Goal: Information Seeking & Learning: Compare options

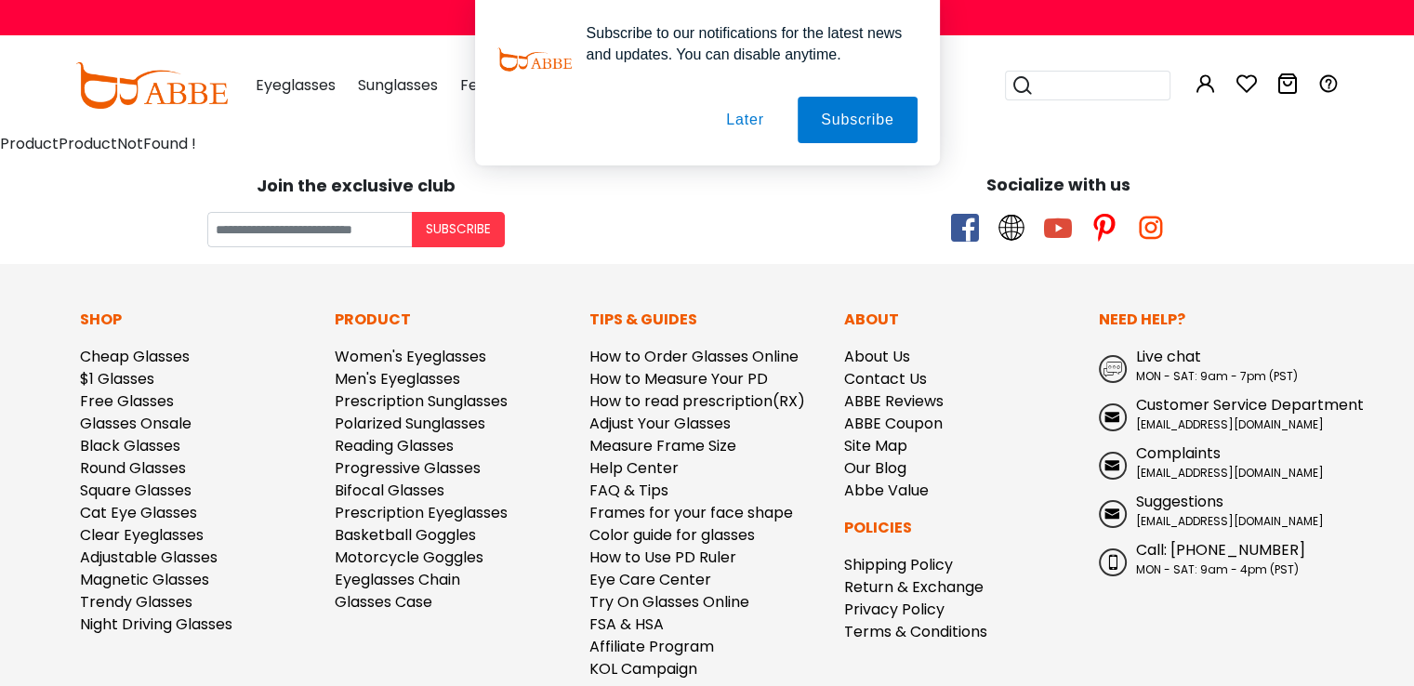
click at [290, 88] on div "Subscribe to our notifications for the latest news and updates. You can disable…" at bounding box center [707, 82] width 1414 height 165
click at [751, 118] on button "Later" at bounding box center [745, 120] width 84 height 46
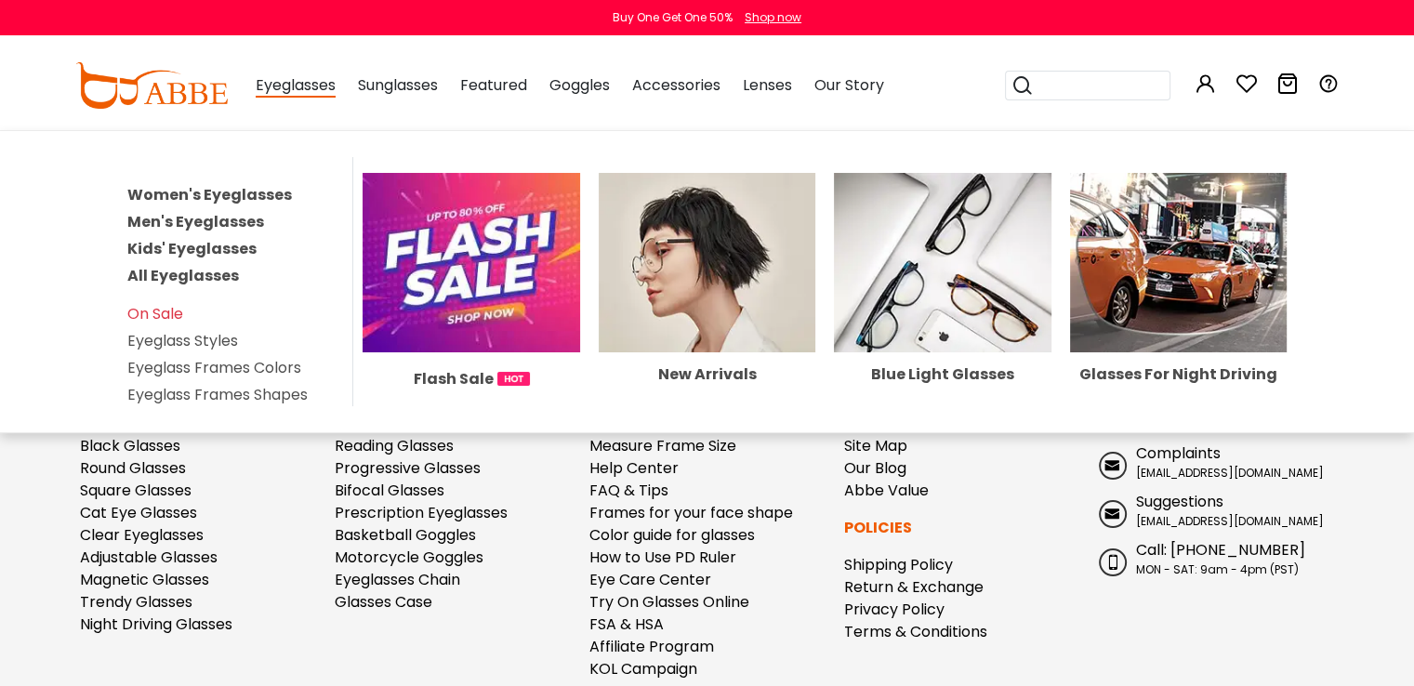
click at [301, 89] on span "Eyeglasses" at bounding box center [296, 85] width 80 height 23
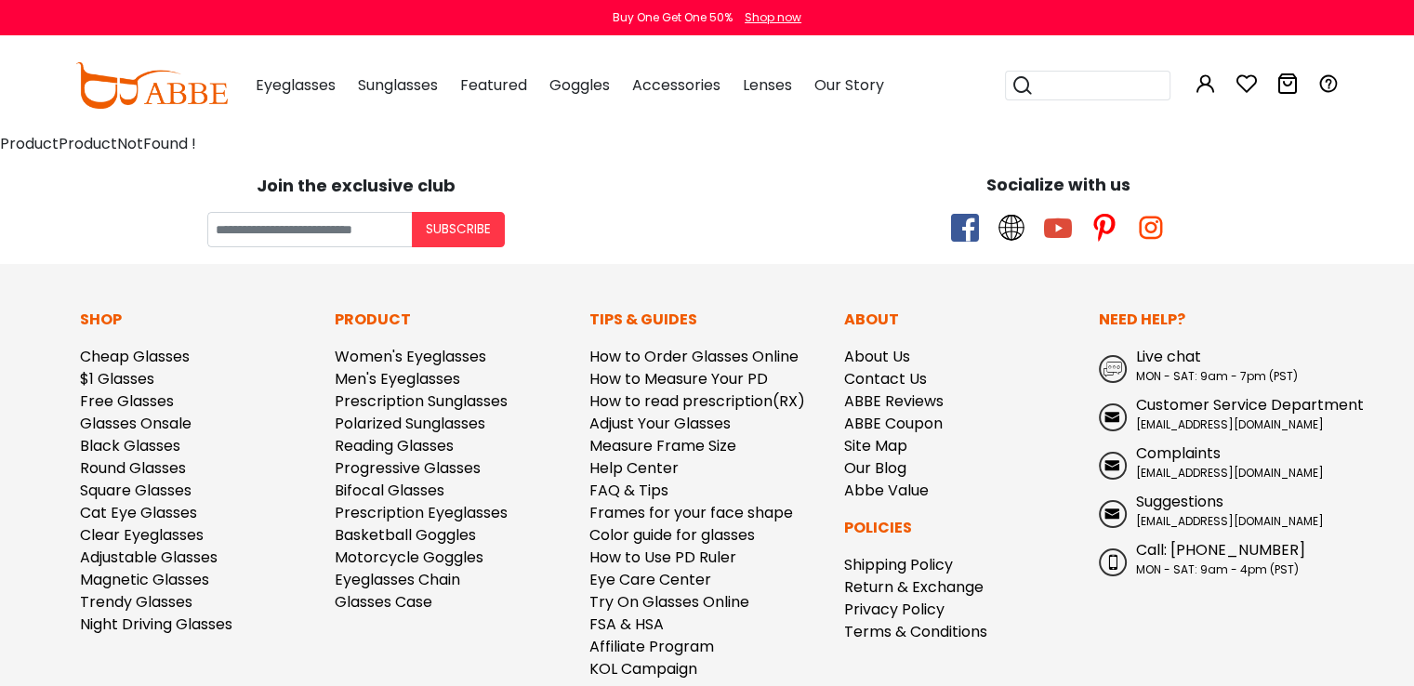
click at [284, 79] on span "Eyeglasses" at bounding box center [296, 84] width 80 height 21
click at [177, 95] on img at bounding box center [151, 85] width 152 height 46
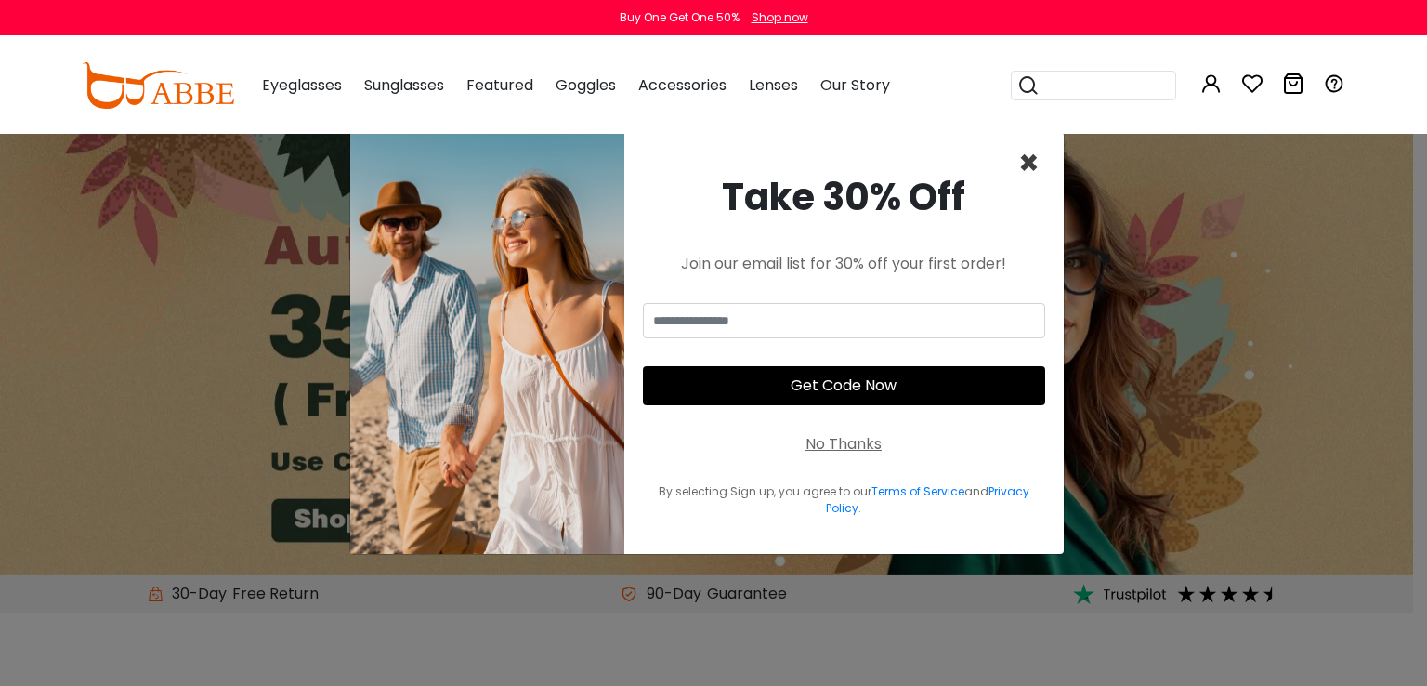
click at [1026, 162] on span "×" at bounding box center [1029, 162] width 21 height 47
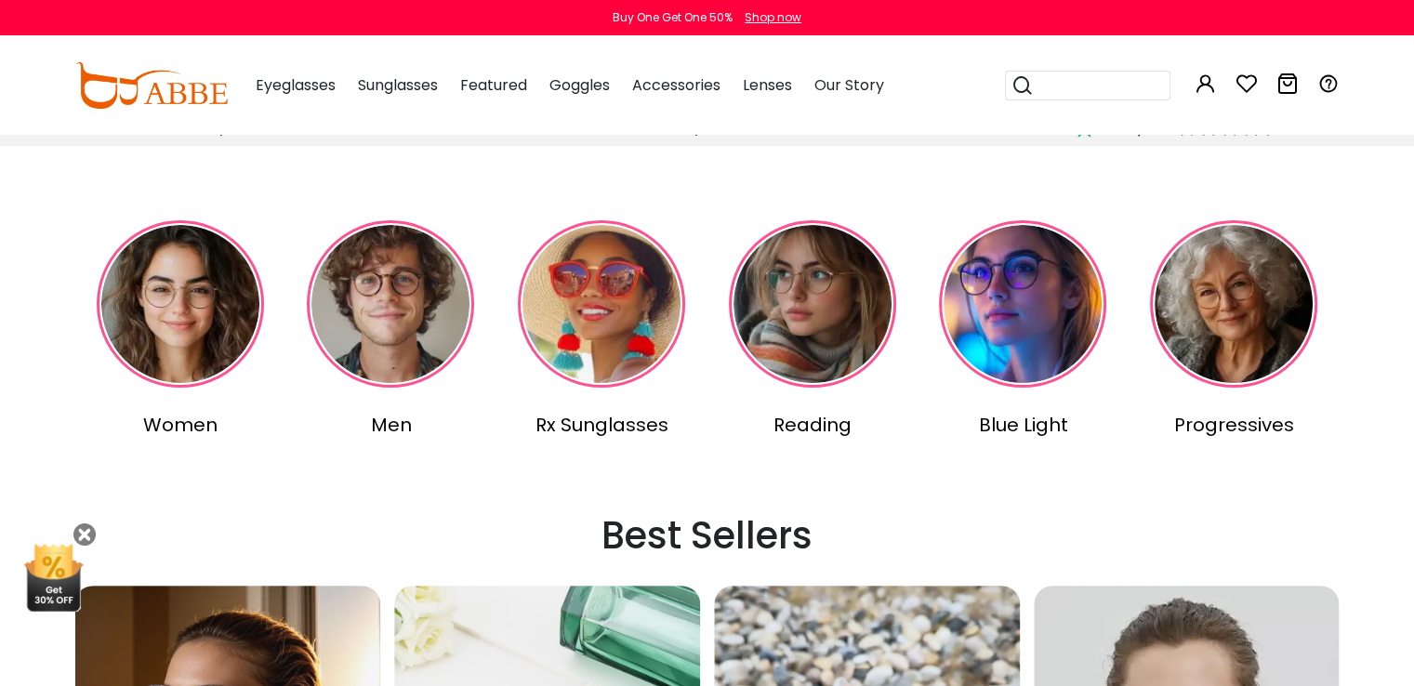
scroll to position [532, 0]
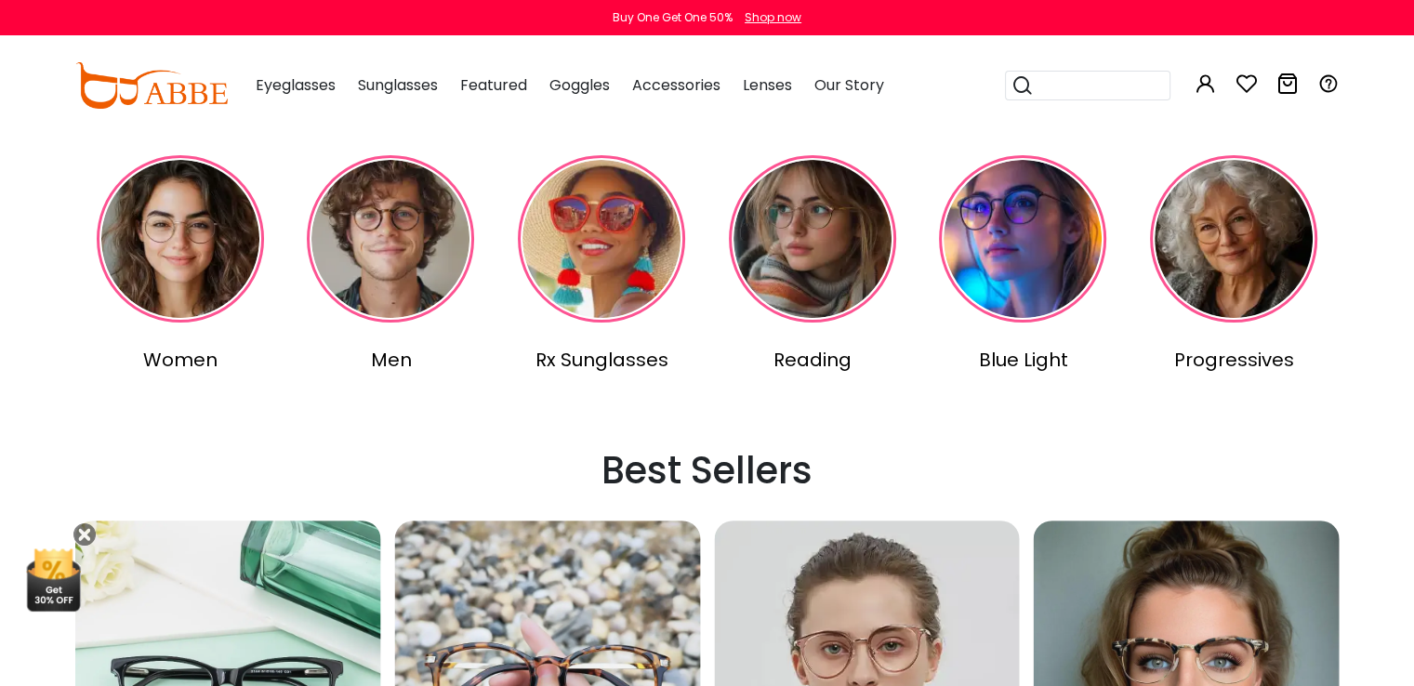
click at [164, 244] on img at bounding box center [180, 238] width 167 height 167
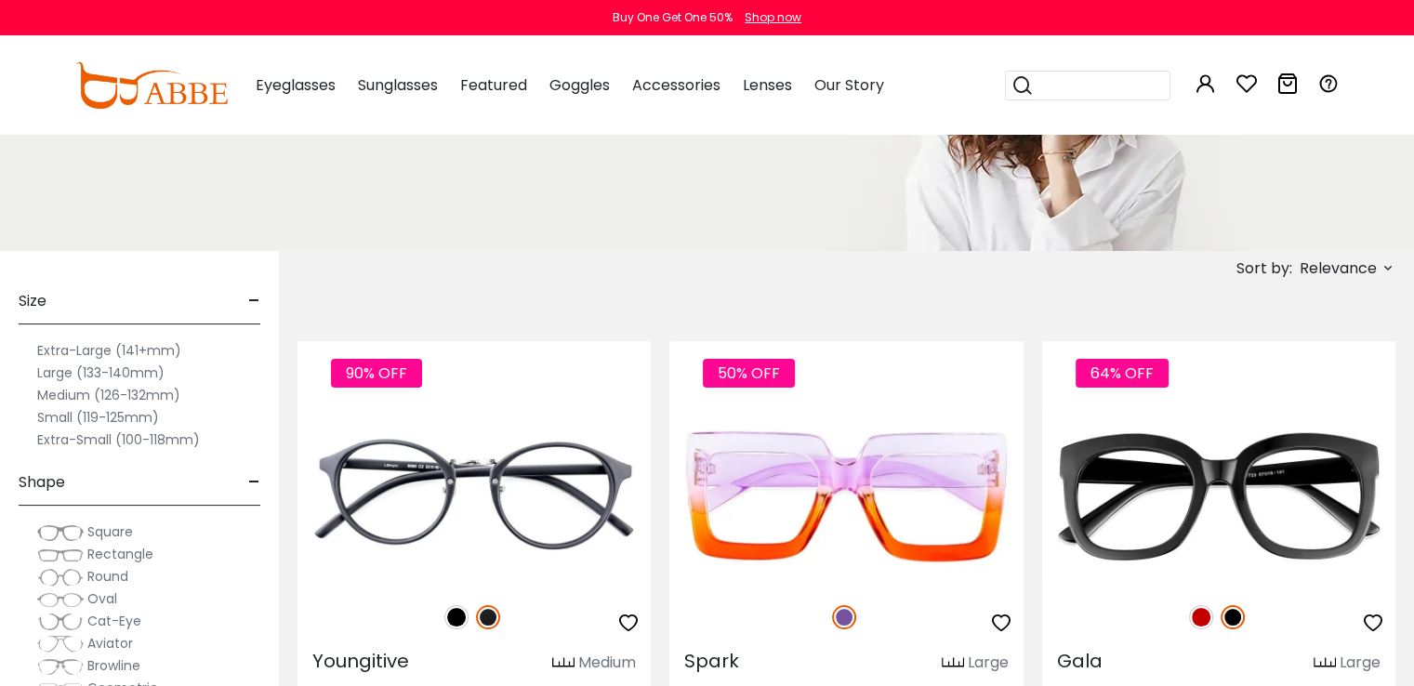
scroll to position [232, 0]
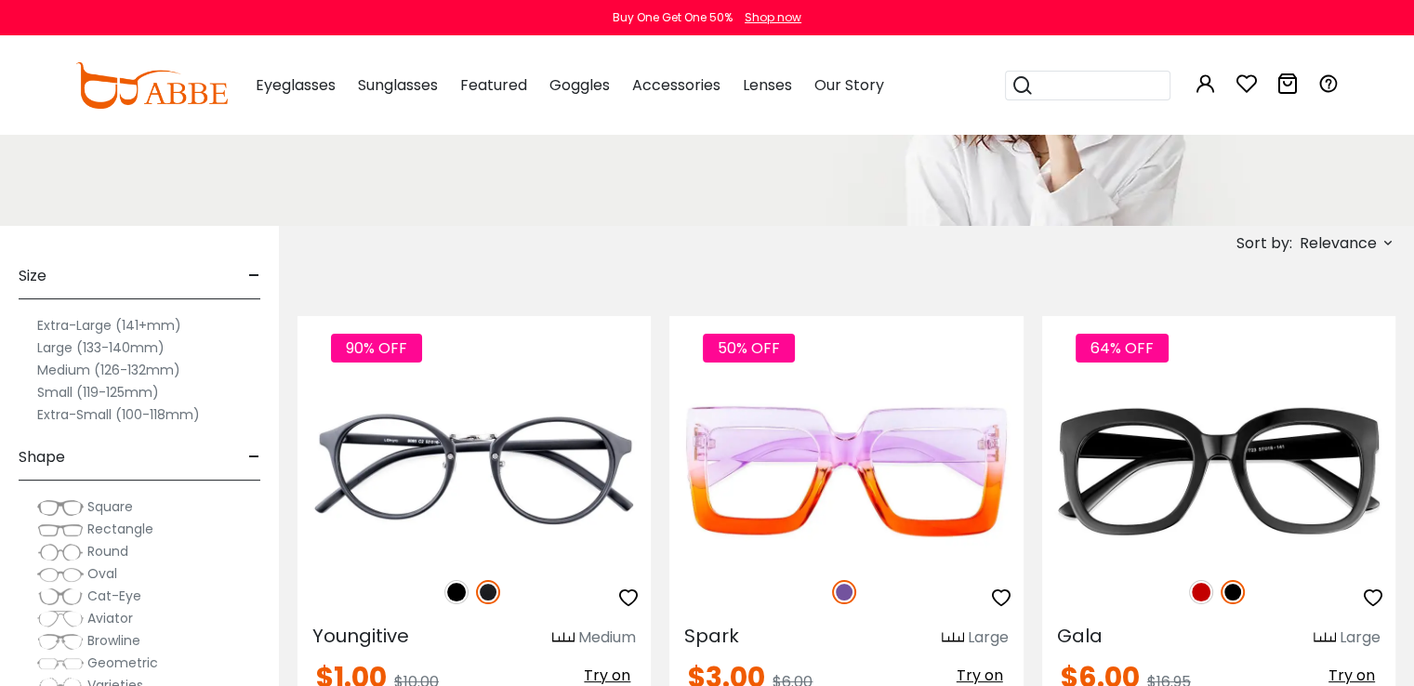
click at [1373, 246] on span "Relevance" at bounding box center [1337, 243] width 77 height 33
click at [1309, 373] on label "Prices Low To High" at bounding box center [1318, 363] width 134 height 22
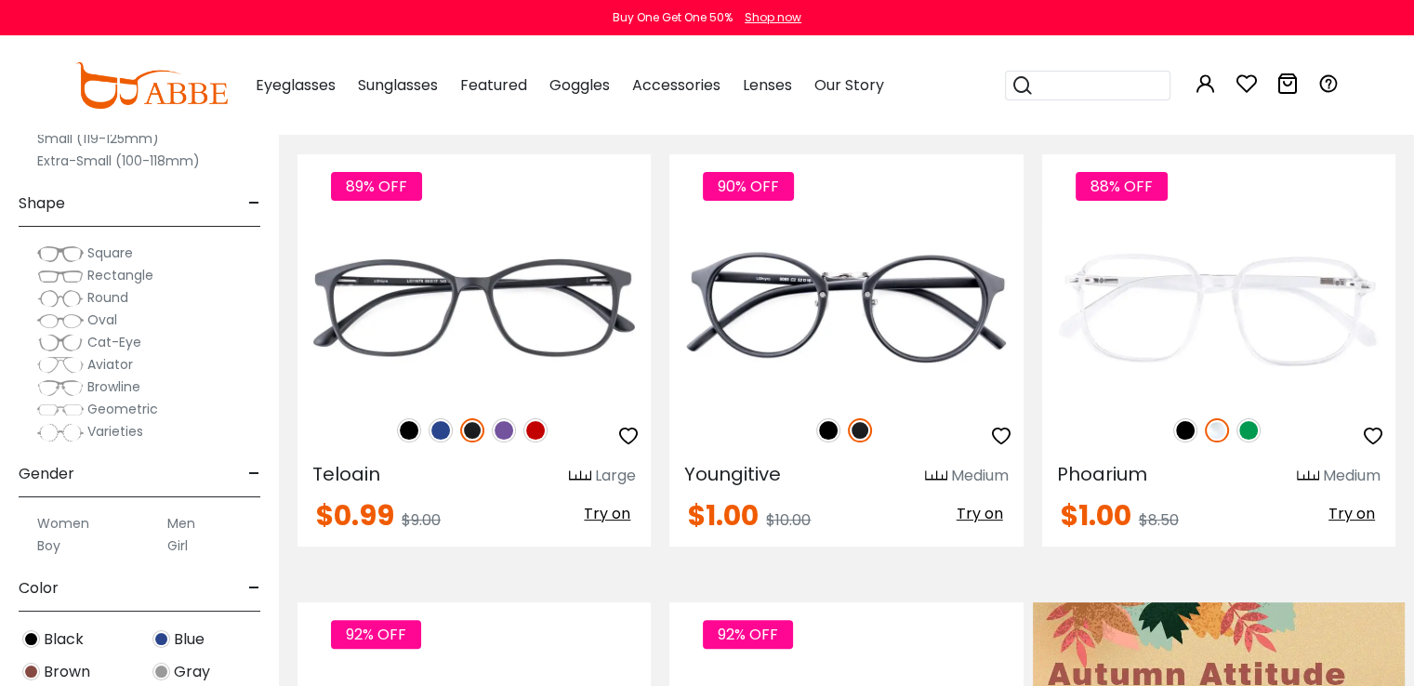
scroll to position [431, 0]
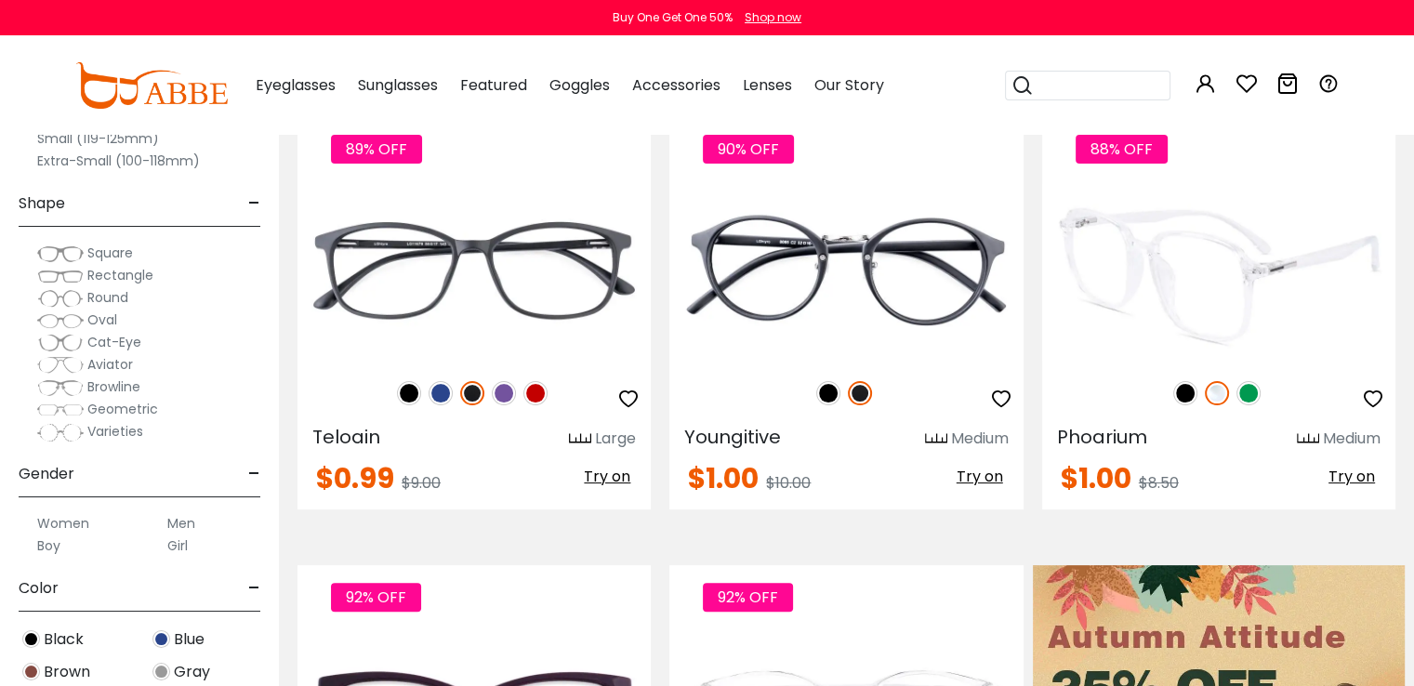
click at [1247, 392] on img at bounding box center [1248, 393] width 24 height 24
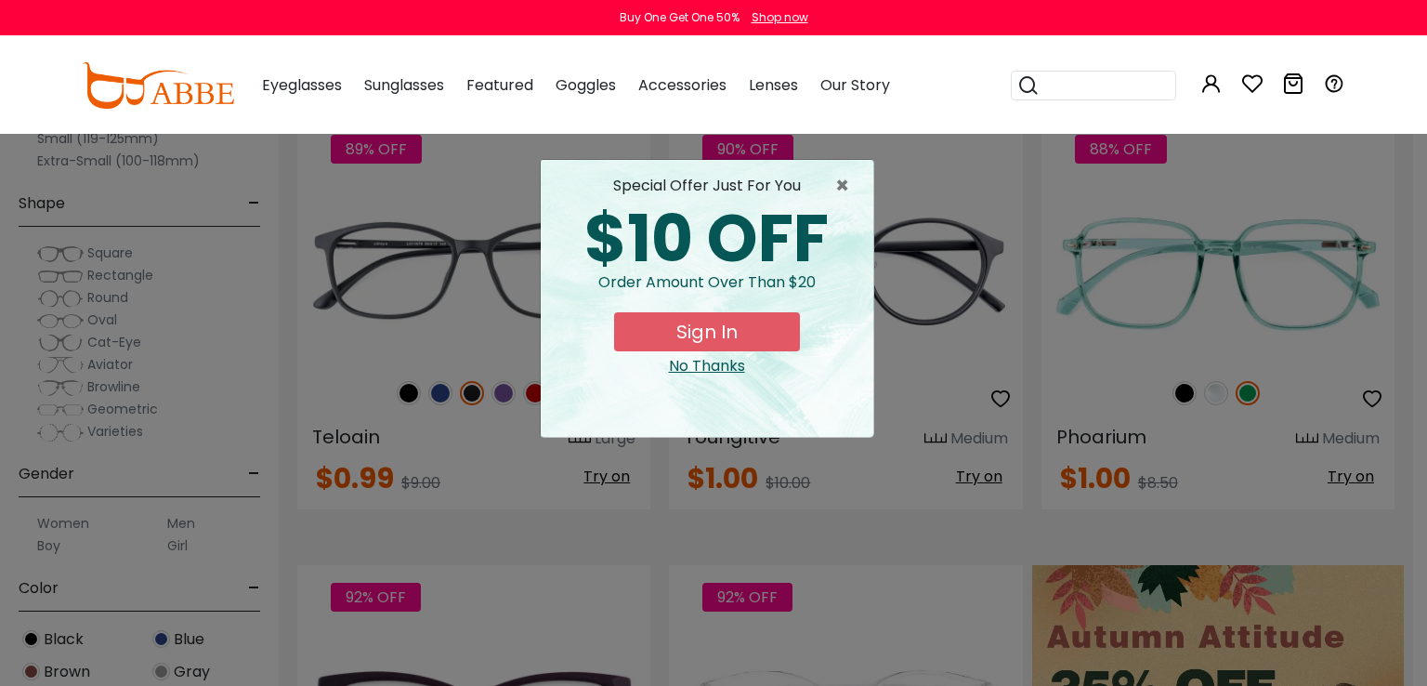
click at [1182, 386] on div "× special offer just for you $10 OFF Order amount over than $20 Sign In No Than…" at bounding box center [713, 343] width 1427 height 686
drag, startPoint x: 758, startPoint y: 333, endPoint x: 842, endPoint y: 191, distance: 165.0
click at [842, 191] on span "×" at bounding box center [846, 186] width 23 height 22
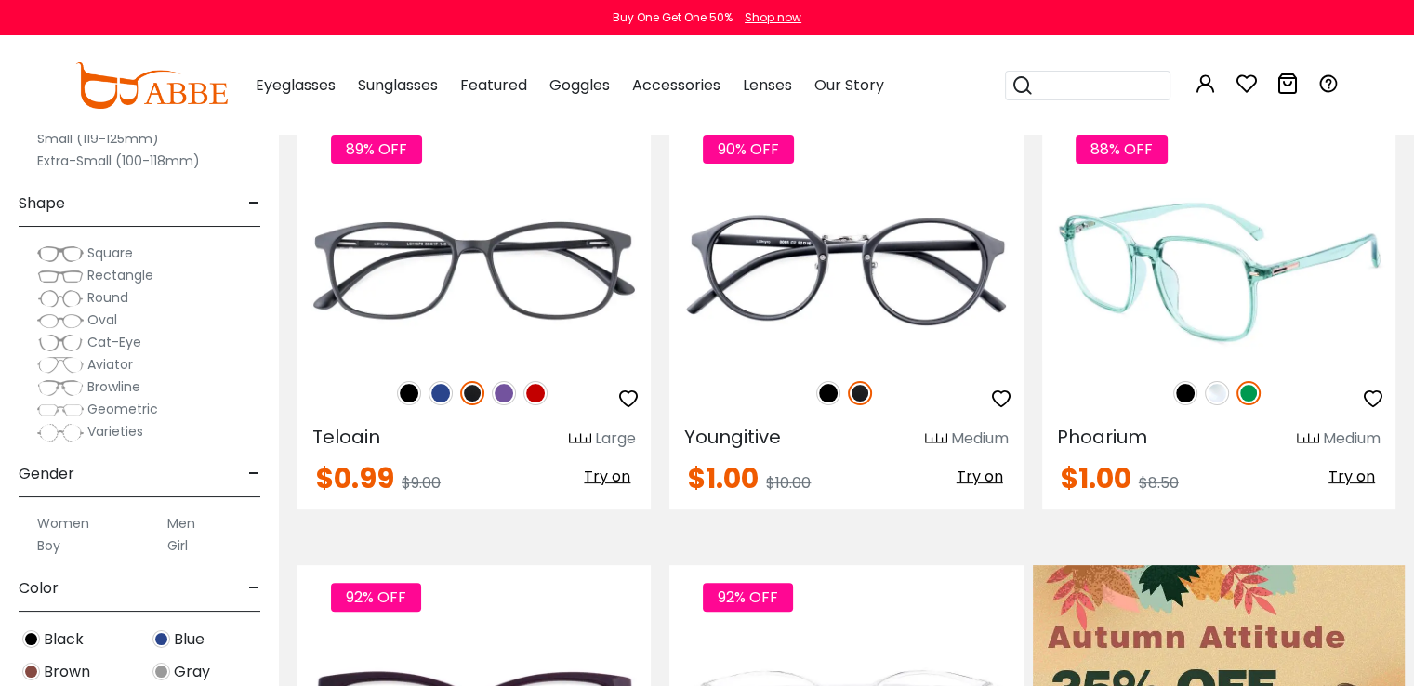
click at [1173, 388] on img at bounding box center [1185, 393] width 24 height 24
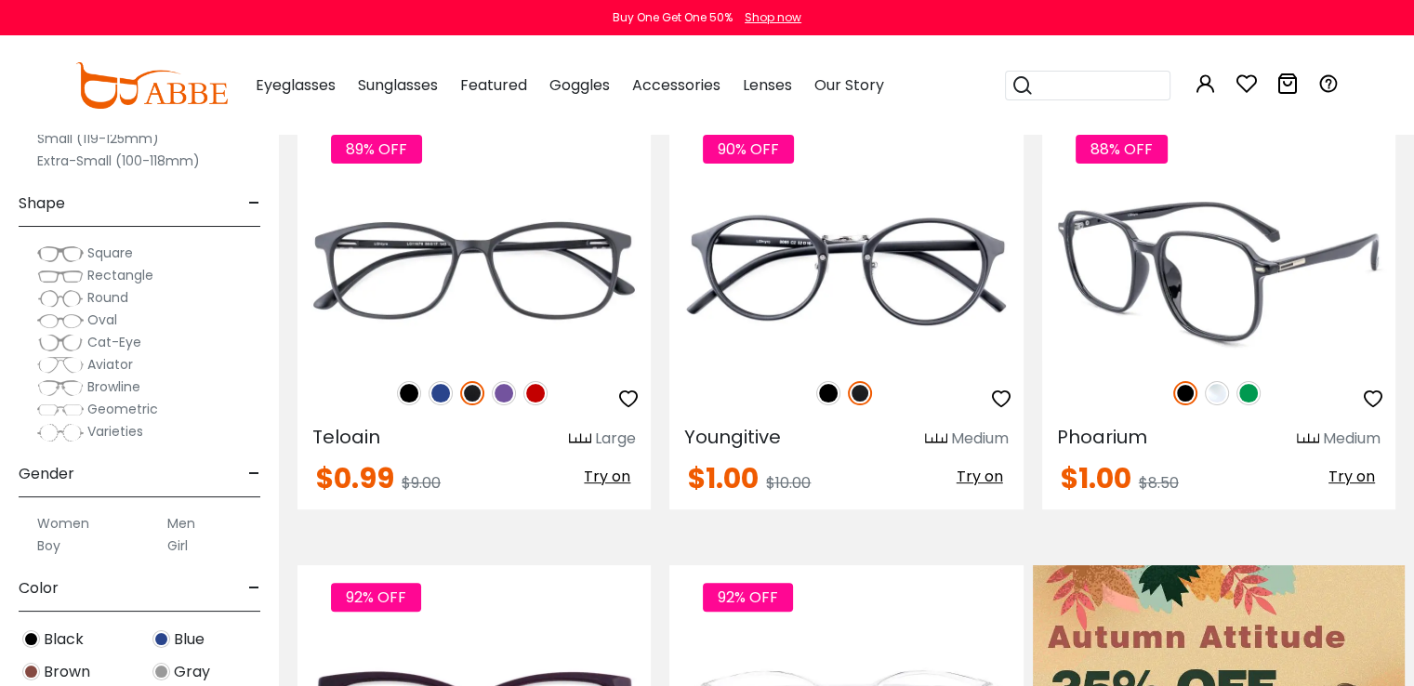
click at [1211, 389] on img at bounding box center [1216, 393] width 24 height 24
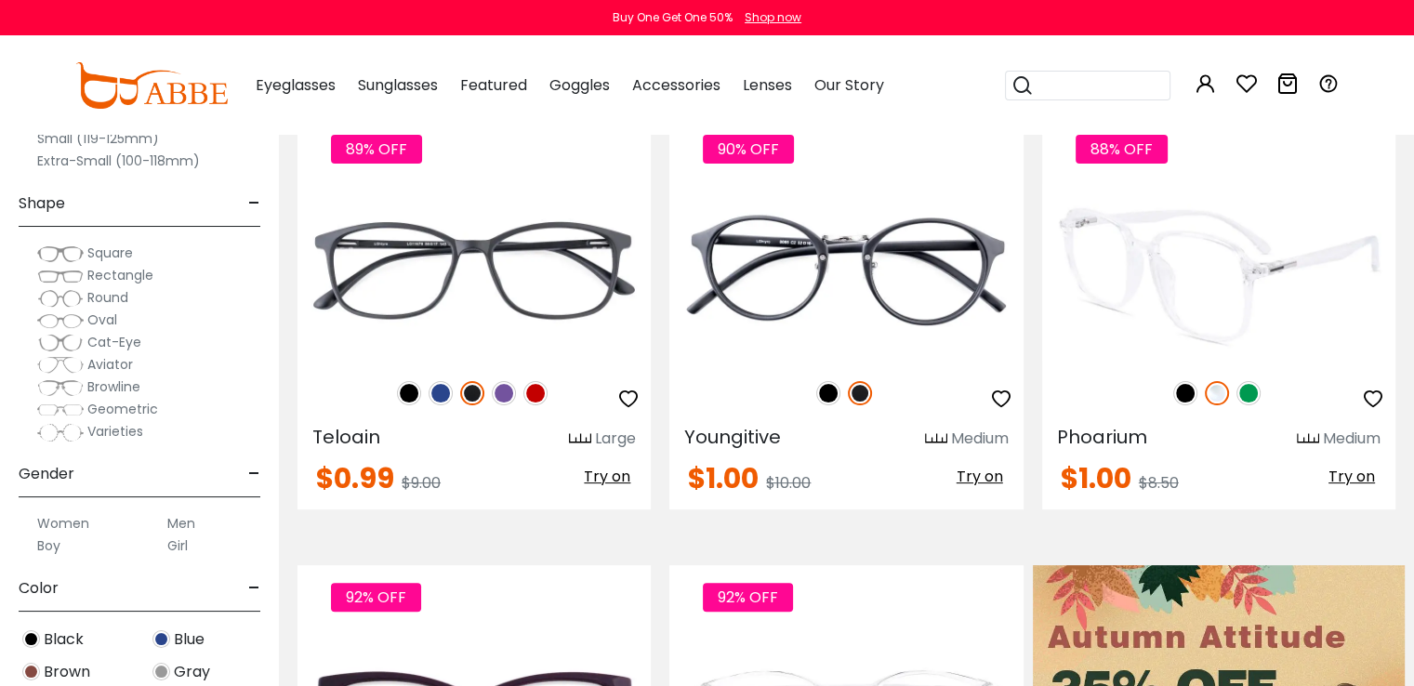
click at [1260, 382] on div "88% OFF" at bounding box center [1218, 393] width 353 height 39
click at [1249, 388] on img at bounding box center [1248, 393] width 24 height 24
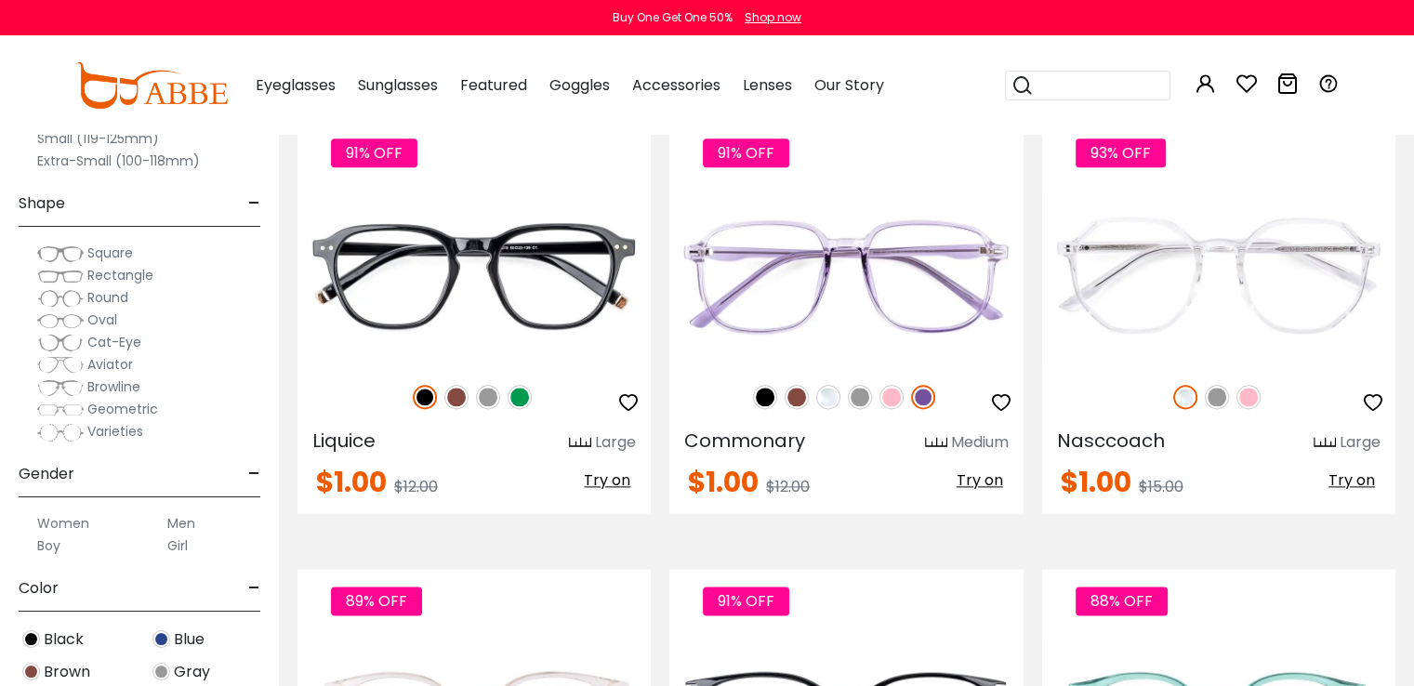
scroll to position [2306, 0]
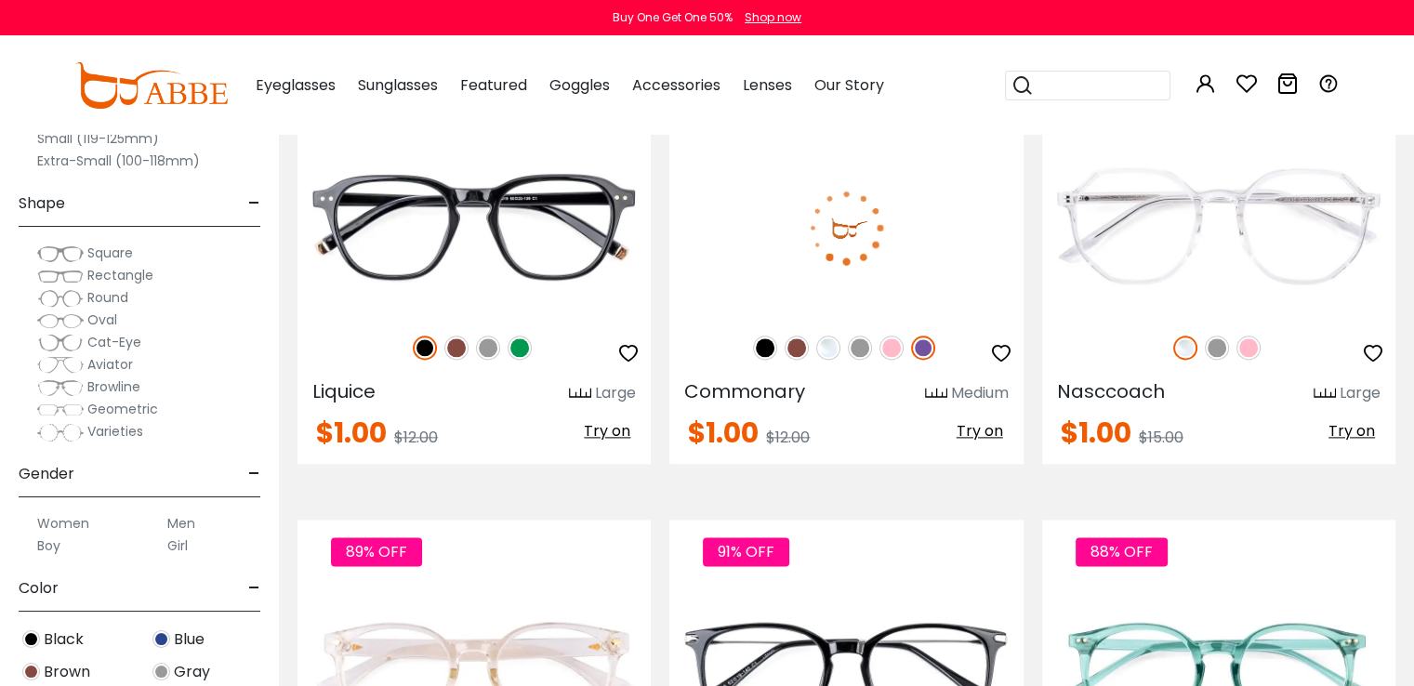
click at [800, 345] on img at bounding box center [796, 347] width 24 height 24
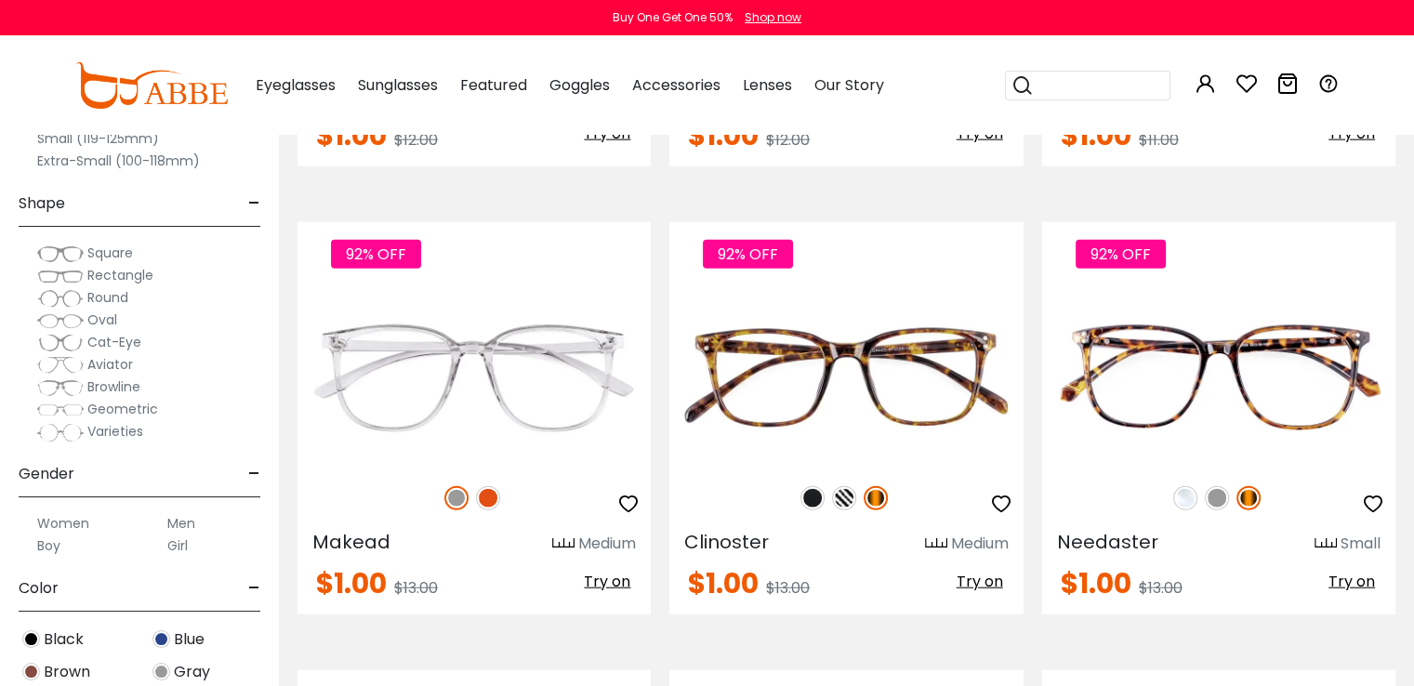
scroll to position [4470, 0]
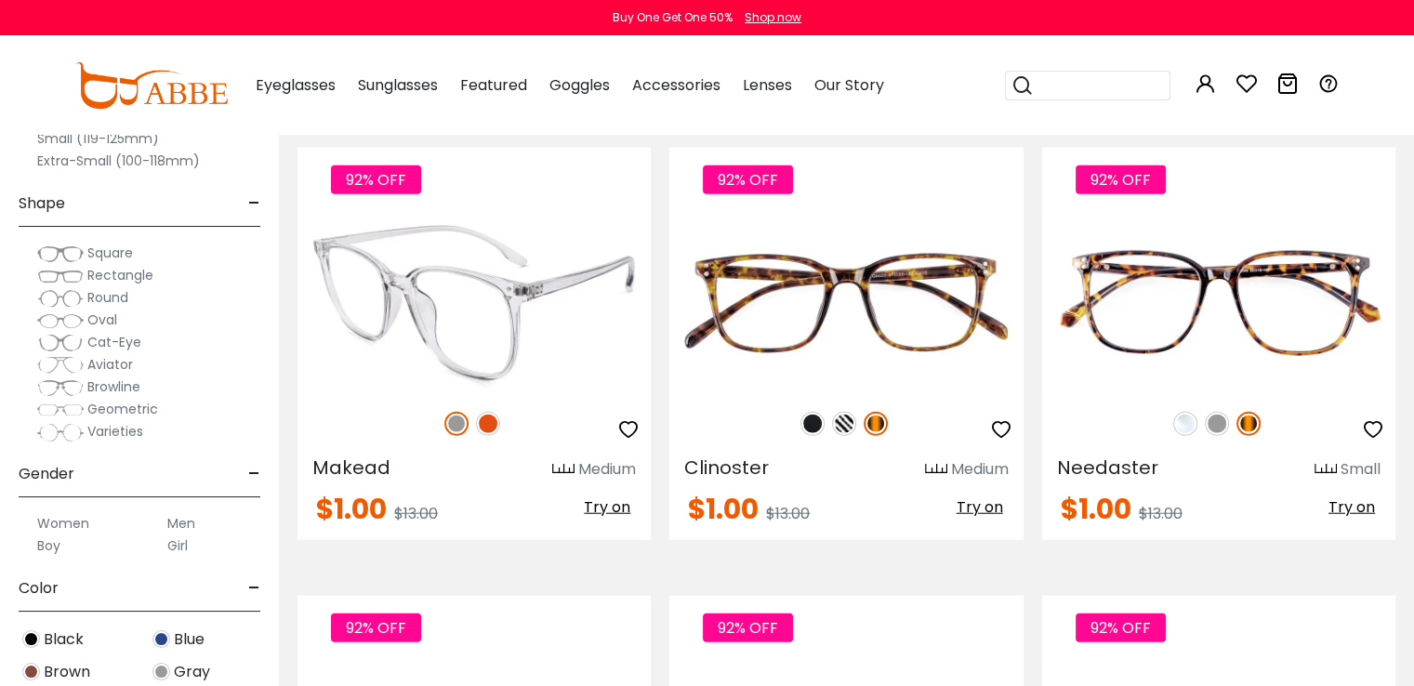
click at [483, 414] on img at bounding box center [488, 424] width 24 height 24
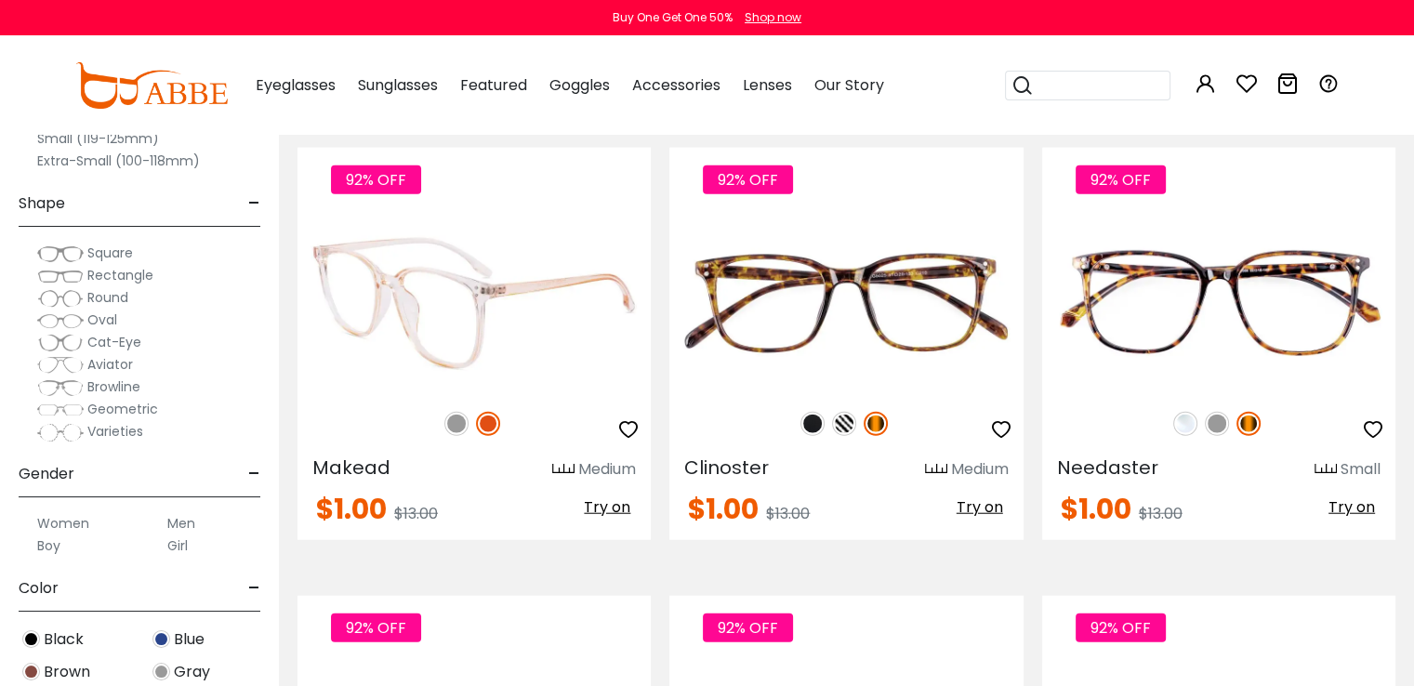
click at [483, 414] on img at bounding box center [488, 424] width 24 height 24
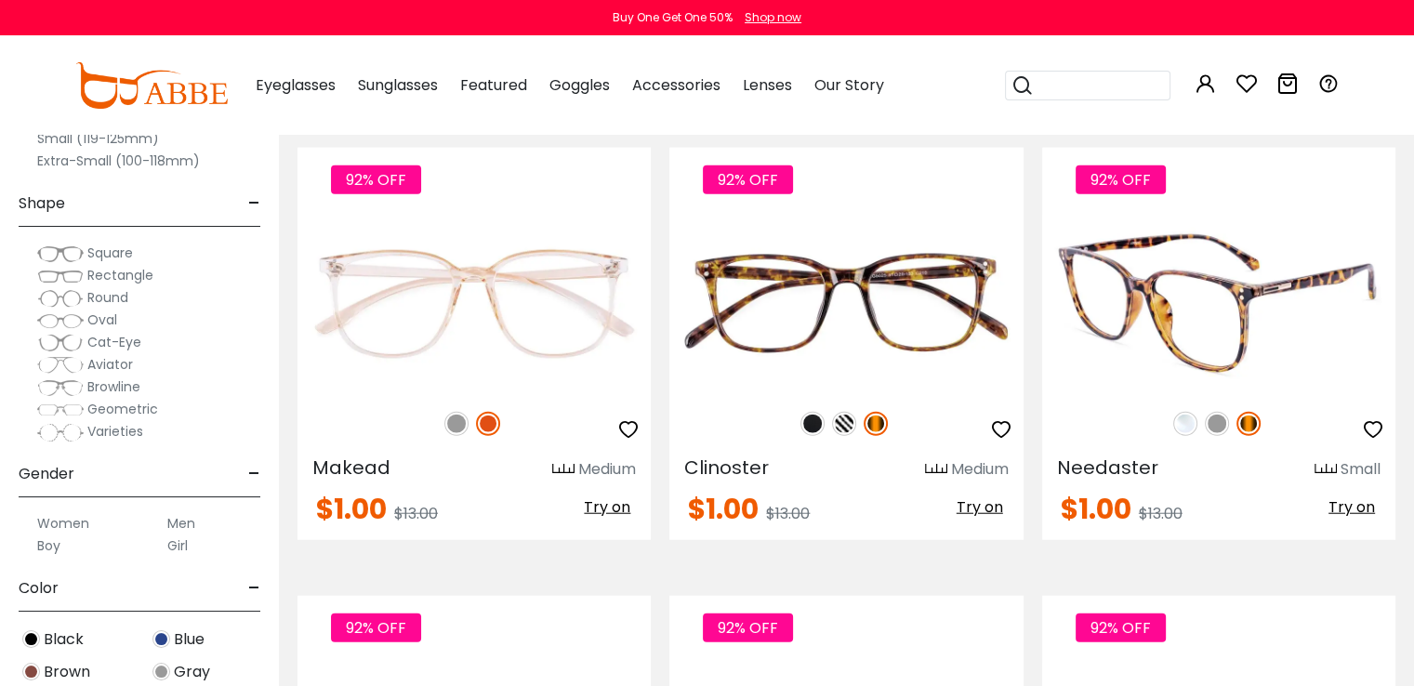
click at [1217, 417] on img at bounding box center [1216, 424] width 24 height 24
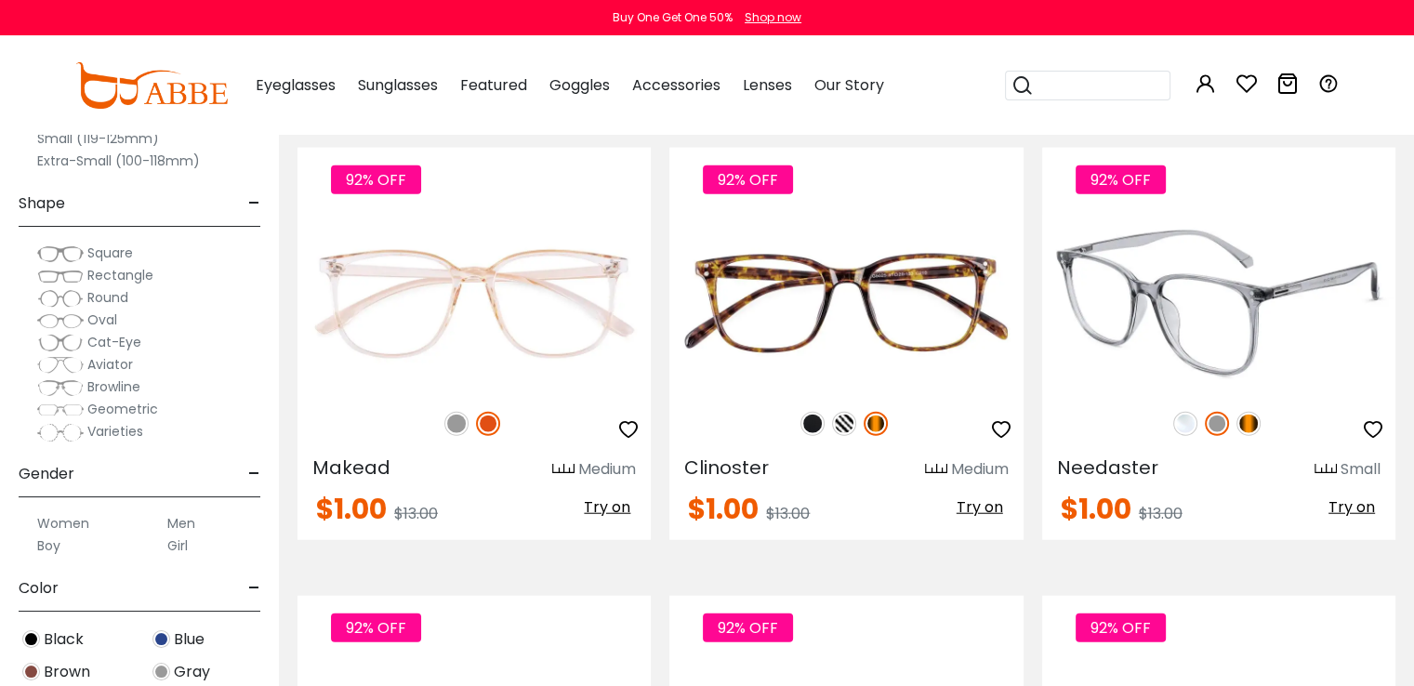
click at [1252, 414] on img at bounding box center [1248, 424] width 24 height 24
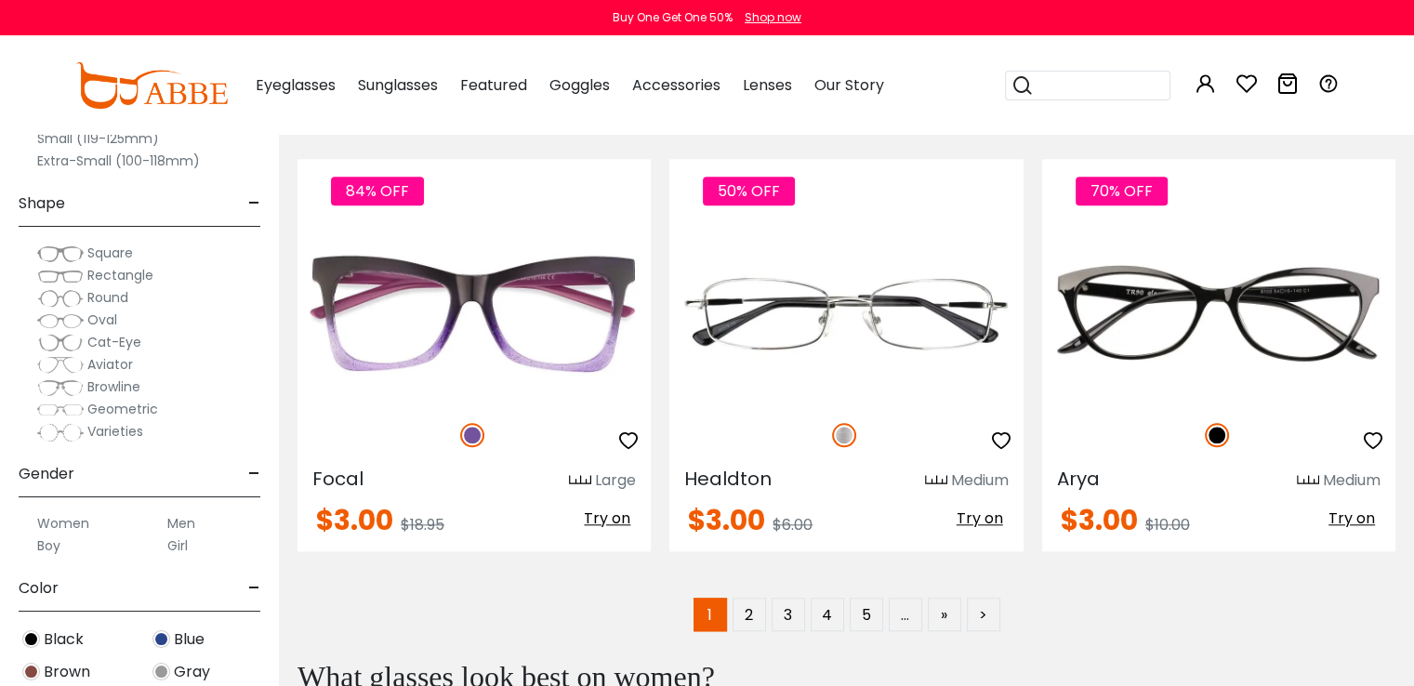
scroll to position [9003, 0]
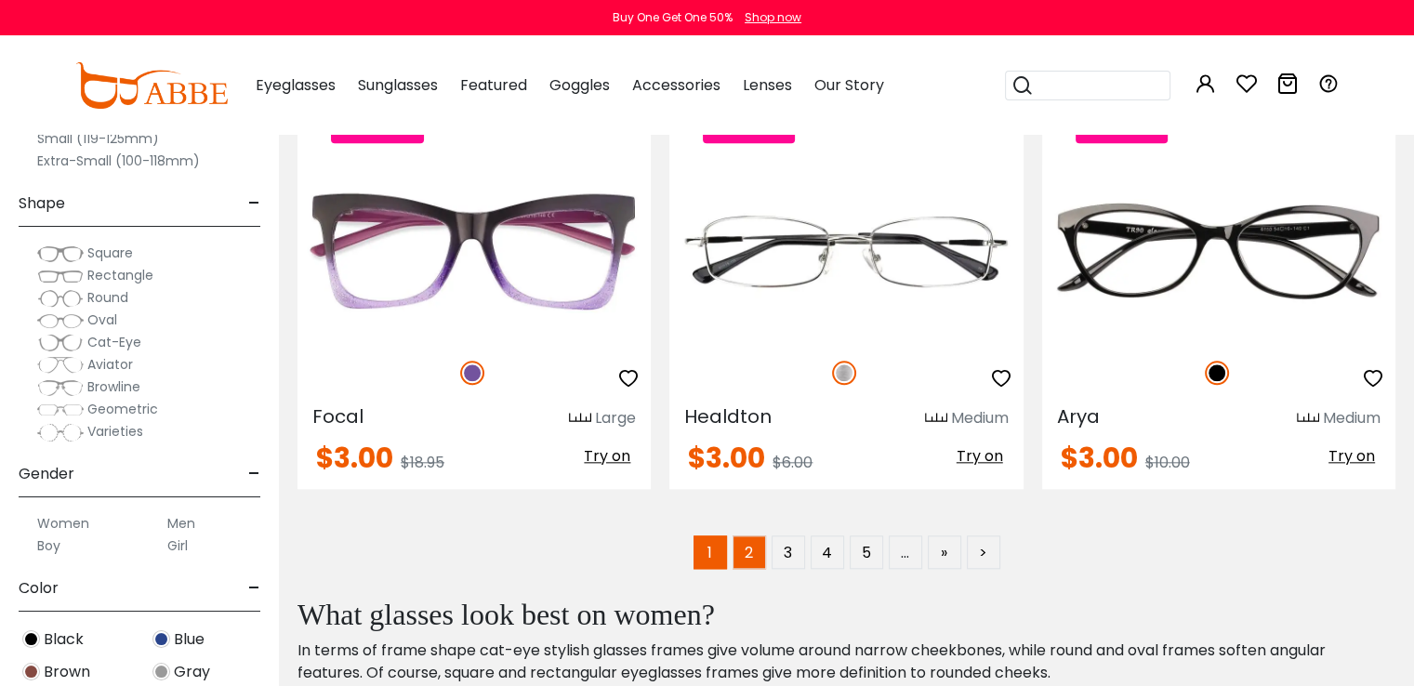
click at [749, 544] on link "2" at bounding box center [748, 551] width 33 height 33
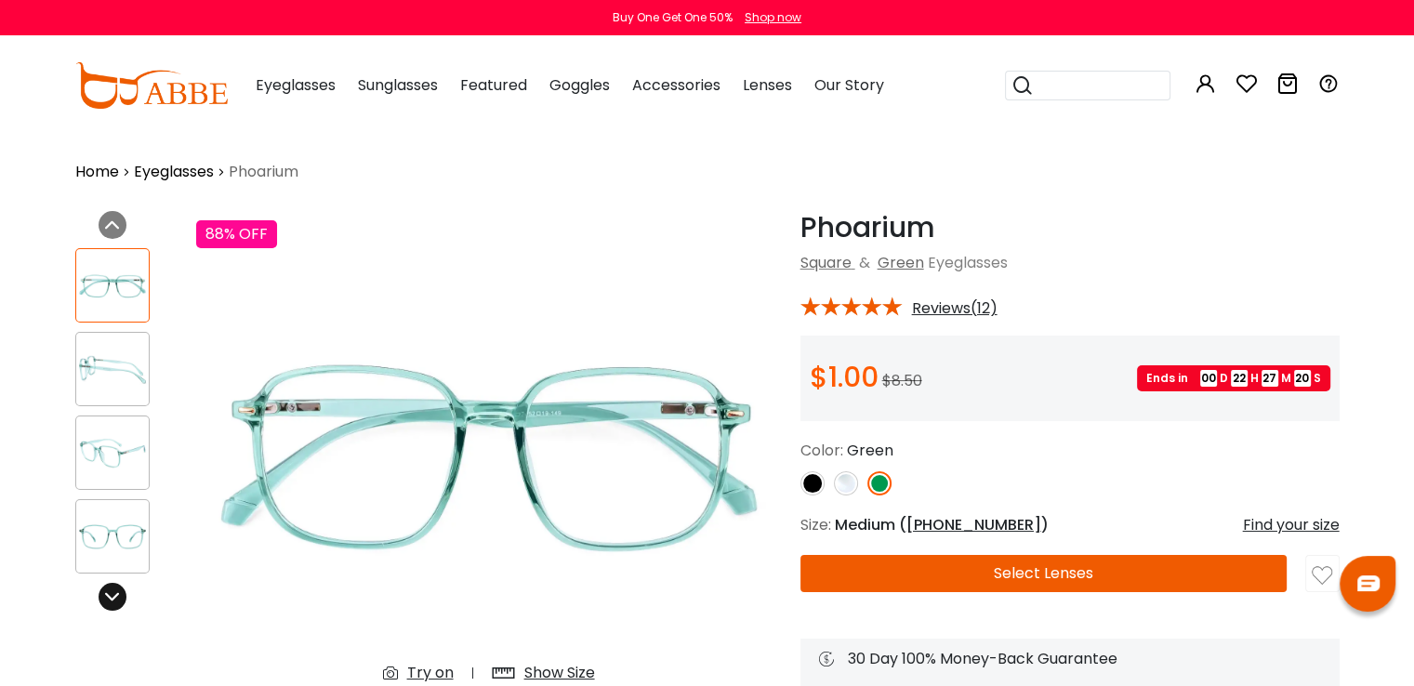
click at [112, 604] on div at bounding box center [113, 597] width 28 height 28
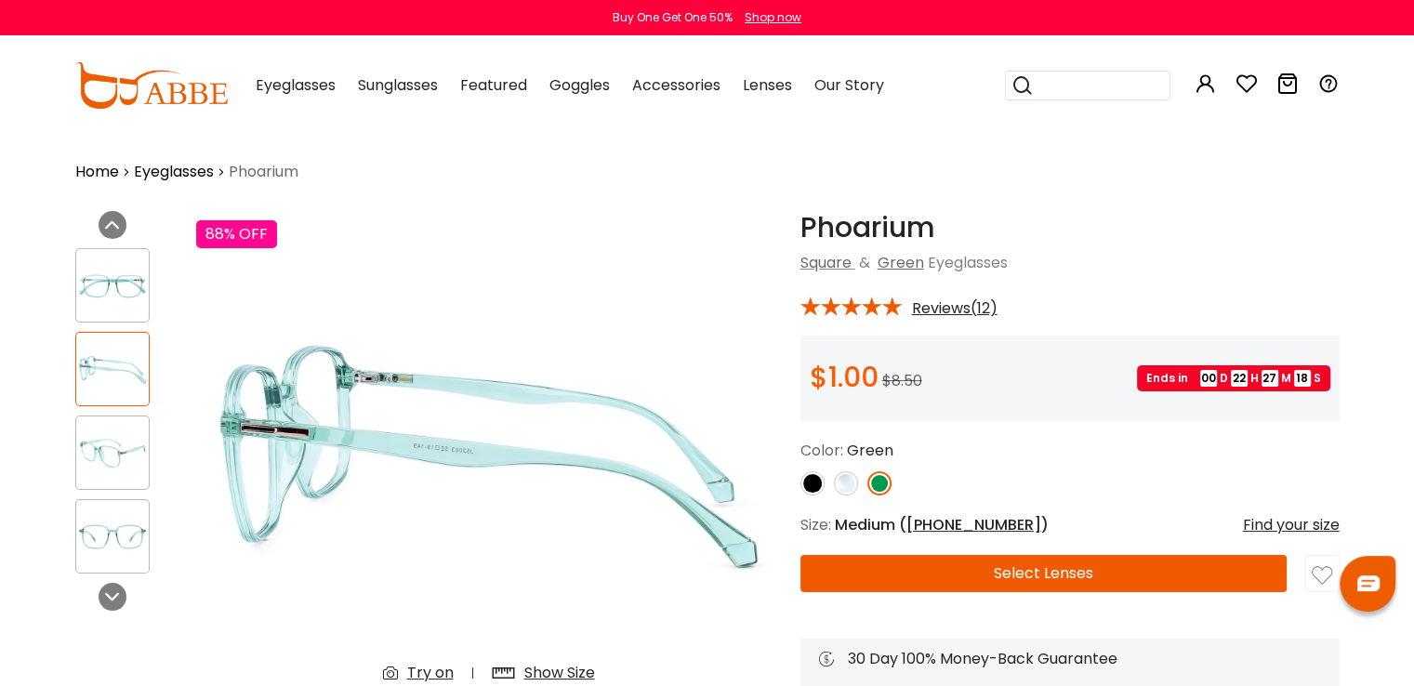
click at [104, 302] on img at bounding box center [112, 286] width 72 height 36
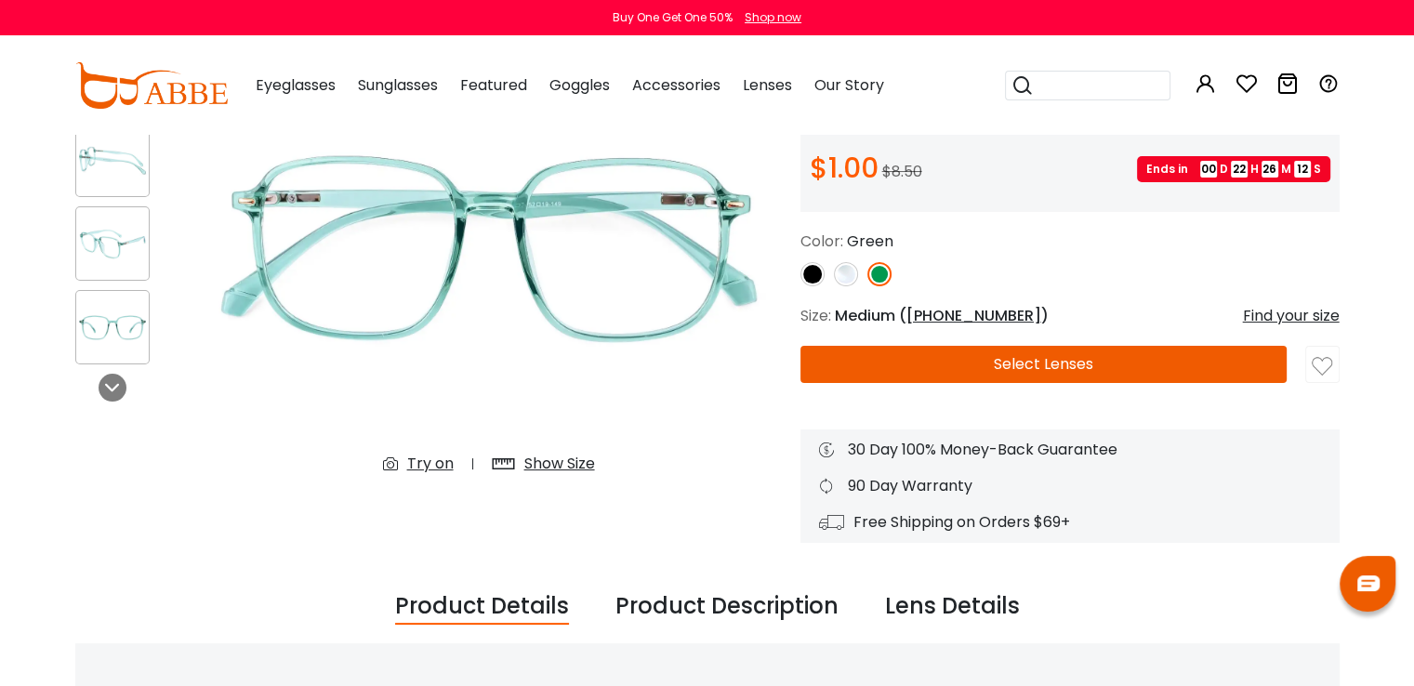
scroll to position [20, 0]
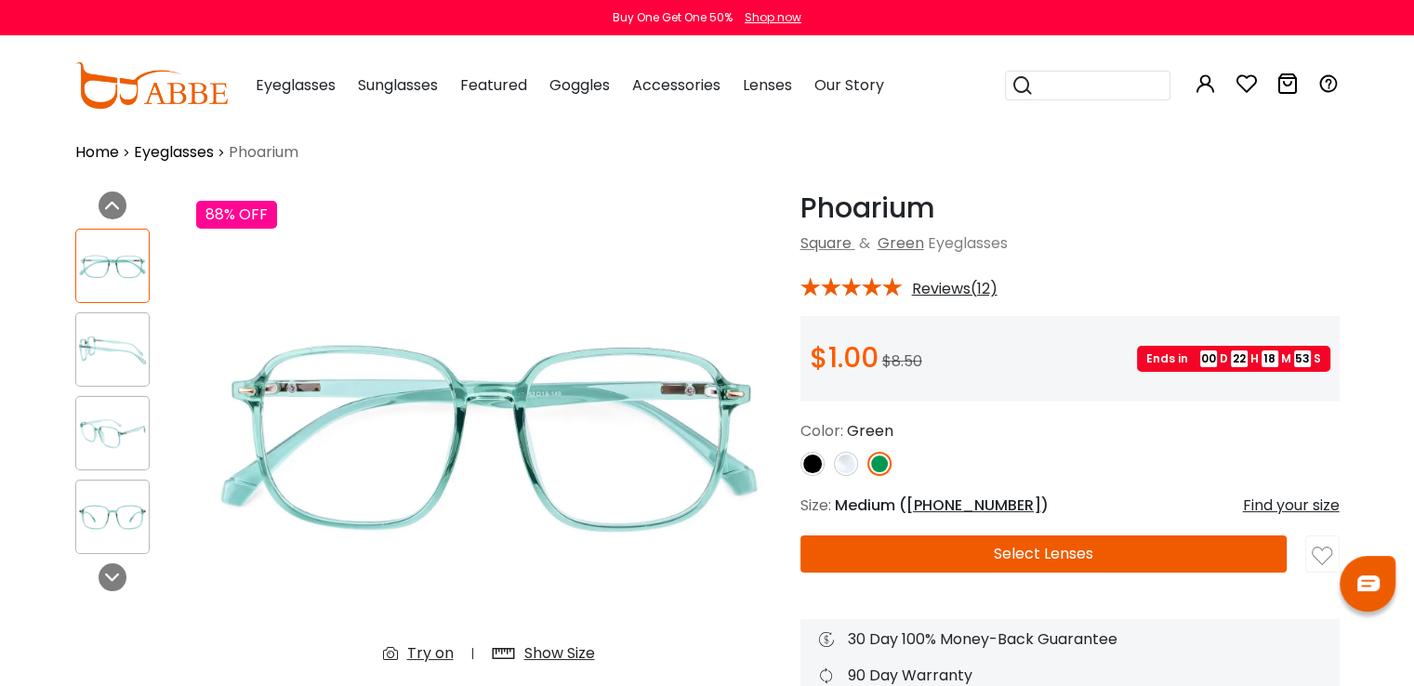
click at [434, 651] on div "Try on" at bounding box center [430, 653] width 46 height 22
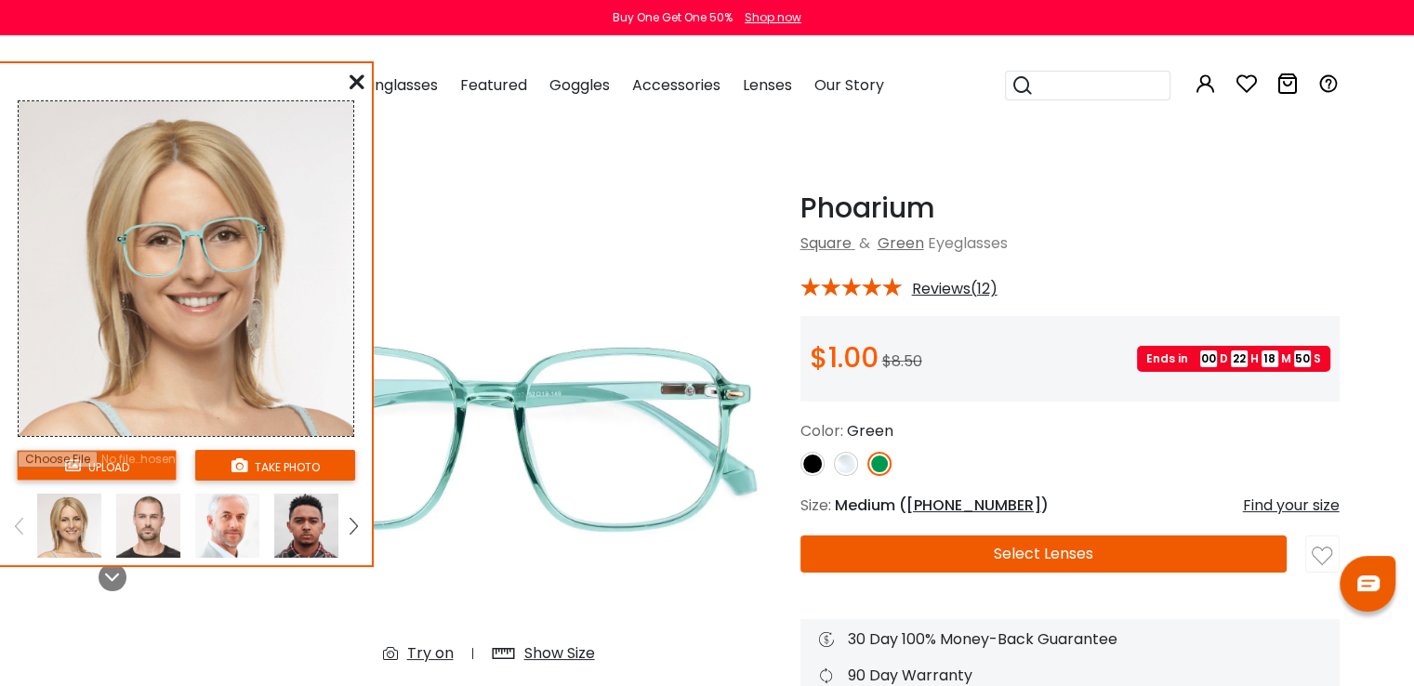
click at [355, 528] on img at bounding box center [352, 526] width 7 height 17
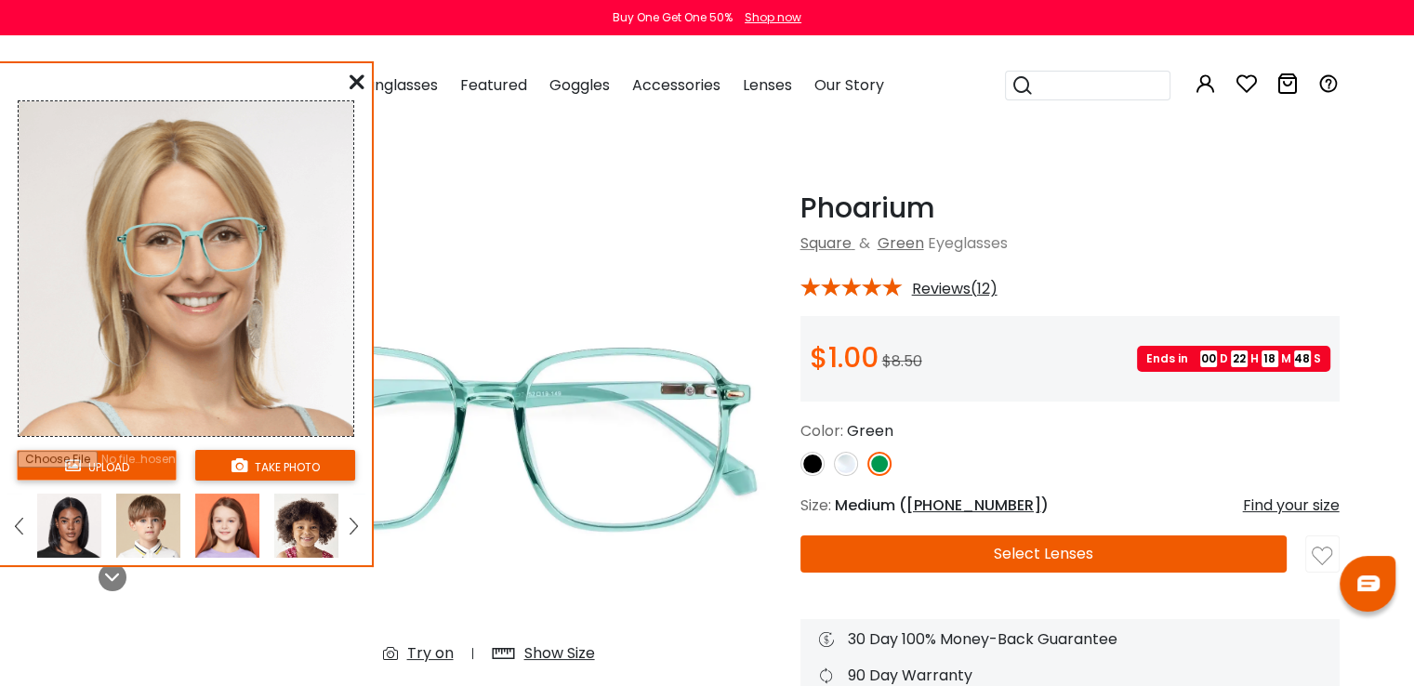
click at [56, 524] on img at bounding box center [69, 525] width 64 height 64
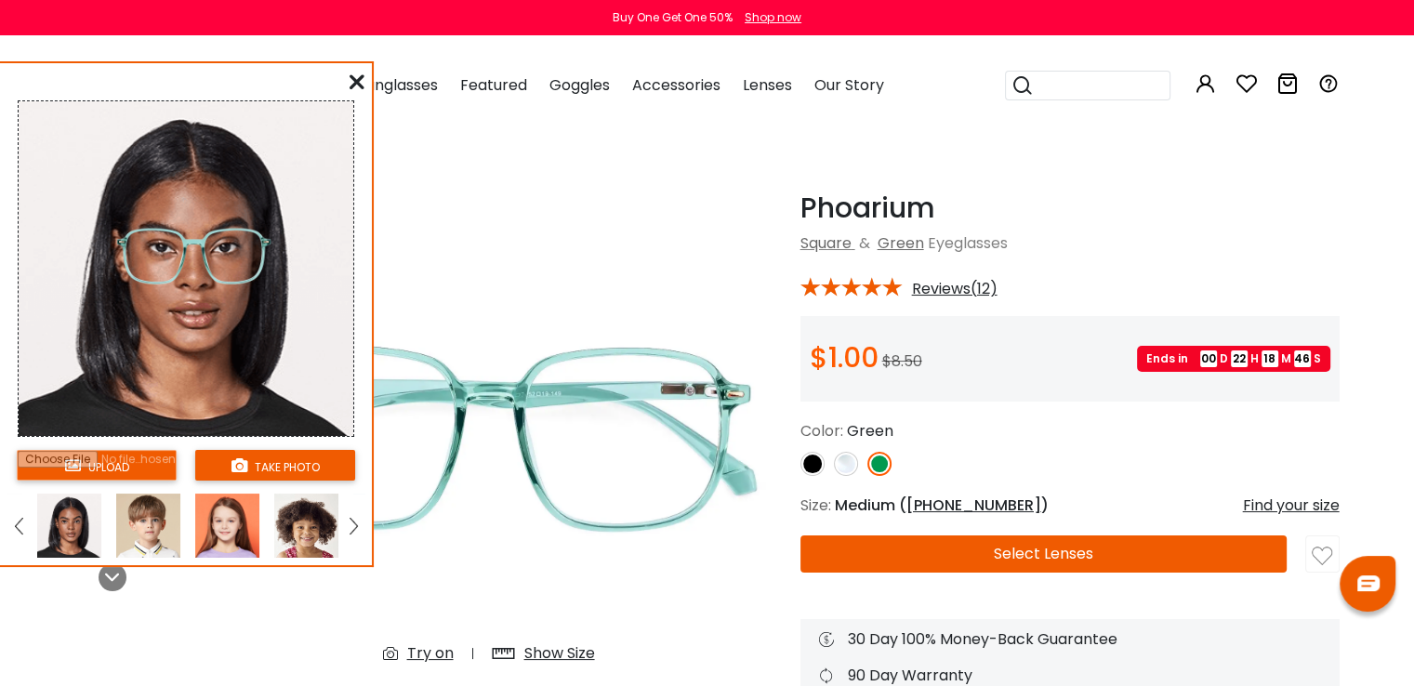
click at [353, 80] on icon at bounding box center [356, 81] width 15 height 15
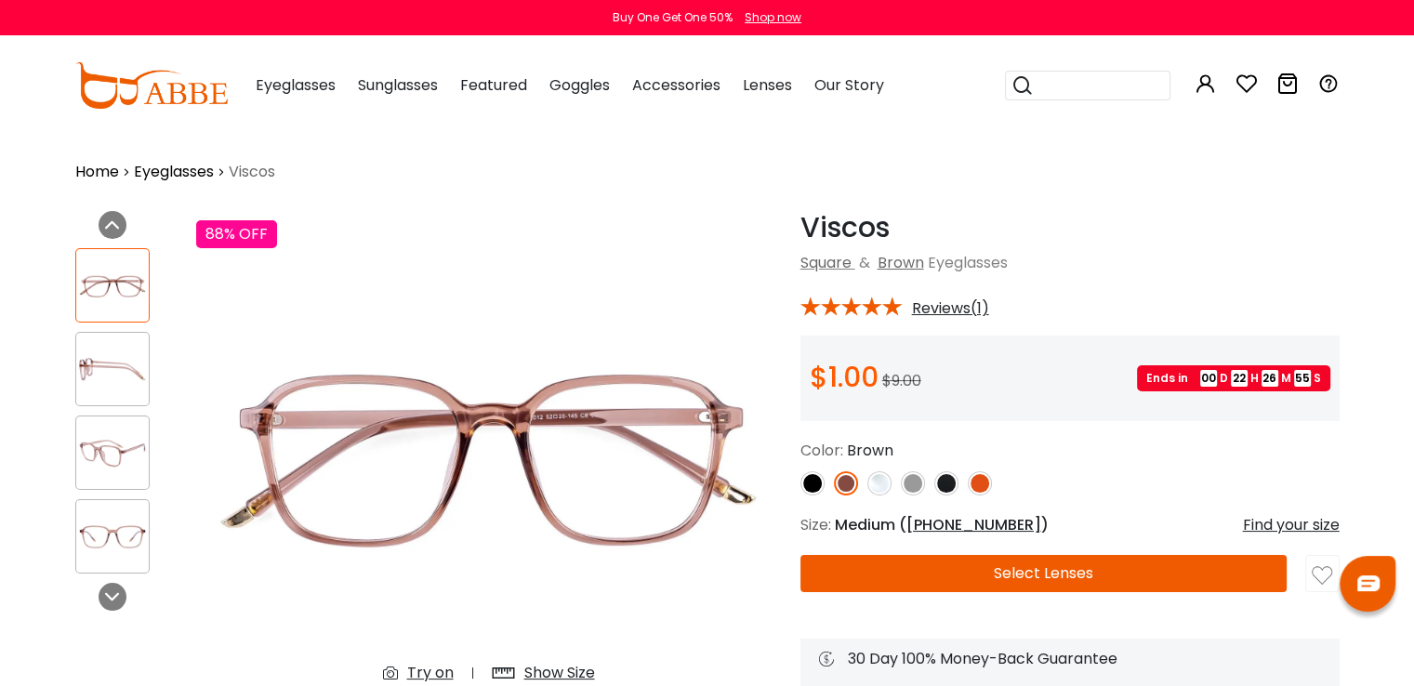
click at [807, 480] on img at bounding box center [812, 483] width 24 height 24
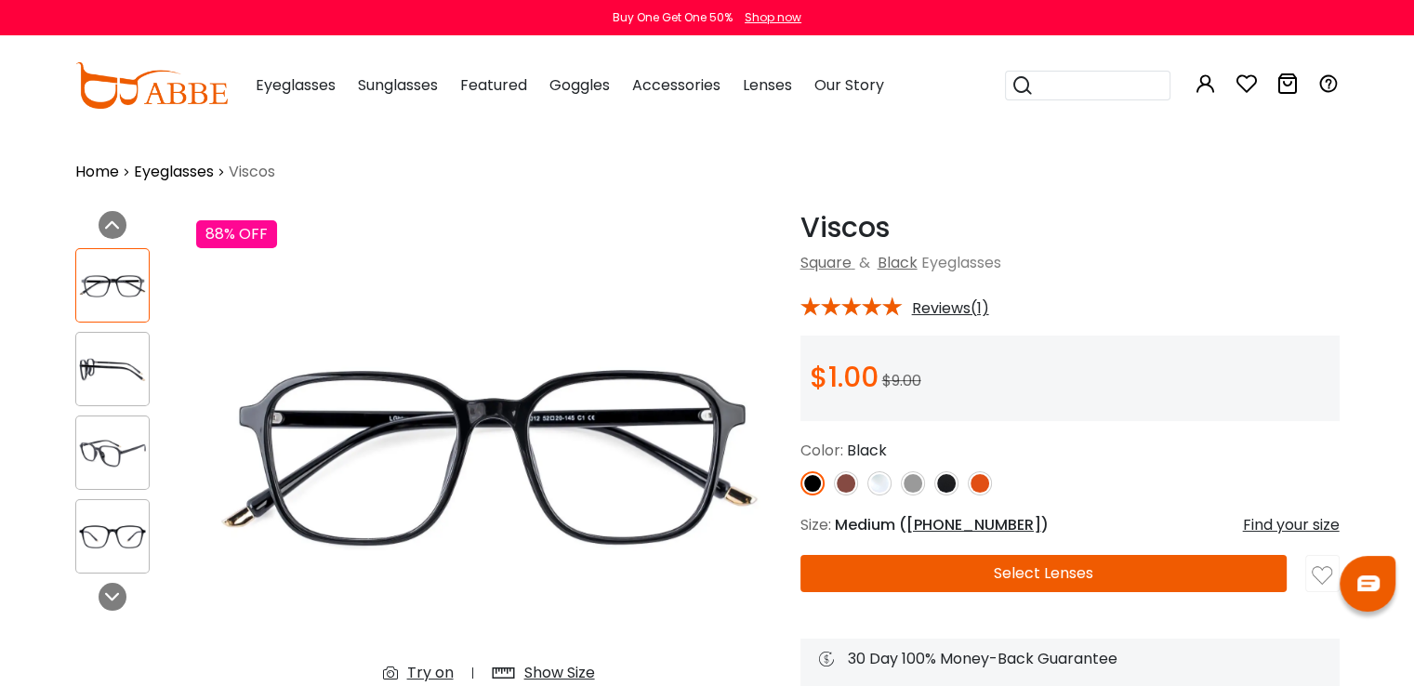
click at [839, 479] on img at bounding box center [846, 483] width 24 height 24
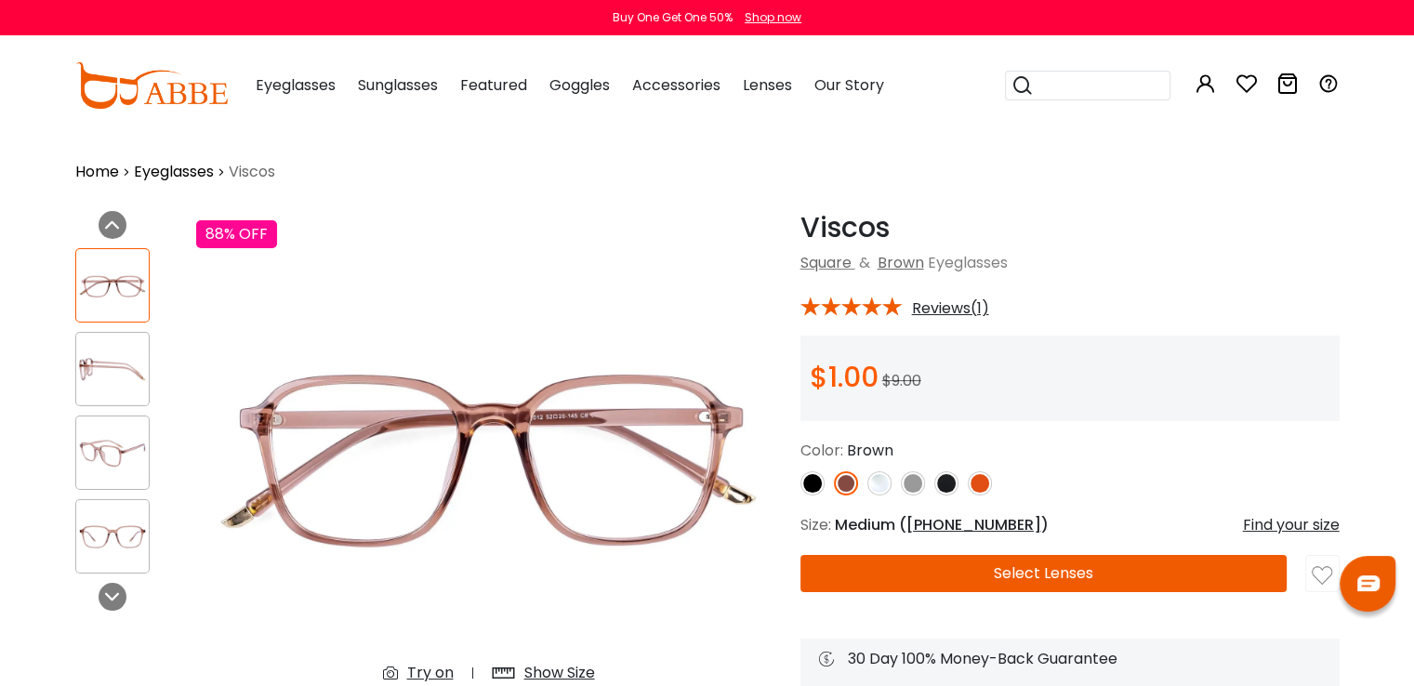
click at [878, 480] on img at bounding box center [879, 483] width 24 height 24
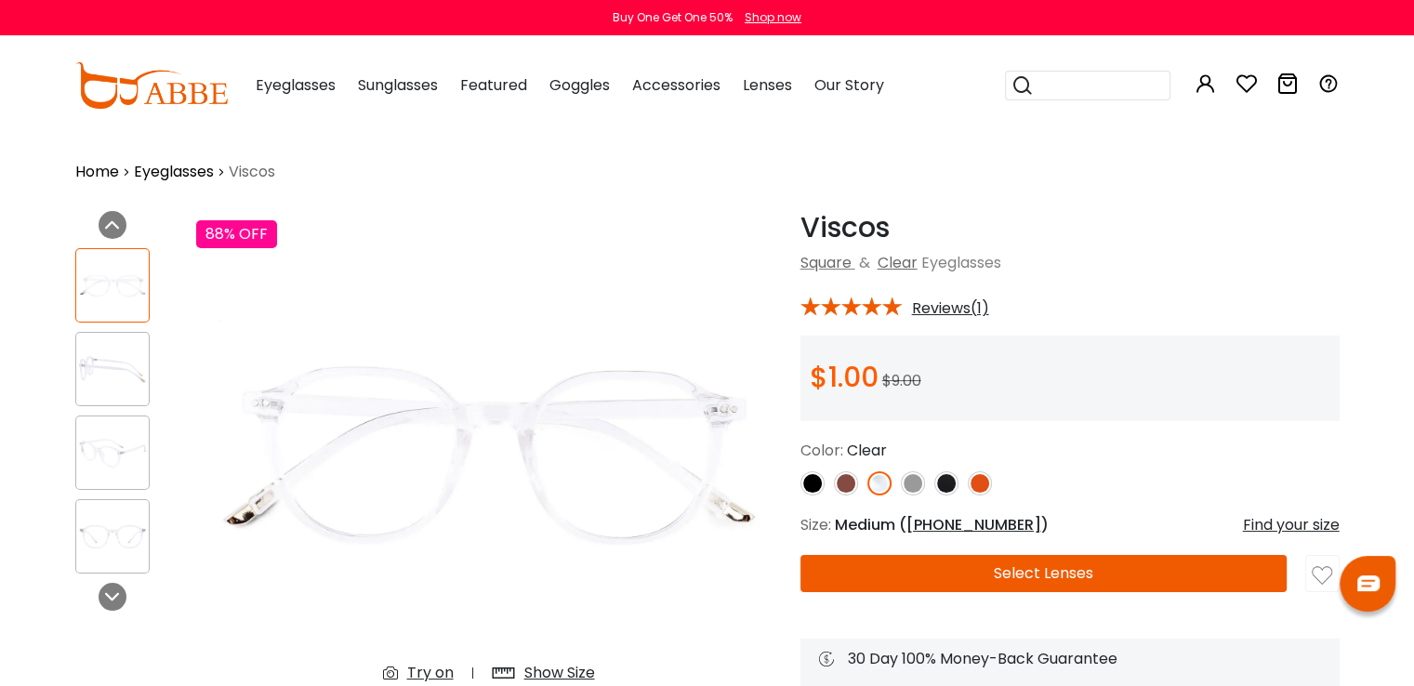
click at [907, 476] on img at bounding box center [913, 483] width 24 height 24
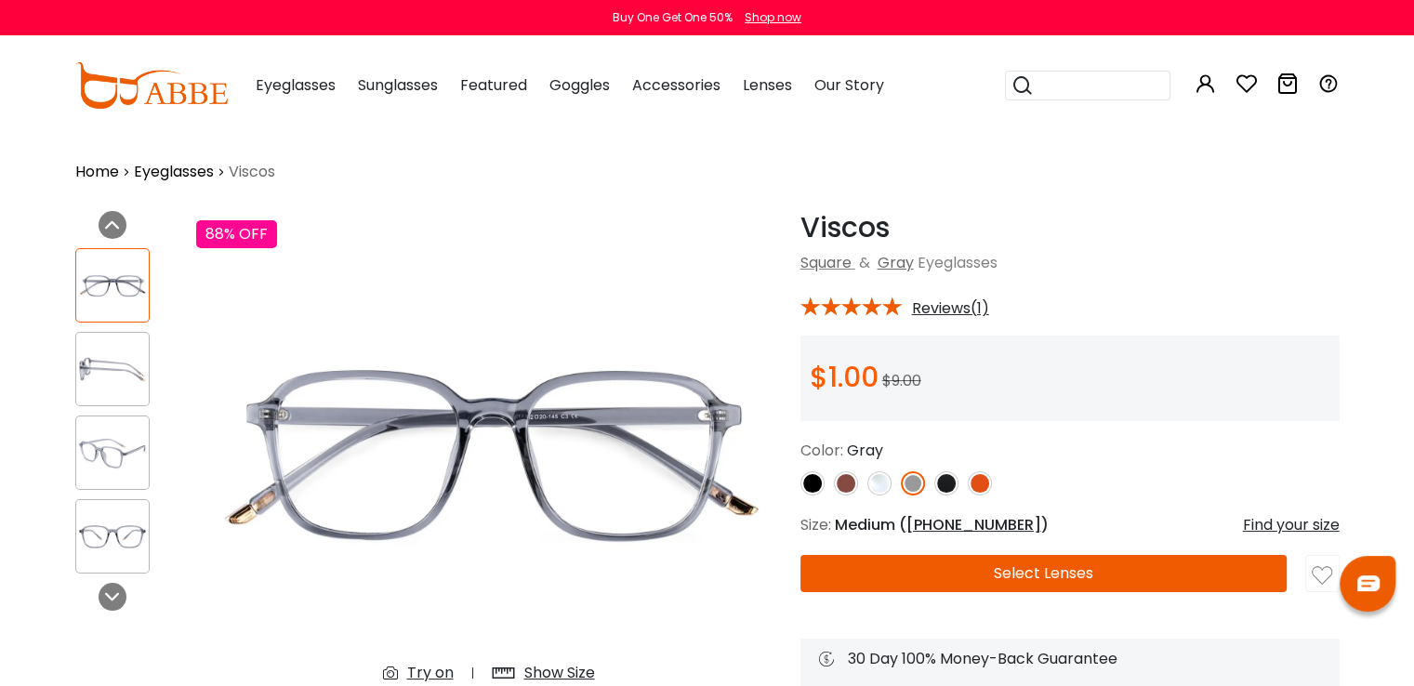
click at [944, 475] on img at bounding box center [946, 483] width 24 height 24
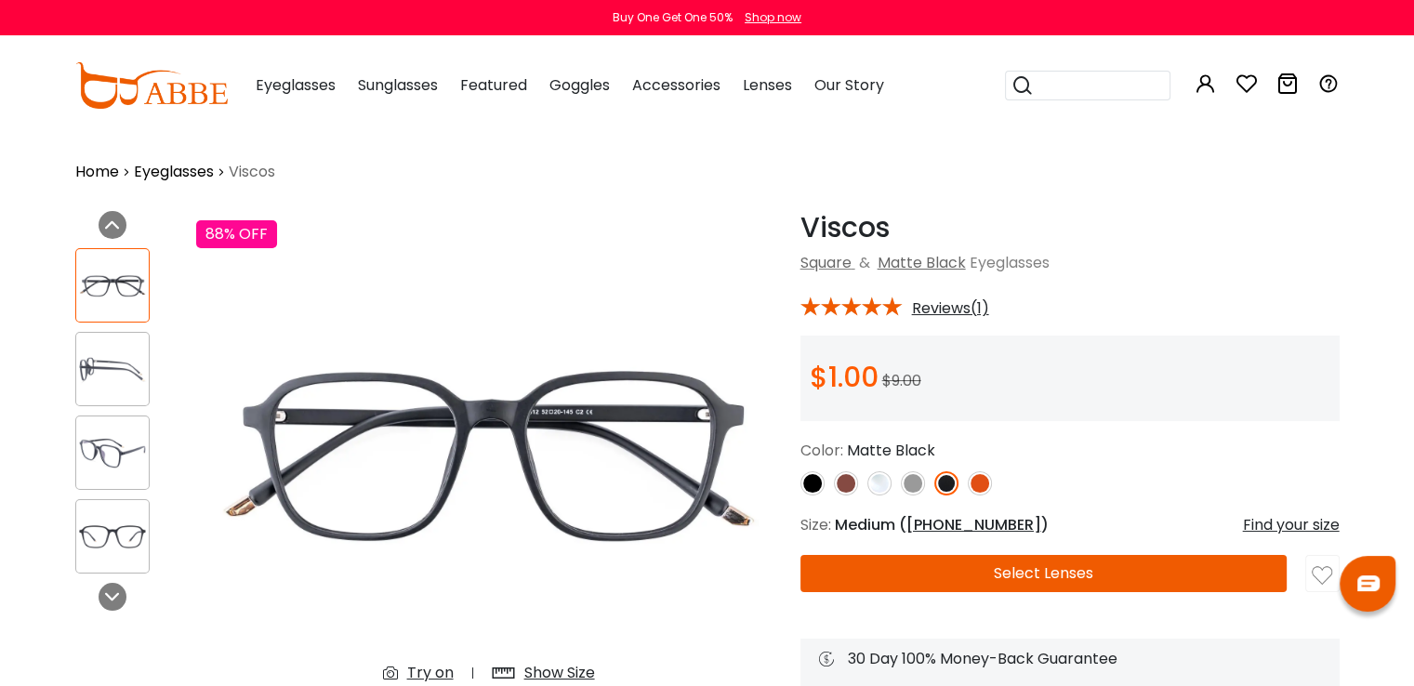
click at [976, 482] on img at bounding box center [979, 483] width 24 height 24
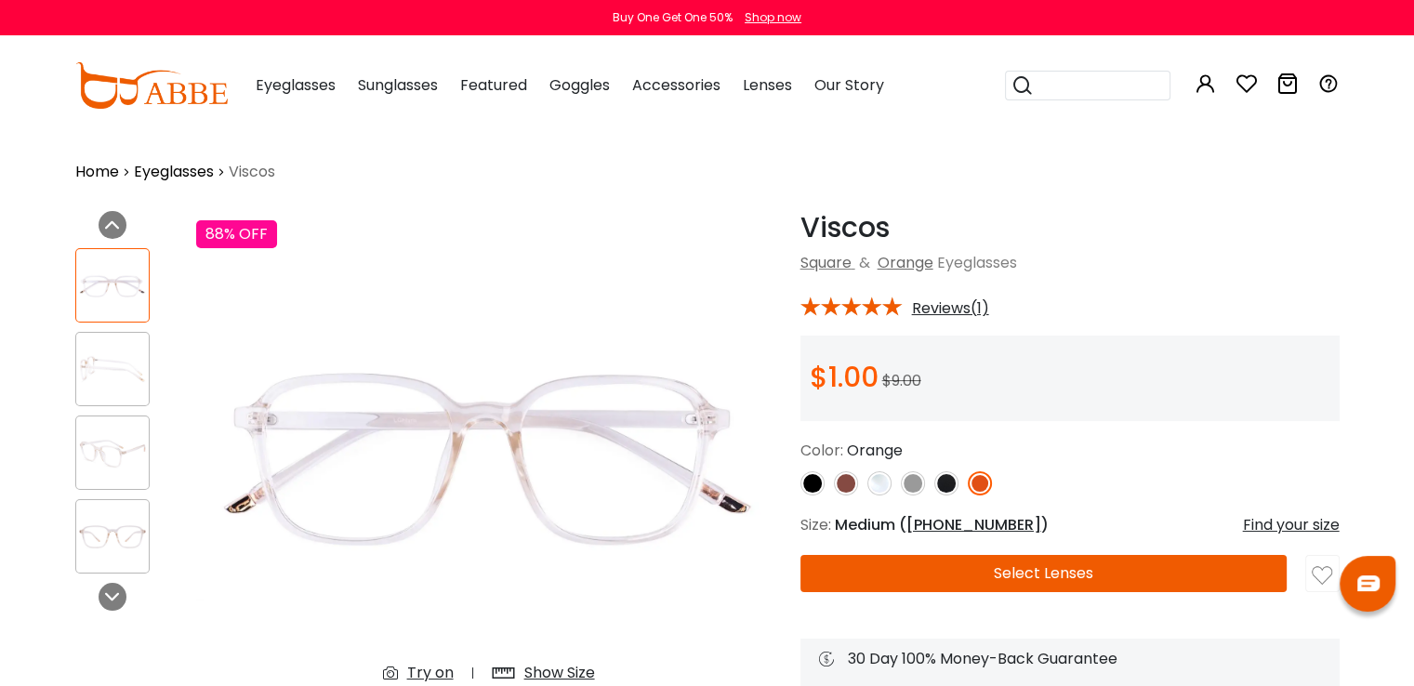
click at [937, 485] on img at bounding box center [946, 483] width 24 height 24
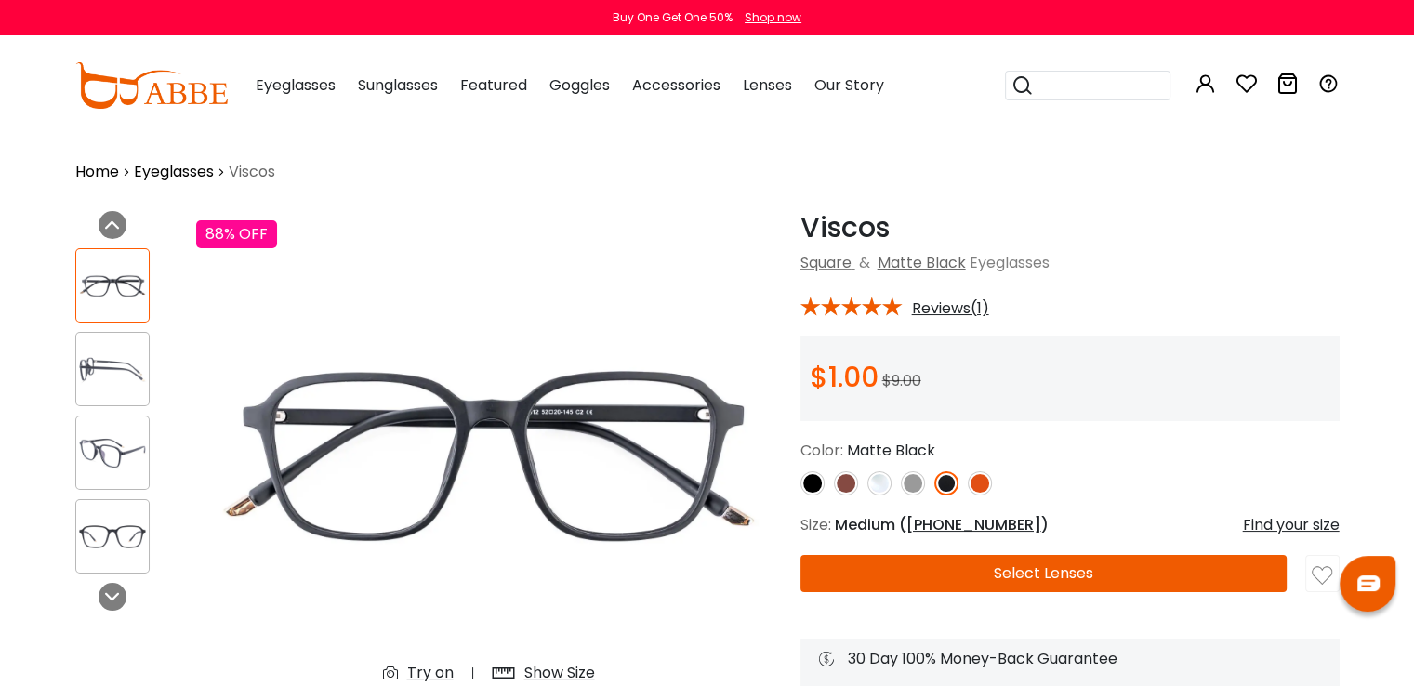
click at [922, 485] on img at bounding box center [913, 483] width 24 height 24
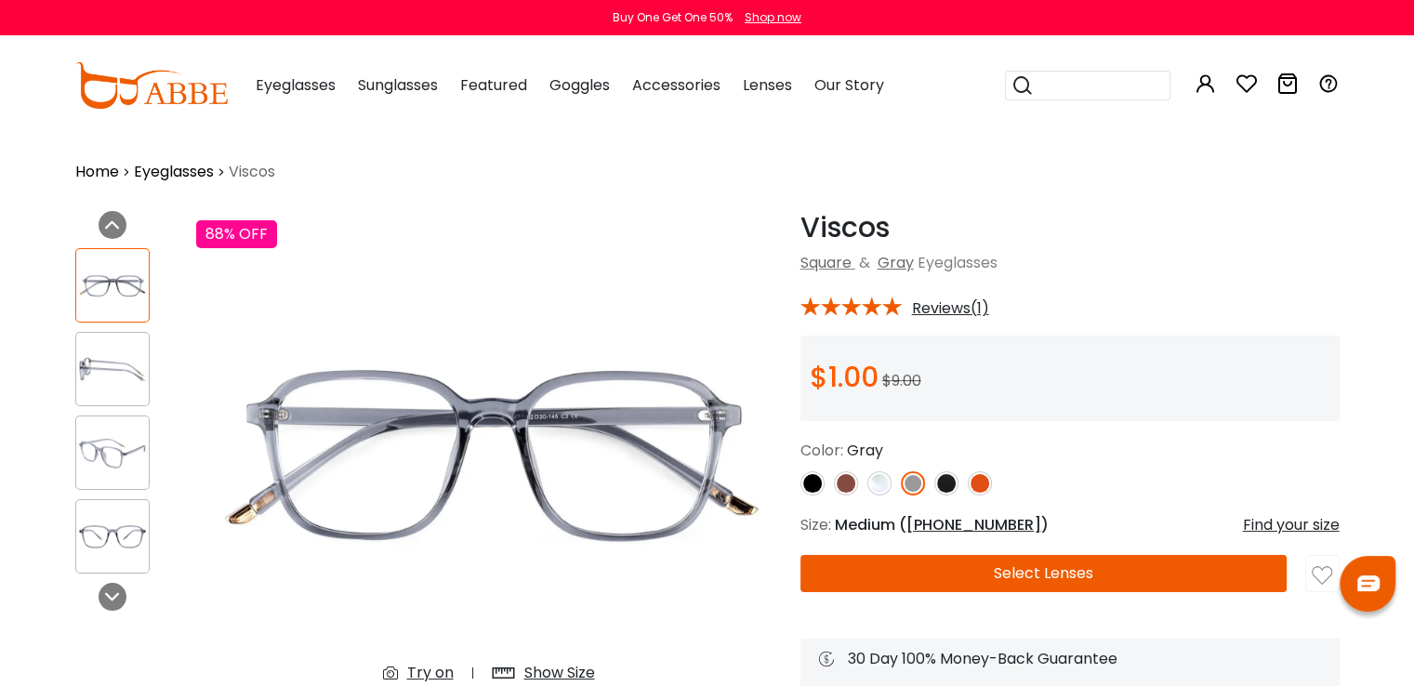
click at [838, 483] on img at bounding box center [846, 483] width 24 height 24
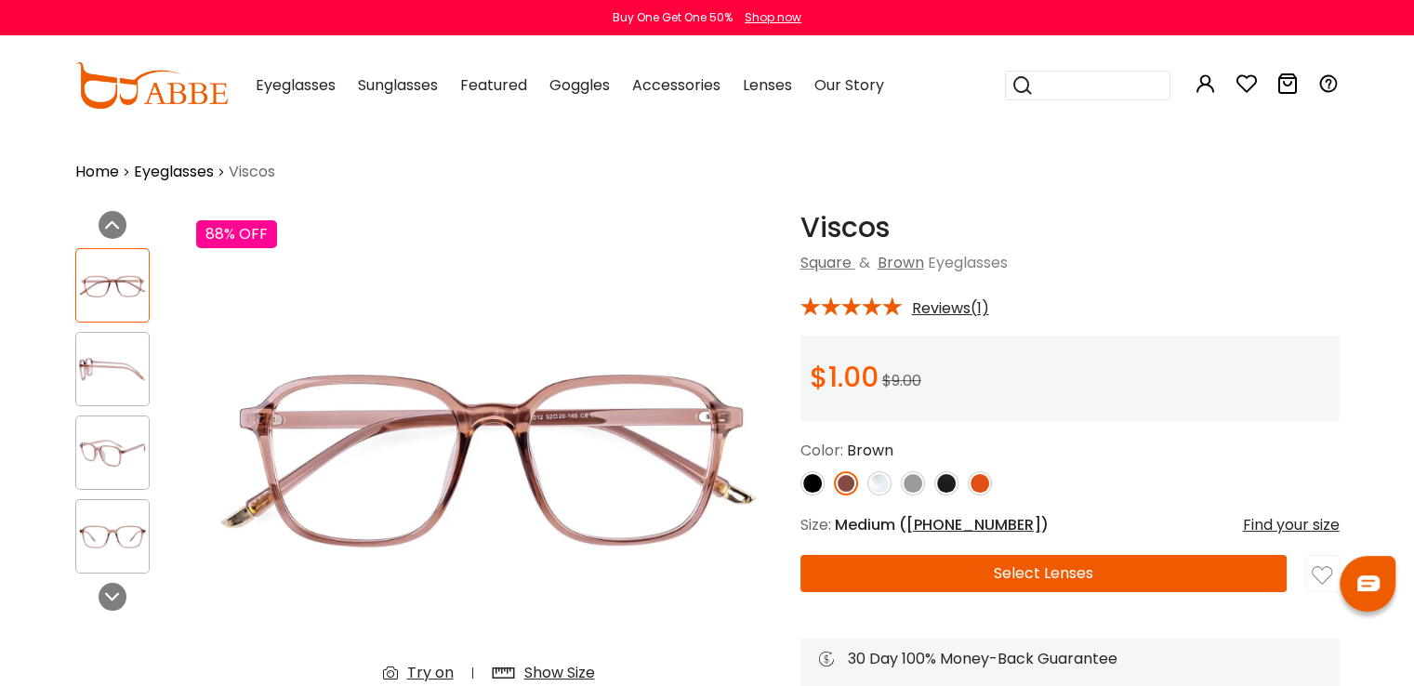
click at [875, 480] on img at bounding box center [879, 483] width 24 height 24
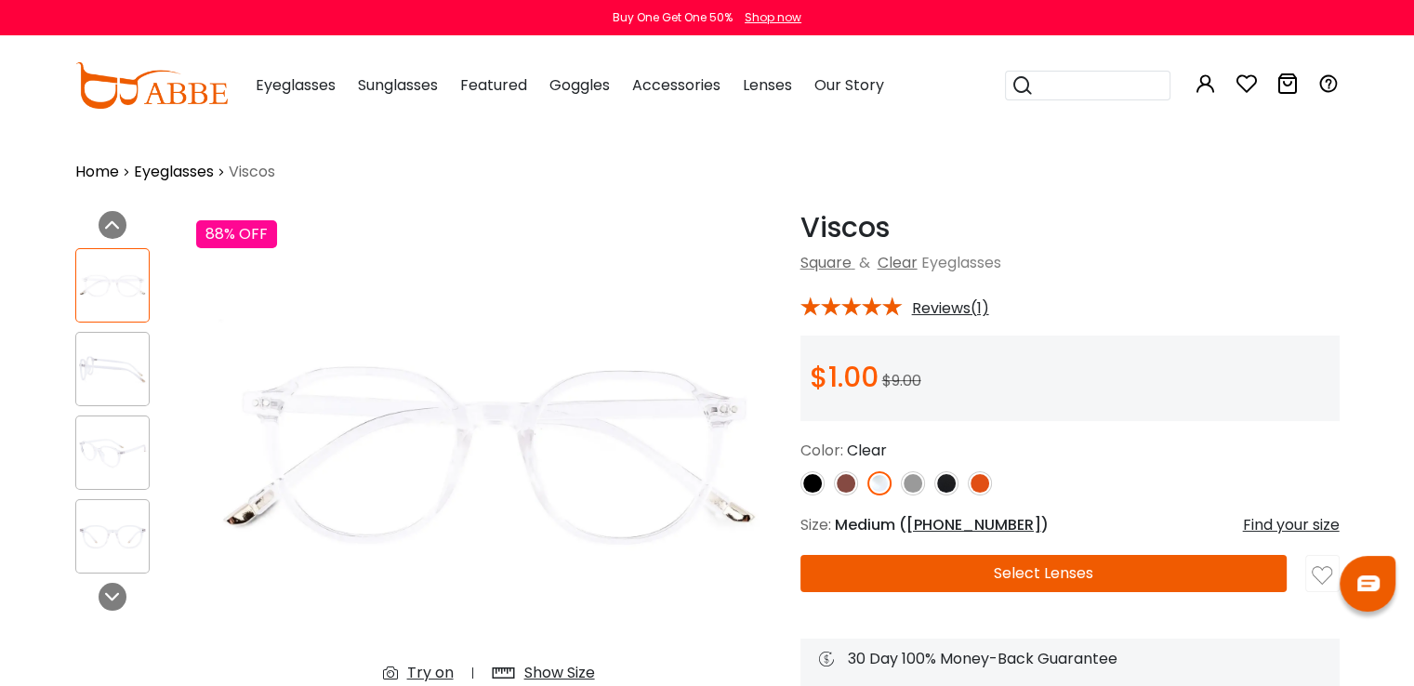
click at [903, 480] on img at bounding box center [913, 483] width 24 height 24
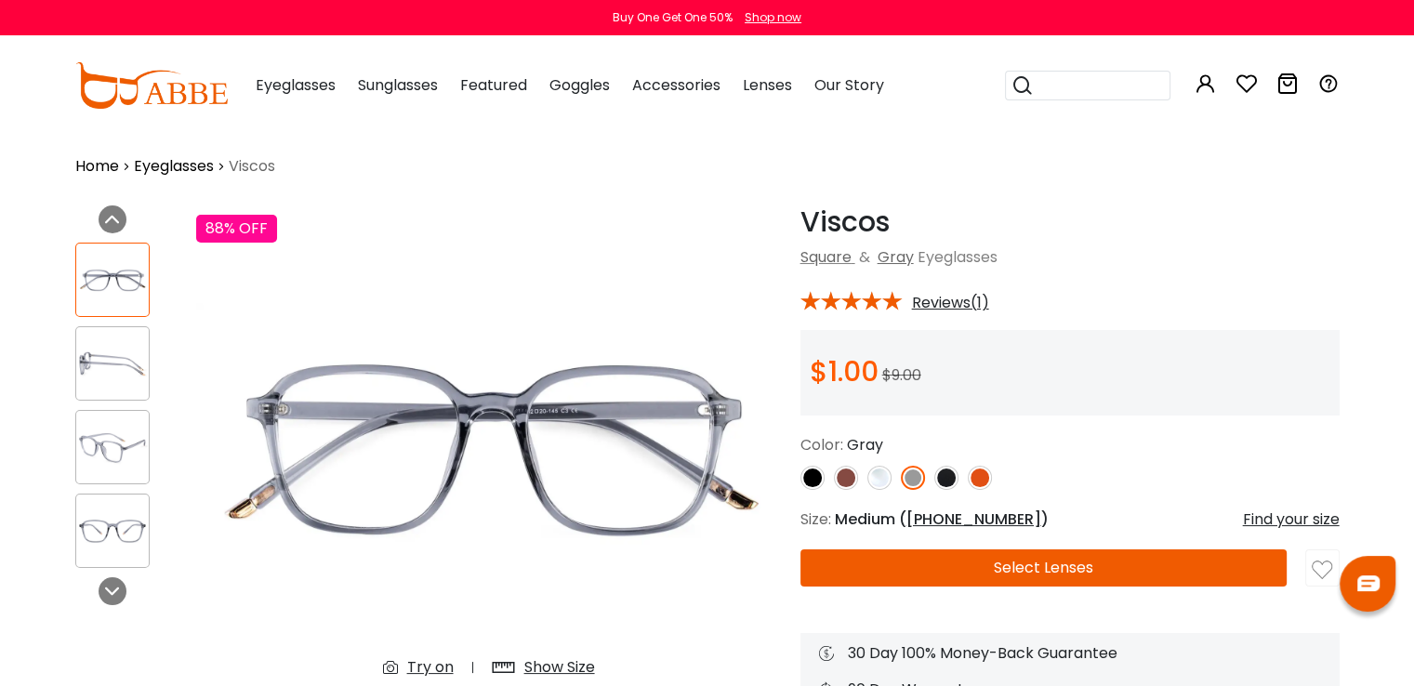
scroll to position [2, 0]
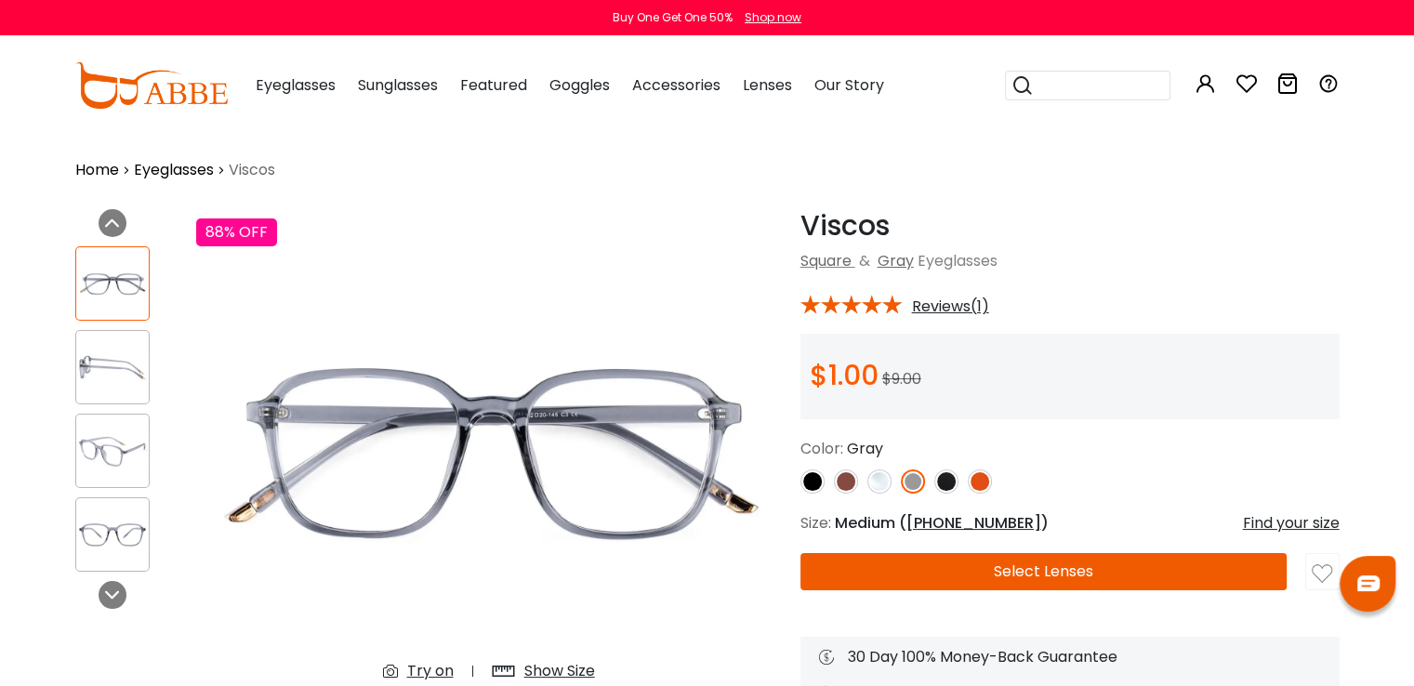
click at [433, 669] on div "Try on" at bounding box center [430, 671] width 46 height 22
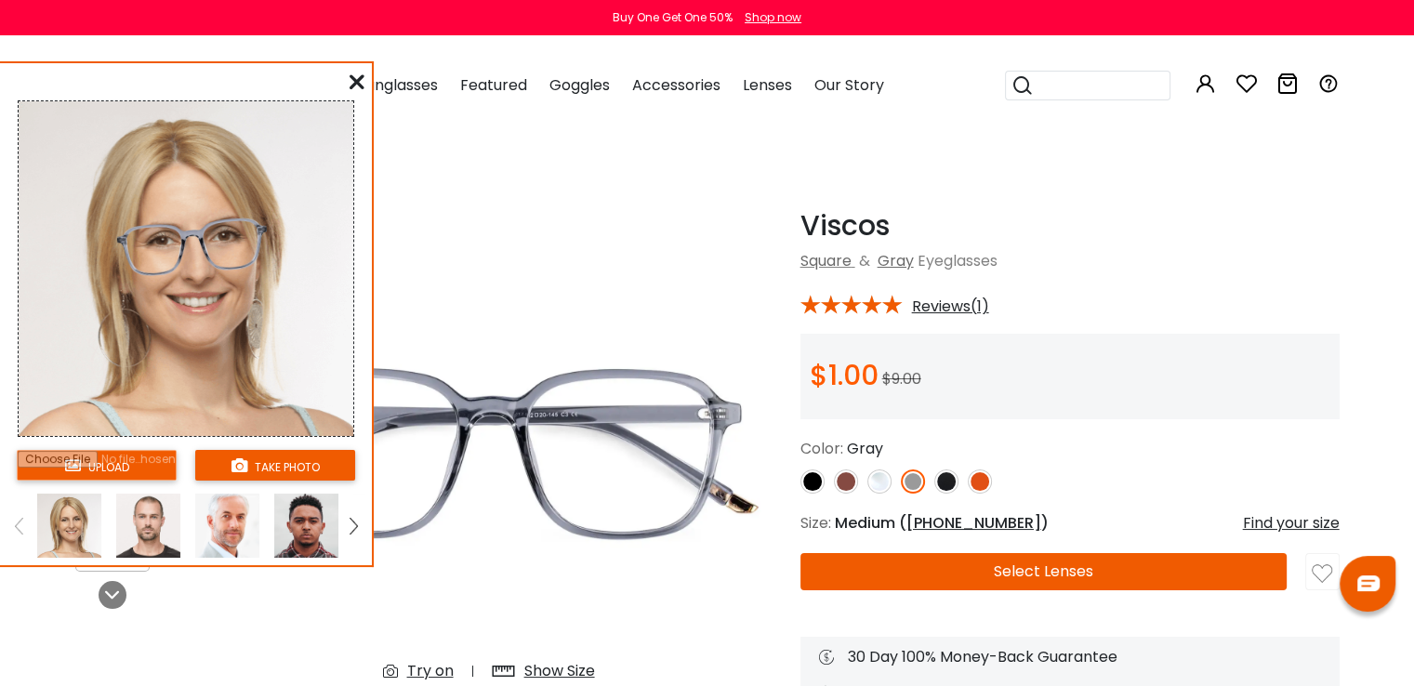
click at [353, 521] on img at bounding box center [352, 526] width 7 height 17
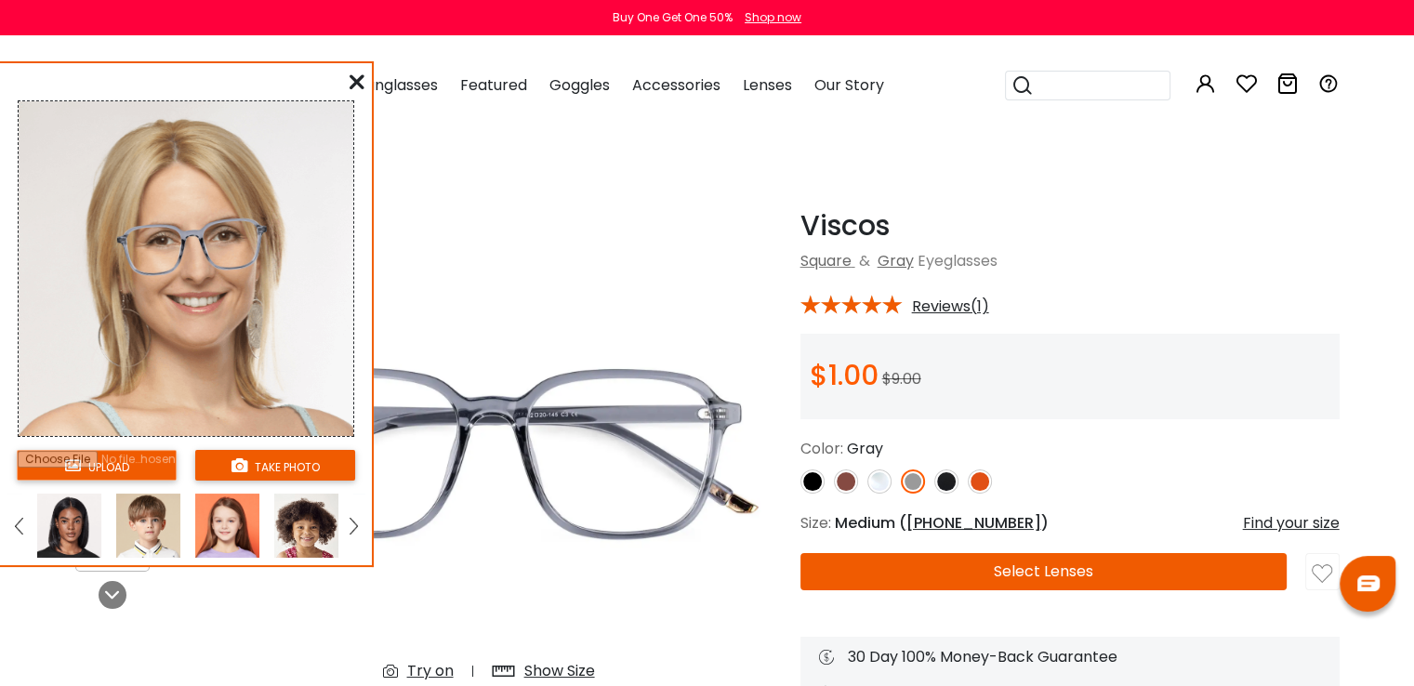
click at [353, 521] on img at bounding box center [352, 526] width 7 height 17
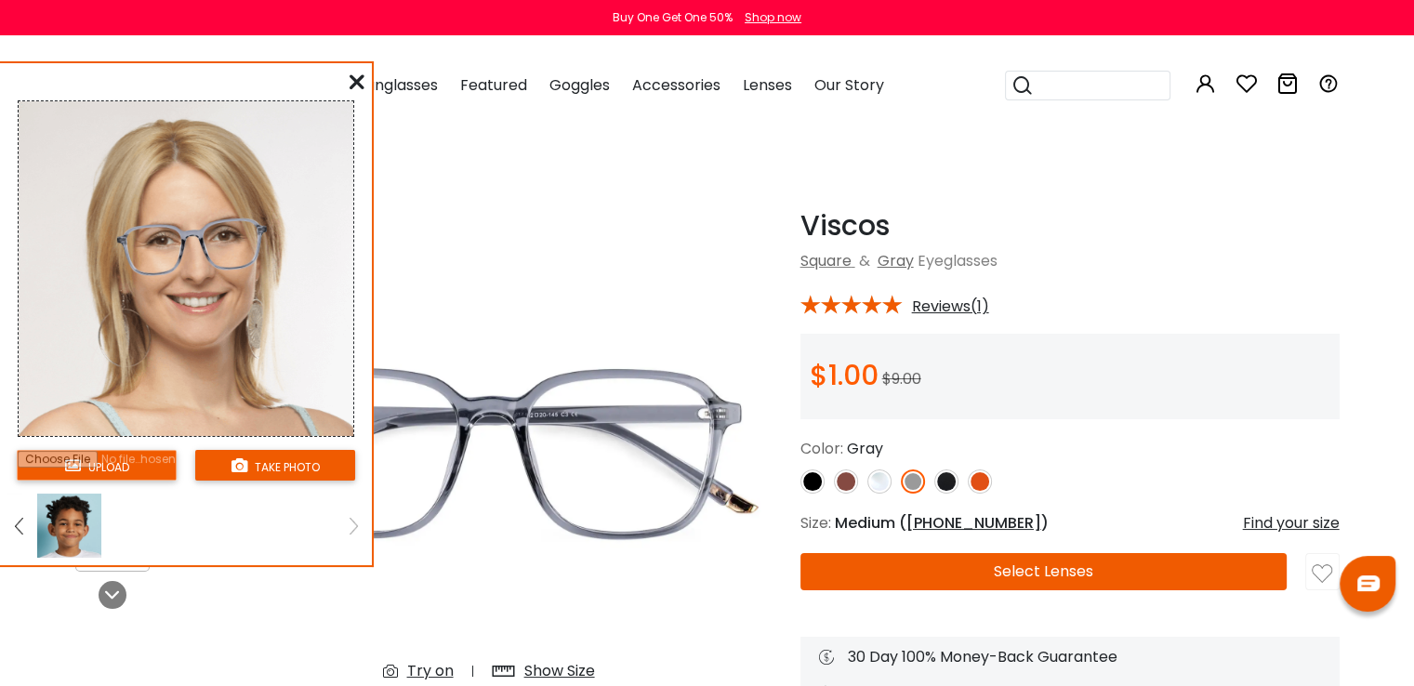
click at [353, 521] on img at bounding box center [352, 526] width 7 height 17
click at [294, 475] on button "take photo" at bounding box center [275, 465] width 160 height 31
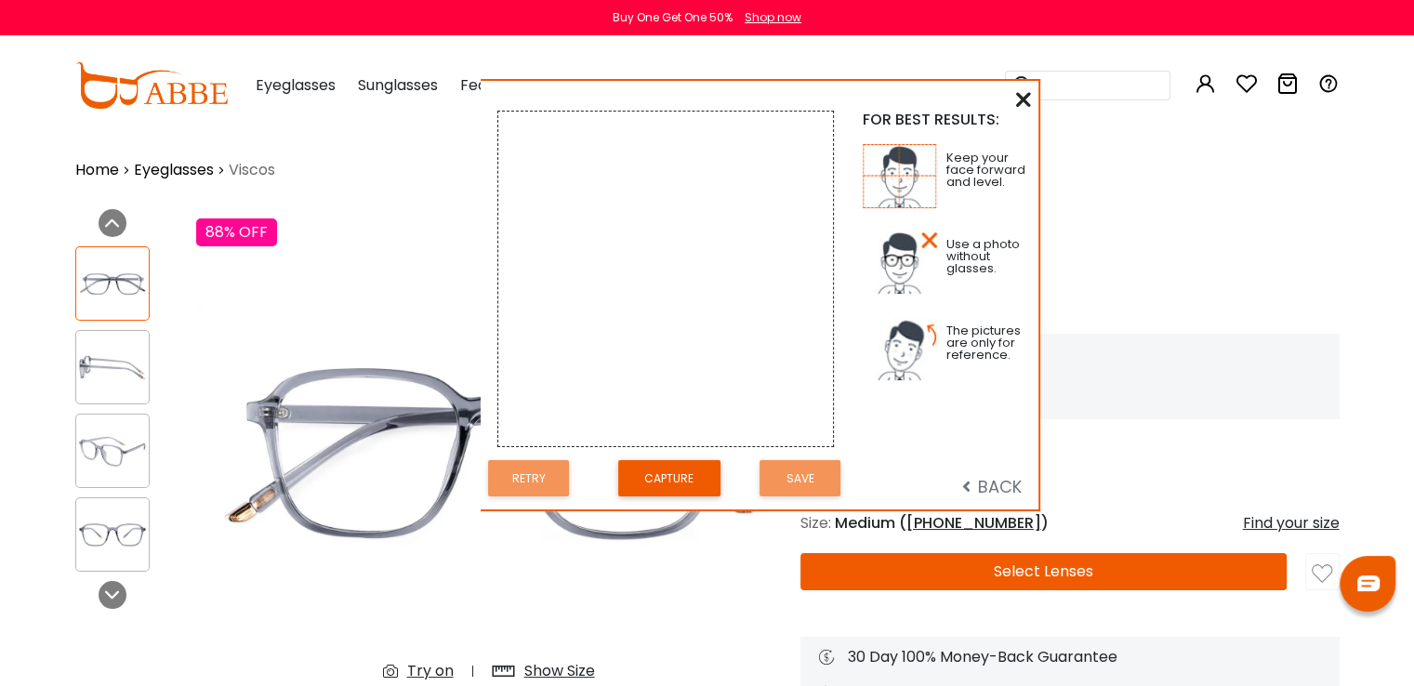
drag, startPoint x: 271, startPoint y: 65, endPoint x: 757, endPoint y: 83, distance: 486.4
click at [757, 83] on div "FOR BEST RESULTS: Keep your face forward and level. Use a photo without glasses…" at bounding box center [759, 295] width 558 height 428
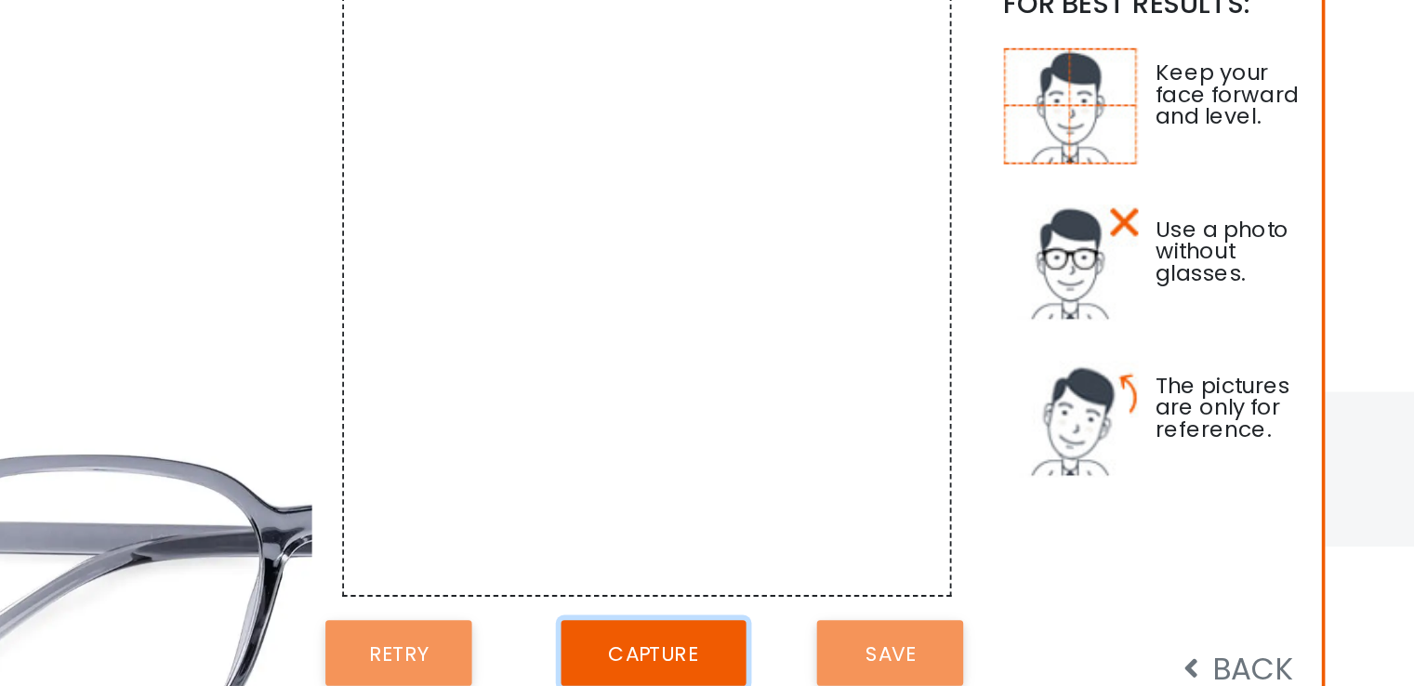
click at [666, 481] on button "Capture" at bounding box center [675, 478] width 102 height 36
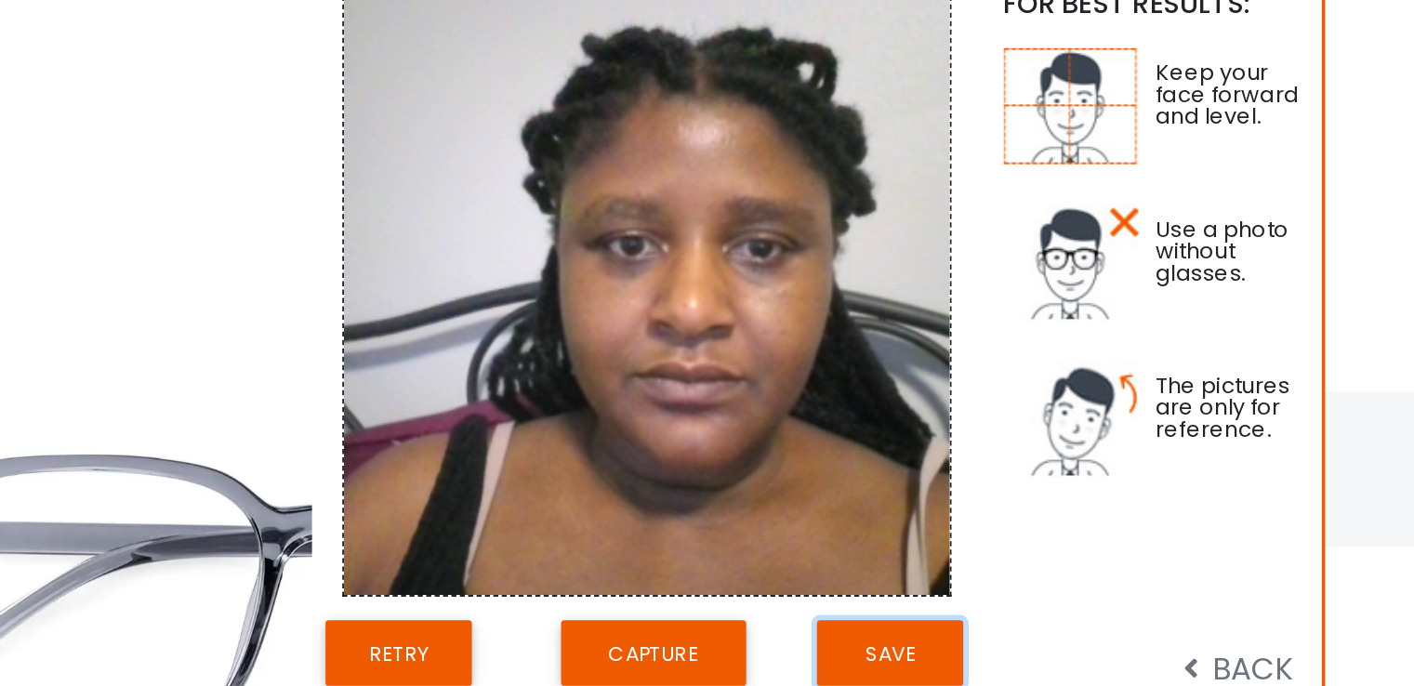
click at [797, 480] on button "Save" at bounding box center [805, 478] width 81 height 36
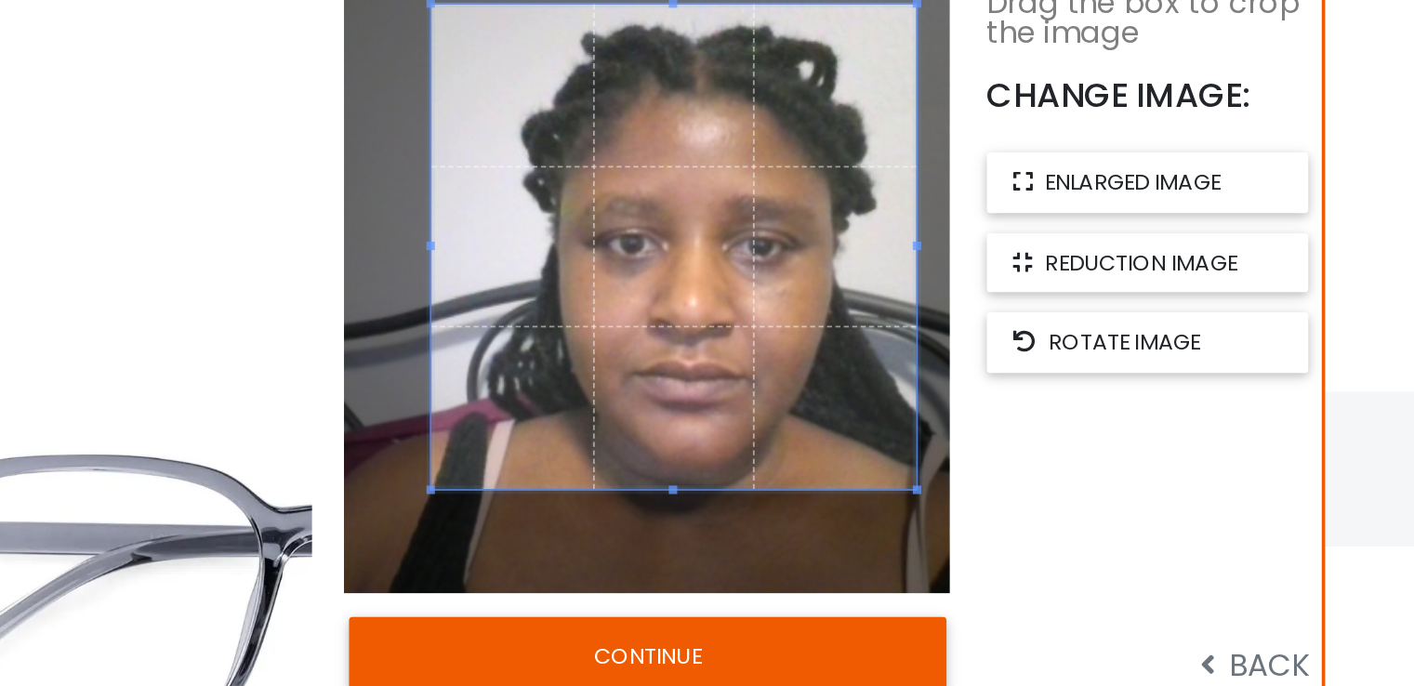
drag, startPoint x: 714, startPoint y: 359, endPoint x: 729, endPoint y: 335, distance: 27.6
click at [729, 335] on span at bounding box center [686, 254] width 268 height 268
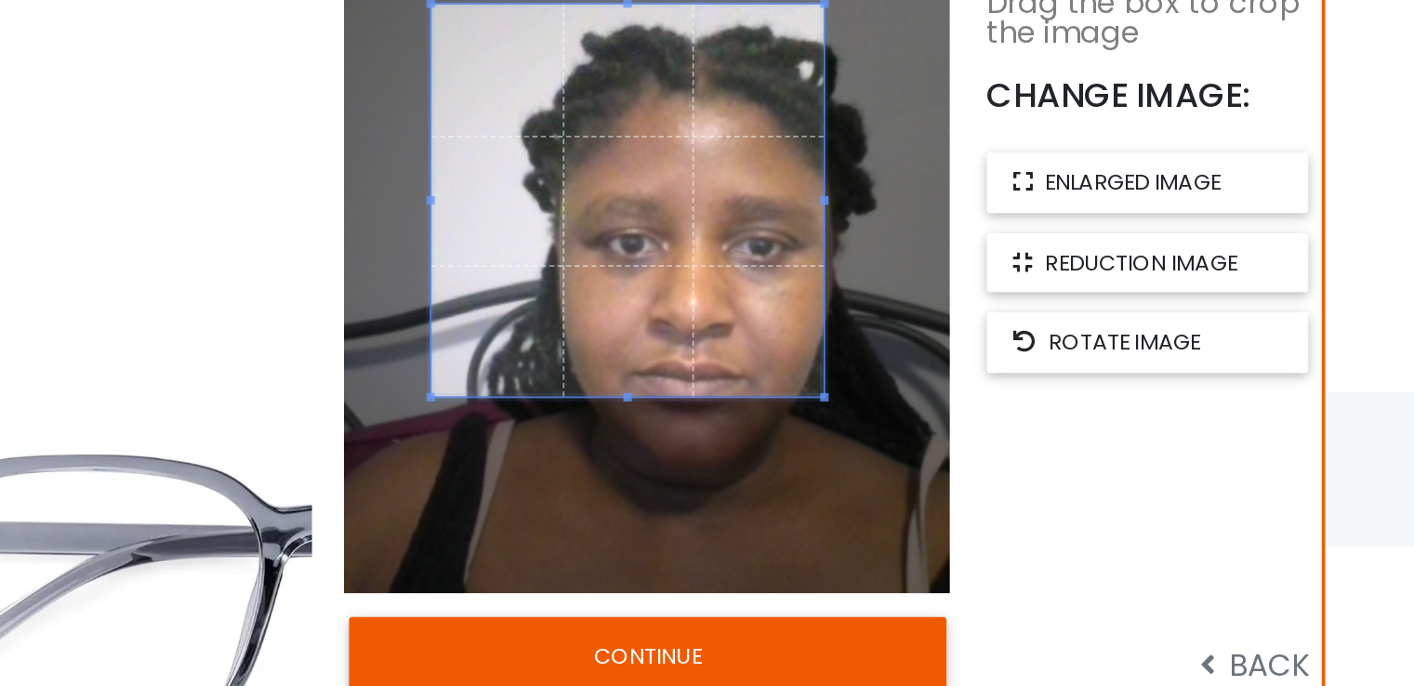
drag, startPoint x: 819, startPoint y: 388, endPoint x: 768, endPoint y: 330, distance: 77.7
click at [768, 330] on div at bounding box center [660, 228] width 217 height 217
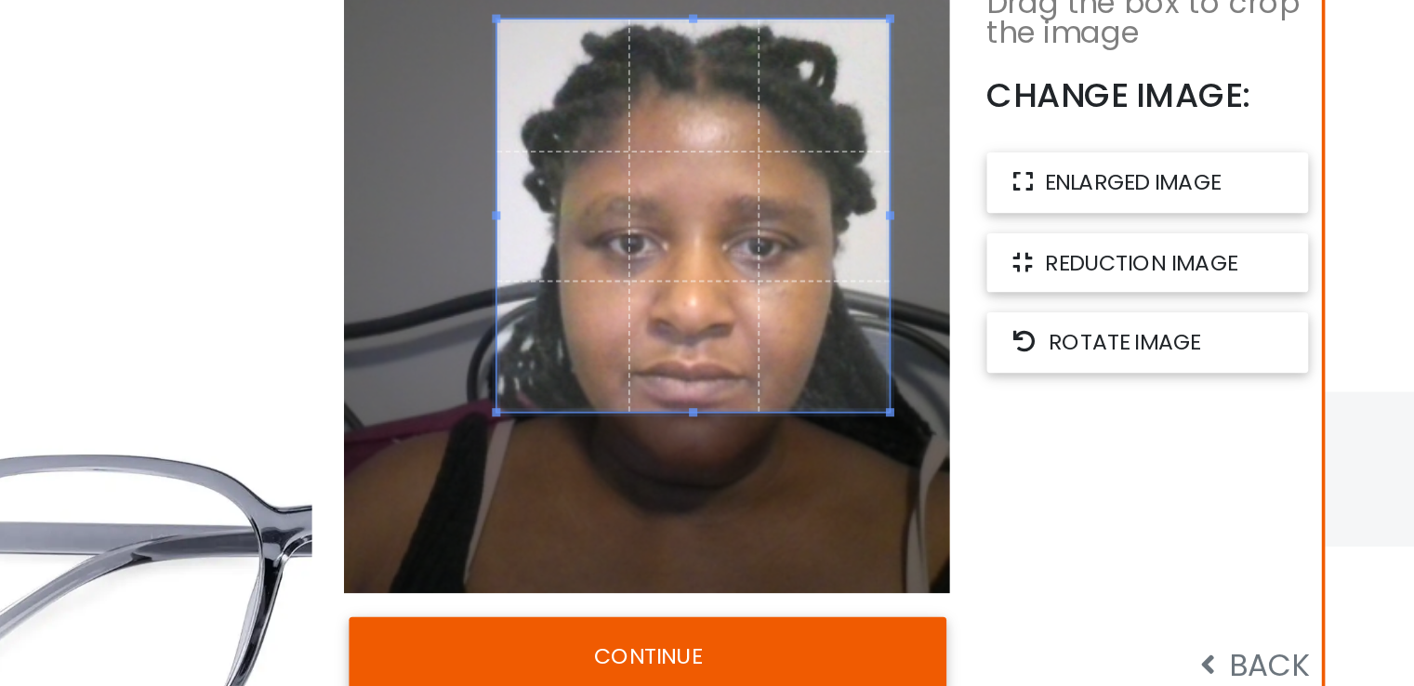
drag, startPoint x: 725, startPoint y: 279, endPoint x: 761, endPoint y: 287, distance: 37.2
click at [761, 287] on span at bounding box center [696, 236] width 217 height 217
click at [749, 478] on button "CONTINUE" at bounding box center [671, 479] width 330 height 43
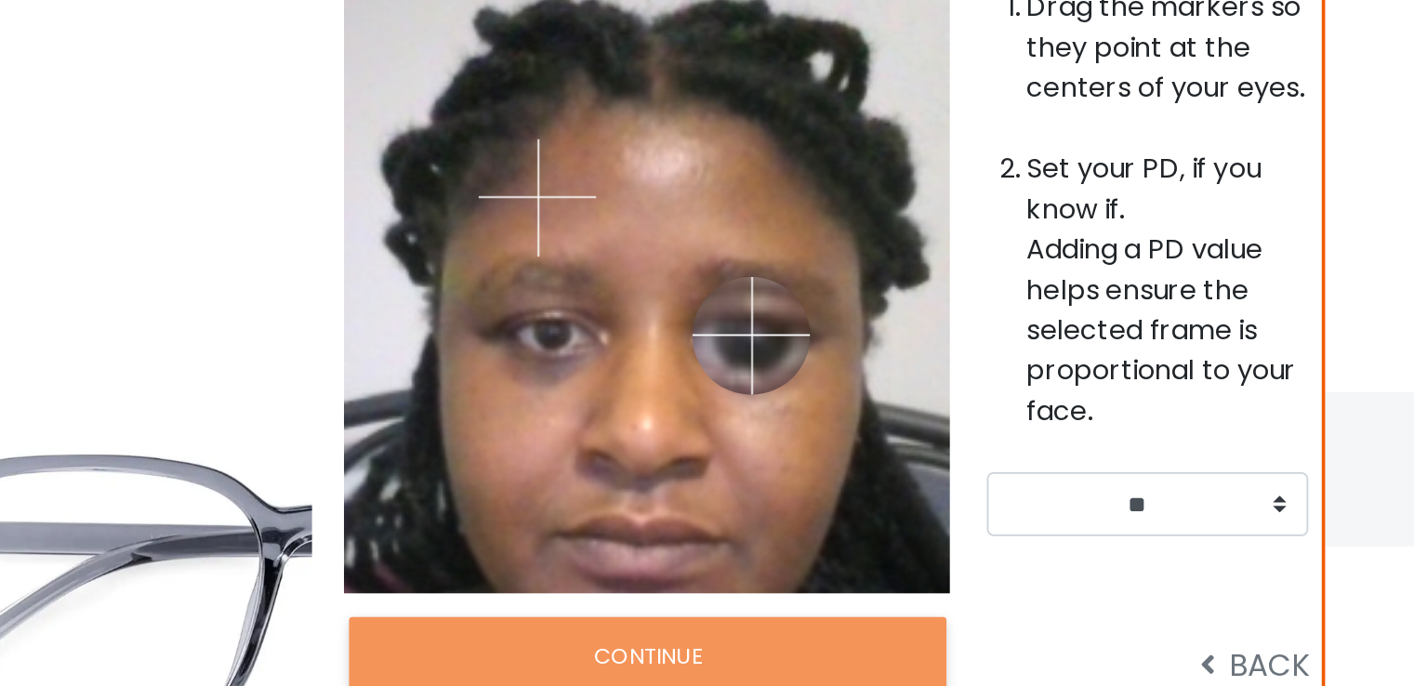
drag, startPoint x: 700, startPoint y: 223, endPoint x: 729, endPoint y: 302, distance: 84.1
click at [729, 302] on img at bounding box center [728, 302] width 65 height 65
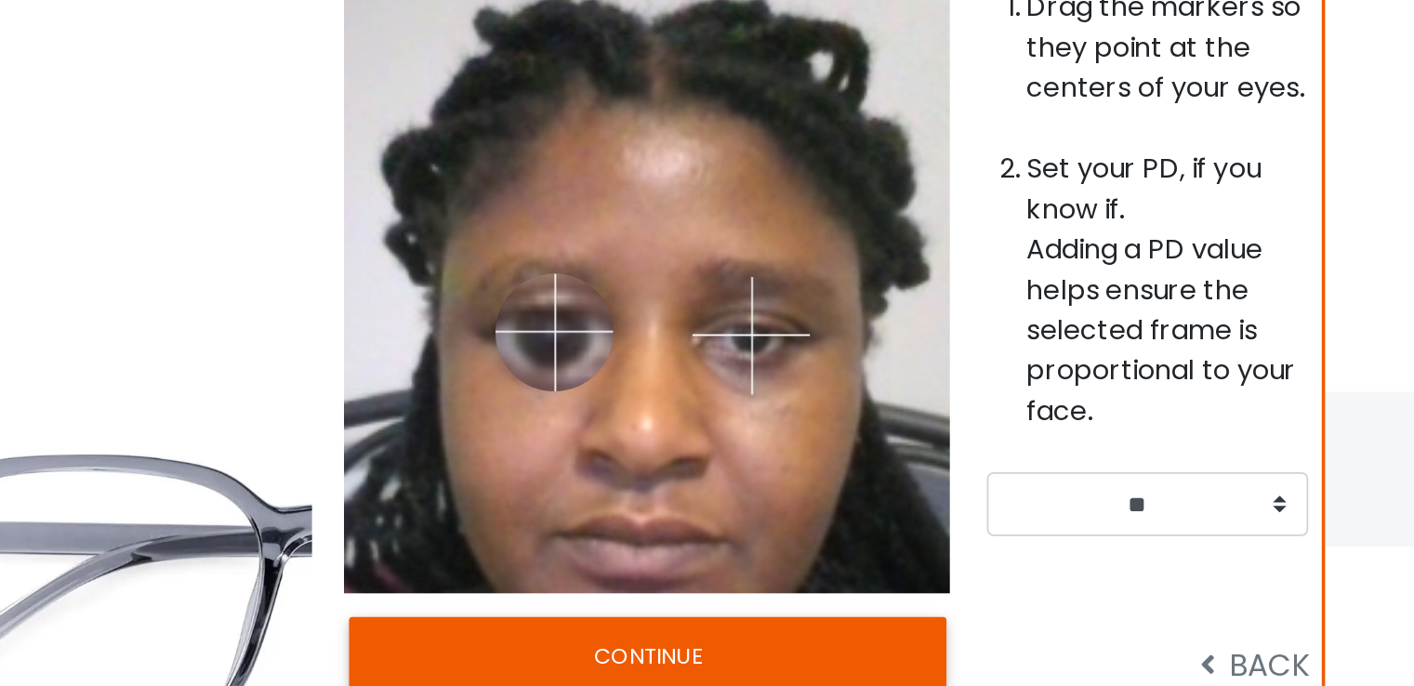
drag, startPoint x: 609, startPoint y: 227, endPoint x: 620, endPoint y: 300, distance: 74.3
click at [620, 300] on img at bounding box center [619, 301] width 65 height 65
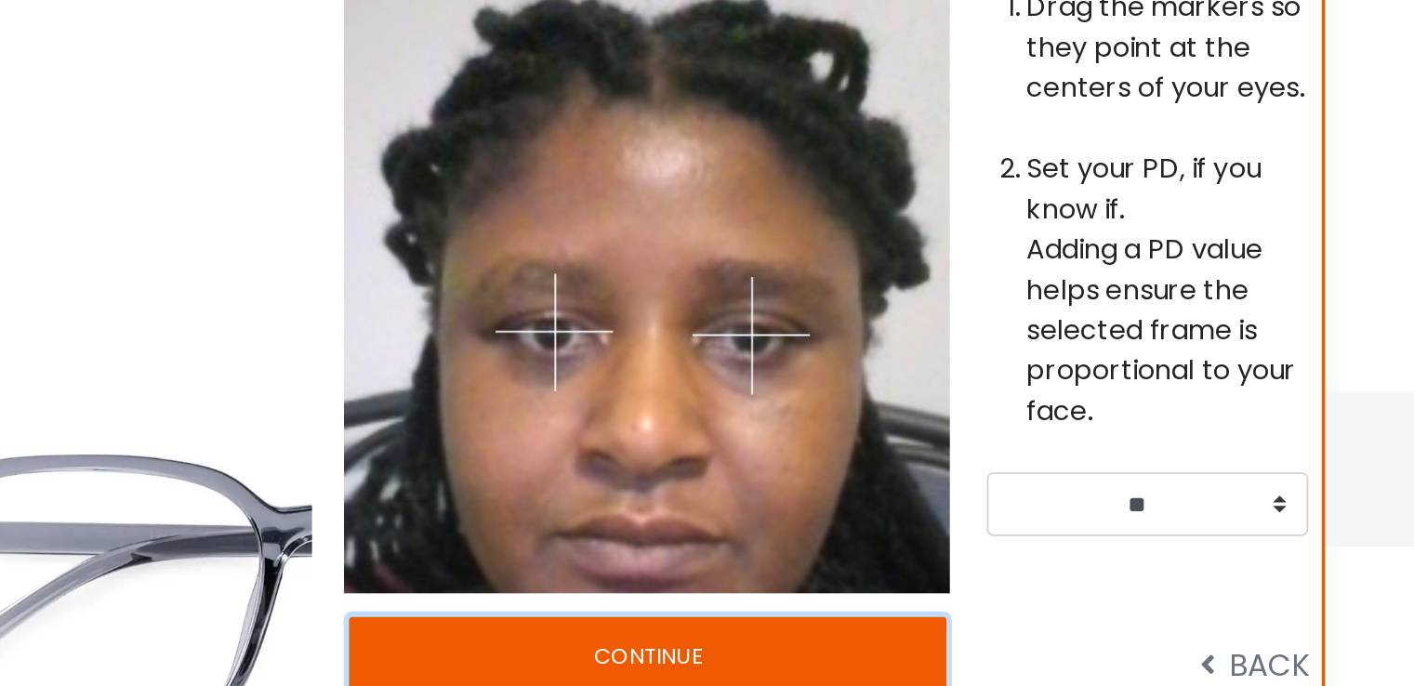
click at [697, 484] on button "CONTINUE" at bounding box center [671, 479] width 330 height 43
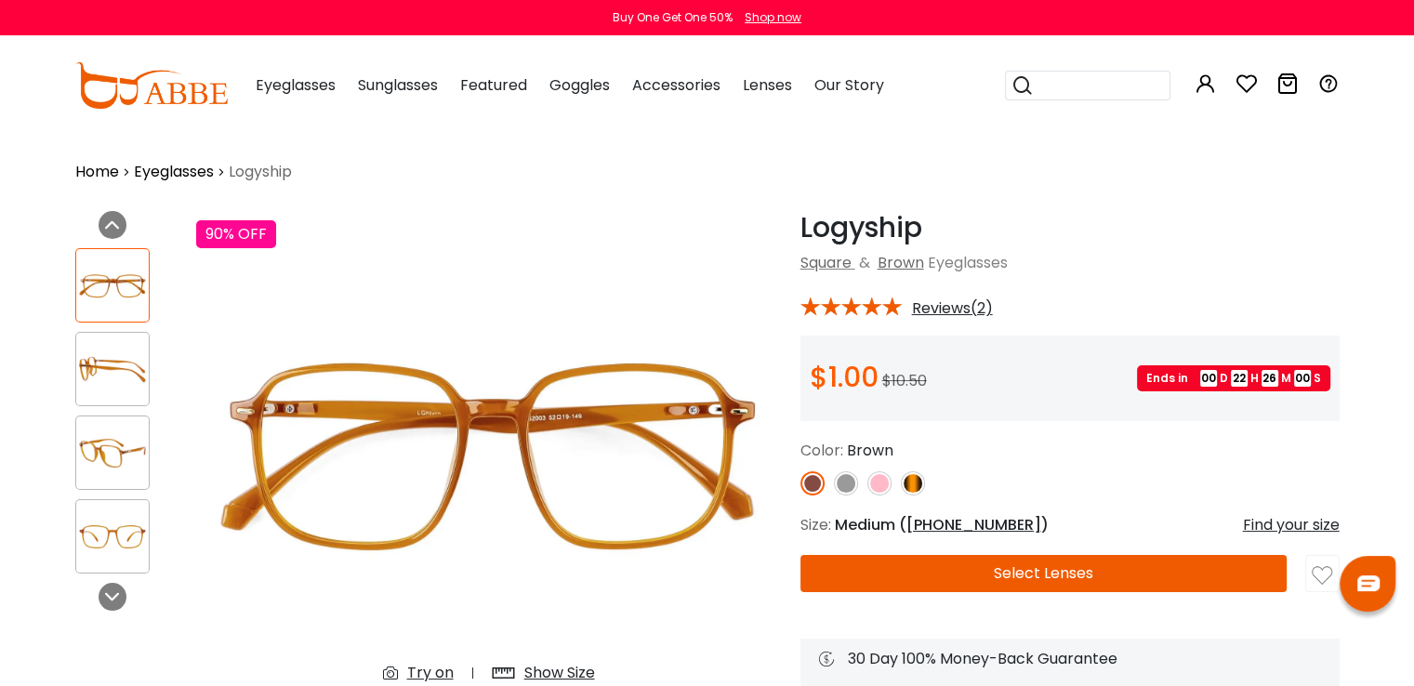
click at [842, 477] on img at bounding box center [846, 483] width 24 height 24
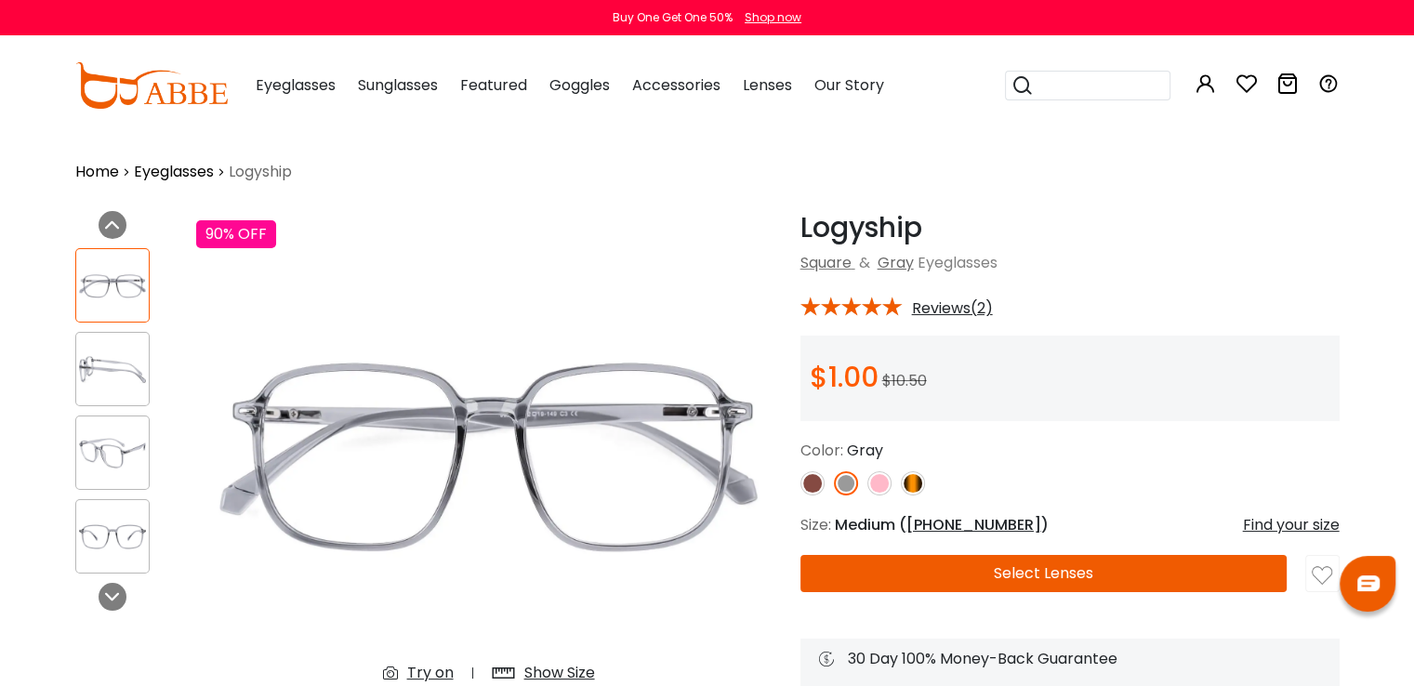
click at [879, 483] on img at bounding box center [879, 483] width 24 height 24
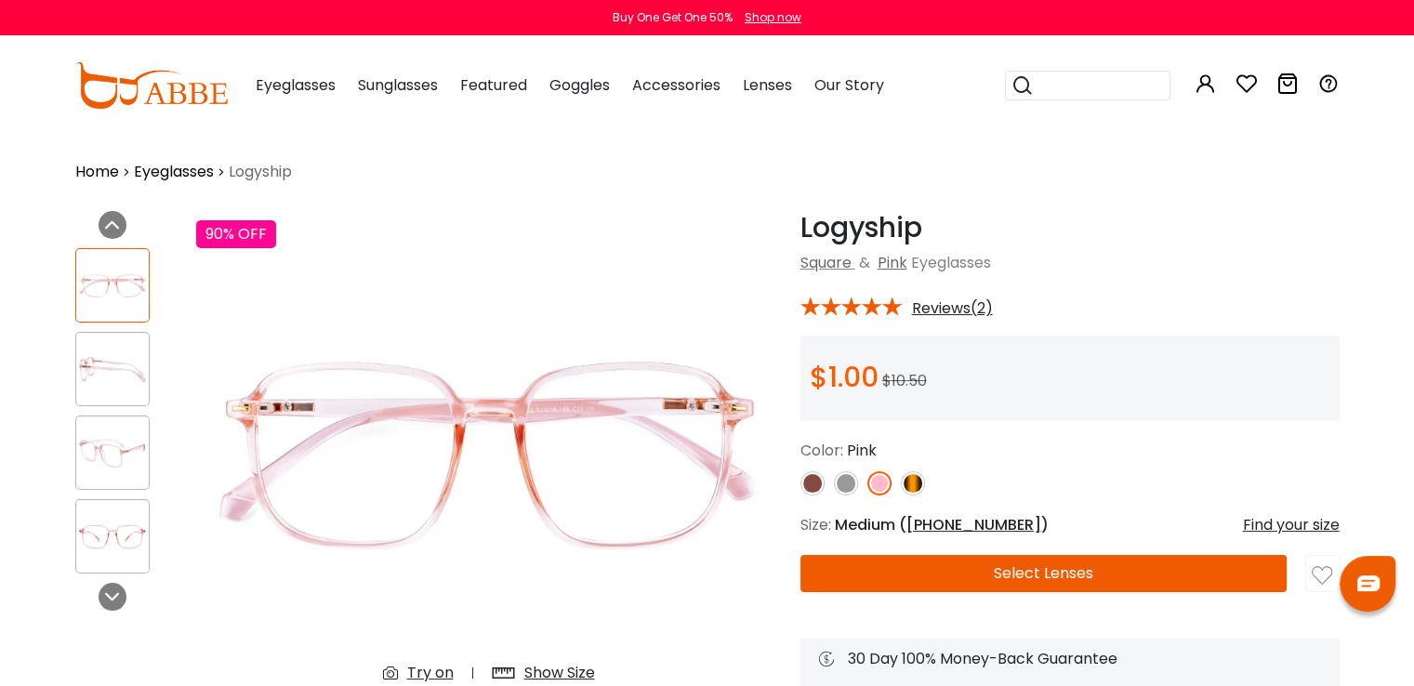
click at [914, 479] on img at bounding box center [913, 483] width 24 height 24
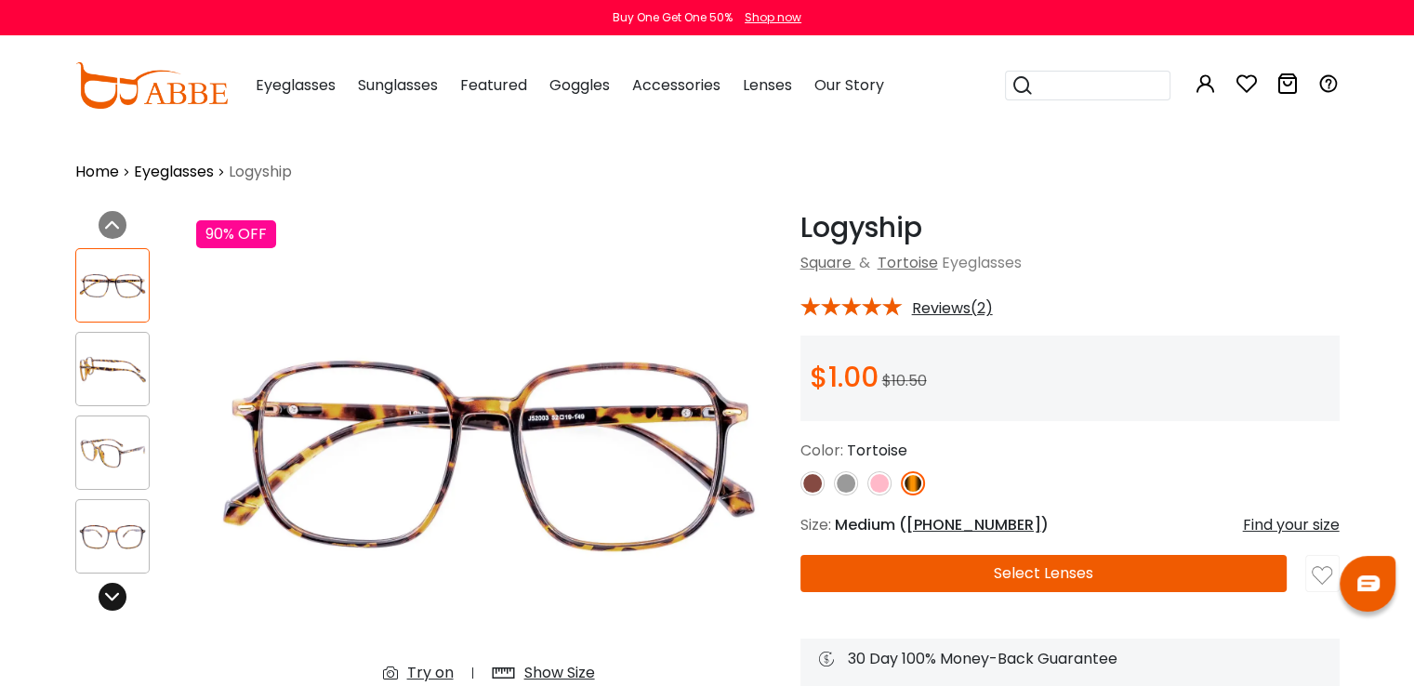
click at [116, 585] on div at bounding box center [113, 597] width 28 height 28
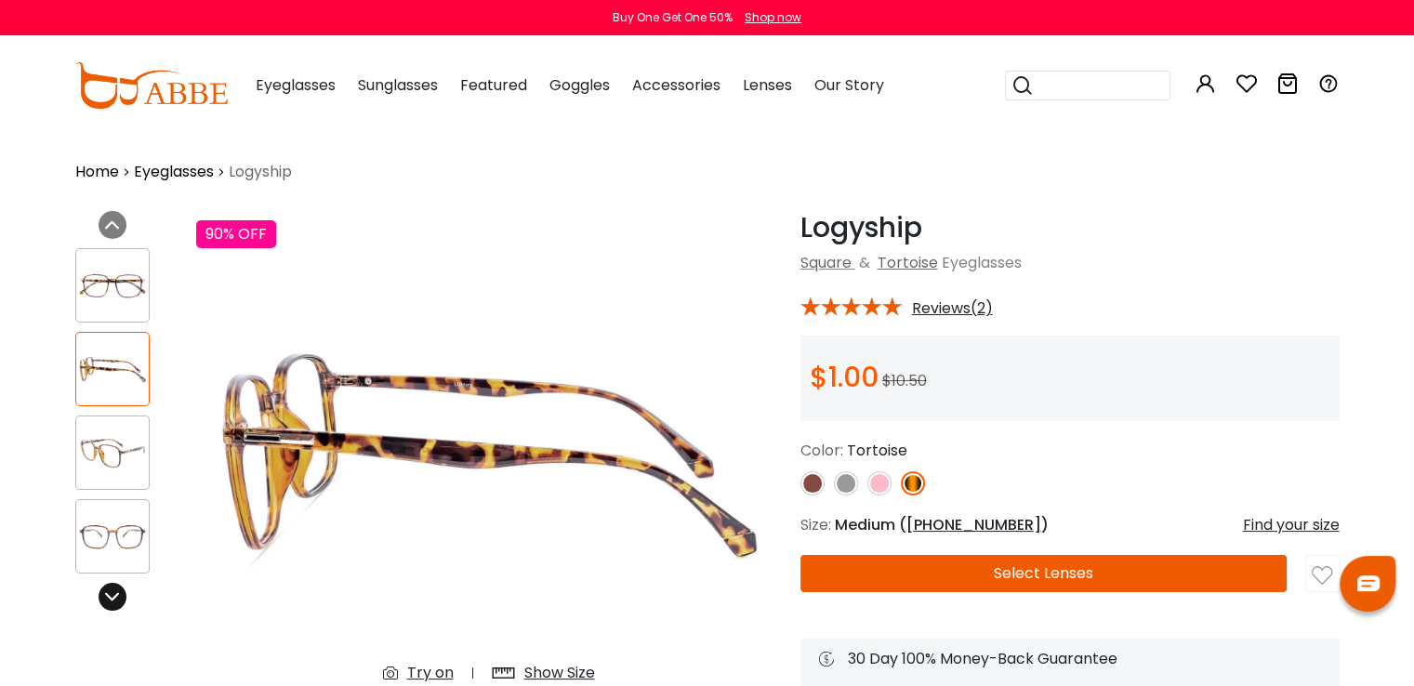
click at [116, 585] on div at bounding box center [113, 597] width 28 height 28
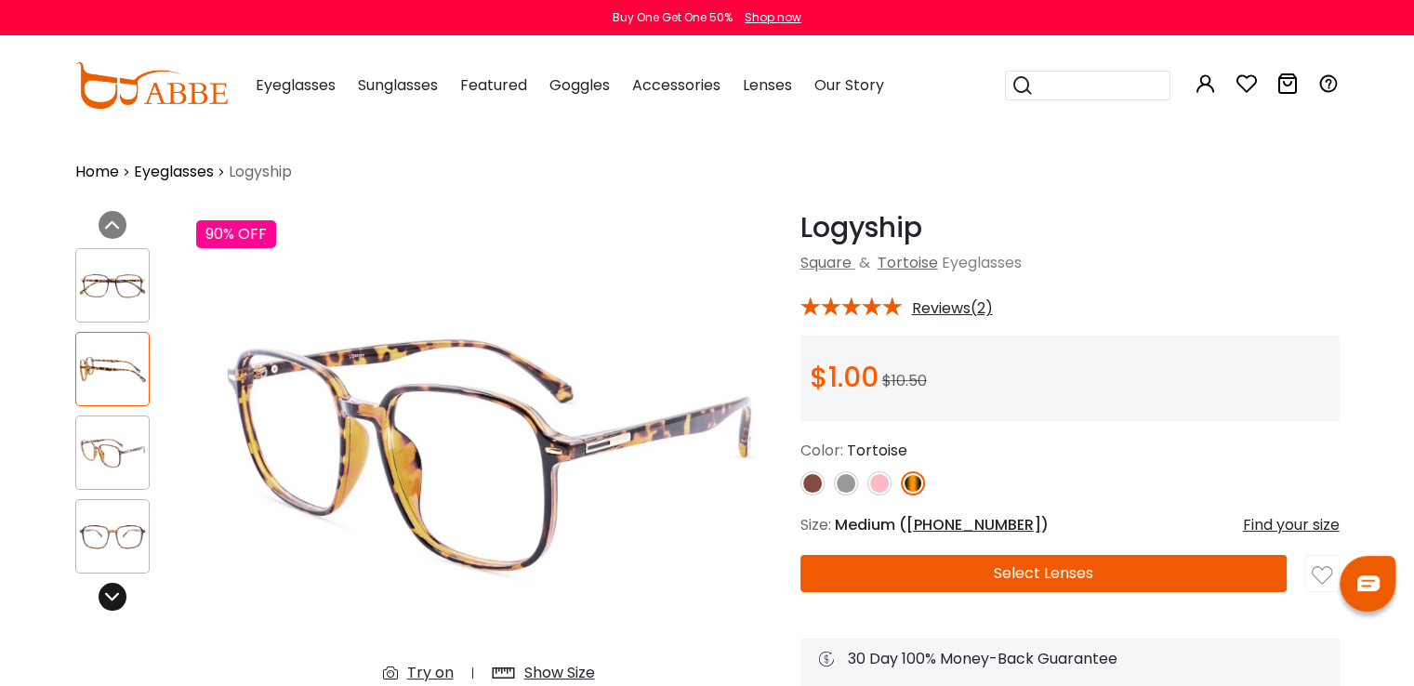
click at [116, 585] on div at bounding box center [113, 597] width 28 height 28
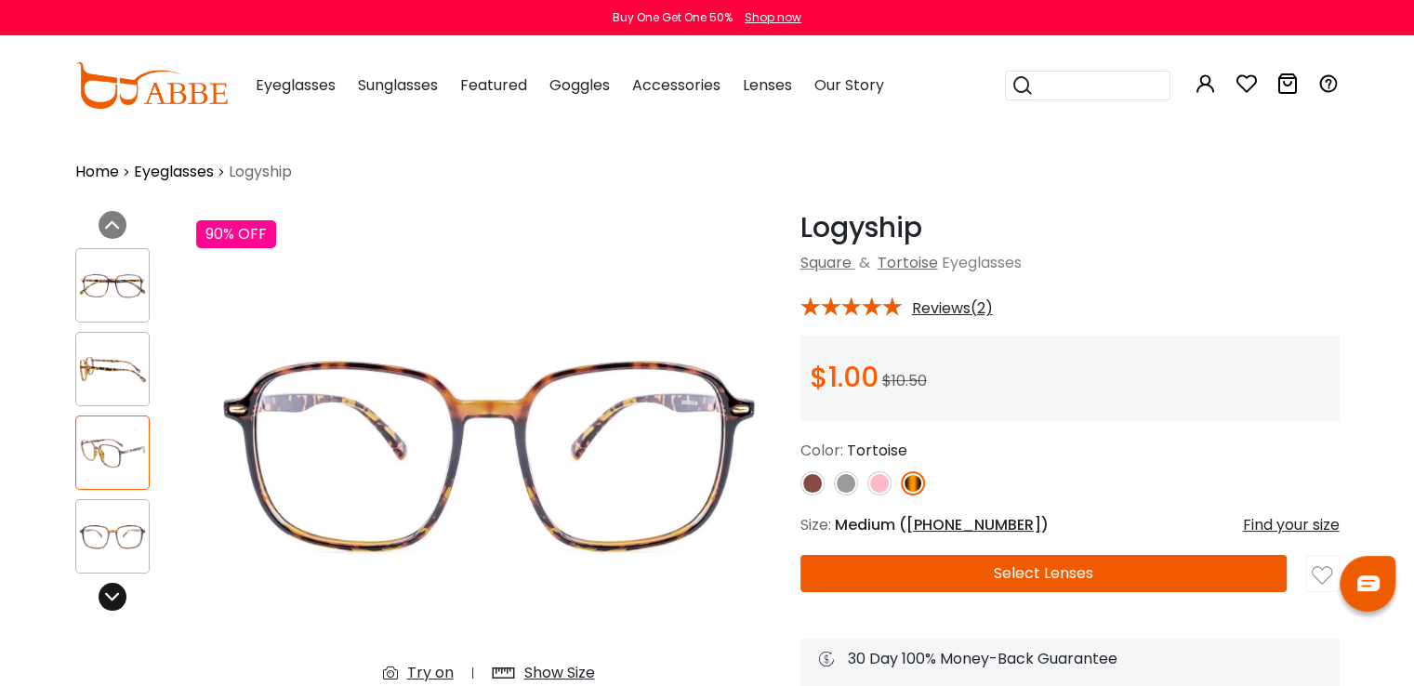
click at [116, 585] on div at bounding box center [113, 597] width 28 height 28
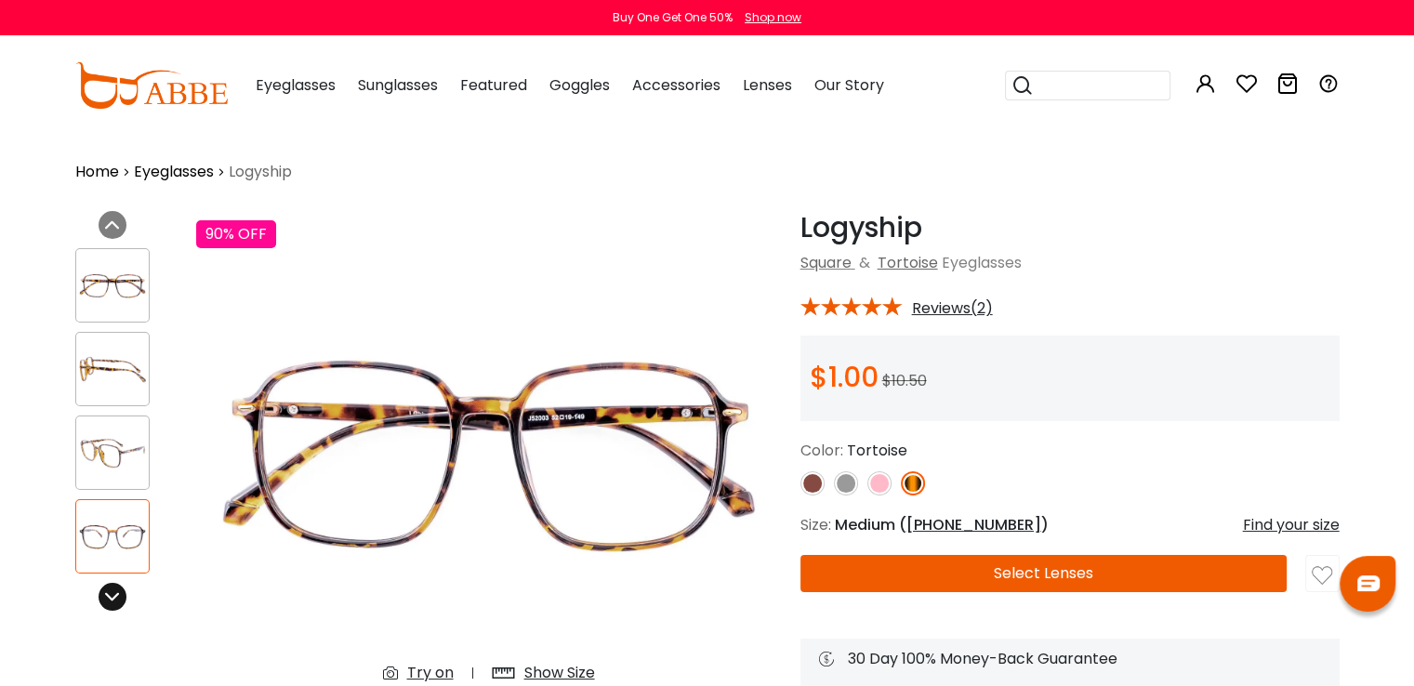
click at [116, 585] on div at bounding box center [113, 597] width 28 height 28
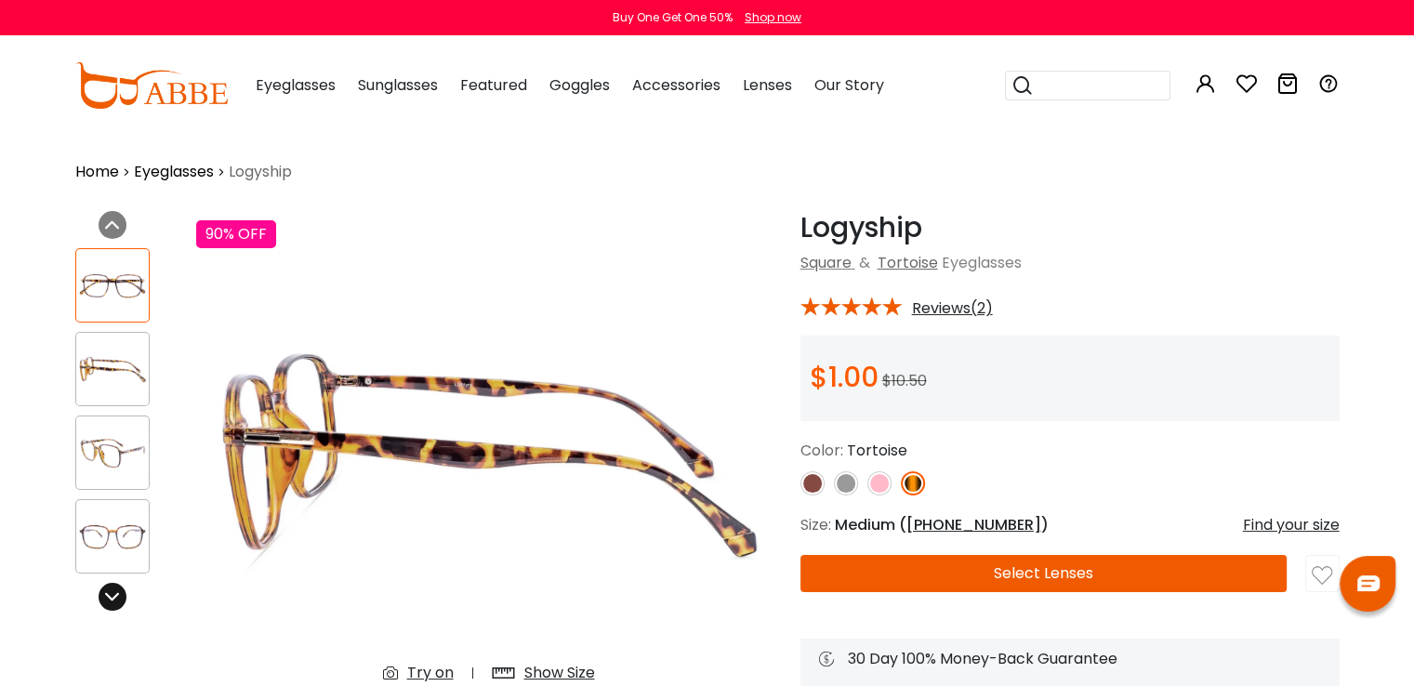
click at [116, 585] on div at bounding box center [113, 597] width 28 height 28
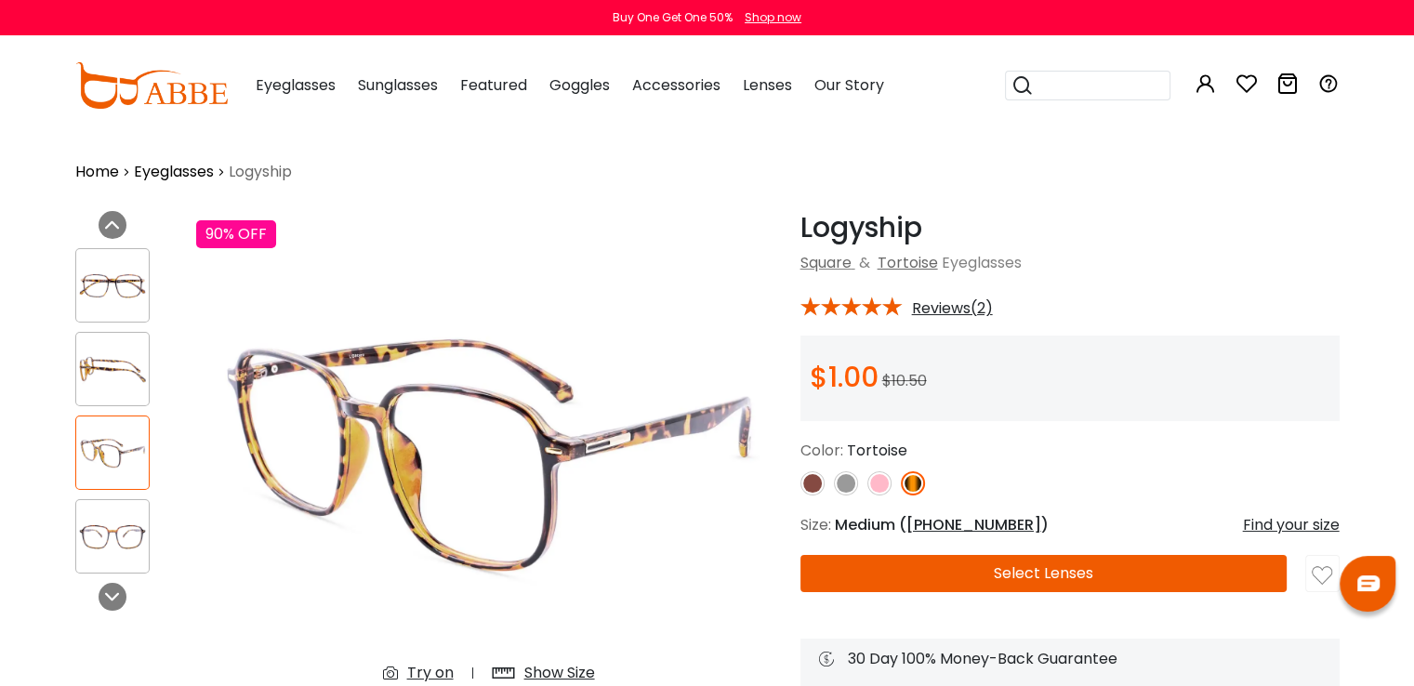
click at [819, 480] on img at bounding box center [812, 483] width 24 height 24
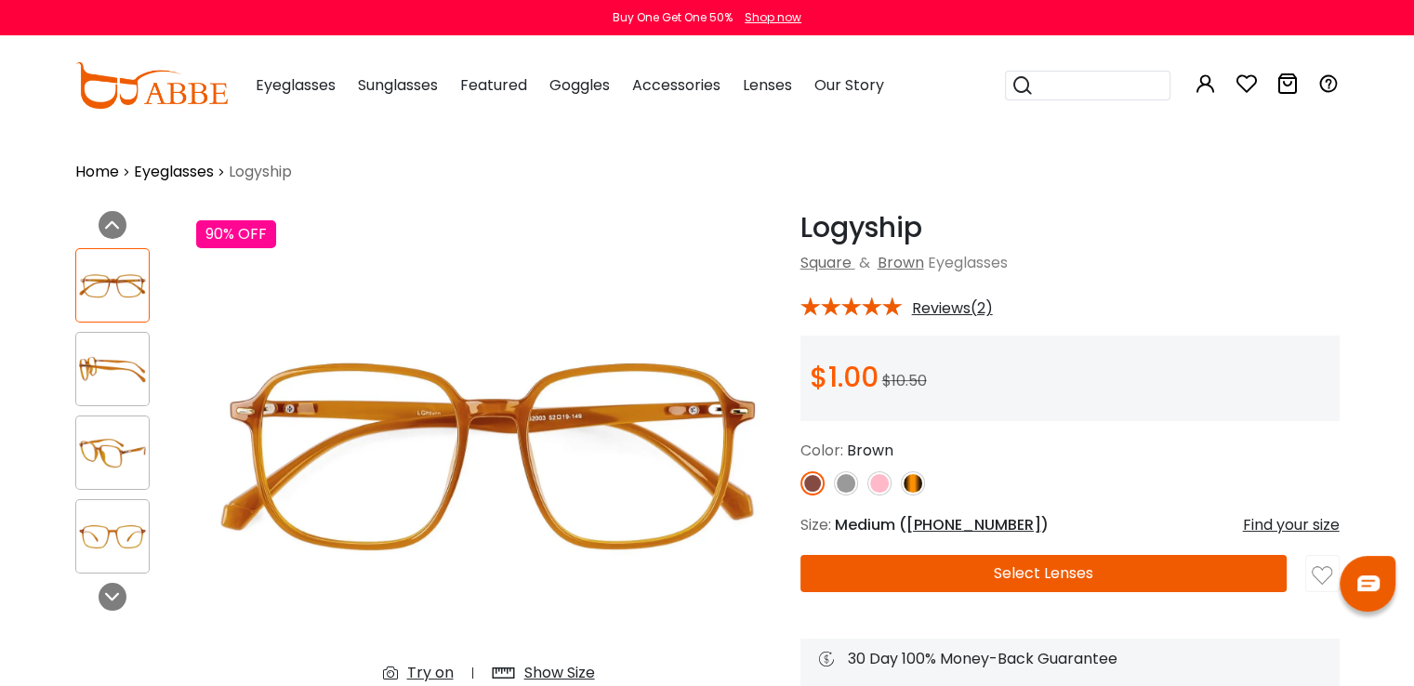
click at [839, 478] on img at bounding box center [846, 483] width 24 height 24
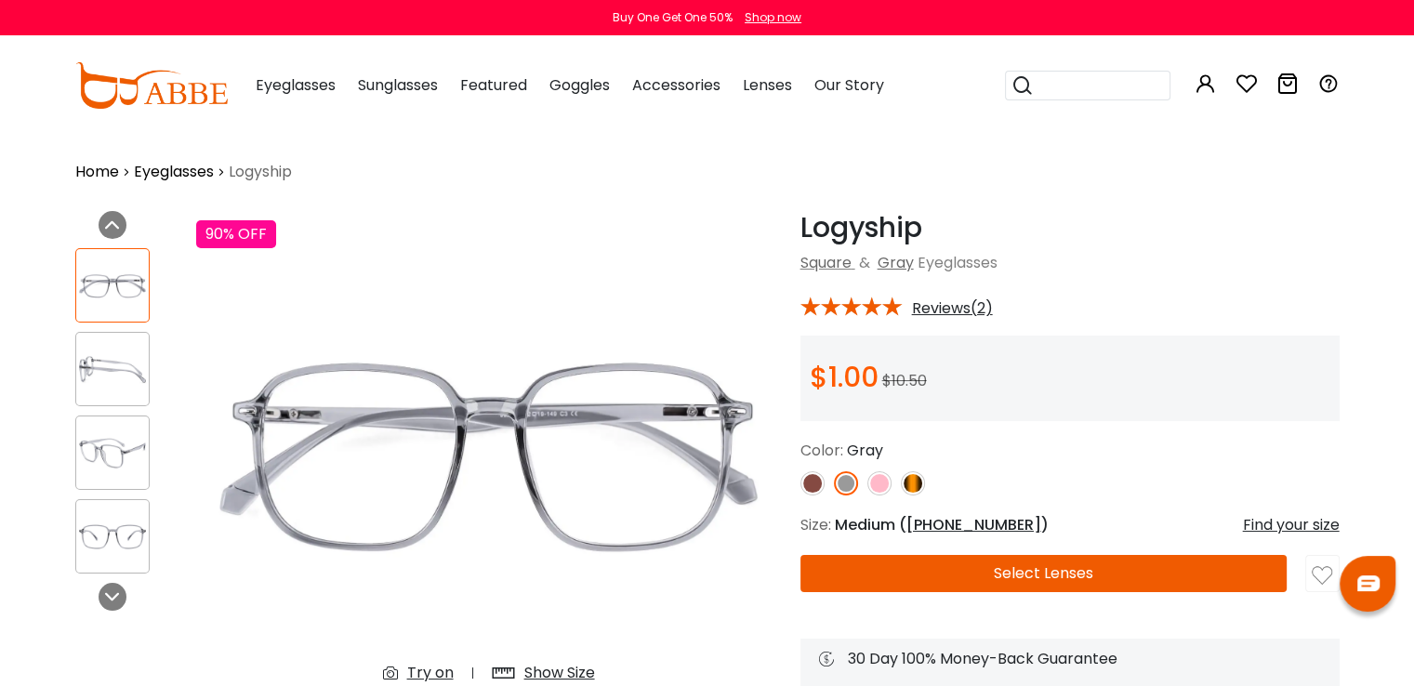
click at [803, 487] on img at bounding box center [812, 483] width 24 height 24
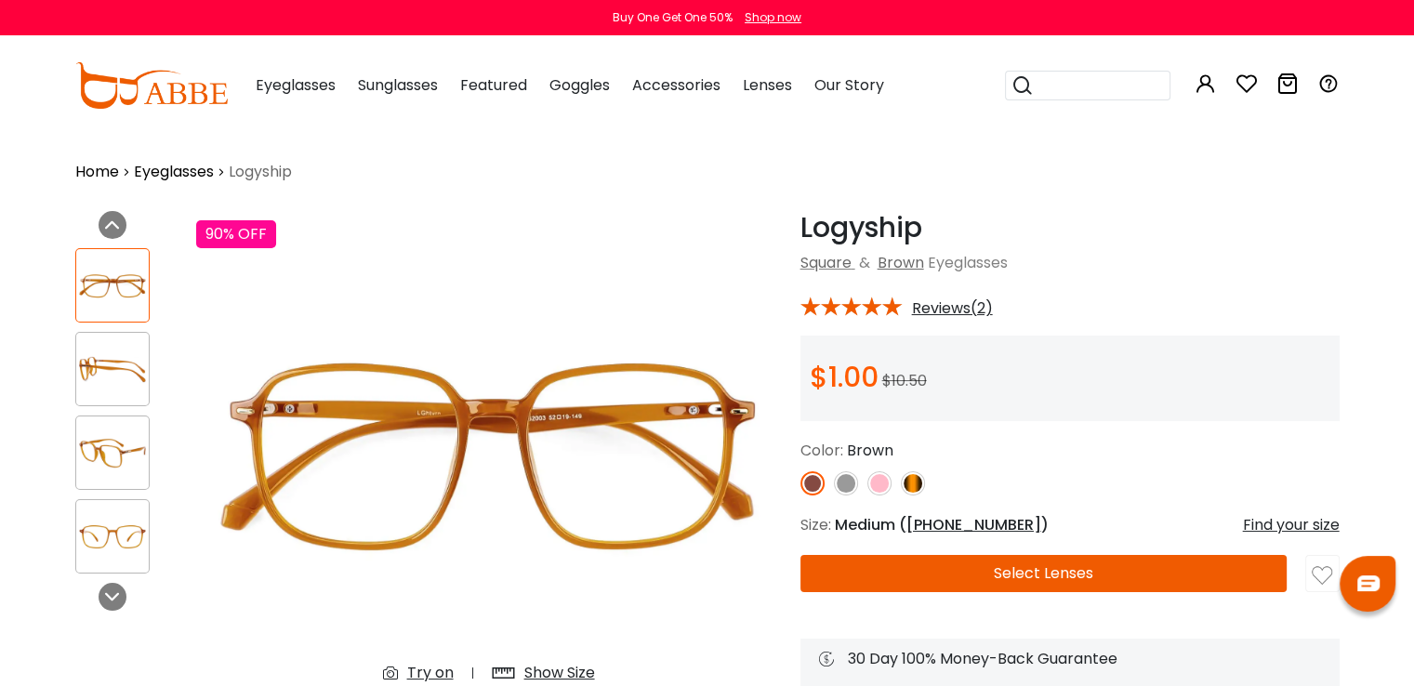
click at [917, 488] on img at bounding box center [913, 483] width 24 height 24
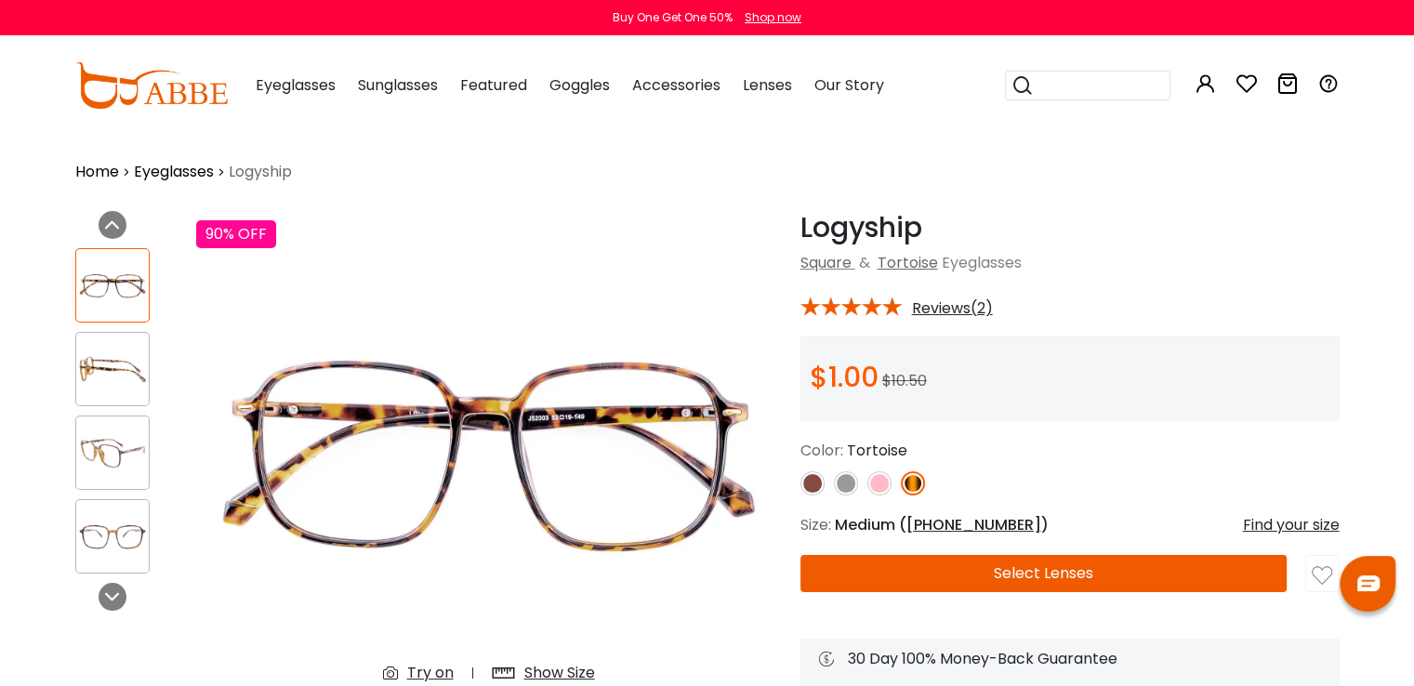
click at [427, 670] on div "Try on" at bounding box center [430, 673] width 46 height 22
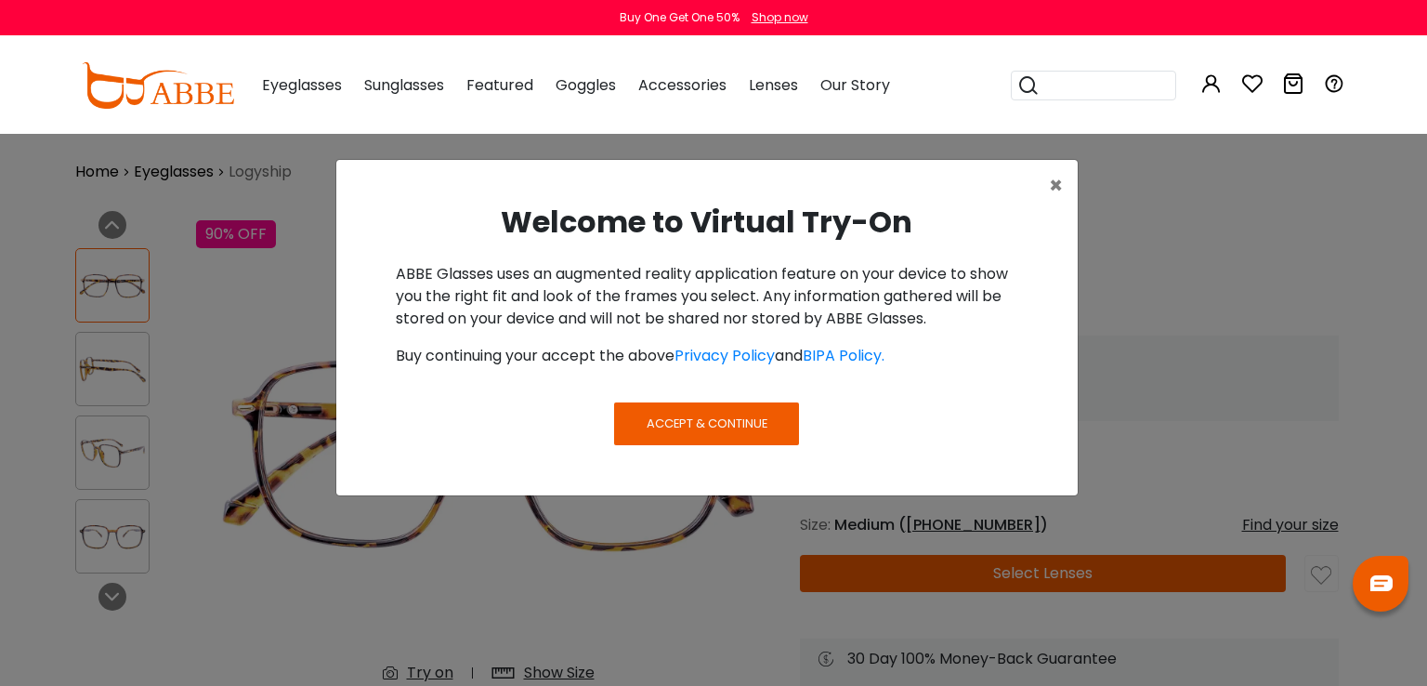
click at [733, 439] on button "Accept & Continue" at bounding box center [706, 423] width 184 height 43
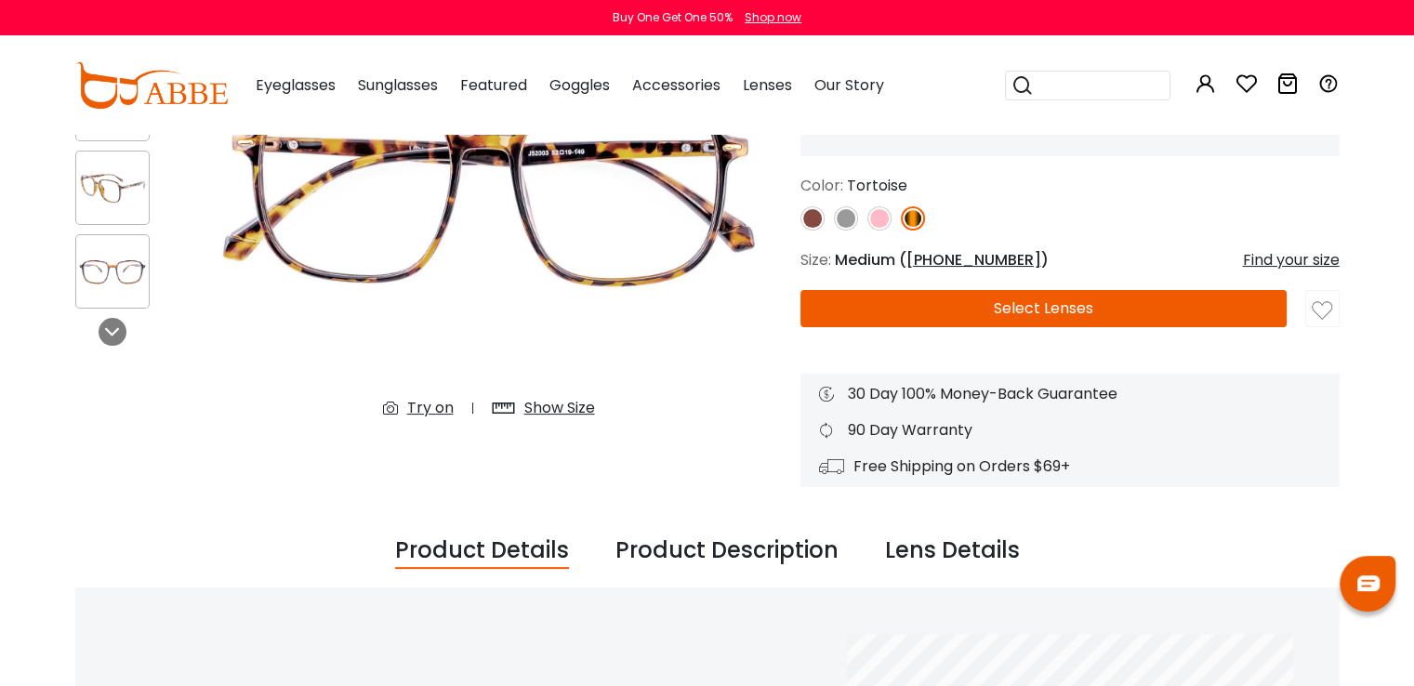
scroll to position [110, 0]
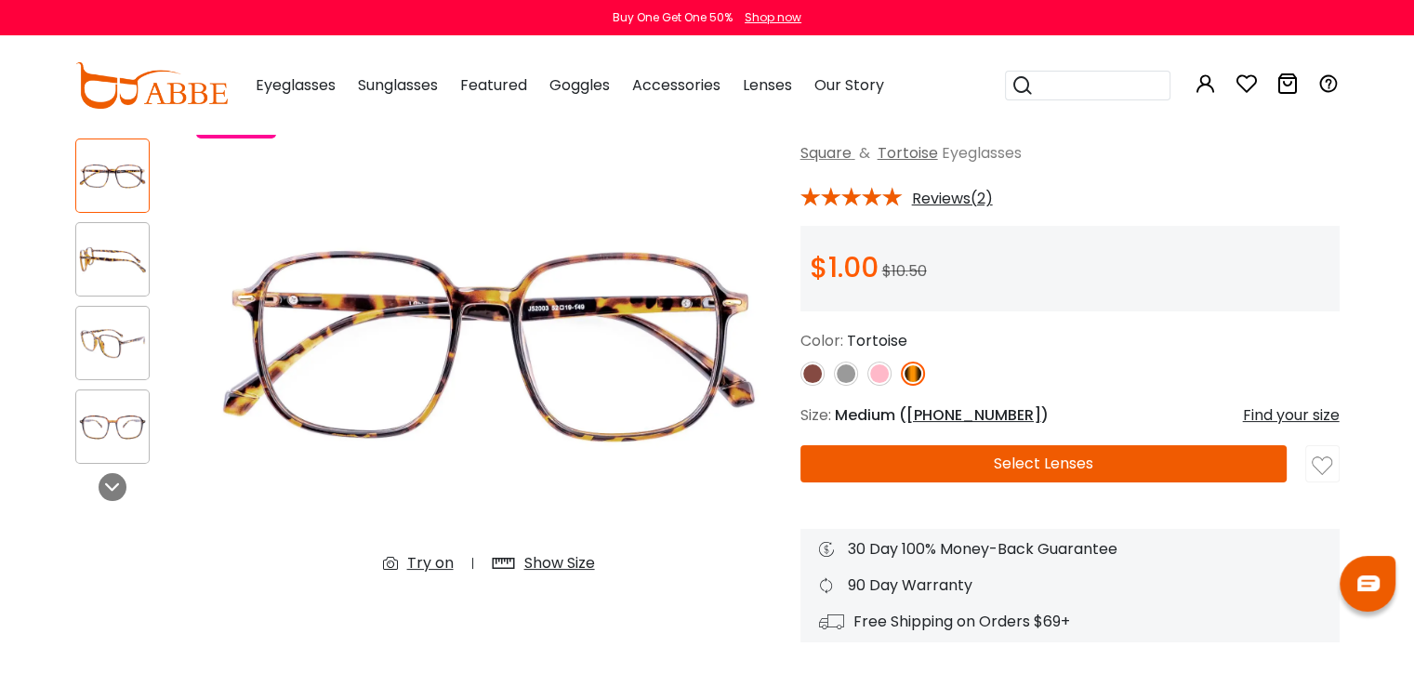
click at [427, 561] on div "Try on" at bounding box center [430, 563] width 46 height 22
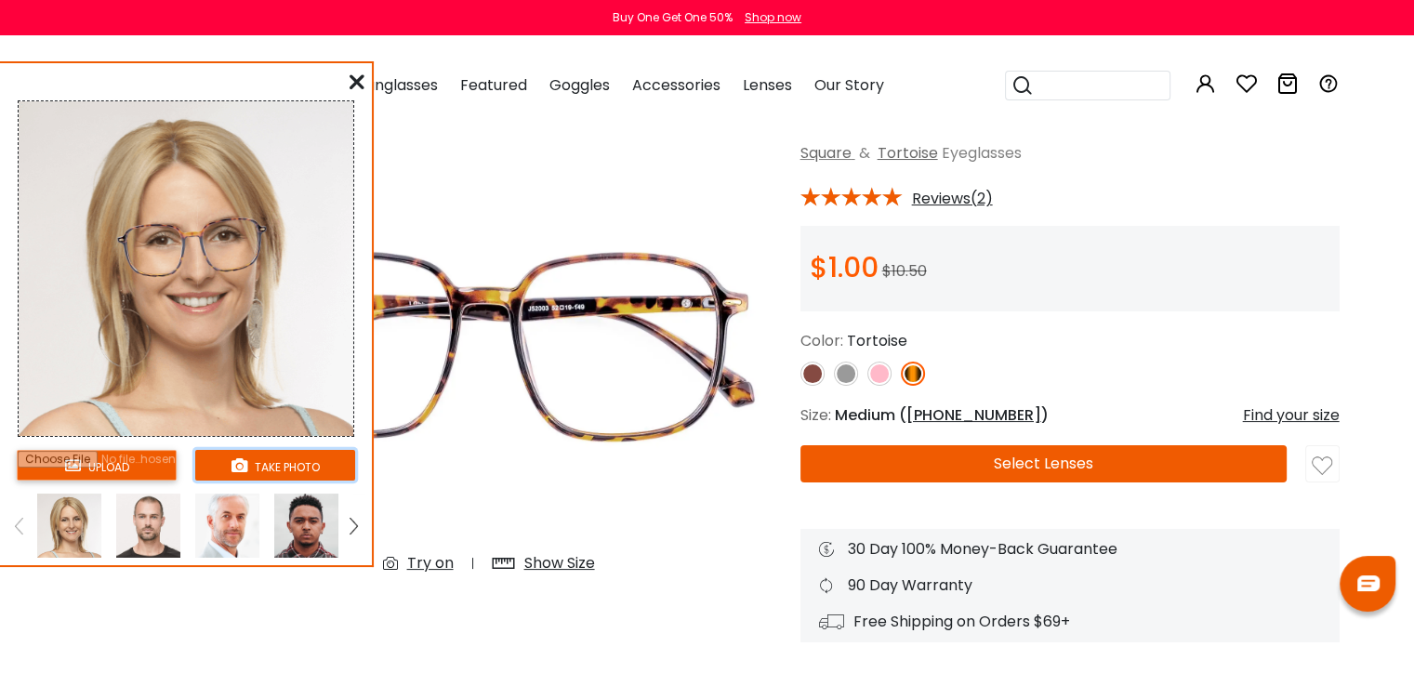
click at [271, 465] on button "take photo" at bounding box center [275, 465] width 160 height 31
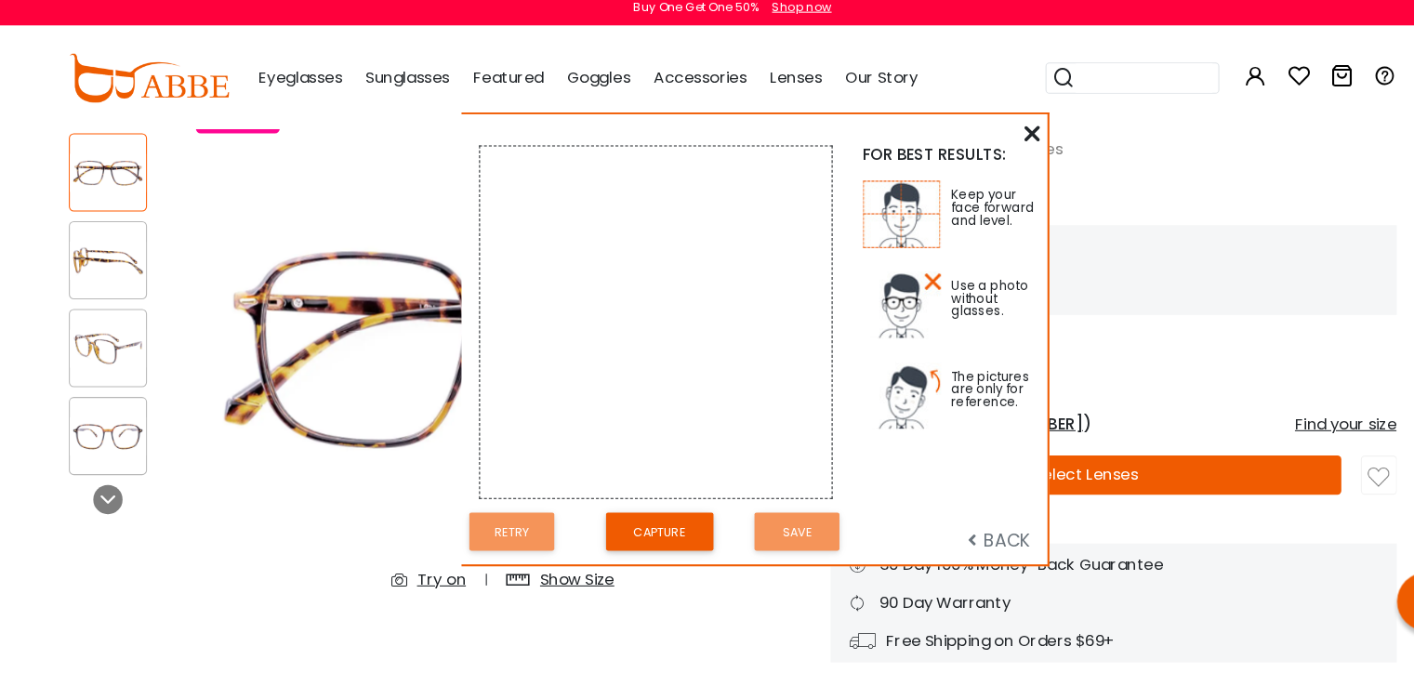
drag, startPoint x: 370, startPoint y: 76, endPoint x: 819, endPoint y: 133, distance: 452.4
click at [819, 133] on div "FOR BEST RESULTS: Keep your face forward and level. Use a photo without glasses…" at bounding box center [728, 334] width 558 height 428
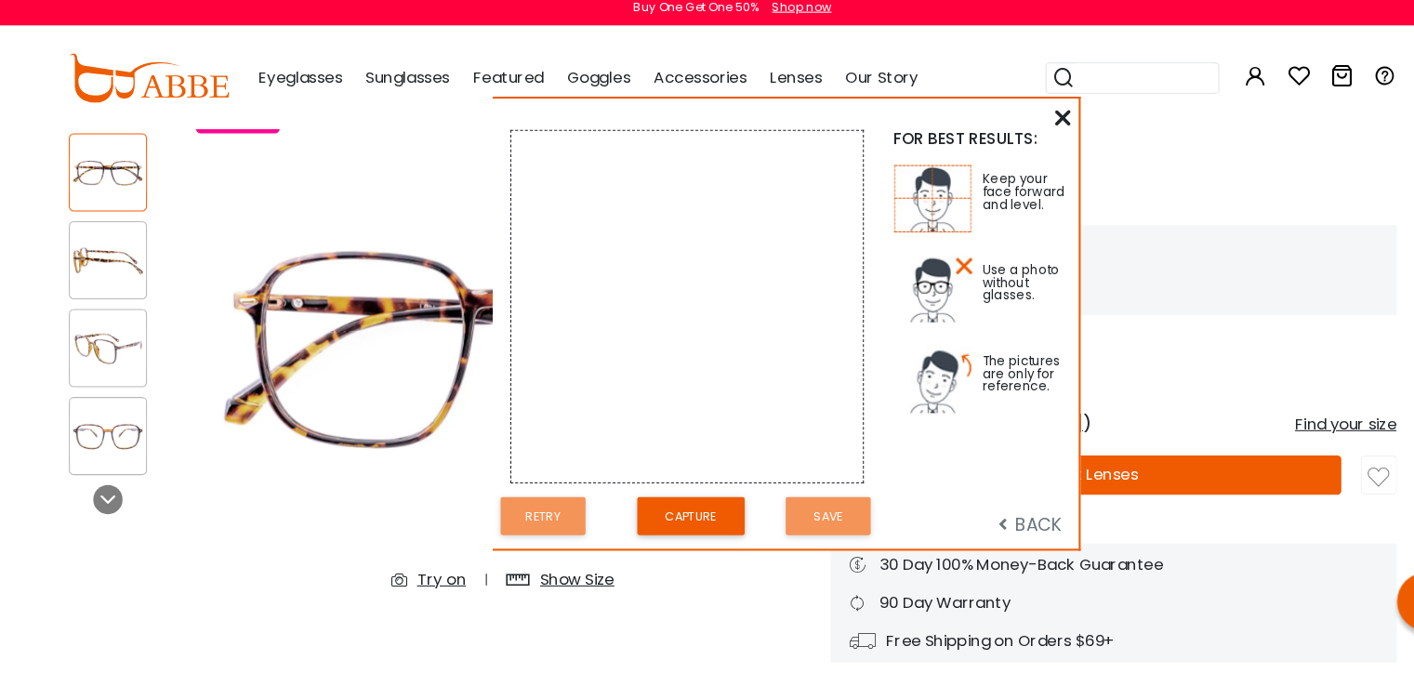
drag, startPoint x: 819, startPoint y: 133, endPoint x: 848, endPoint y: 118, distance: 33.2
click at [848, 118] on div "FOR BEST RESULTS: Keep your face forward and level. Use a photo without glasses…" at bounding box center [758, 319] width 558 height 428
click at [691, 513] on button "Capture" at bounding box center [667, 502] width 102 height 36
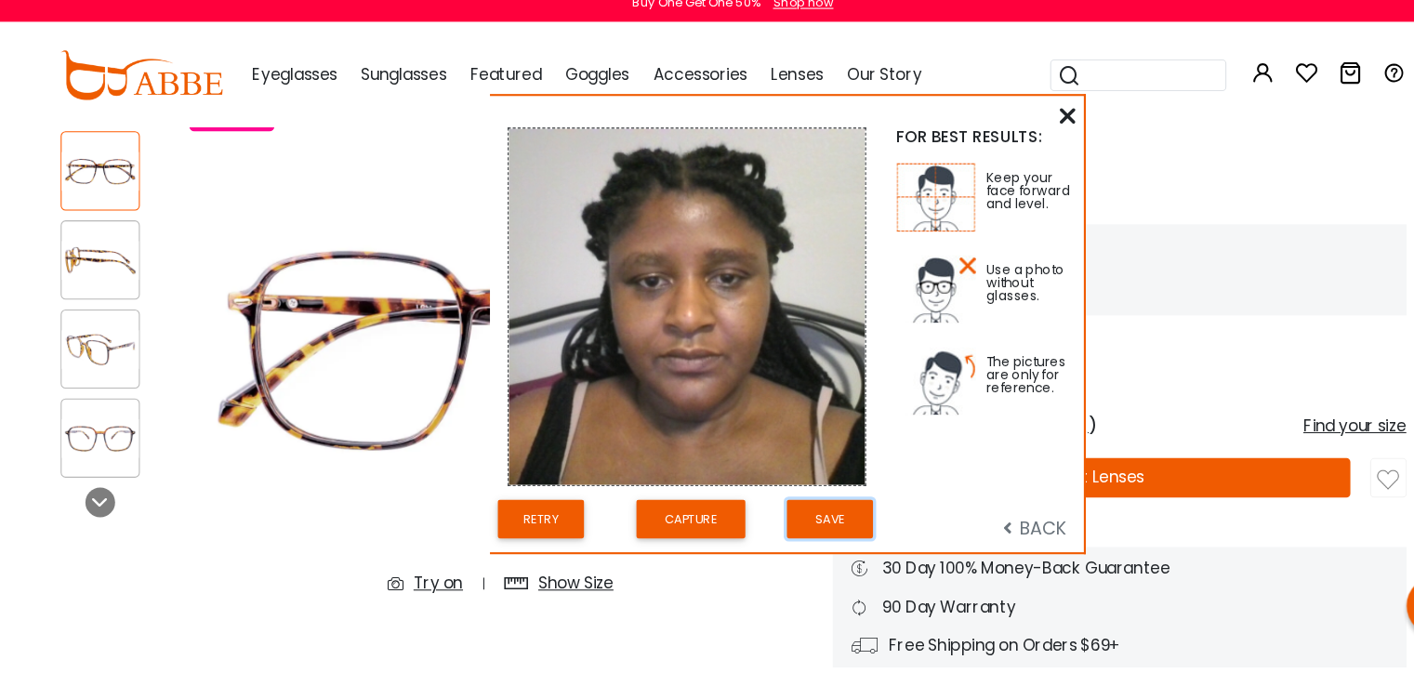
click at [810, 508] on button "Save" at bounding box center [797, 502] width 81 height 36
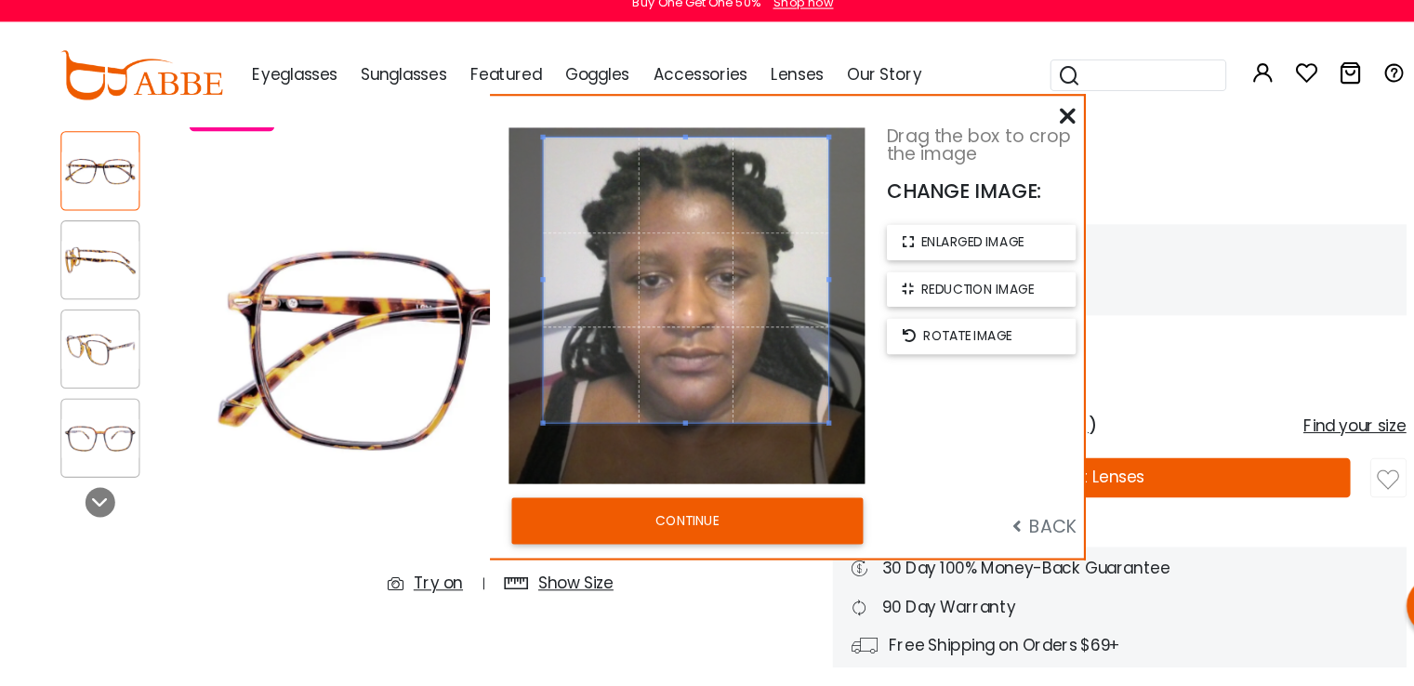
drag, startPoint x: 742, startPoint y: 296, endPoint x: 741, endPoint y: 271, distance: 25.1
click at [741, 271] on span at bounding box center [663, 278] width 268 height 268
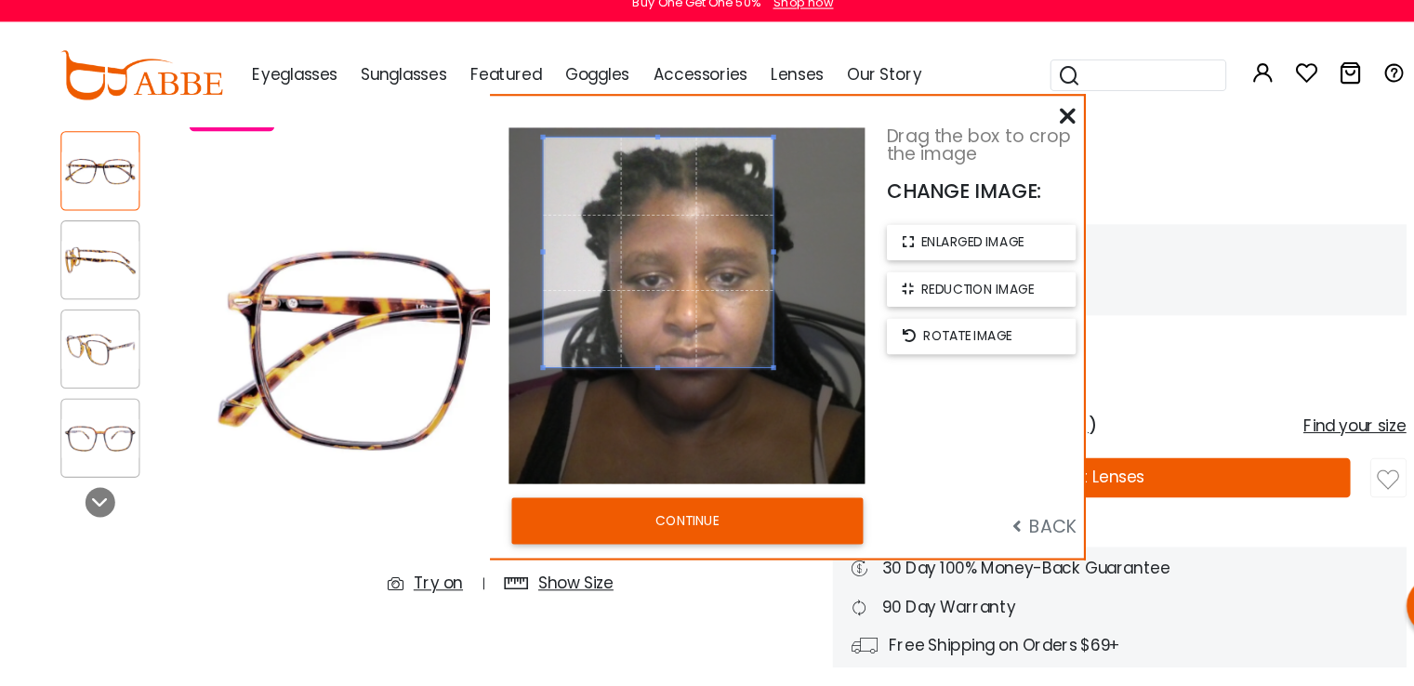
drag, startPoint x: 795, startPoint y: 414, endPoint x: 743, endPoint y: 362, distance: 72.9
click at [743, 362] on span at bounding box center [745, 360] width 5 height 5
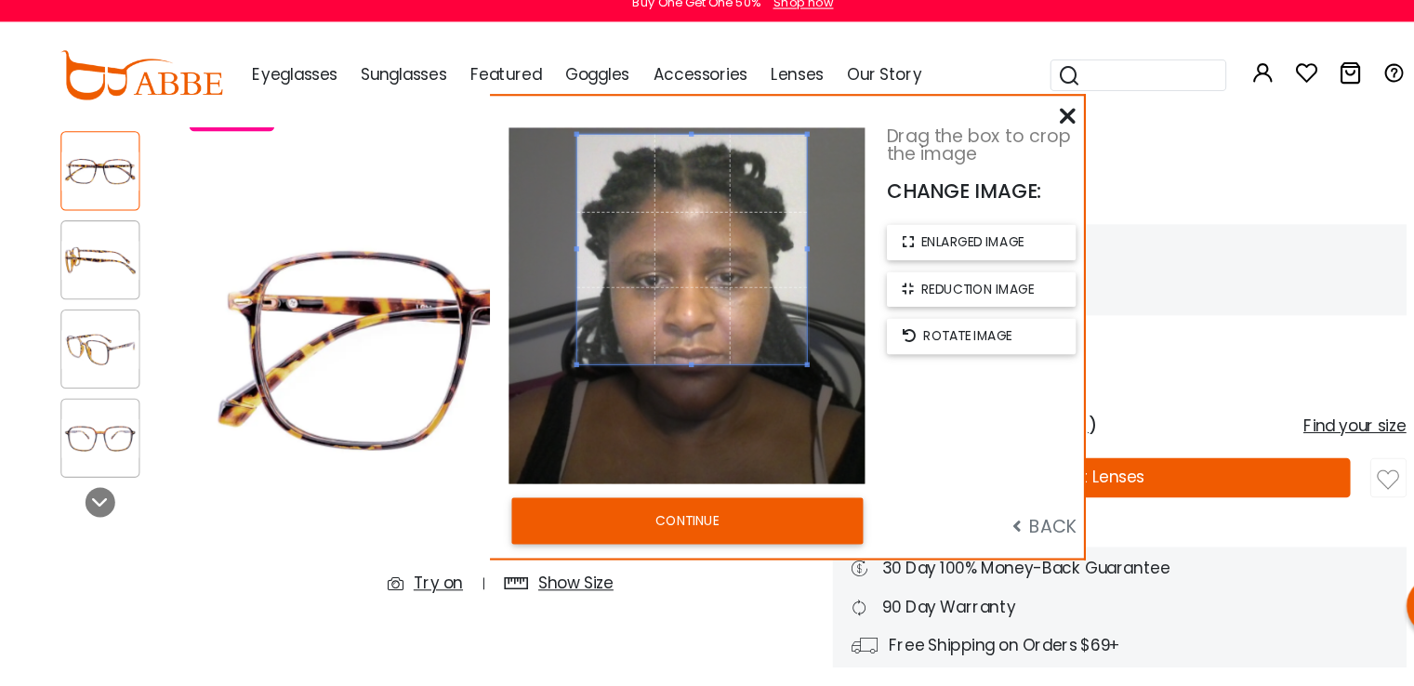
drag, startPoint x: 690, startPoint y: 294, endPoint x: 721, endPoint y: 291, distance: 31.7
click at [721, 291] on span at bounding box center [668, 249] width 216 height 216
click at [934, 235] on span "enlarged image" at bounding box center [932, 242] width 97 height 18
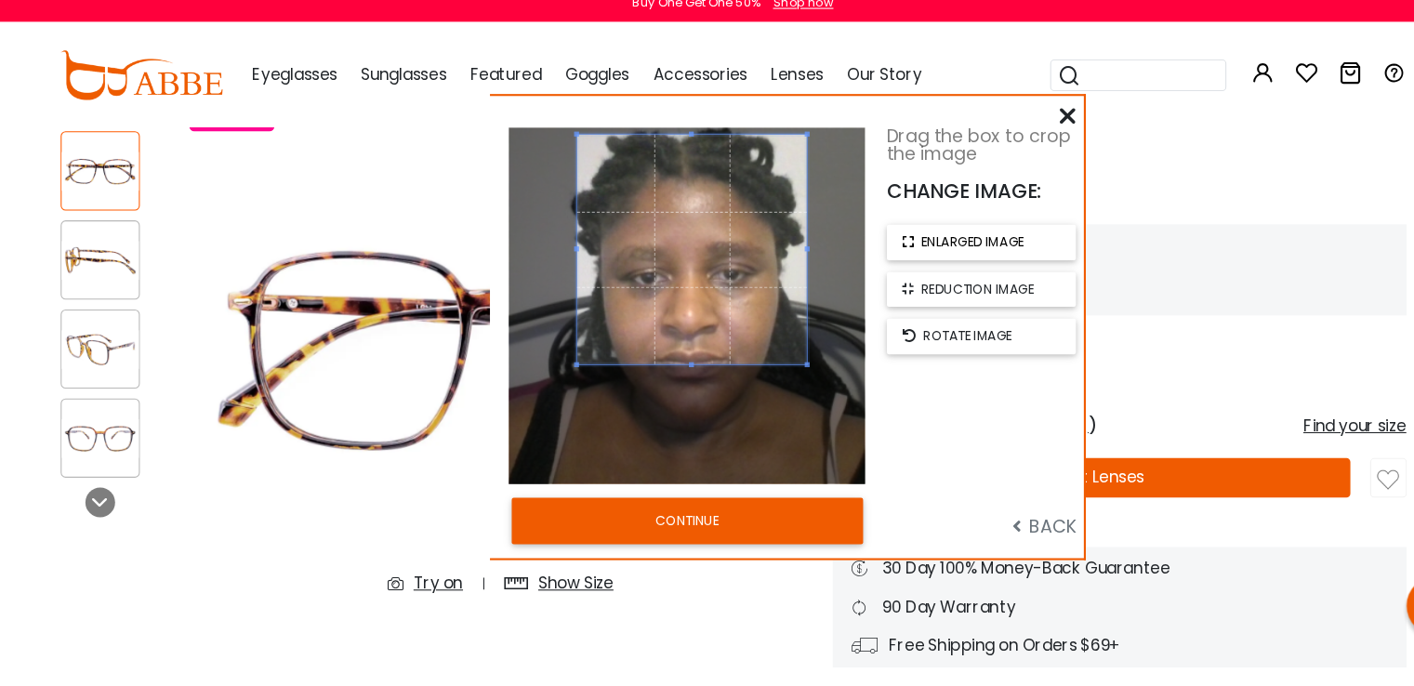
click at [934, 235] on span "enlarged image" at bounding box center [932, 242] width 97 height 18
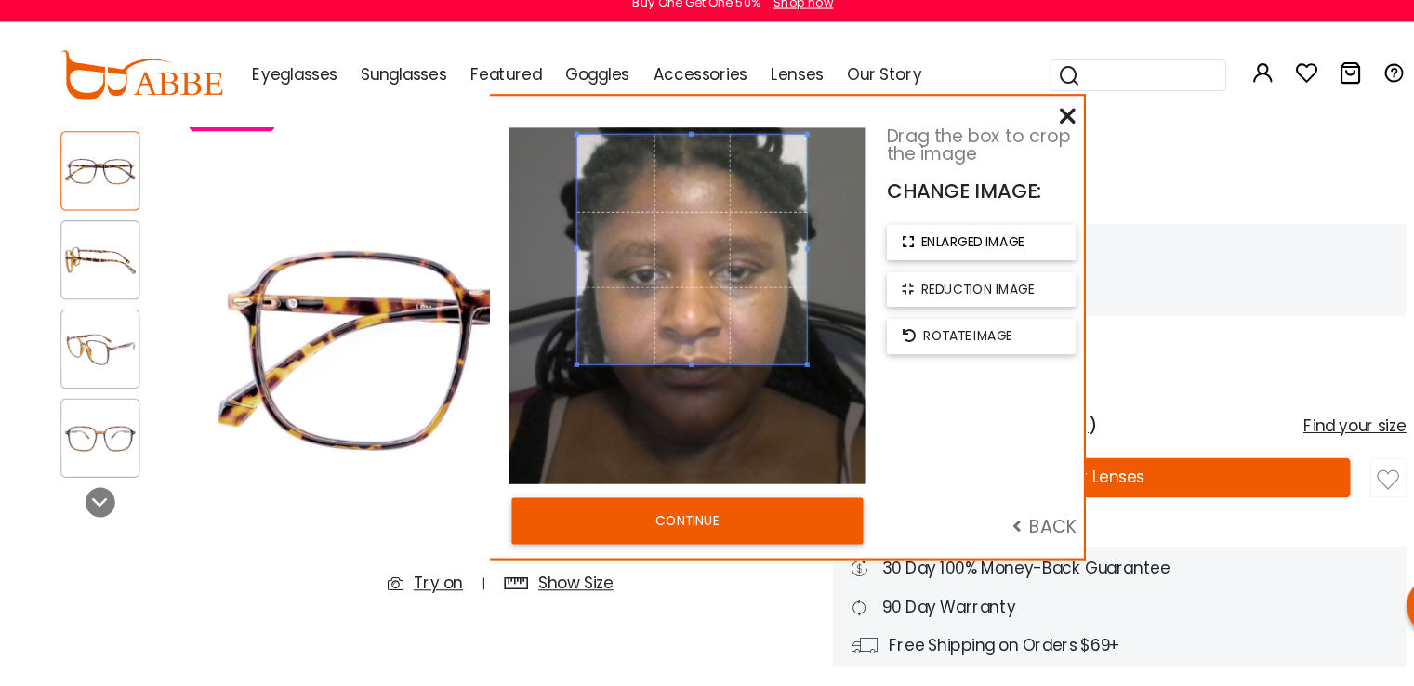
click at [934, 235] on span "enlarged image" at bounding box center [932, 242] width 97 height 18
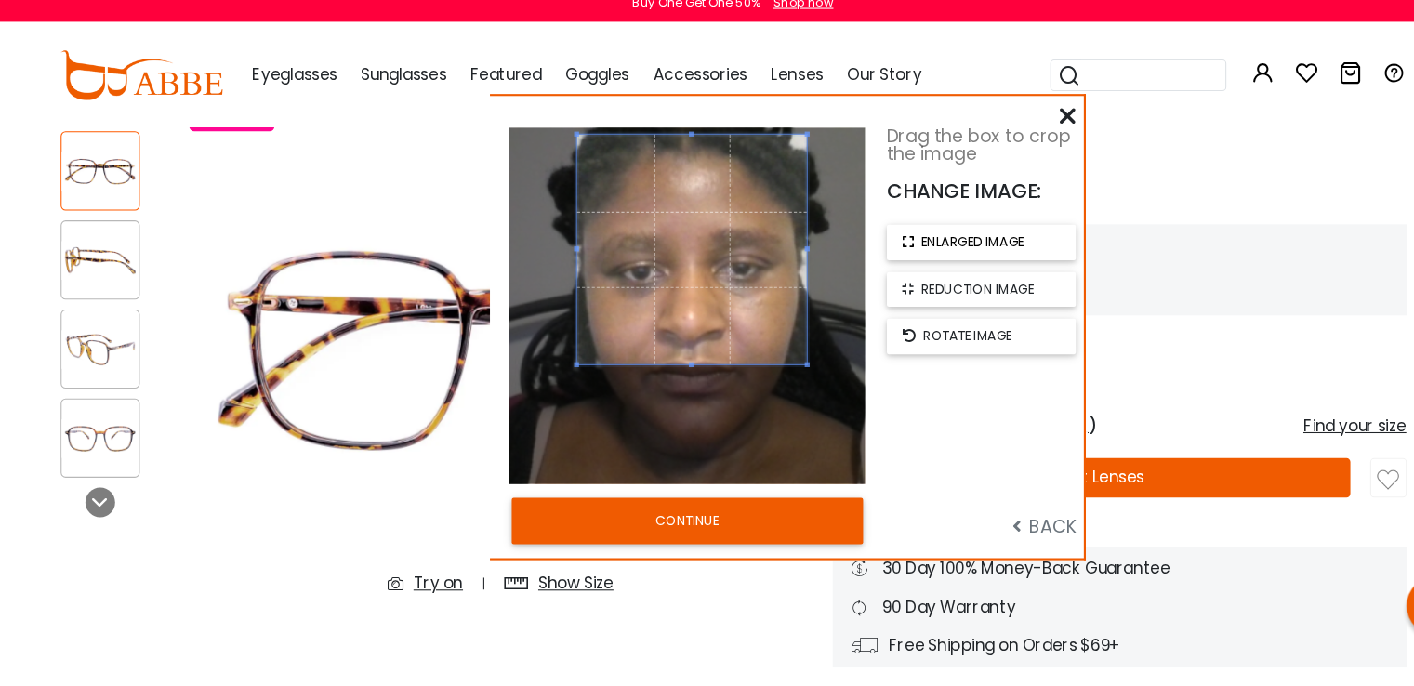
click at [934, 235] on span "enlarged image" at bounding box center [932, 242] width 97 height 18
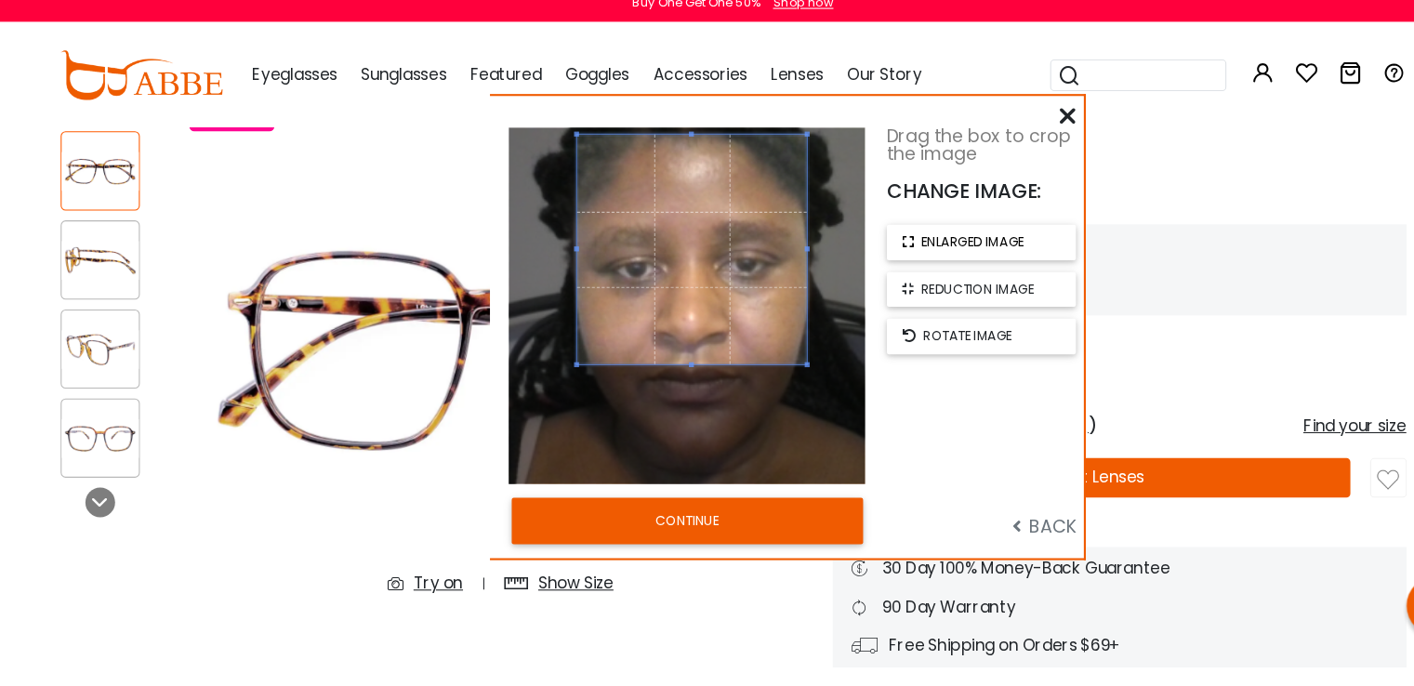
click at [934, 235] on span "enlarged image" at bounding box center [932, 242] width 97 height 18
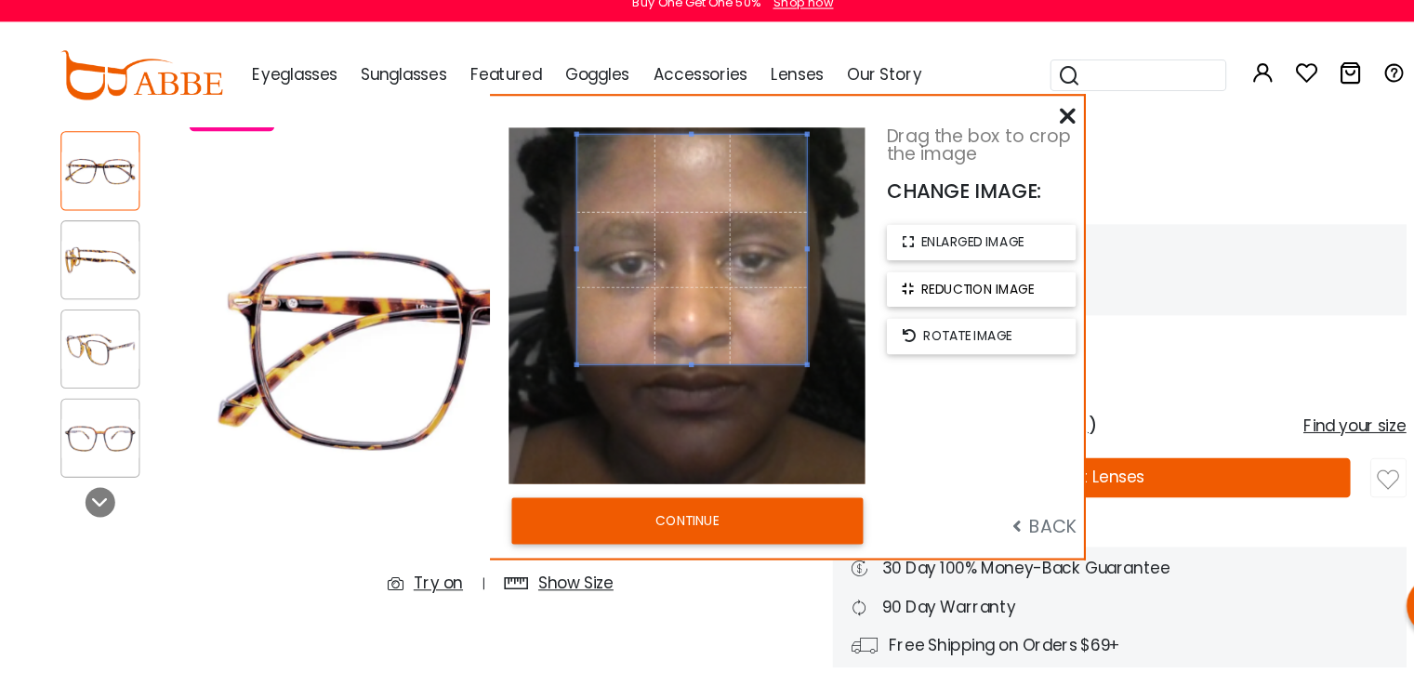
click at [916, 286] on span "reduction image" at bounding box center [937, 287] width 106 height 18
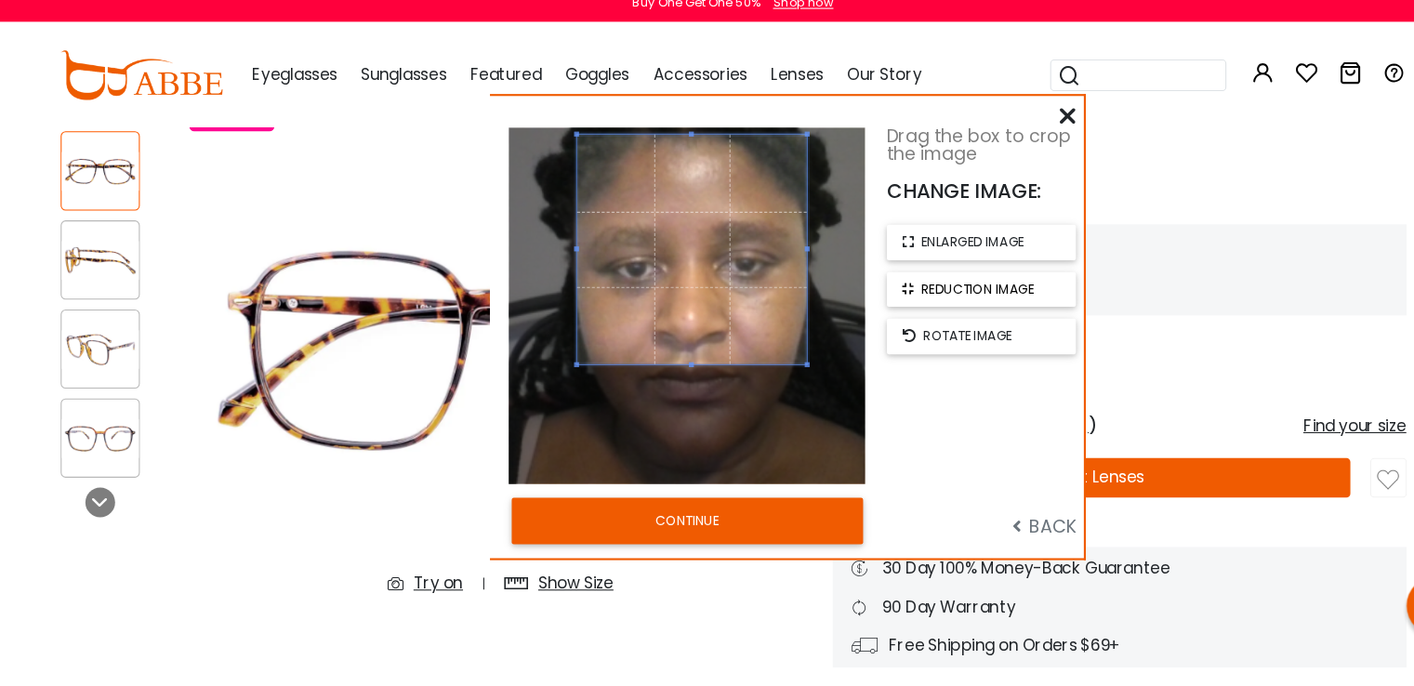
click at [916, 286] on span "reduction image" at bounding box center [937, 287] width 106 height 18
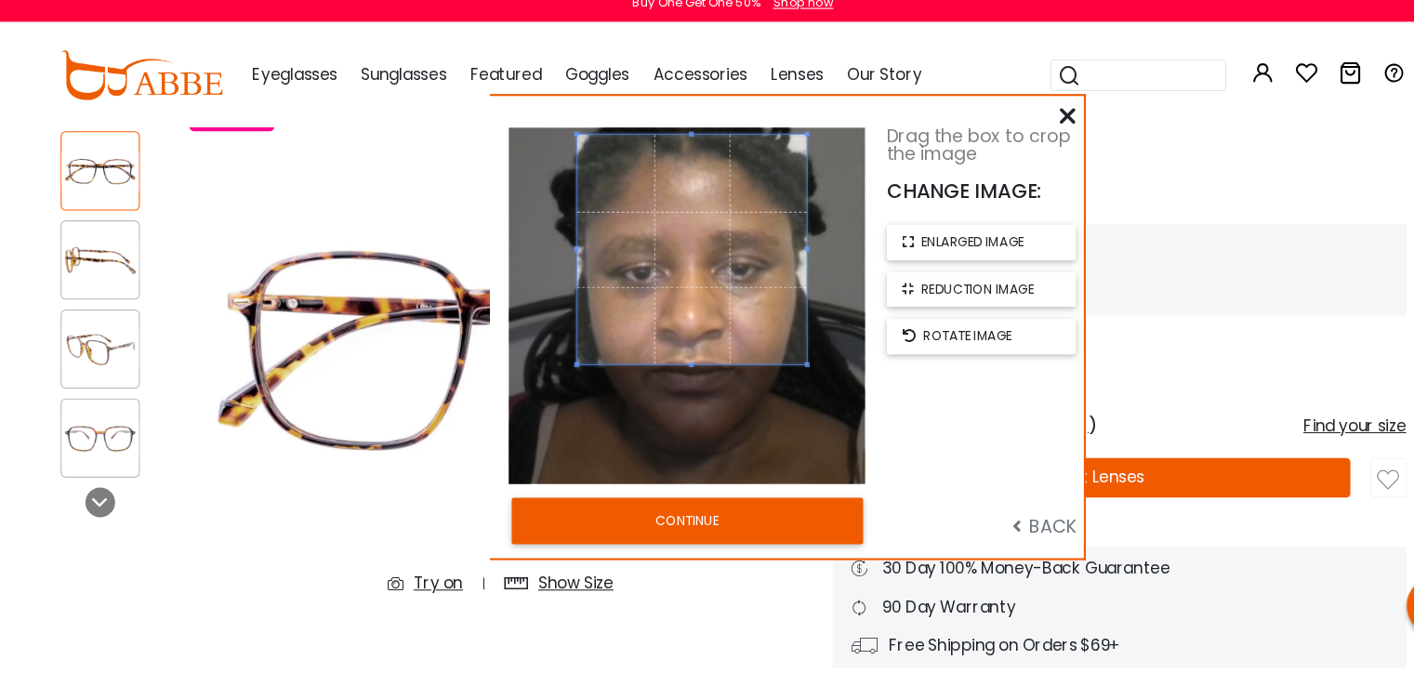
click at [762, 503] on button "CONTINUE" at bounding box center [664, 503] width 330 height 43
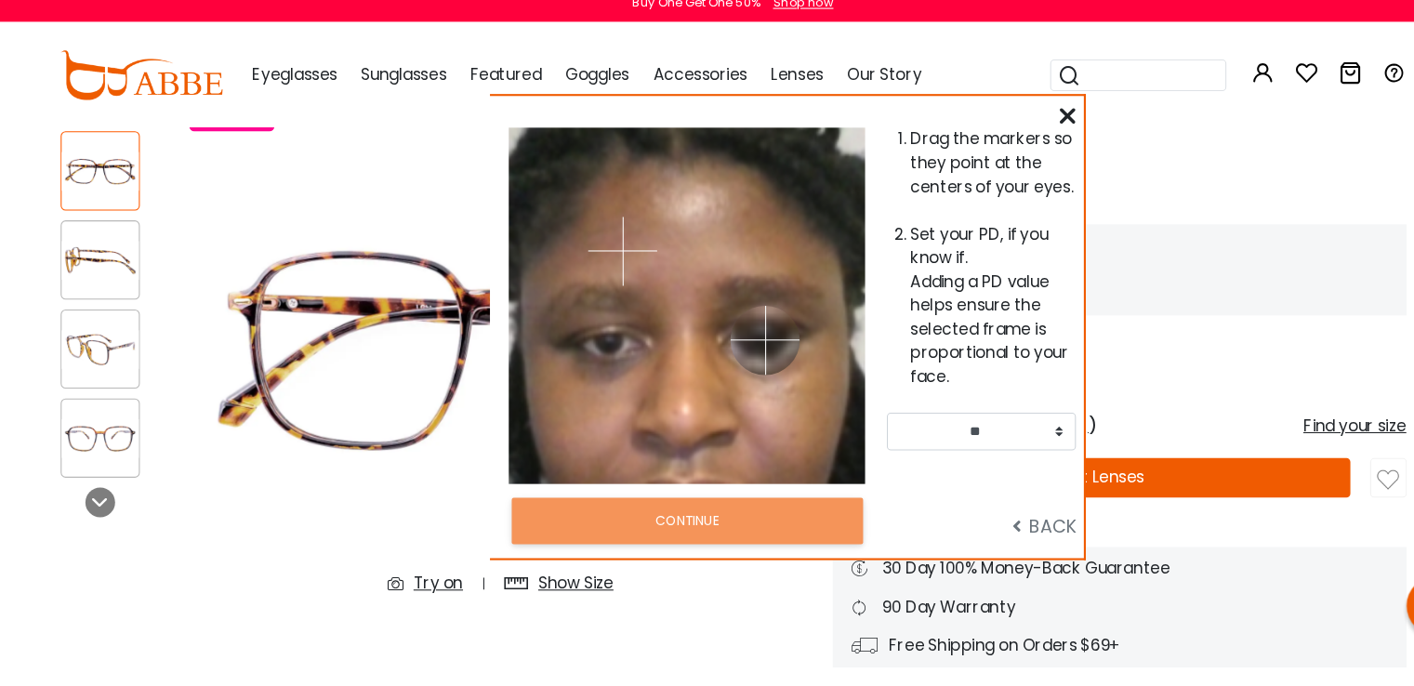
drag, startPoint x: 697, startPoint y: 245, endPoint x: 737, endPoint y: 333, distance: 96.1
click at [737, 333] on img at bounding box center [736, 334] width 65 height 65
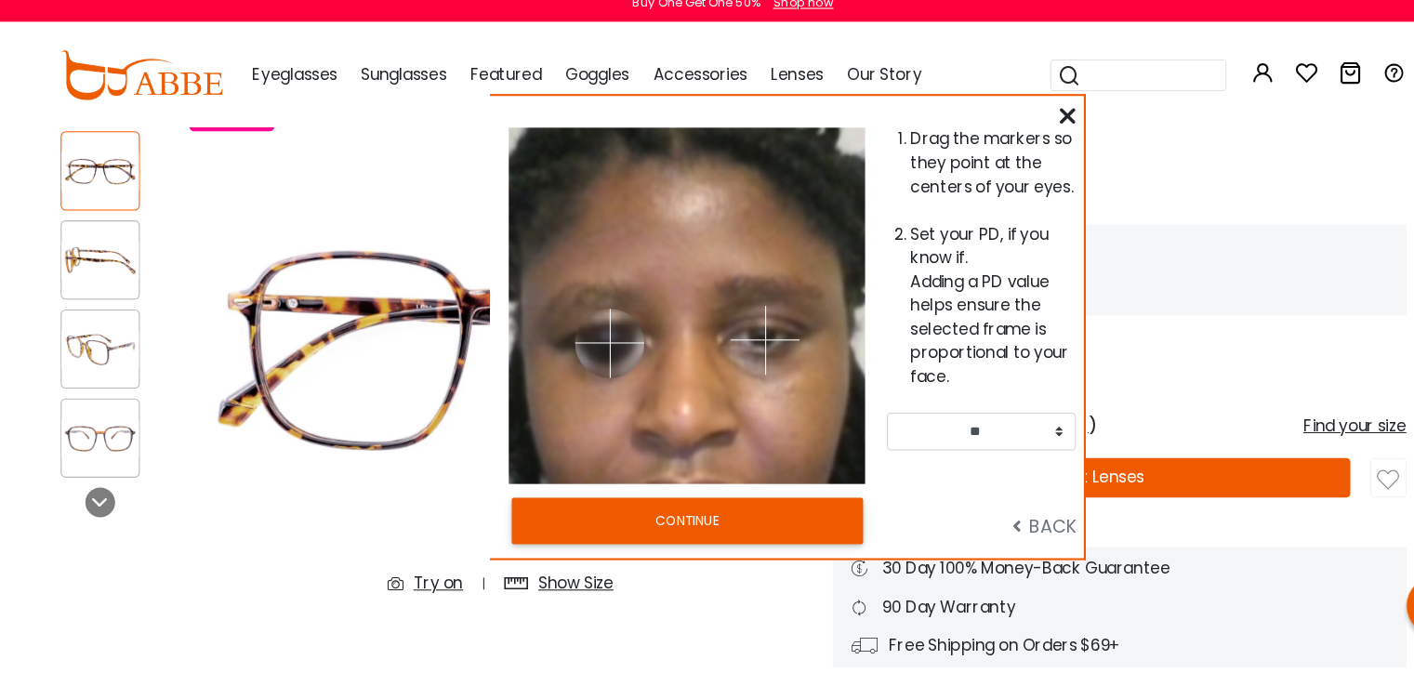
drag, startPoint x: 598, startPoint y: 246, endPoint x: 591, endPoint y: 335, distance: 89.5
click at [591, 335] on img at bounding box center [591, 337] width 65 height 65
click at [737, 330] on img at bounding box center [736, 328] width 65 height 65
click at [732, 328] on img at bounding box center [732, 328] width 65 height 65
click at [704, 489] on button "CONTINUE" at bounding box center [664, 503] width 330 height 43
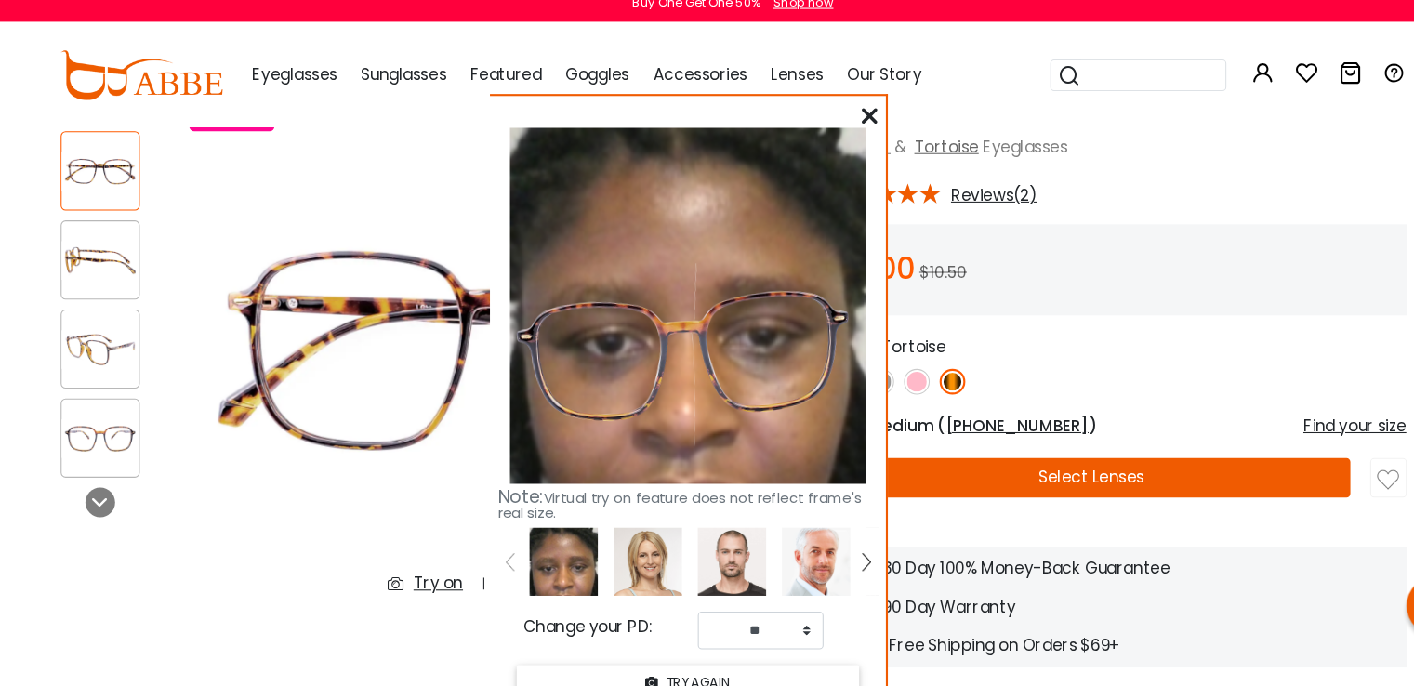
click at [883, 372] on img at bounding box center [879, 374] width 24 height 24
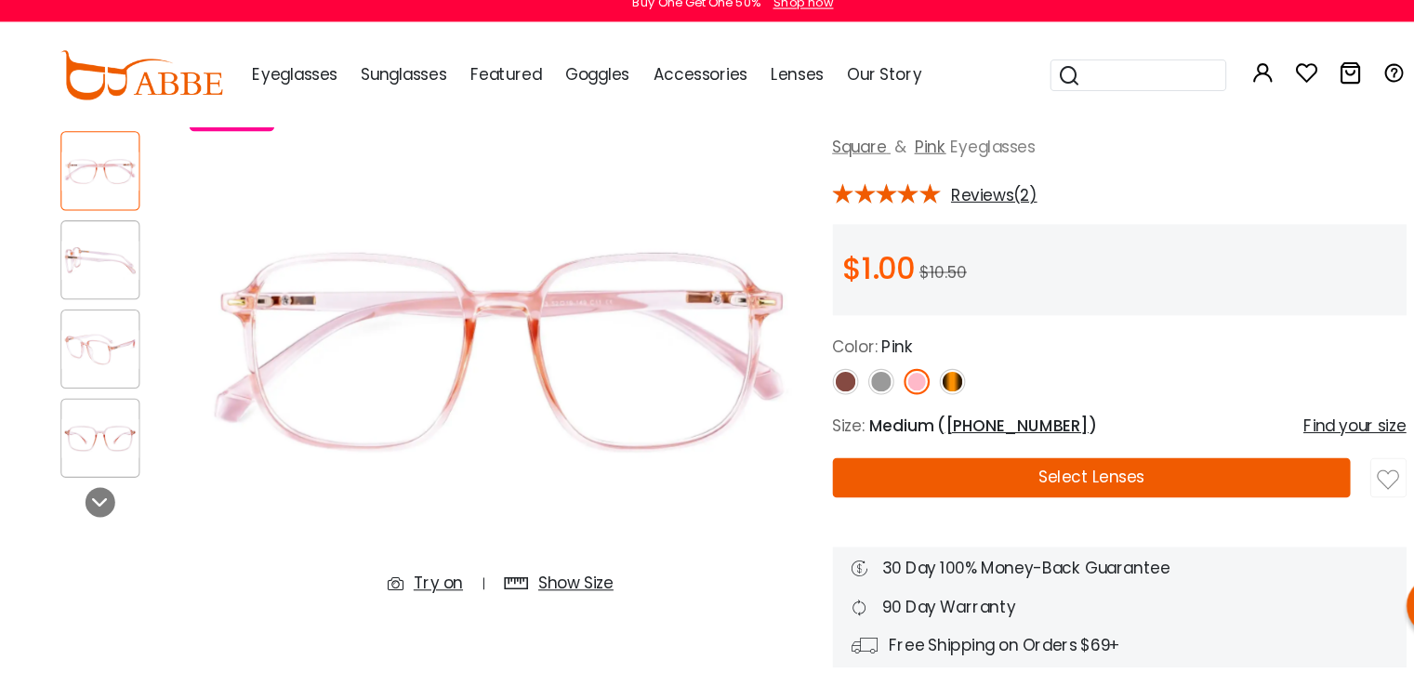
click at [426, 565] on div "Try on" at bounding box center [430, 563] width 46 height 22
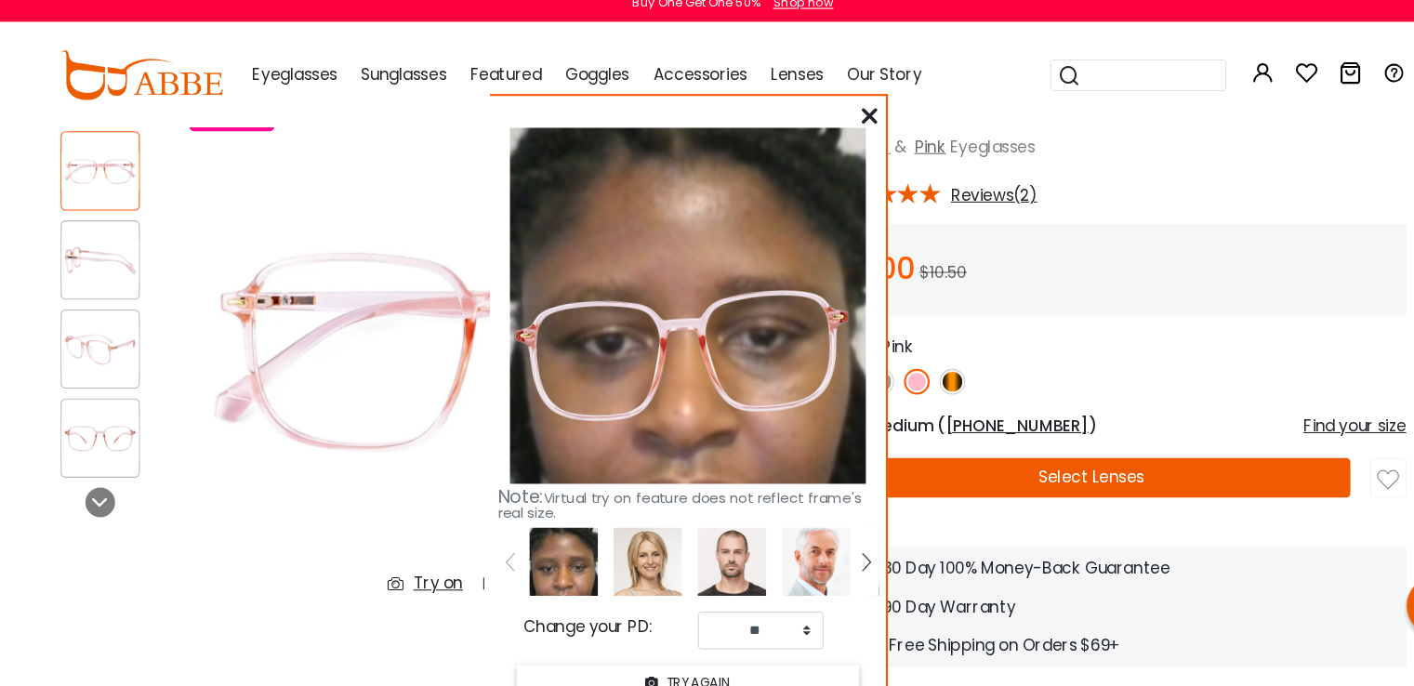
click at [289, 530] on img at bounding box center [488, 345] width 585 height 488
click at [832, 122] on icon at bounding box center [835, 123] width 15 height 15
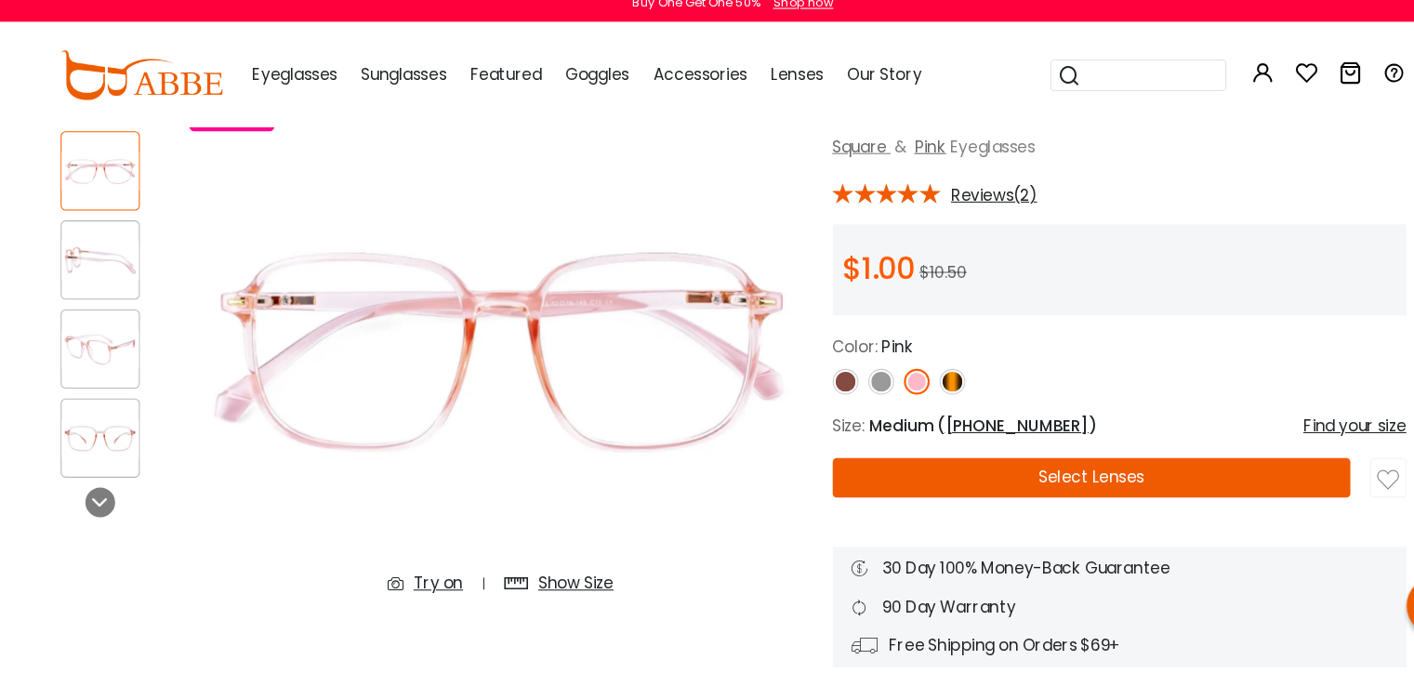
click at [577, 159] on img at bounding box center [488, 345] width 585 height 488
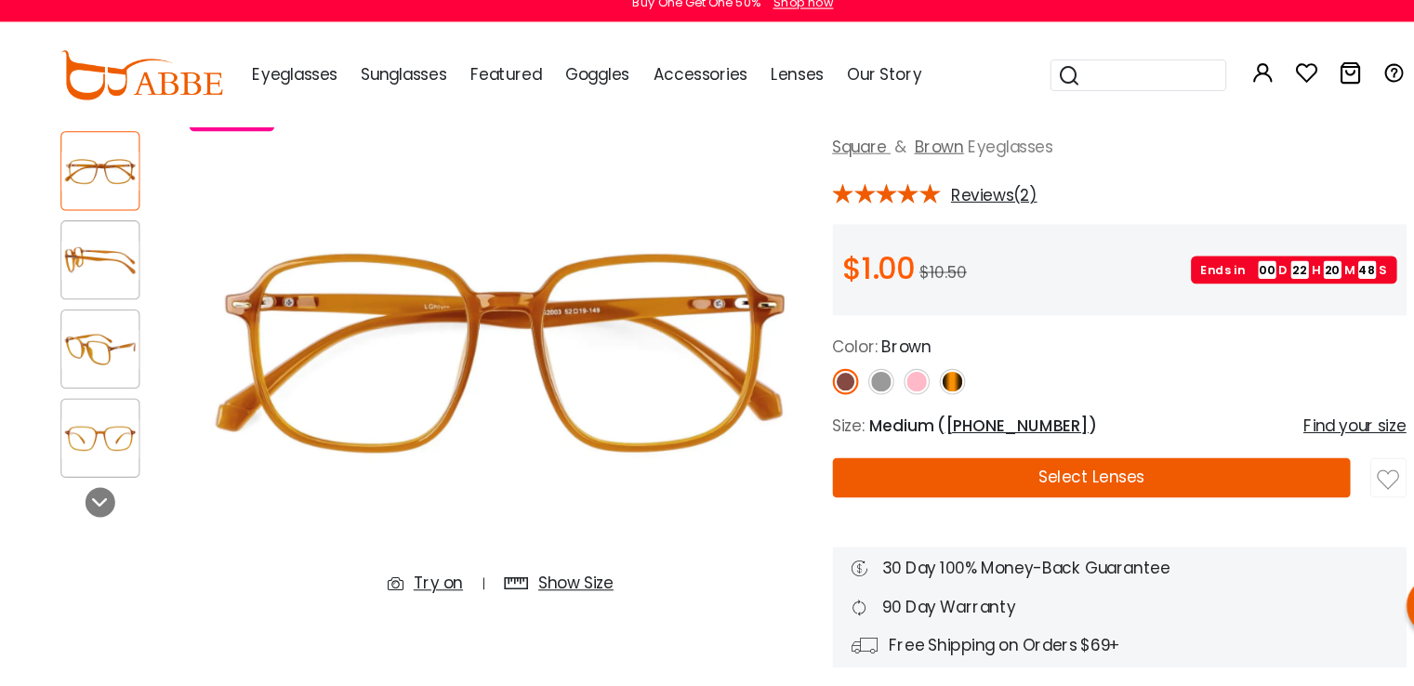
click at [878, 366] on img at bounding box center [879, 374] width 24 height 24
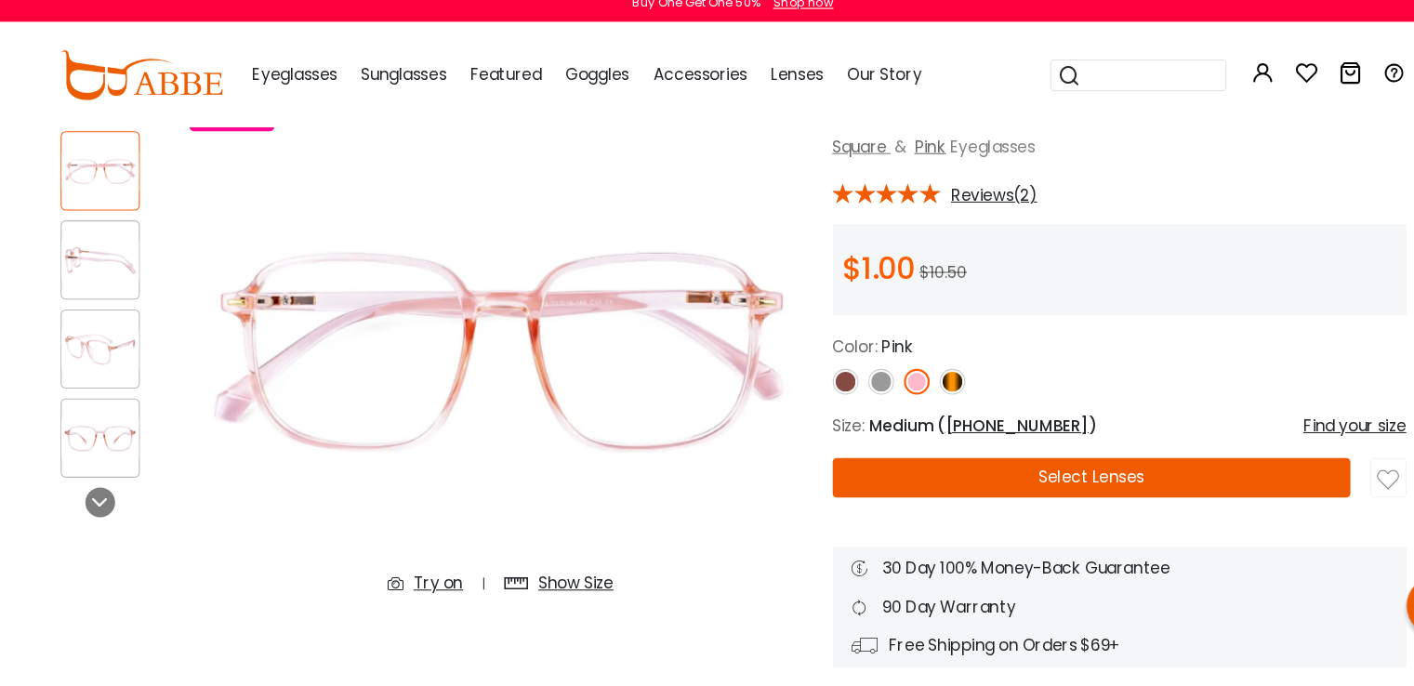
click at [921, 372] on img at bounding box center [913, 374] width 24 height 24
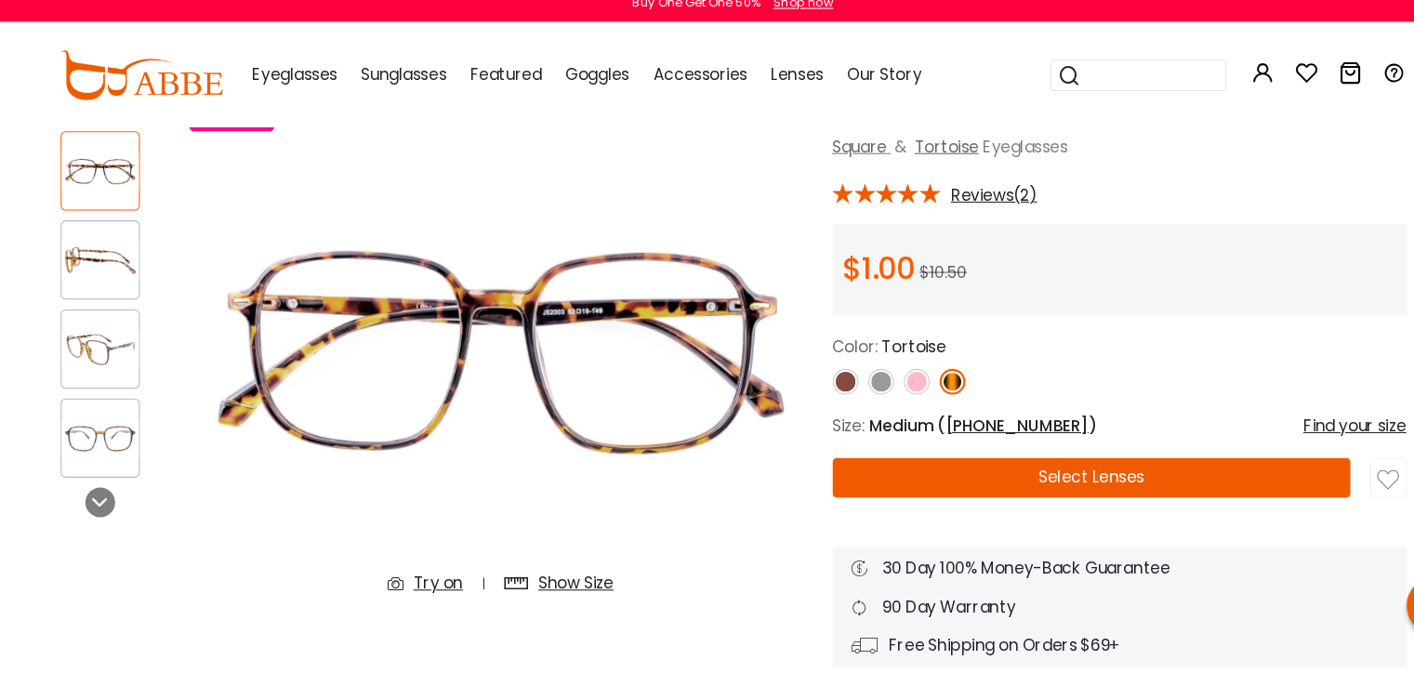
click at [442, 568] on div "Try on" at bounding box center [430, 563] width 46 height 22
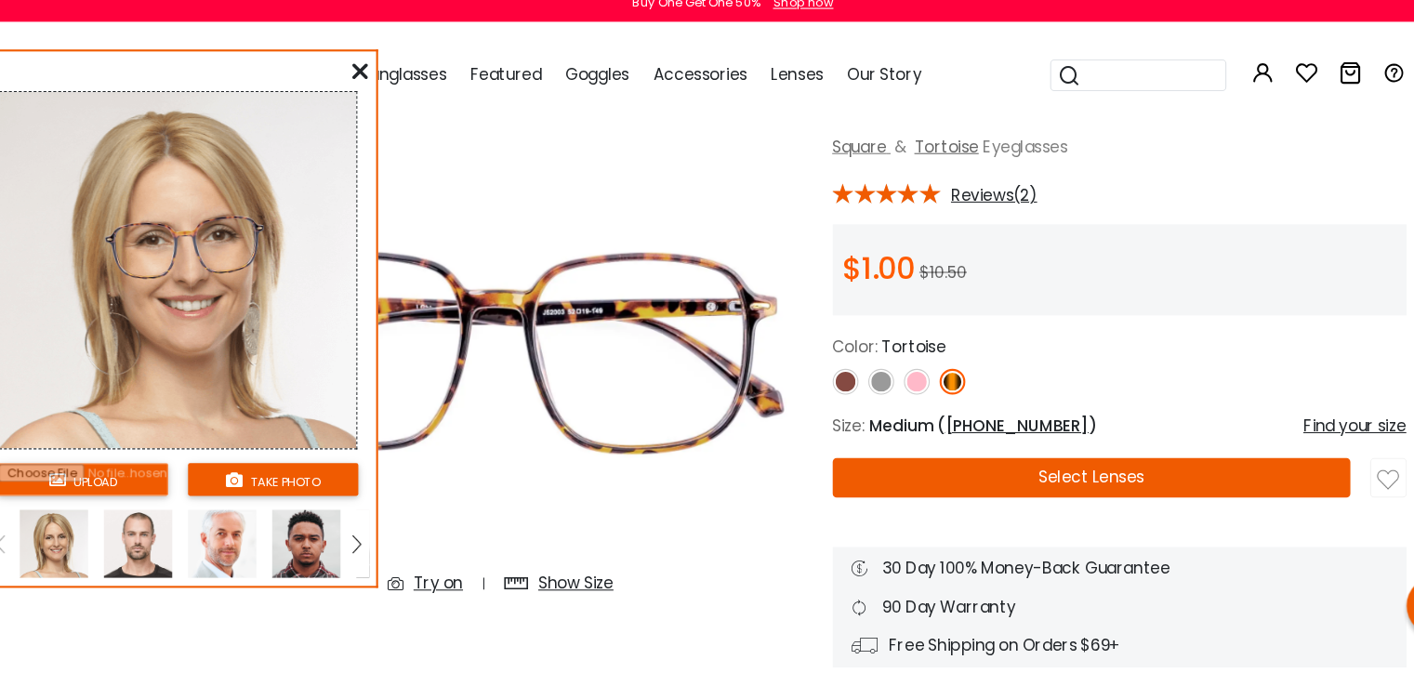
click at [311, 527] on img at bounding box center [306, 525] width 64 height 64
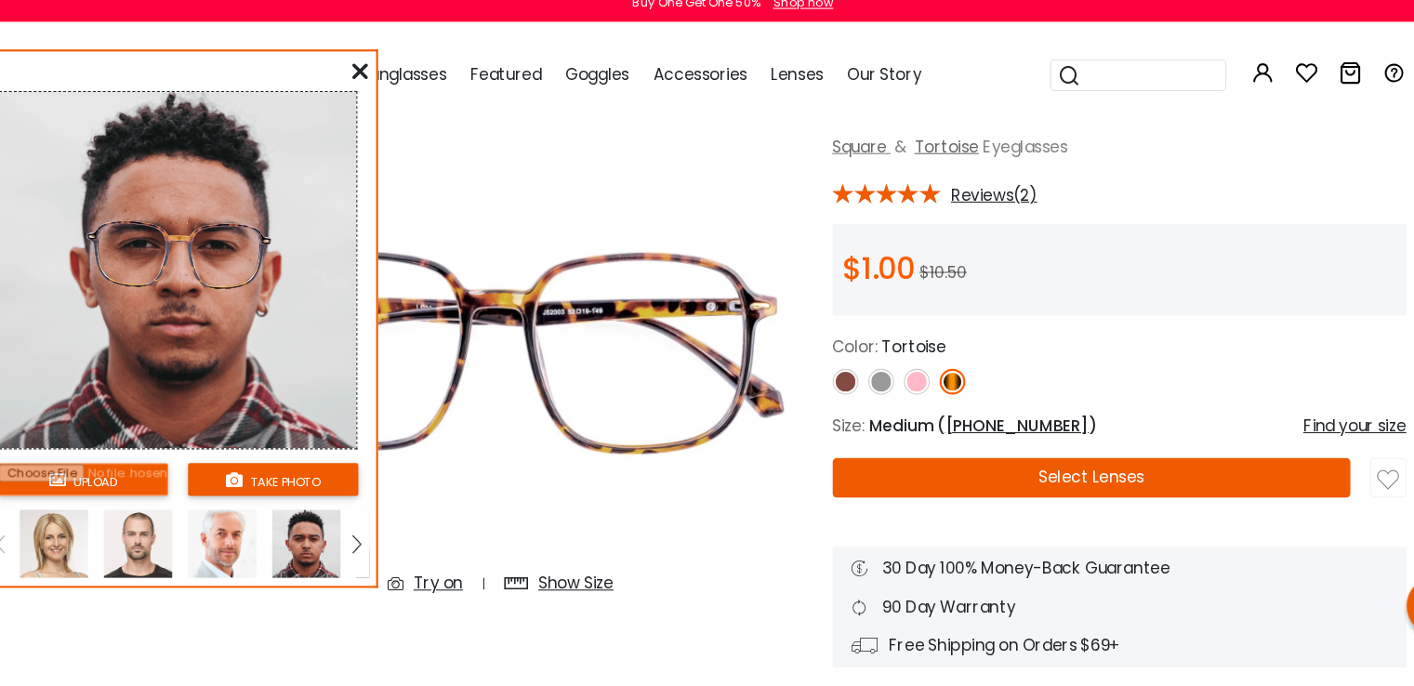
click at [353, 526] on img at bounding box center [352, 526] width 7 height 17
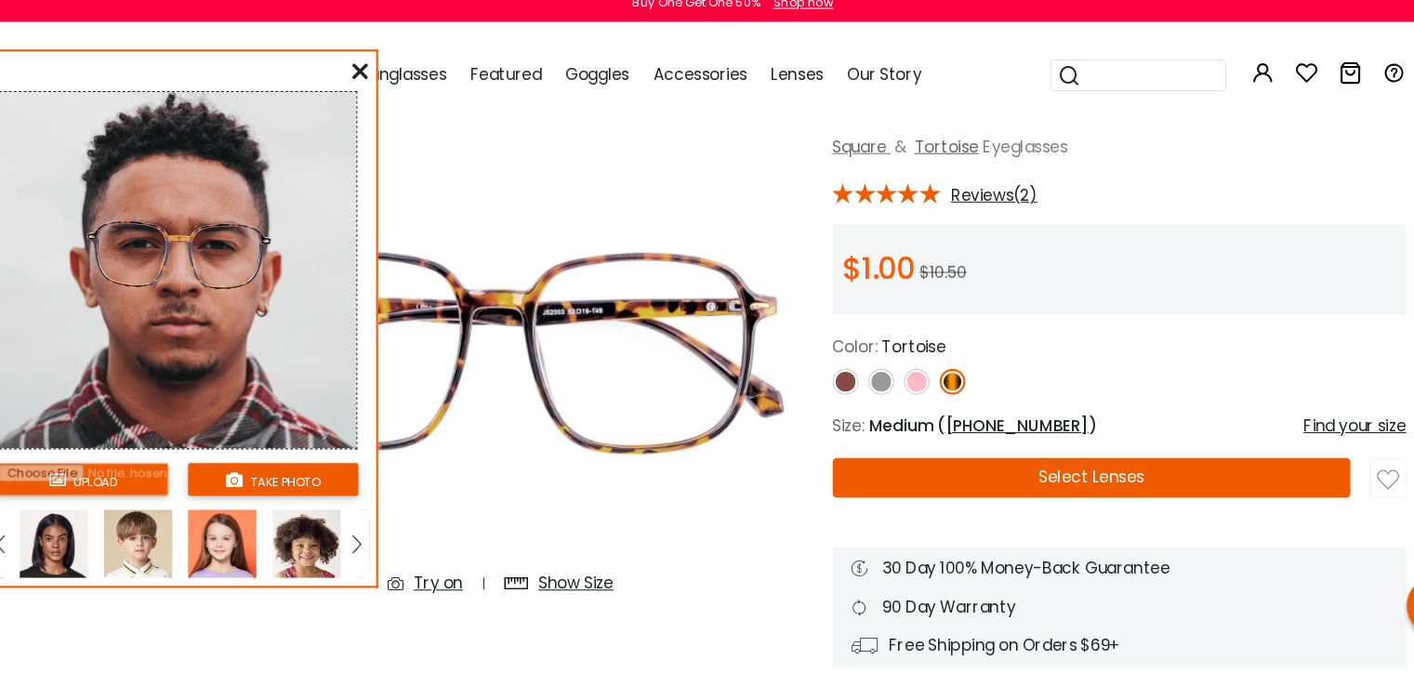
click at [57, 525] on img at bounding box center [69, 525] width 64 height 64
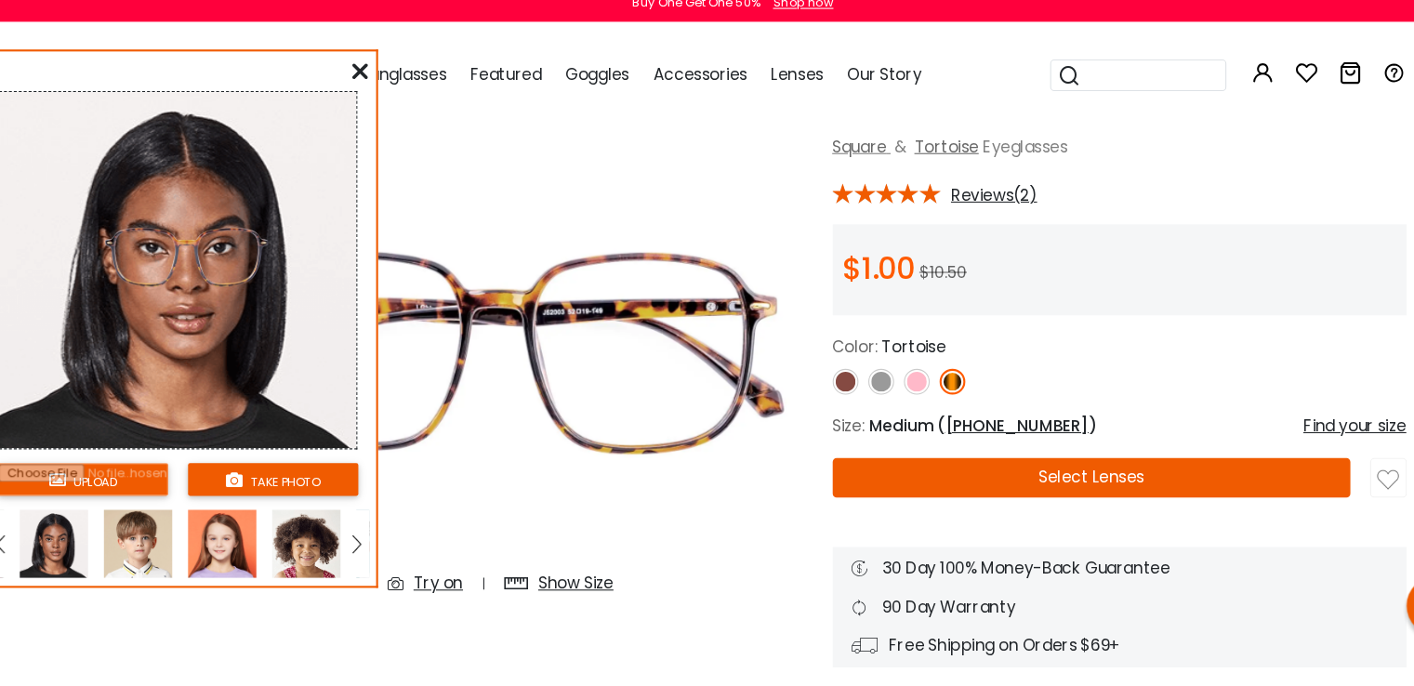
click at [307, 529] on img at bounding box center [306, 525] width 64 height 64
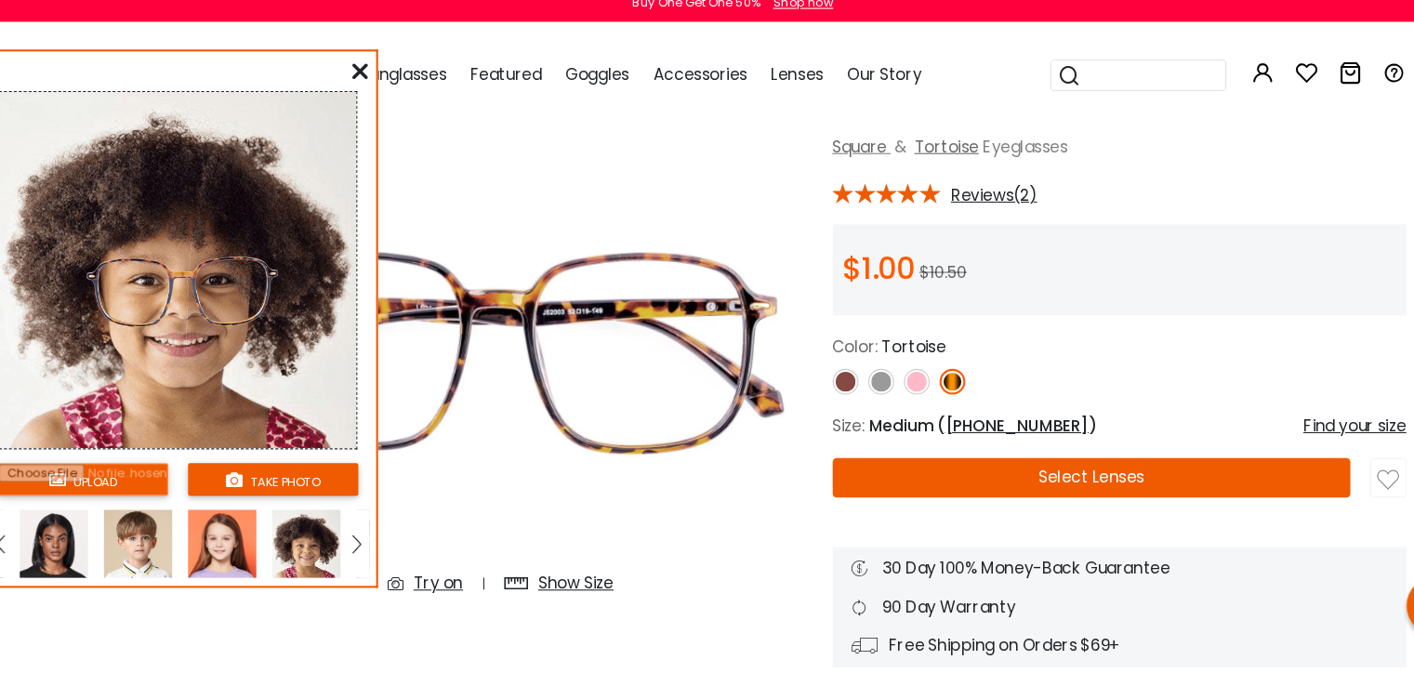
click at [241, 527] on img at bounding box center [227, 525] width 64 height 64
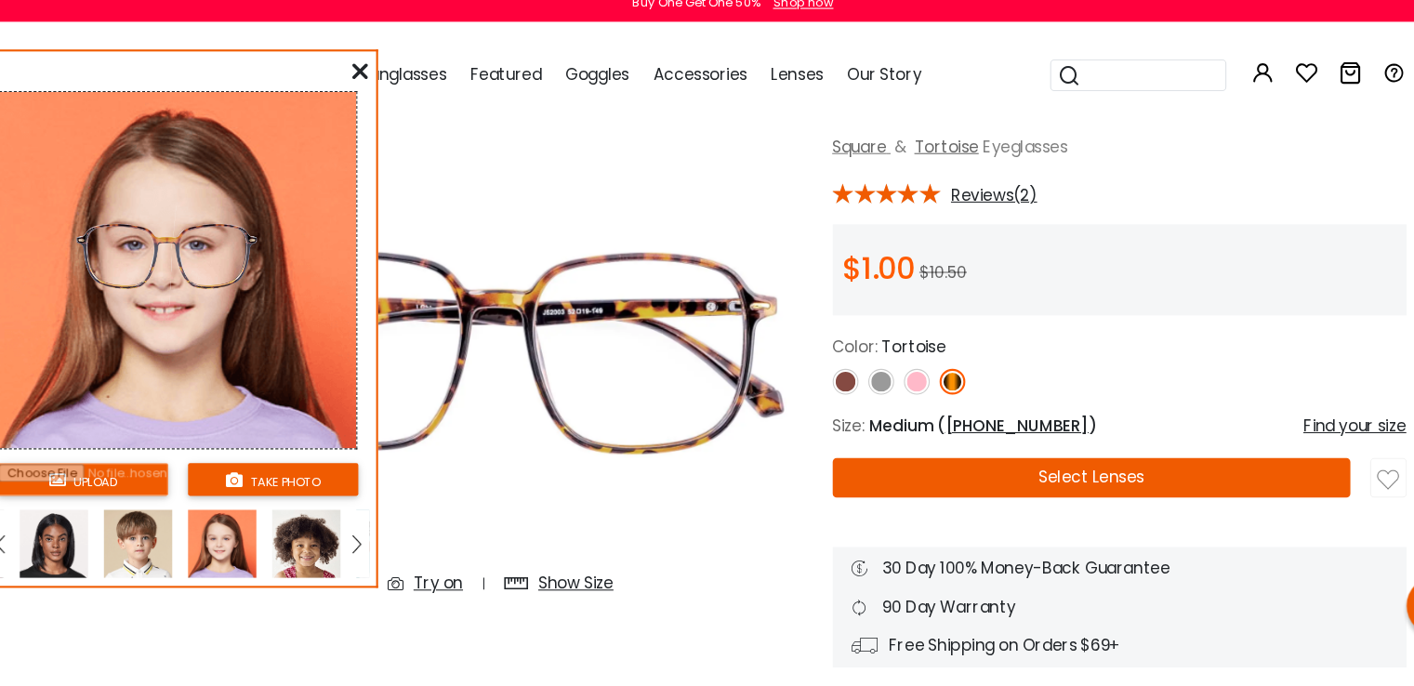
click at [142, 541] on img at bounding box center [148, 525] width 64 height 64
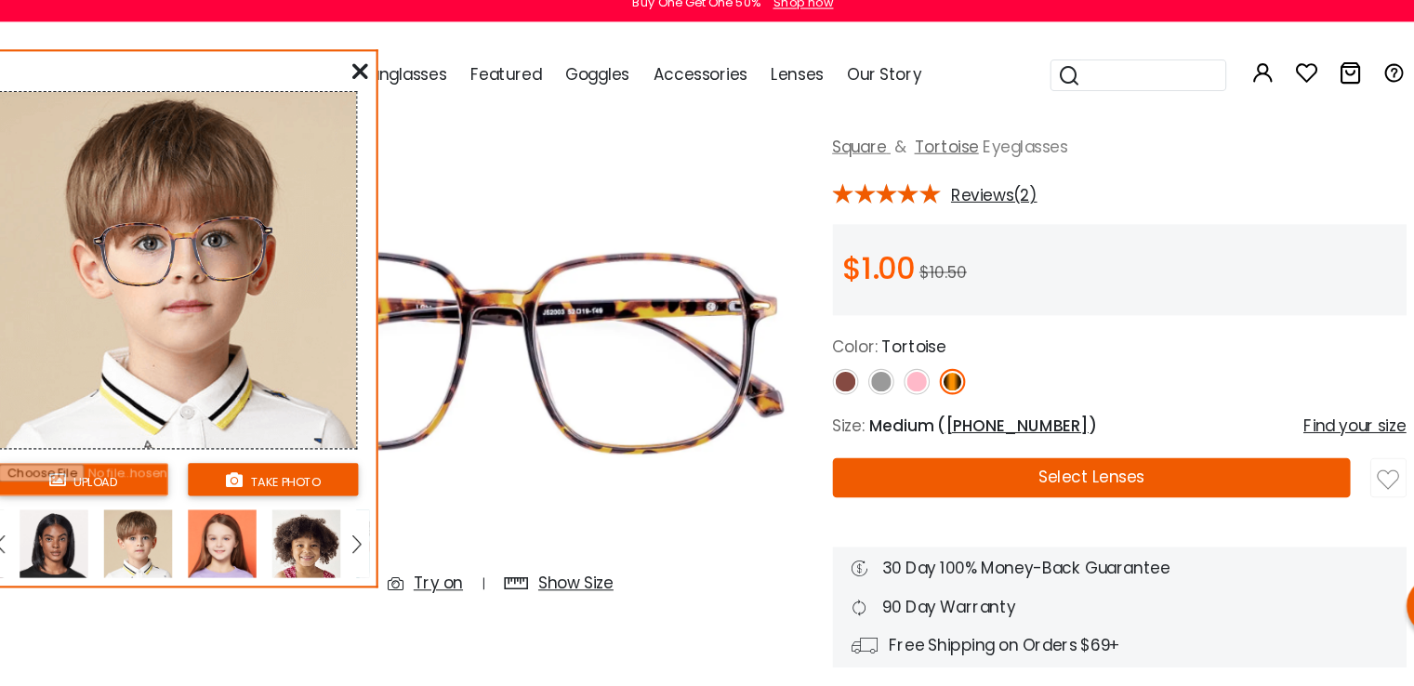
click at [74, 524] on img at bounding box center [69, 525] width 64 height 64
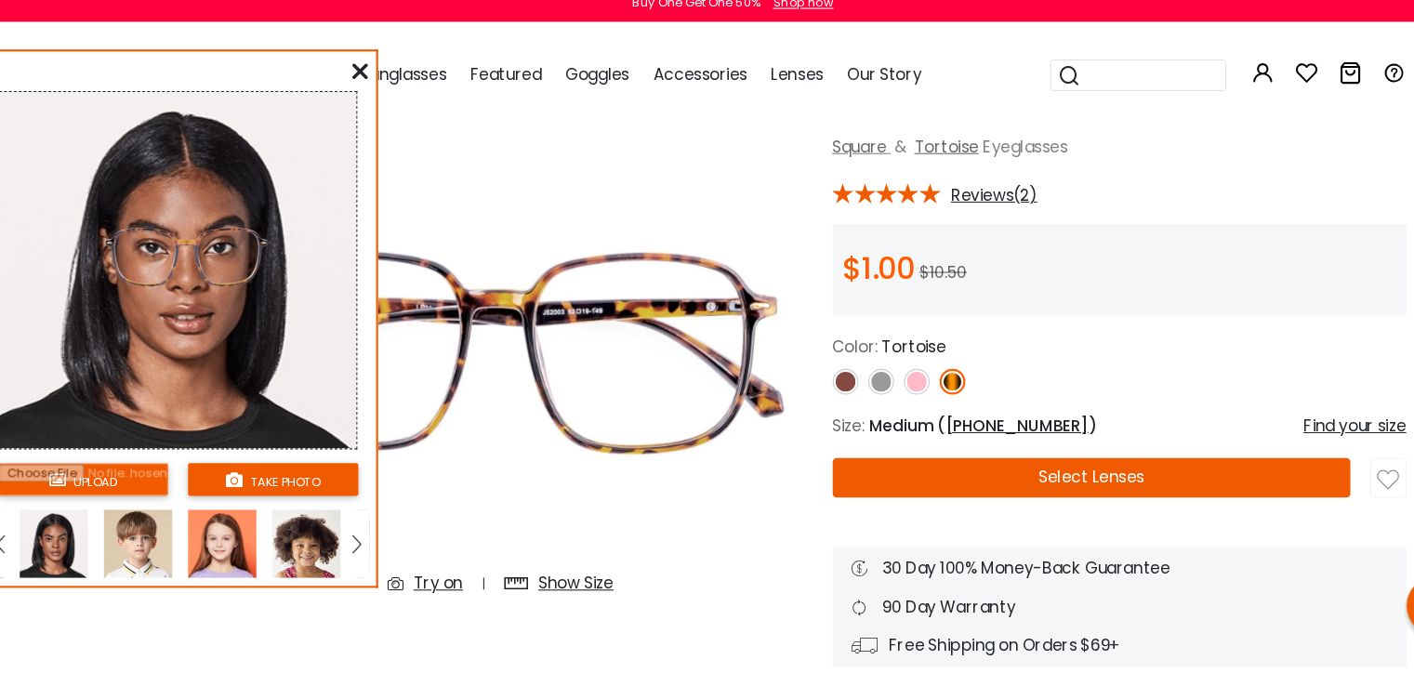
click at [487, 498] on img at bounding box center [488, 345] width 585 height 488
click at [355, 81] on icon at bounding box center [356, 81] width 15 height 15
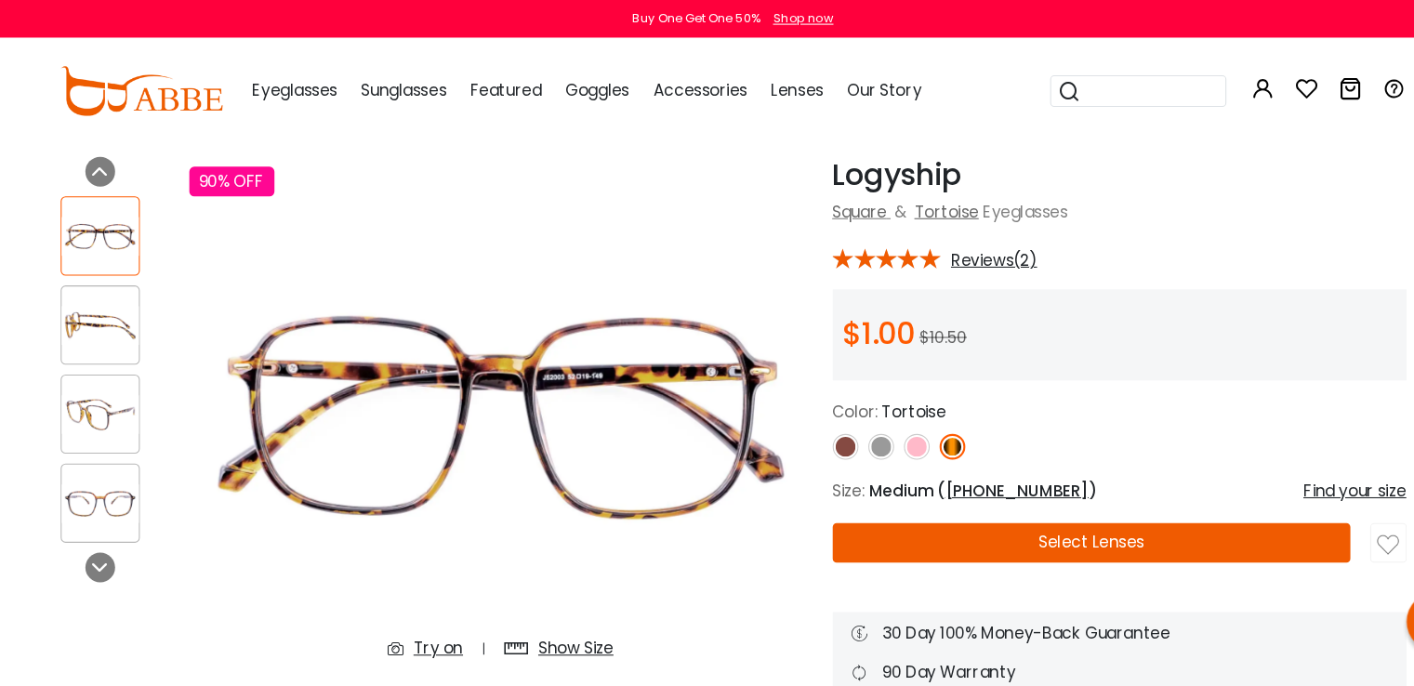
scroll to position [57, 0]
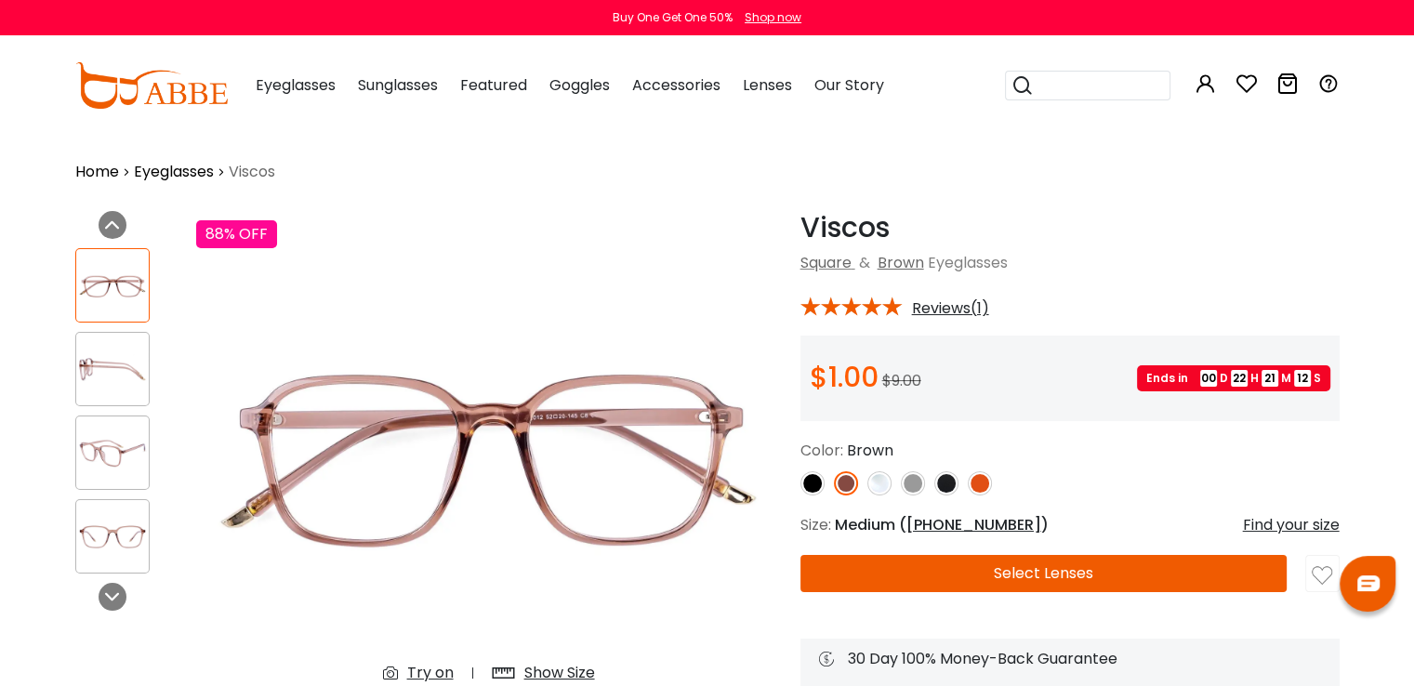
scroll to position [2, 0]
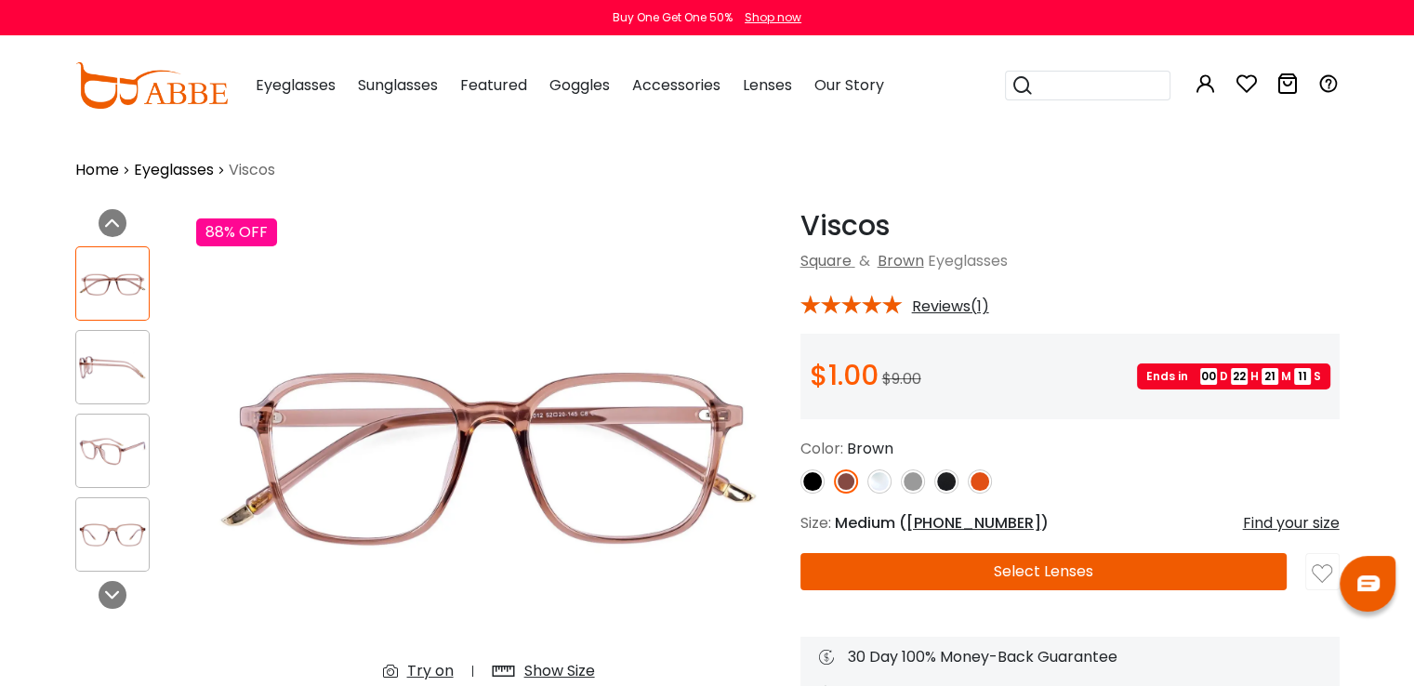
click at [442, 675] on div "Try on" at bounding box center [430, 671] width 46 height 22
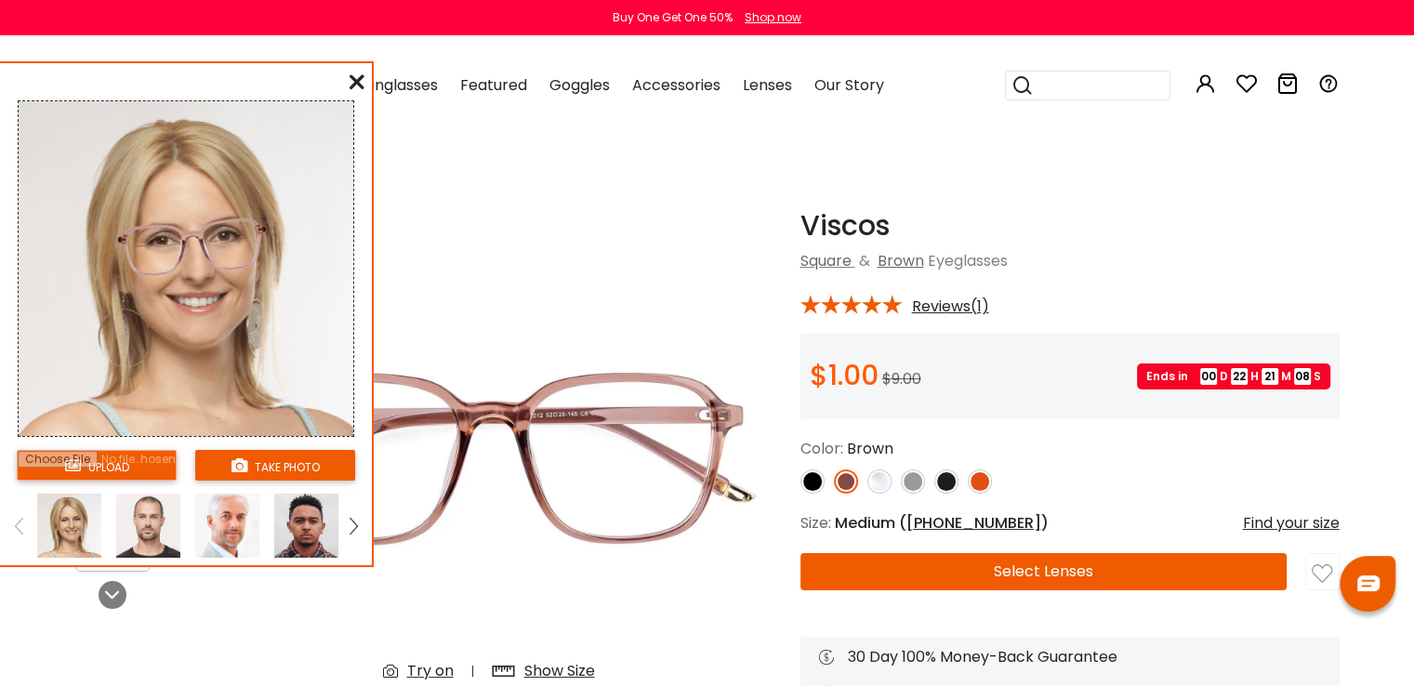
click at [353, 524] on img at bounding box center [352, 526] width 7 height 17
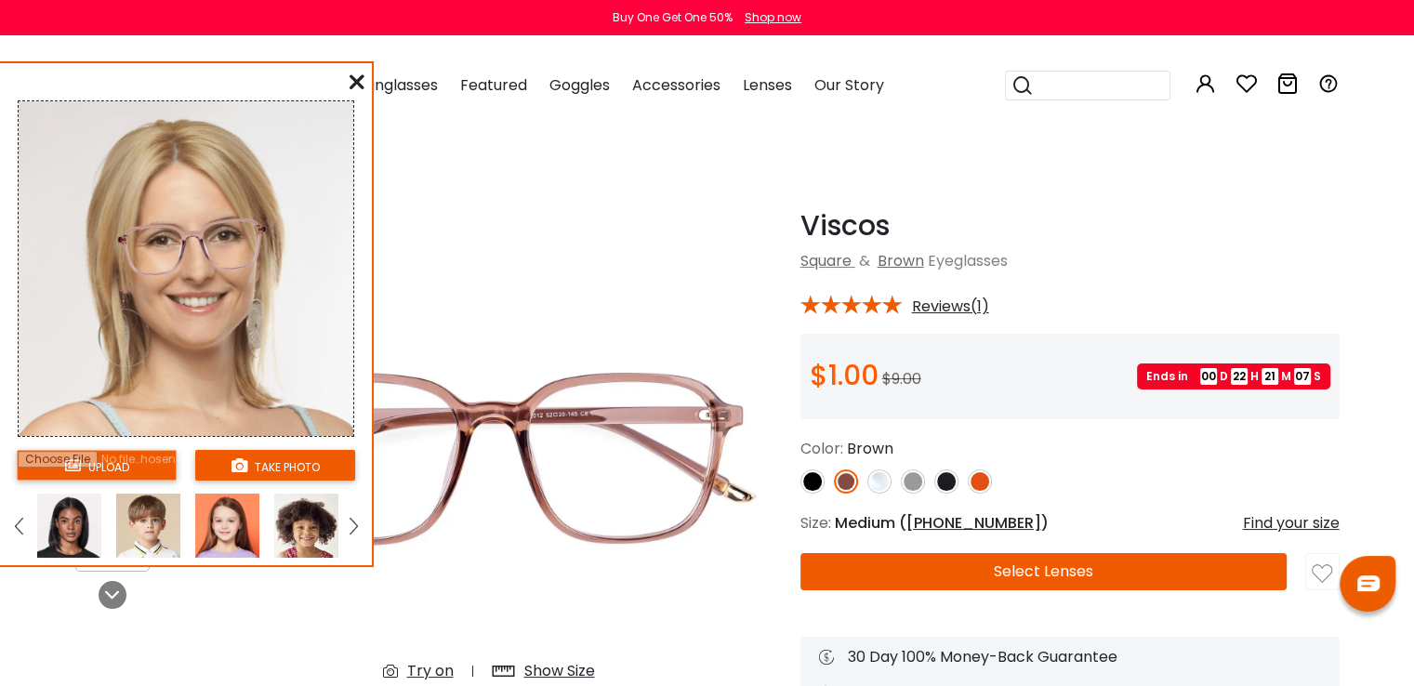
click at [353, 524] on img at bounding box center [352, 526] width 7 height 17
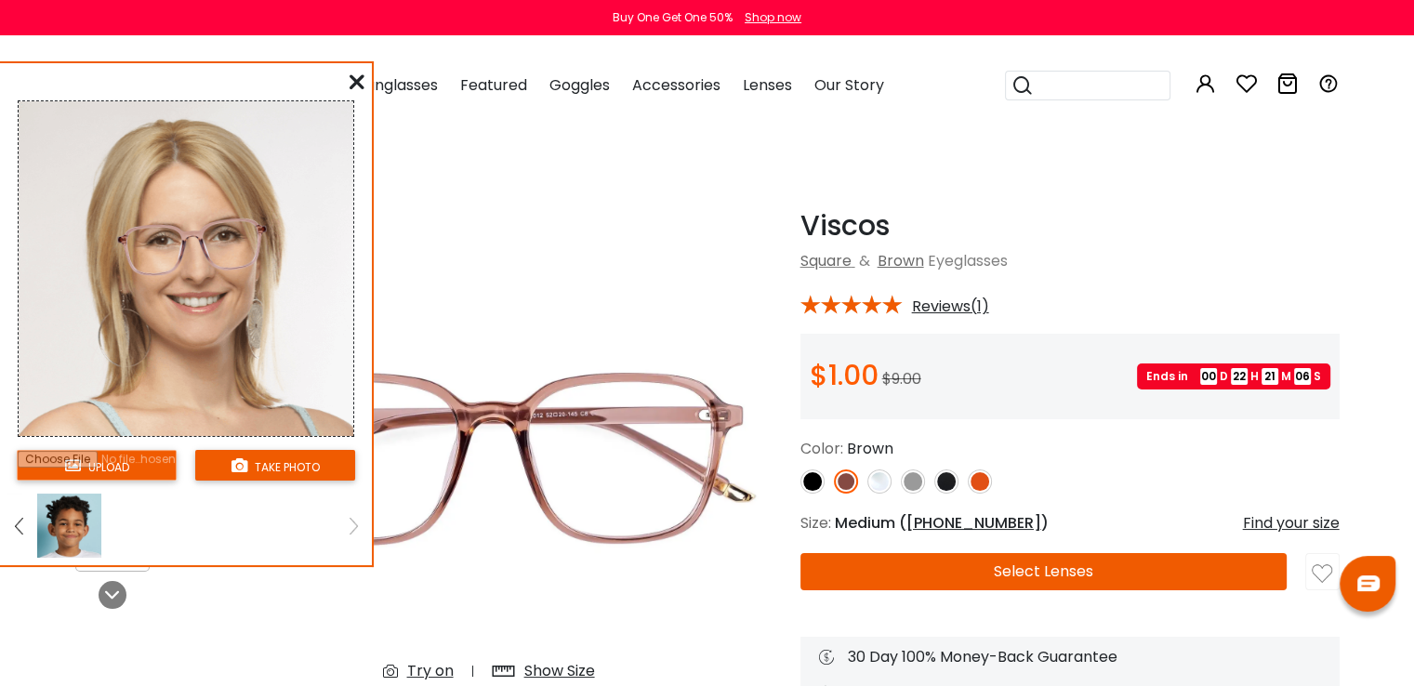
click at [353, 524] on img at bounding box center [352, 526] width 7 height 17
click at [20, 520] on img at bounding box center [18, 526] width 7 height 17
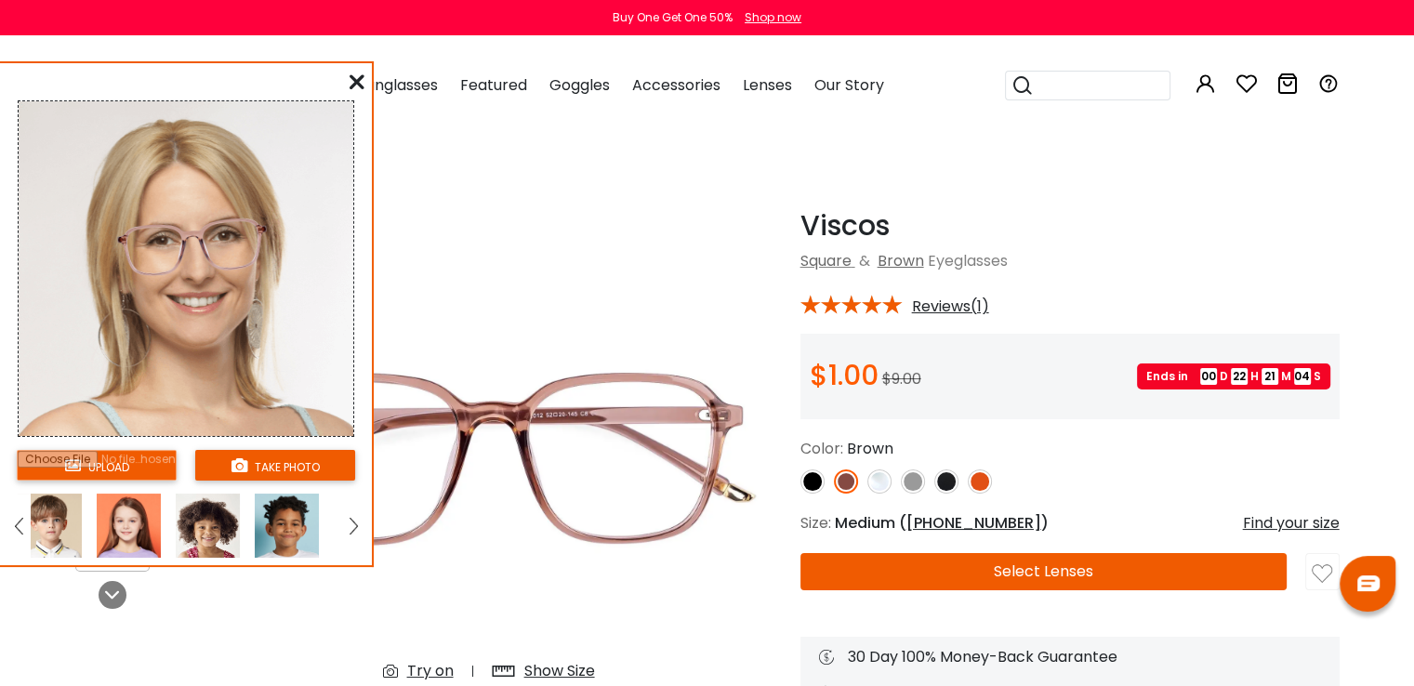
click at [20, 520] on img at bounding box center [18, 526] width 7 height 17
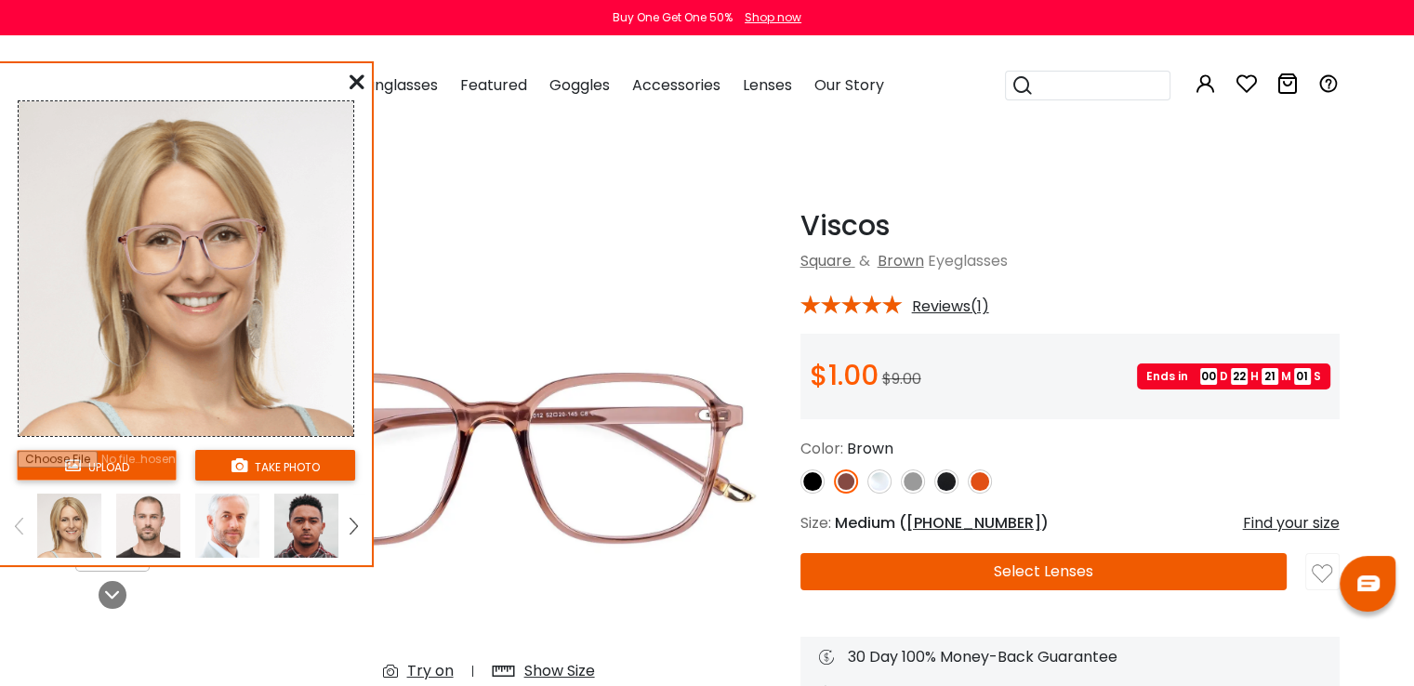
click at [349, 520] on img at bounding box center [352, 526] width 7 height 17
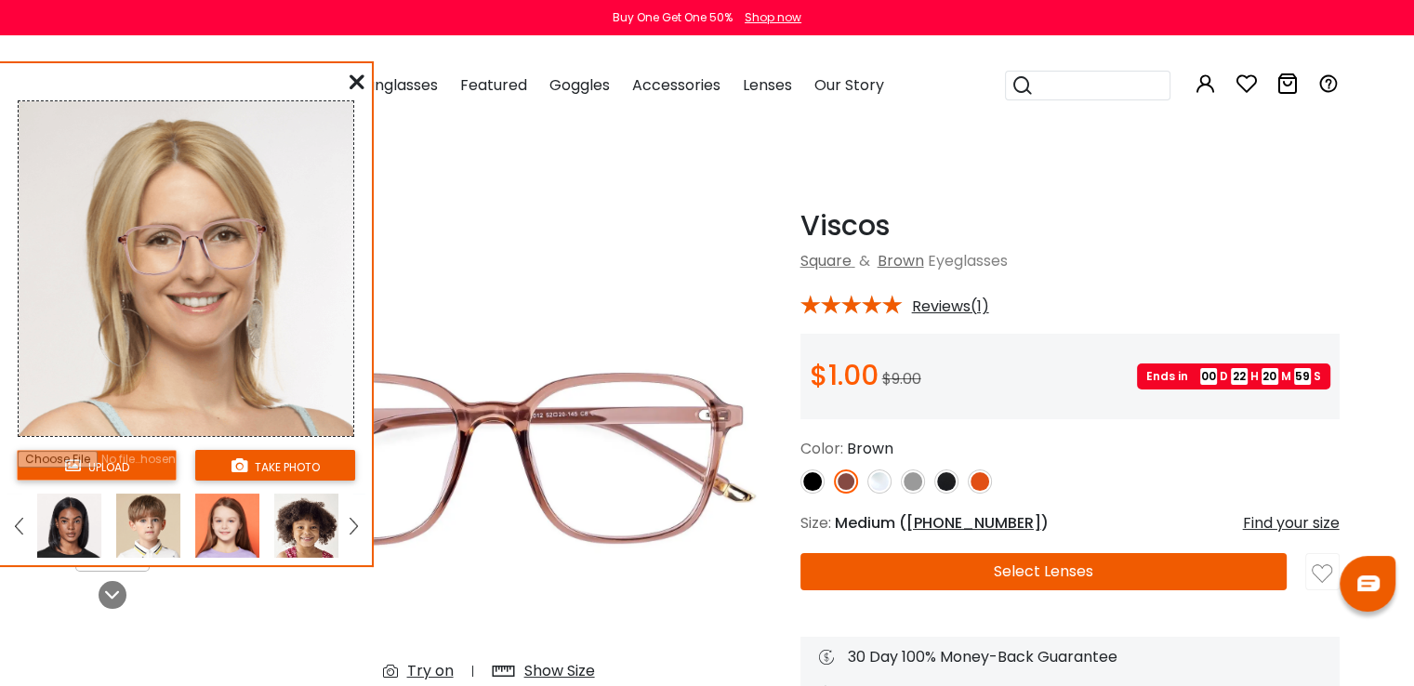
click at [73, 529] on img at bounding box center [69, 525] width 64 height 64
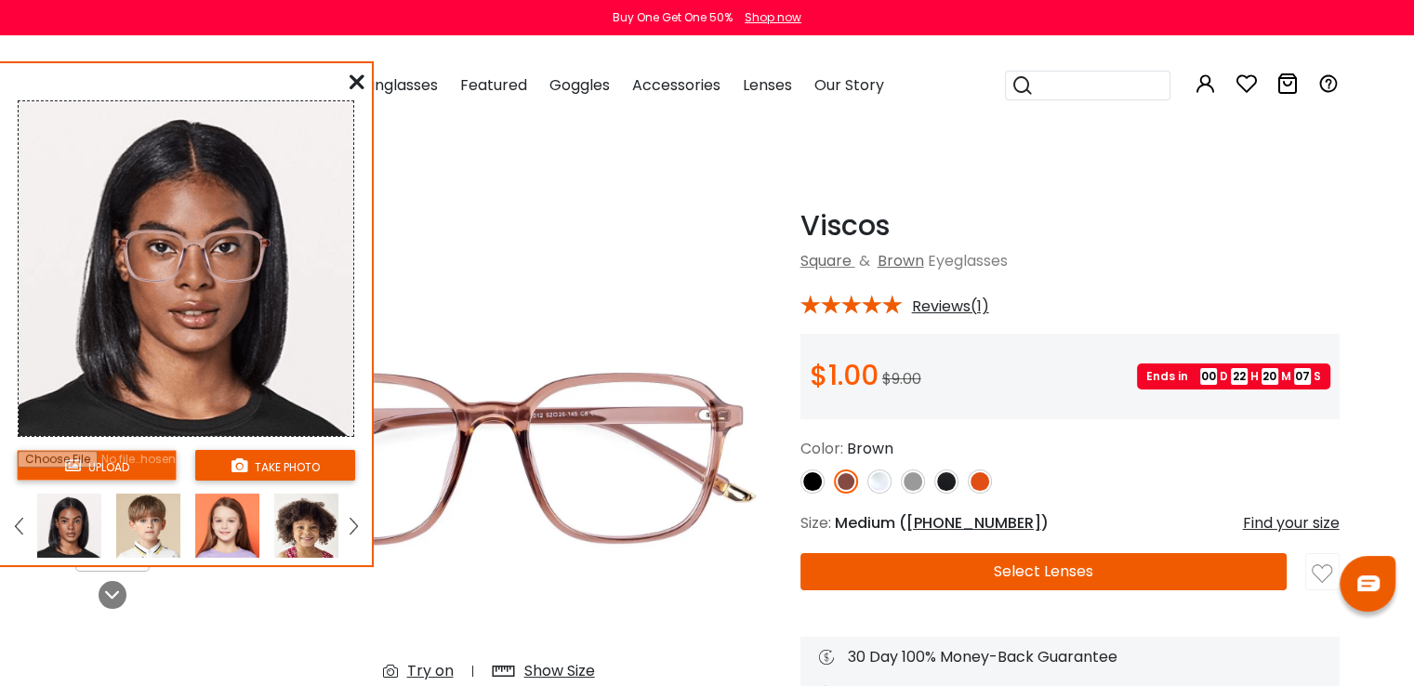
click at [713, 287] on img at bounding box center [488, 453] width 585 height 488
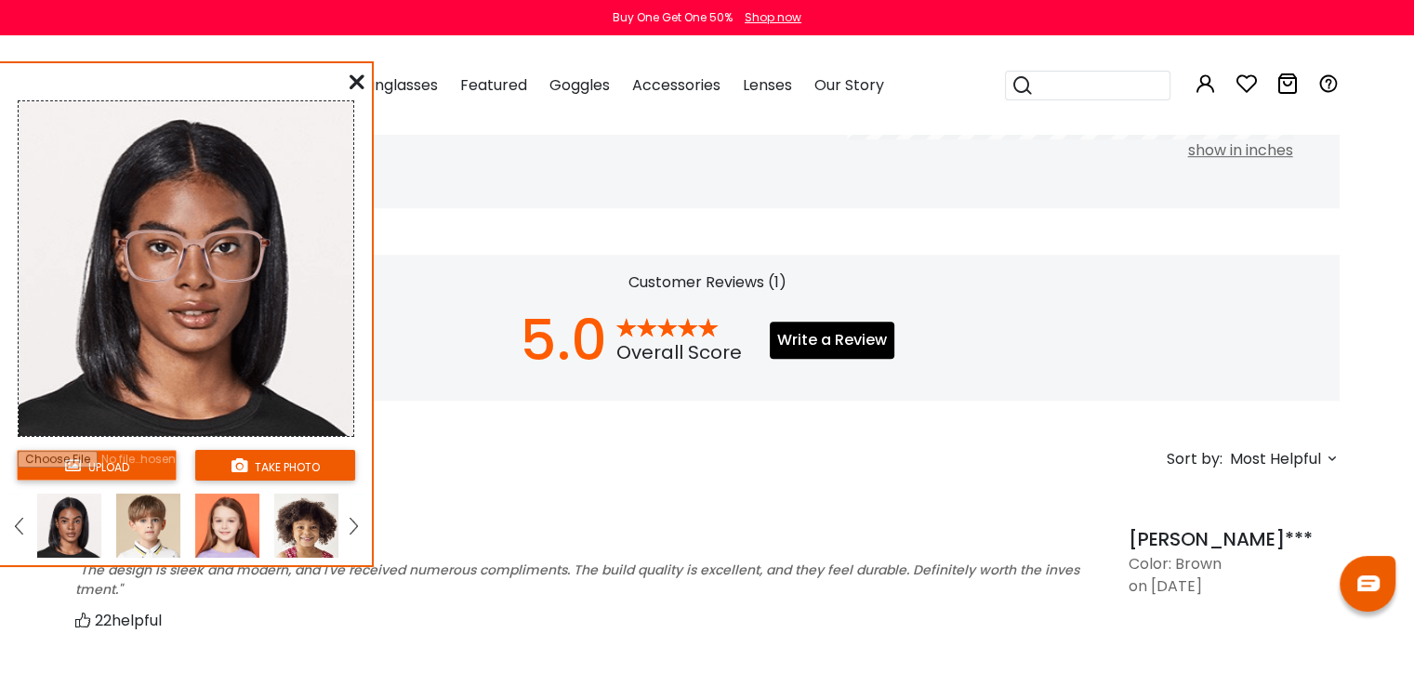
scroll to position [1115, 0]
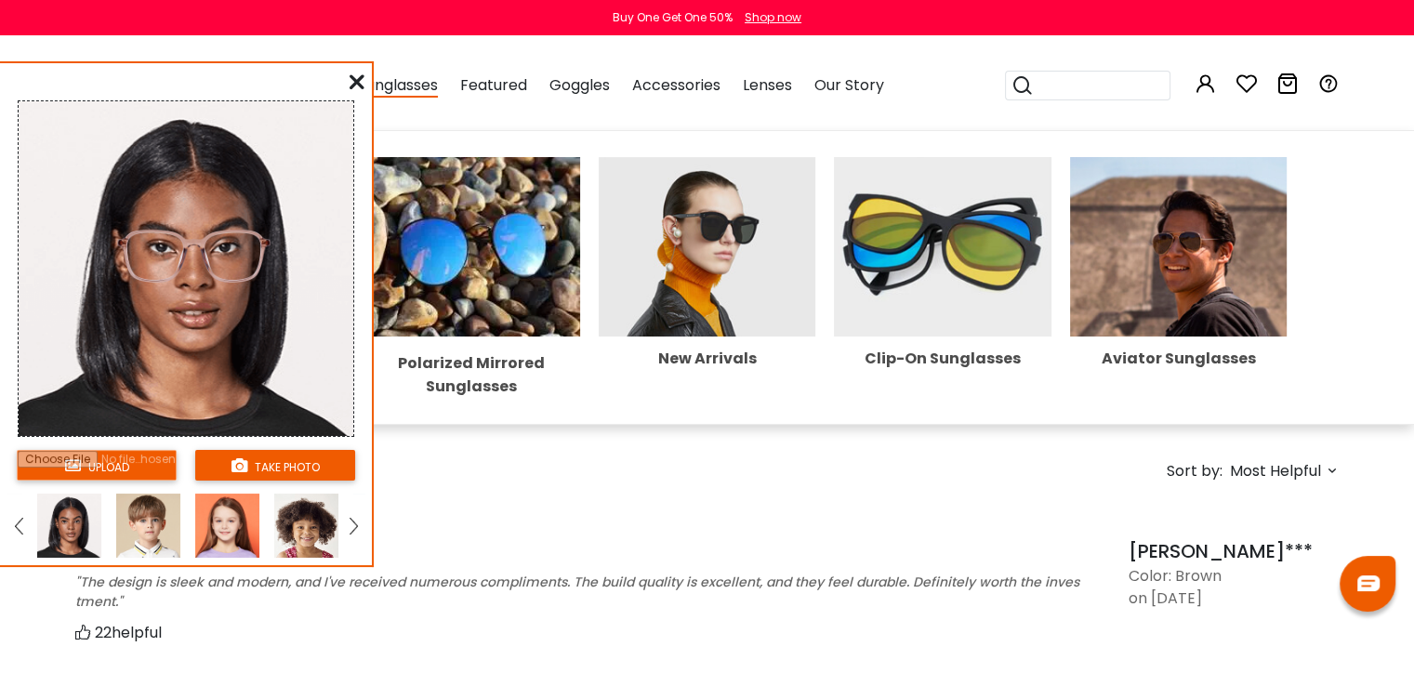
click at [372, 53] on div "Sunglasses Women's Sunglasses Men's Sunglasses Kids' Sunglasses All Sunglasses …" at bounding box center [398, 85] width 80 height 93
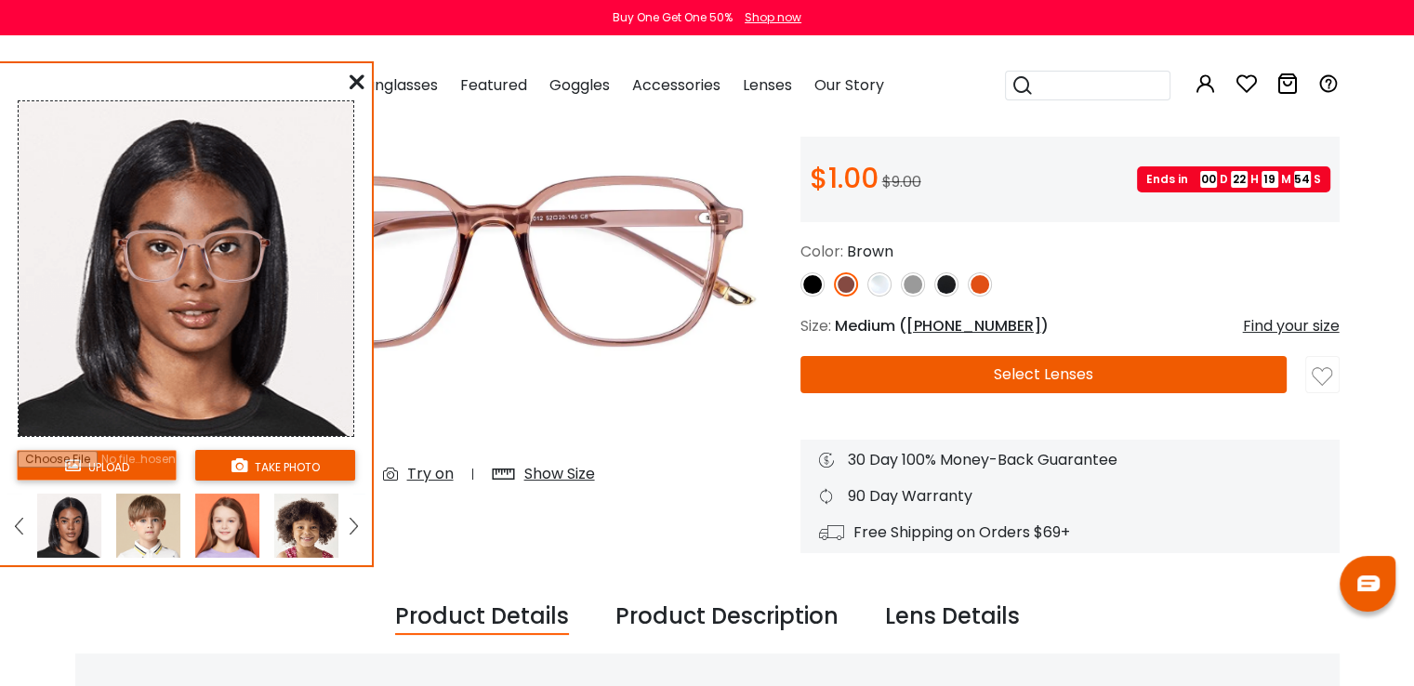
scroll to position [186, 0]
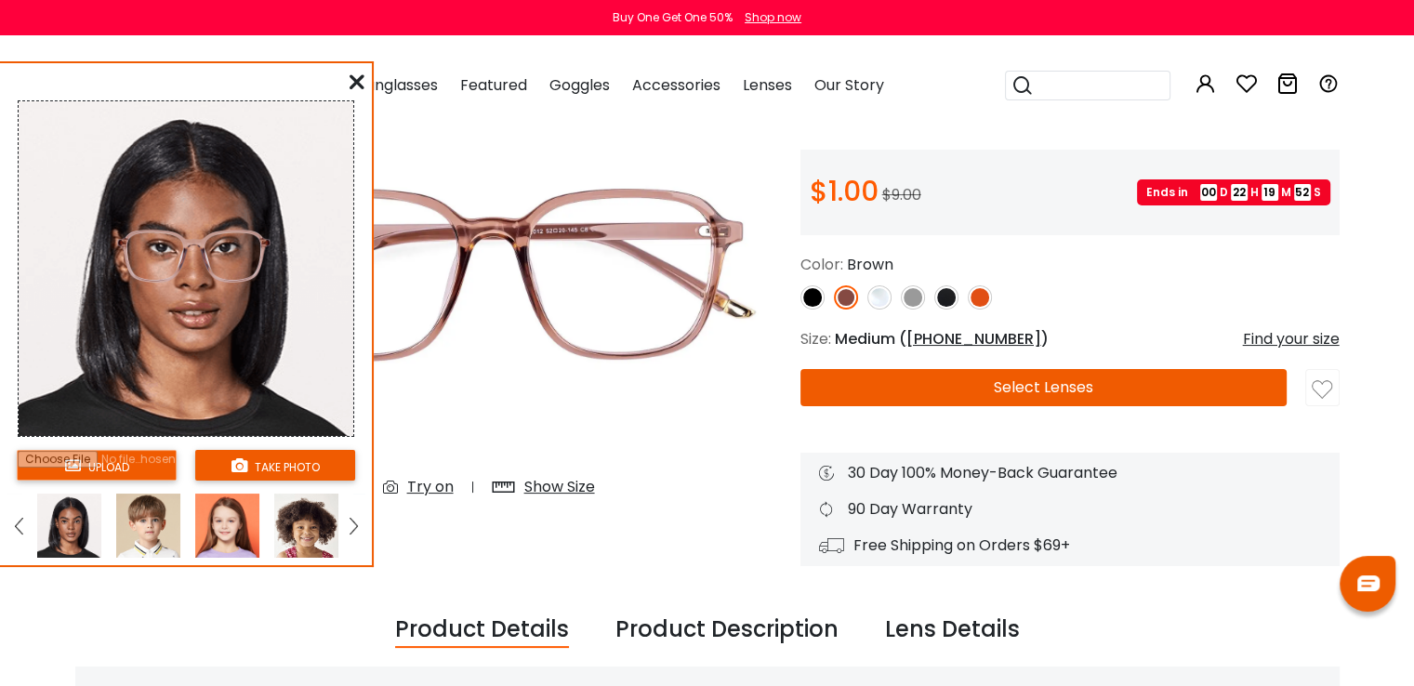
click at [908, 298] on img at bounding box center [913, 297] width 24 height 24
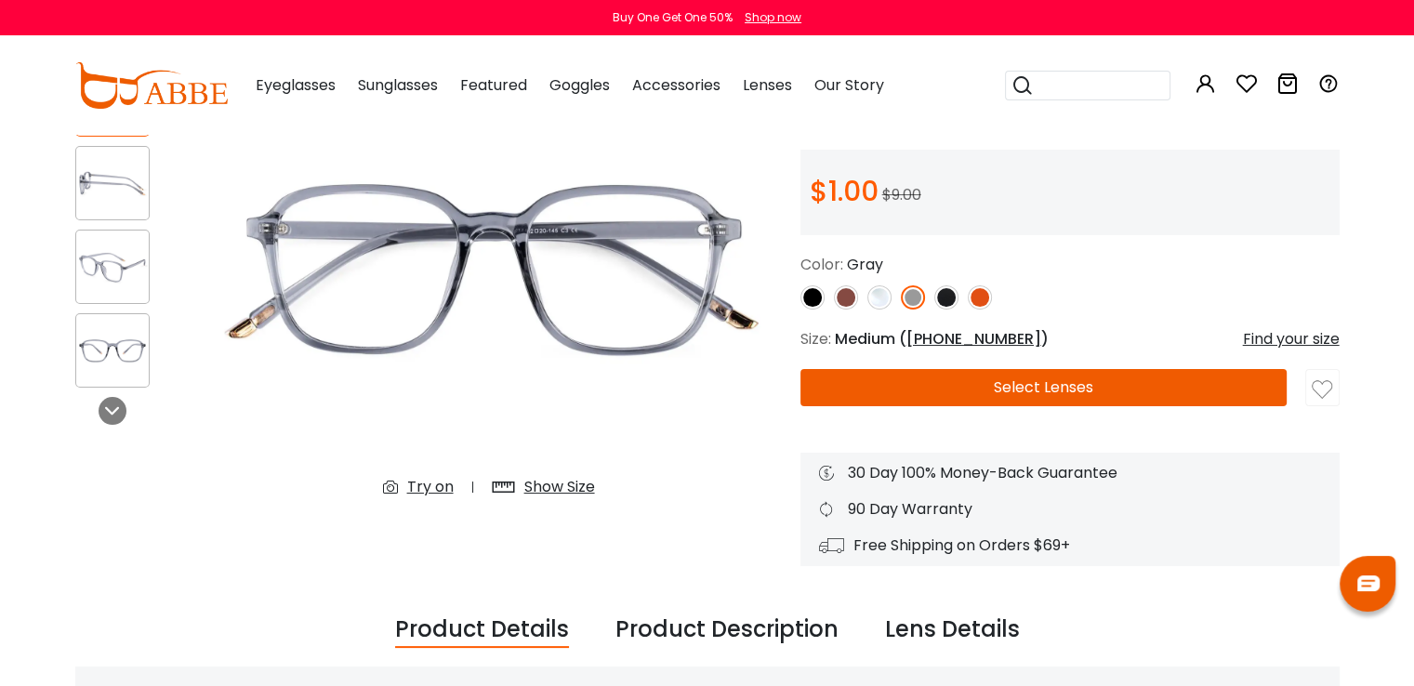
click at [435, 487] on div "Try on" at bounding box center [430, 487] width 46 height 22
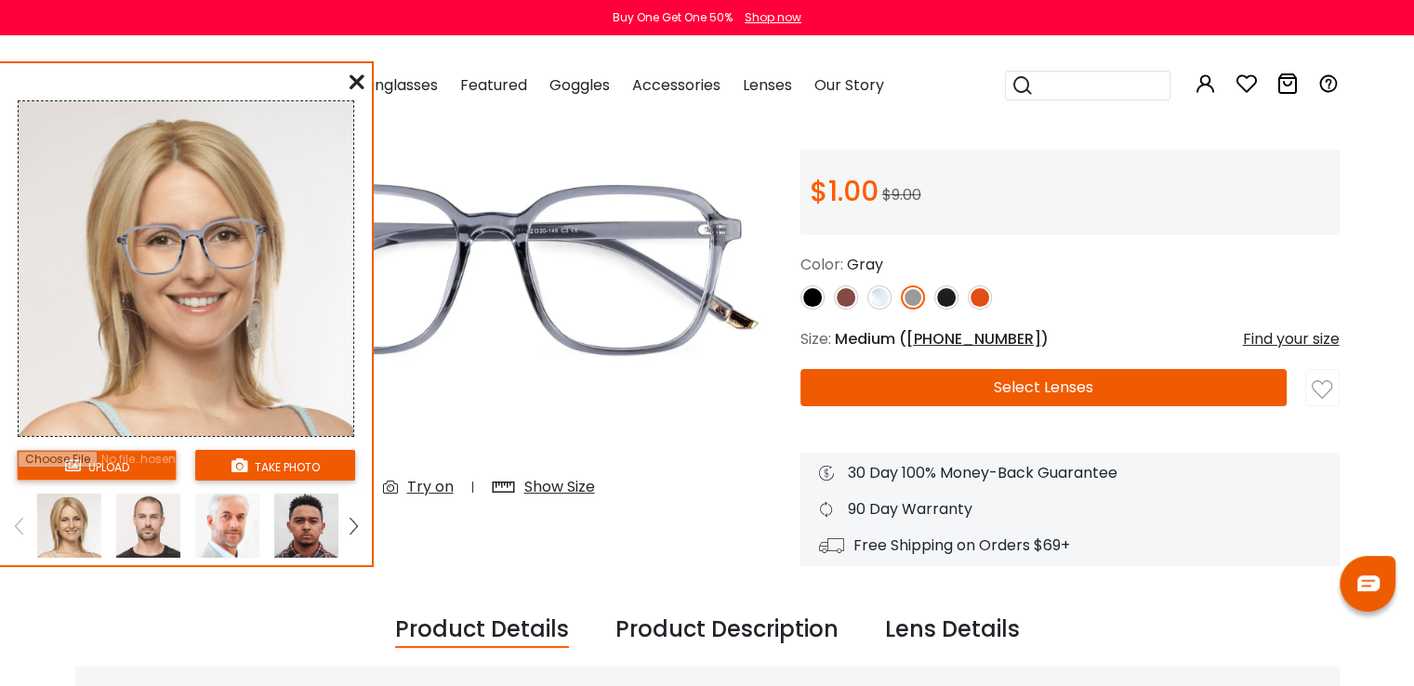
click at [148, 533] on img at bounding box center [148, 525] width 64 height 64
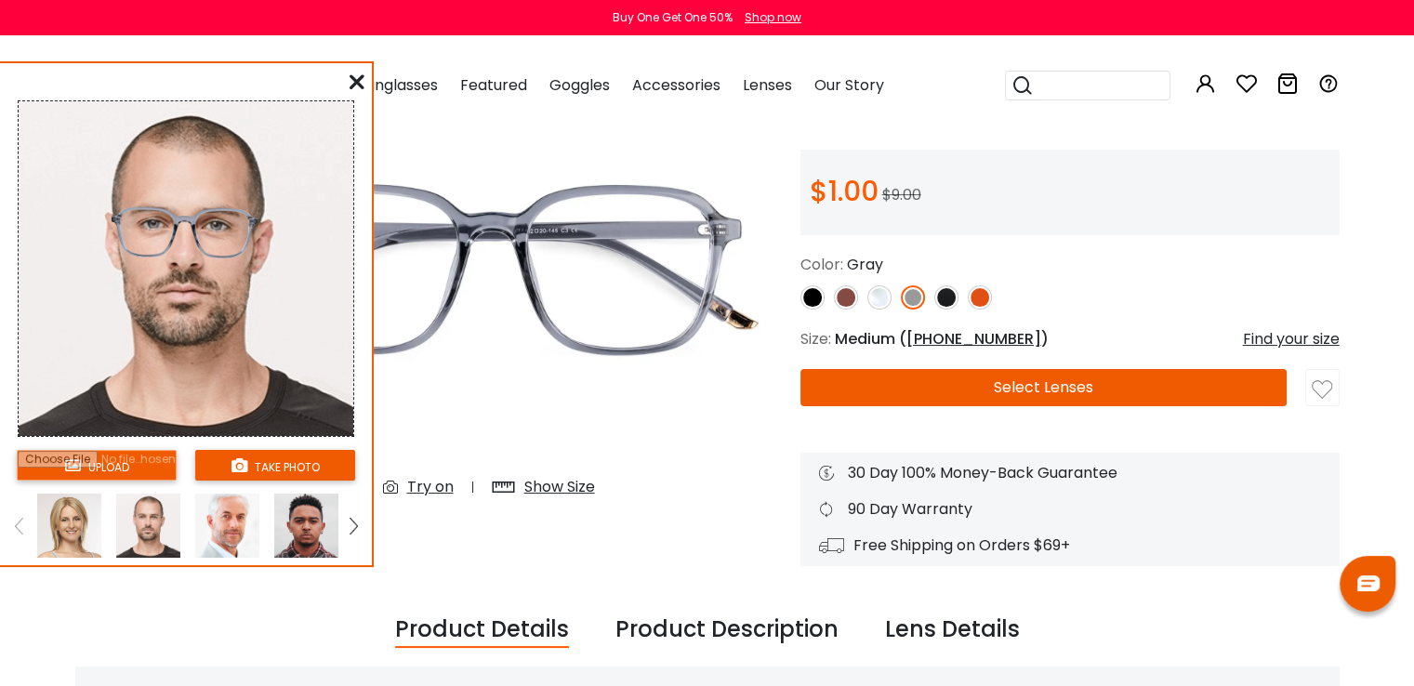
click at [184, 534] on div at bounding box center [148, 525] width 79 height 64
click at [234, 529] on img at bounding box center [227, 525] width 64 height 64
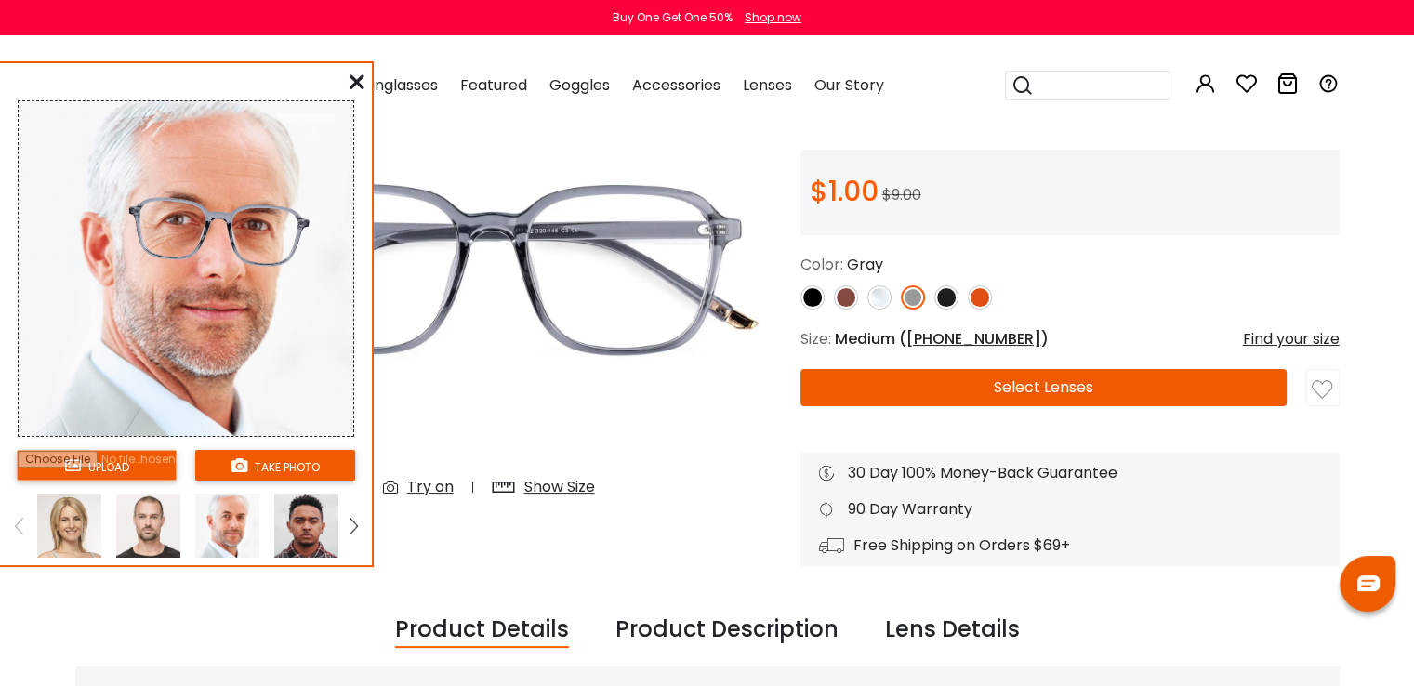
click at [286, 528] on img at bounding box center [306, 525] width 64 height 64
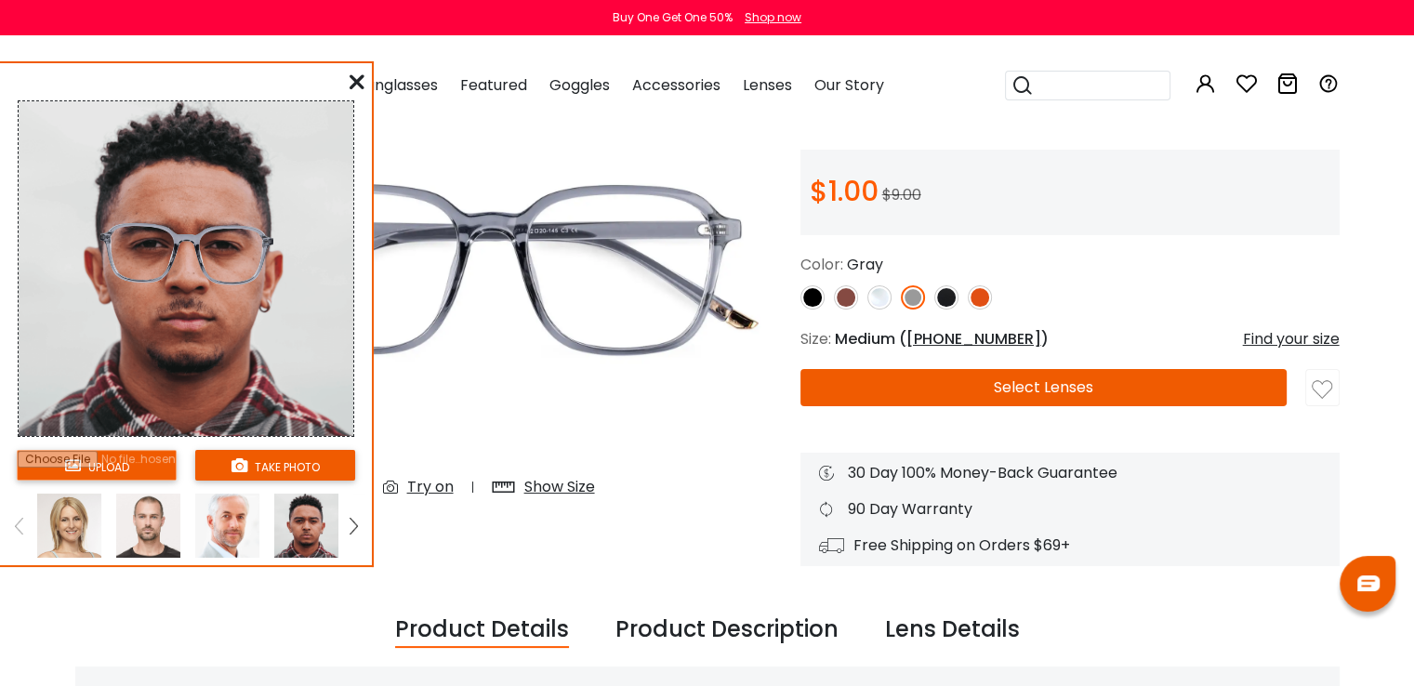
click at [356, 528] on img at bounding box center [352, 526] width 7 height 17
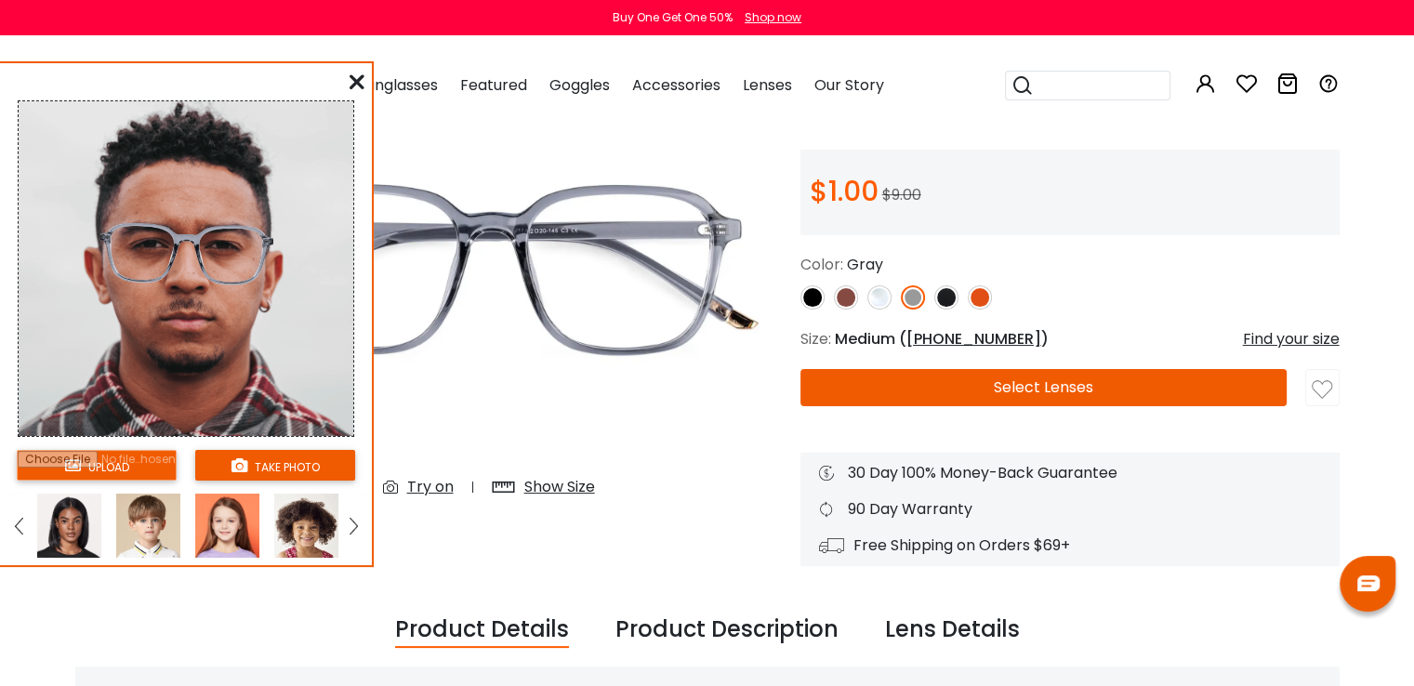
click at [356, 528] on img at bounding box center [352, 526] width 7 height 17
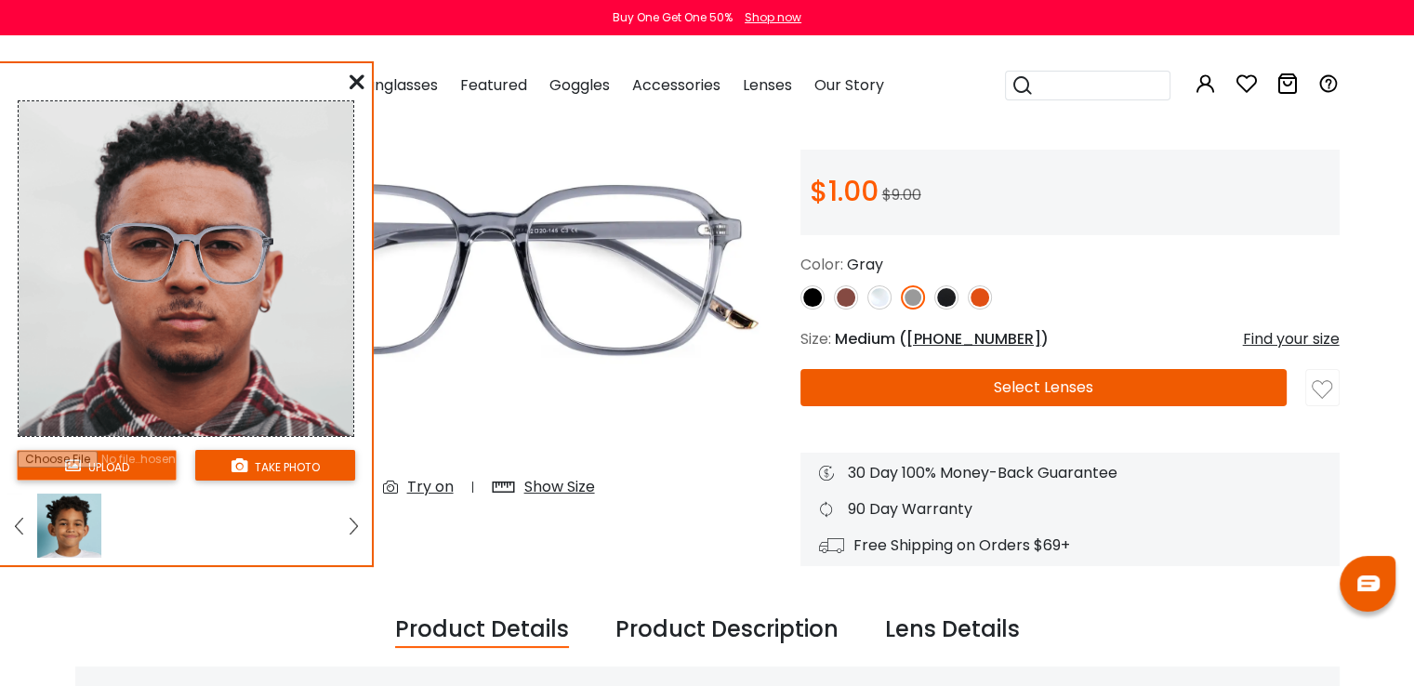
click at [20, 533] on img at bounding box center [18, 526] width 7 height 17
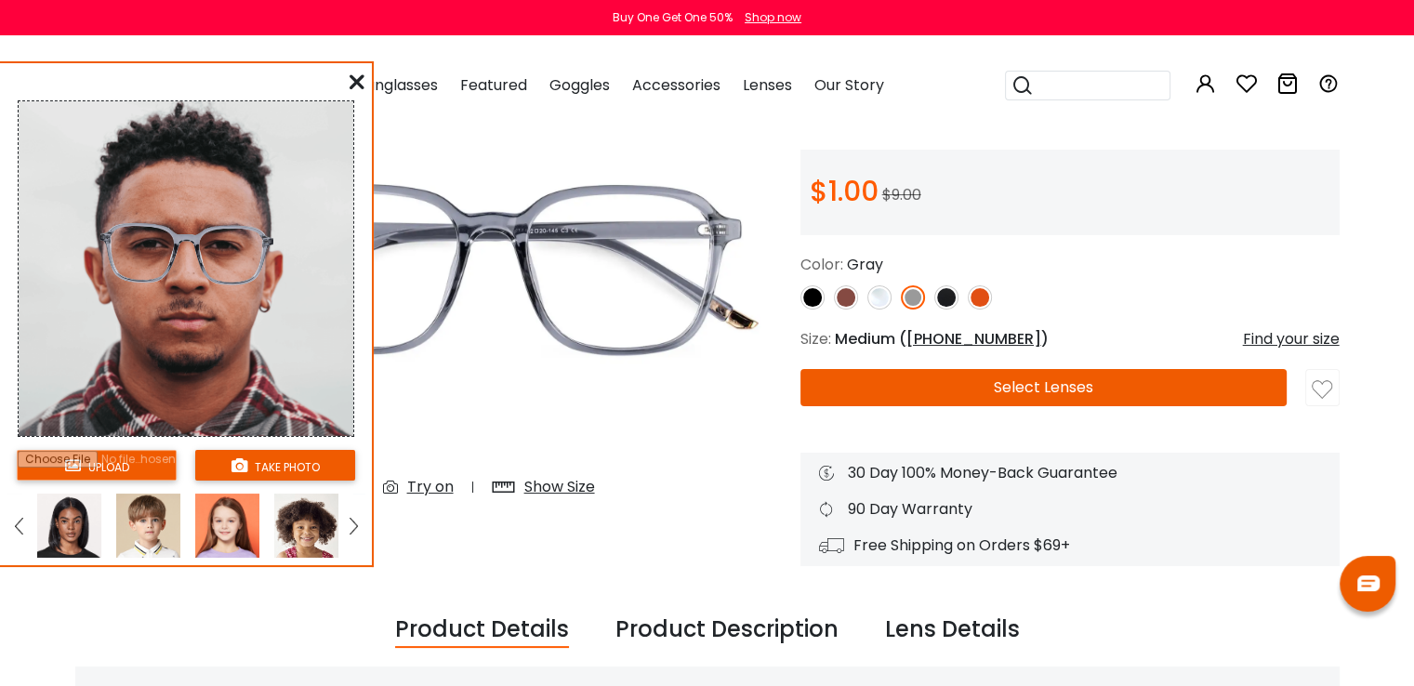
click at [20, 533] on img at bounding box center [18, 526] width 7 height 17
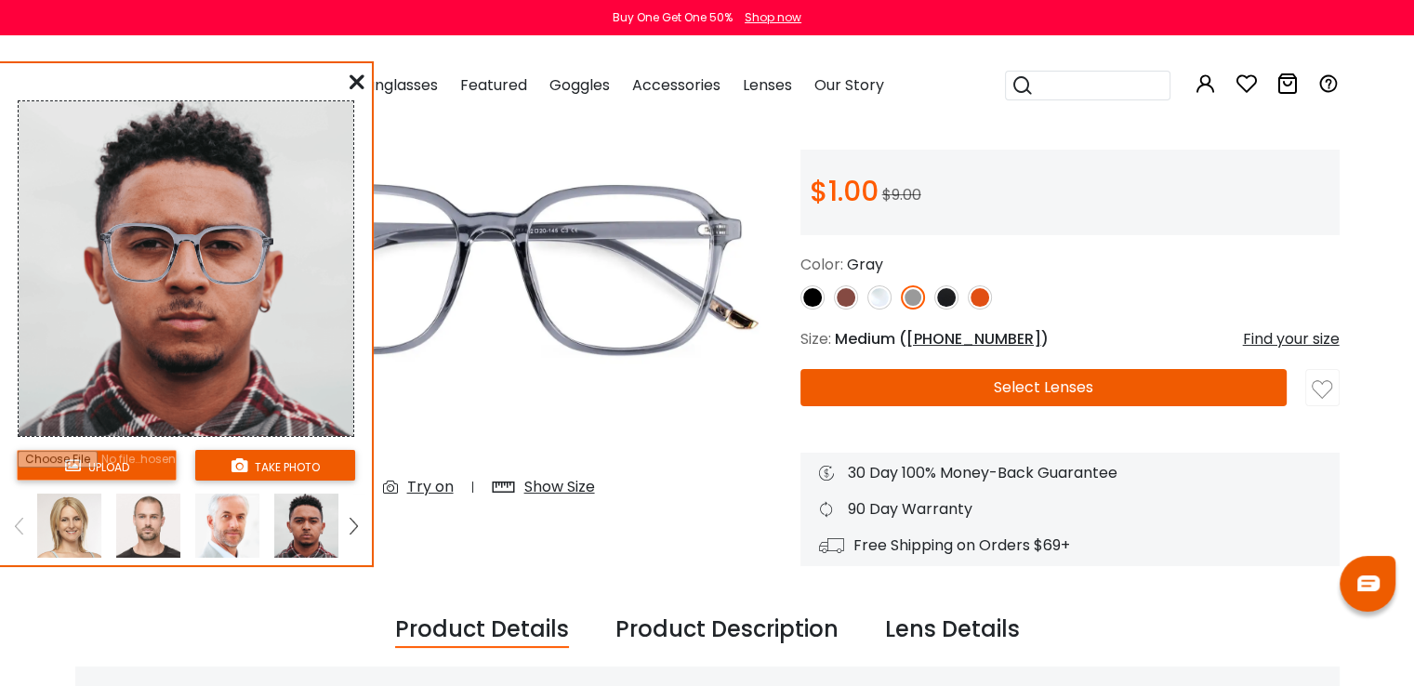
click at [348, 518] on link at bounding box center [353, 525] width 23 height 64
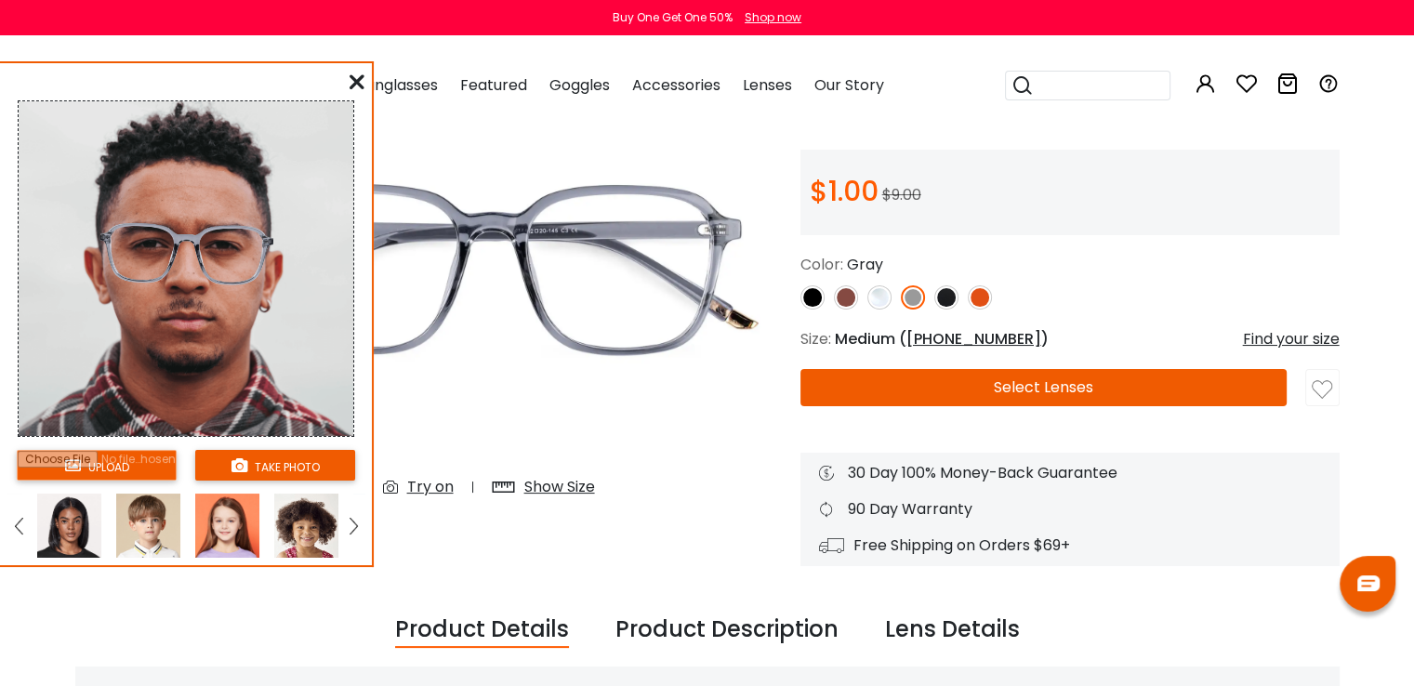
click at [54, 520] on img at bounding box center [69, 525] width 64 height 64
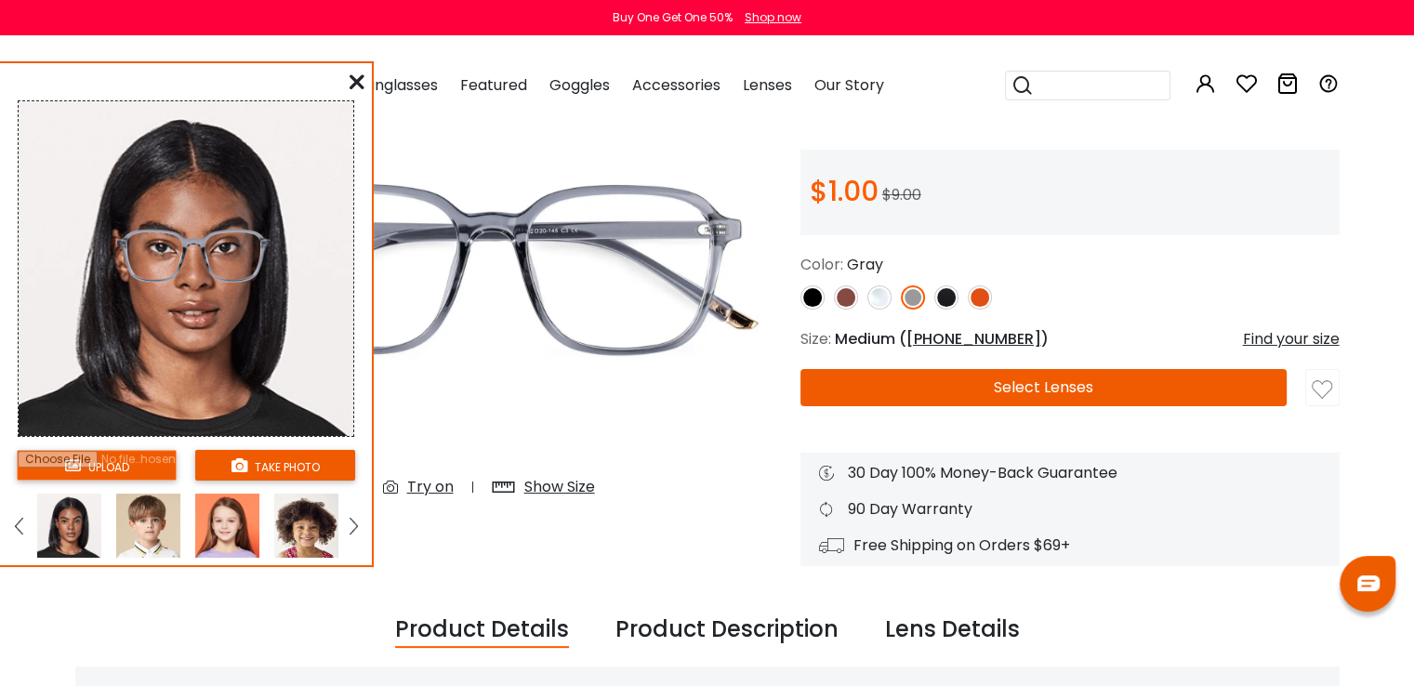
click at [835, 298] on img at bounding box center [846, 297] width 24 height 24
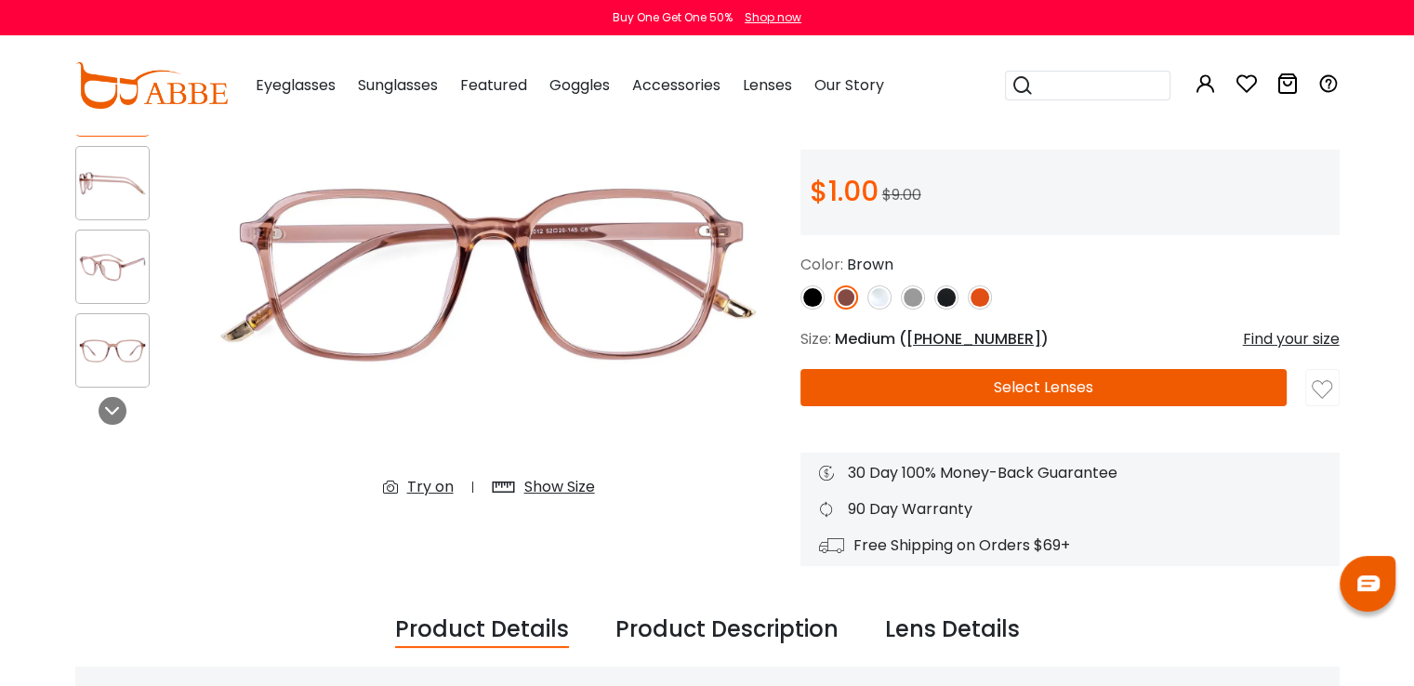
click at [431, 480] on div "Try on" at bounding box center [430, 487] width 46 height 22
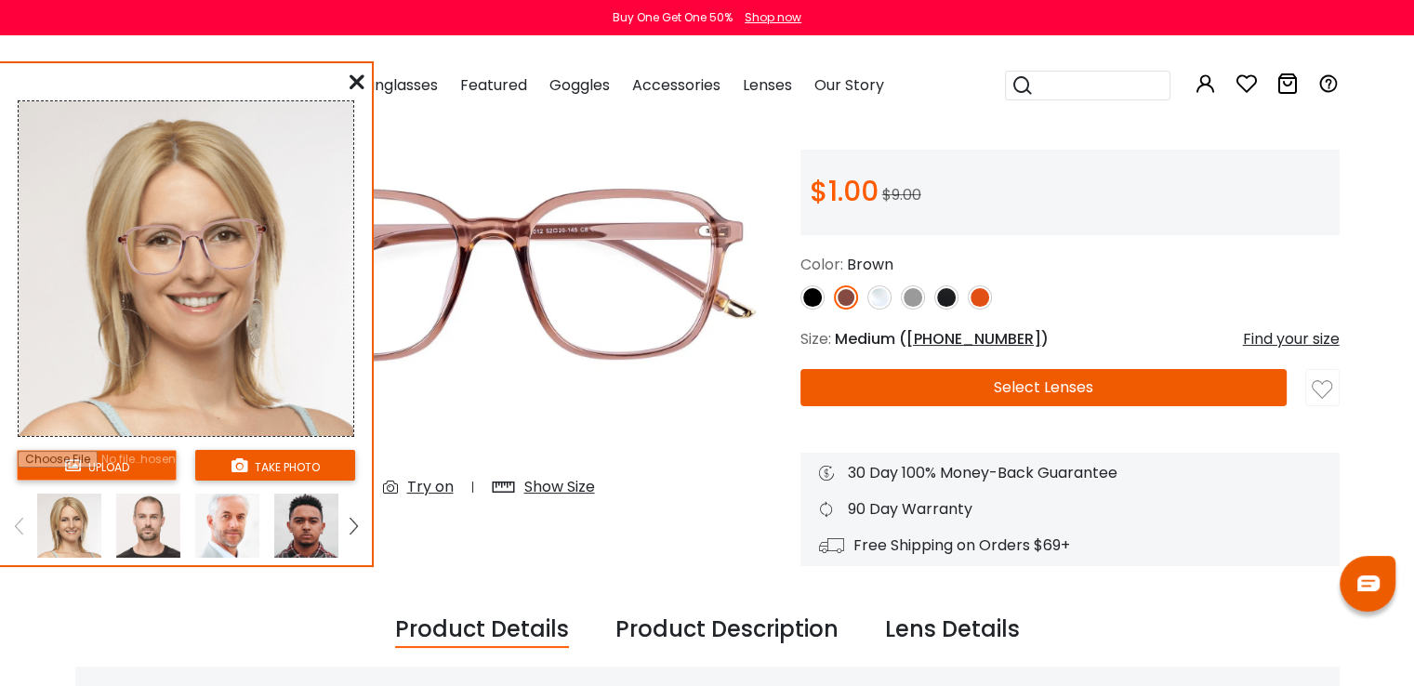
click at [302, 533] on img at bounding box center [306, 525] width 64 height 64
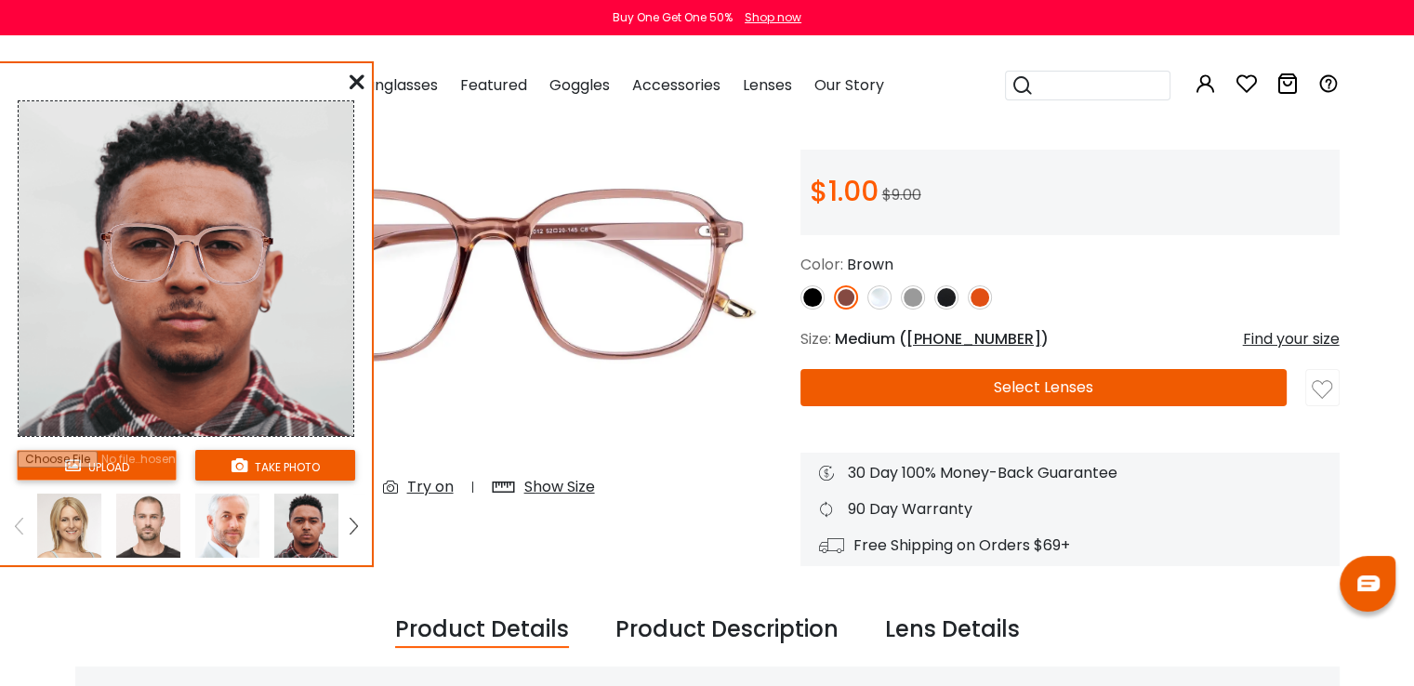
click at [351, 523] on img at bounding box center [352, 526] width 7 height 17
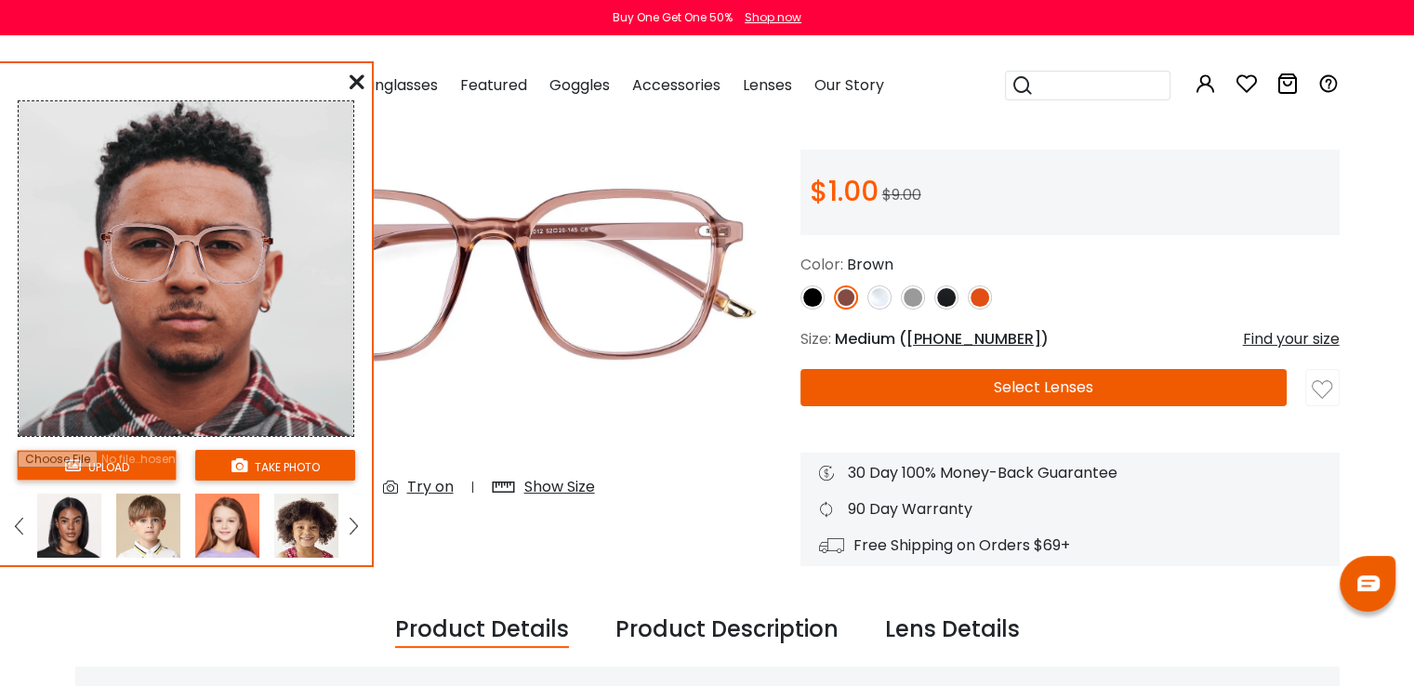
click at [67, 521] on img at bounding box center [69, 525] width 64 height 64
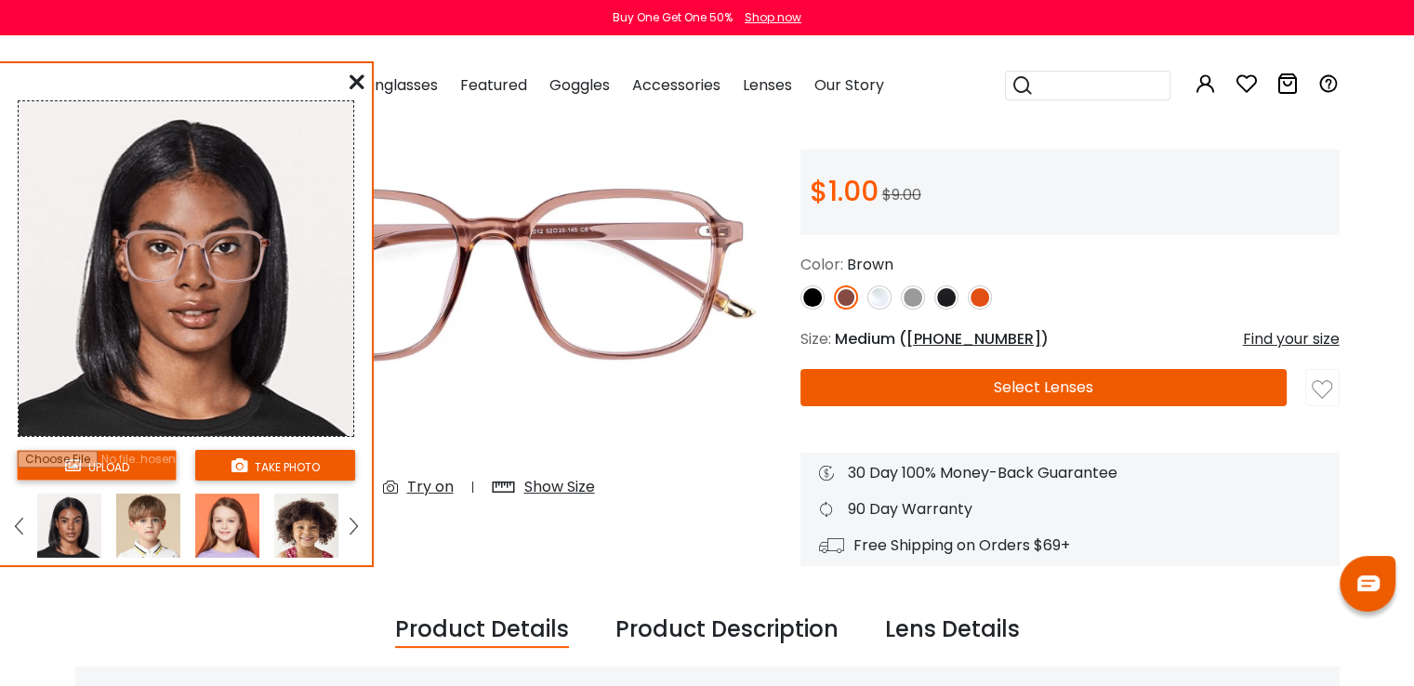
click at [366, 83] on div "upload take photo" at bounding box center [186, 318] width 372 height 494
click at [353, 82] on icon at bounding box center [356, 81] width 15 height 15
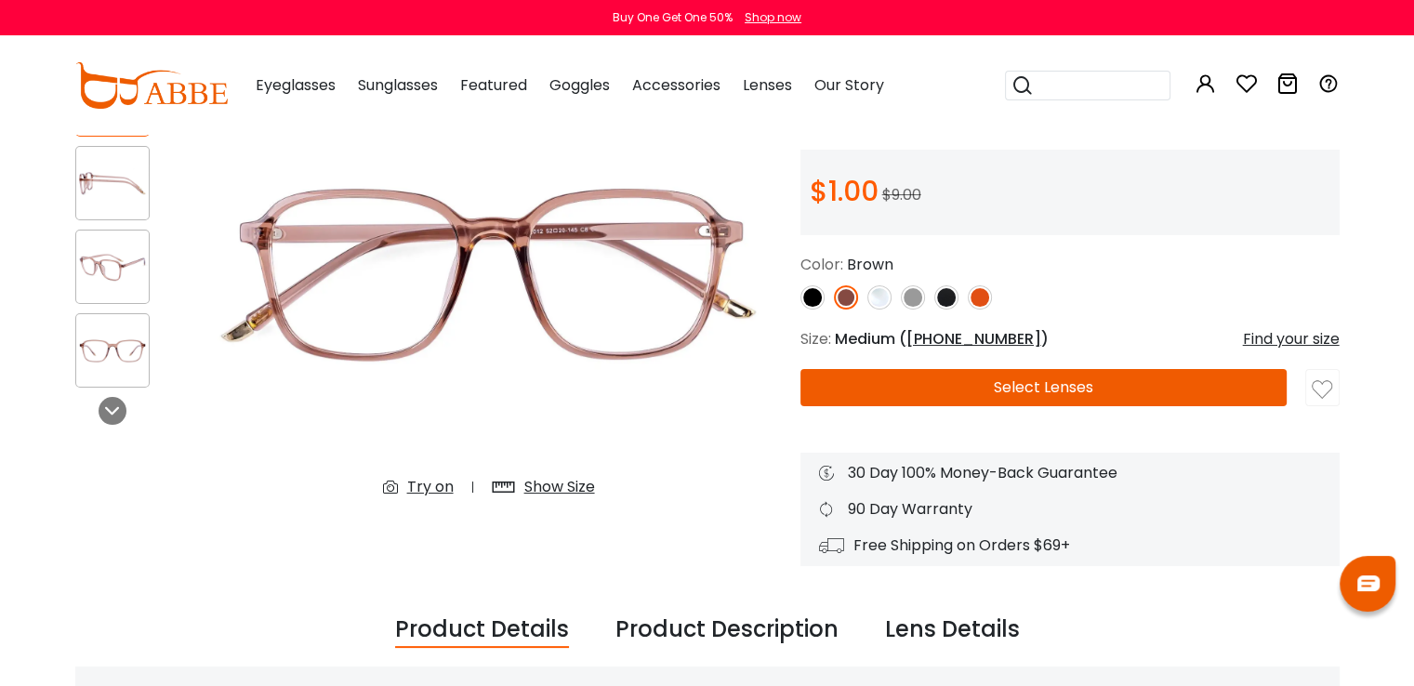
click at [1294, 341] on div "Find your size" at bounding box center [1291, 339] width 97 height 22
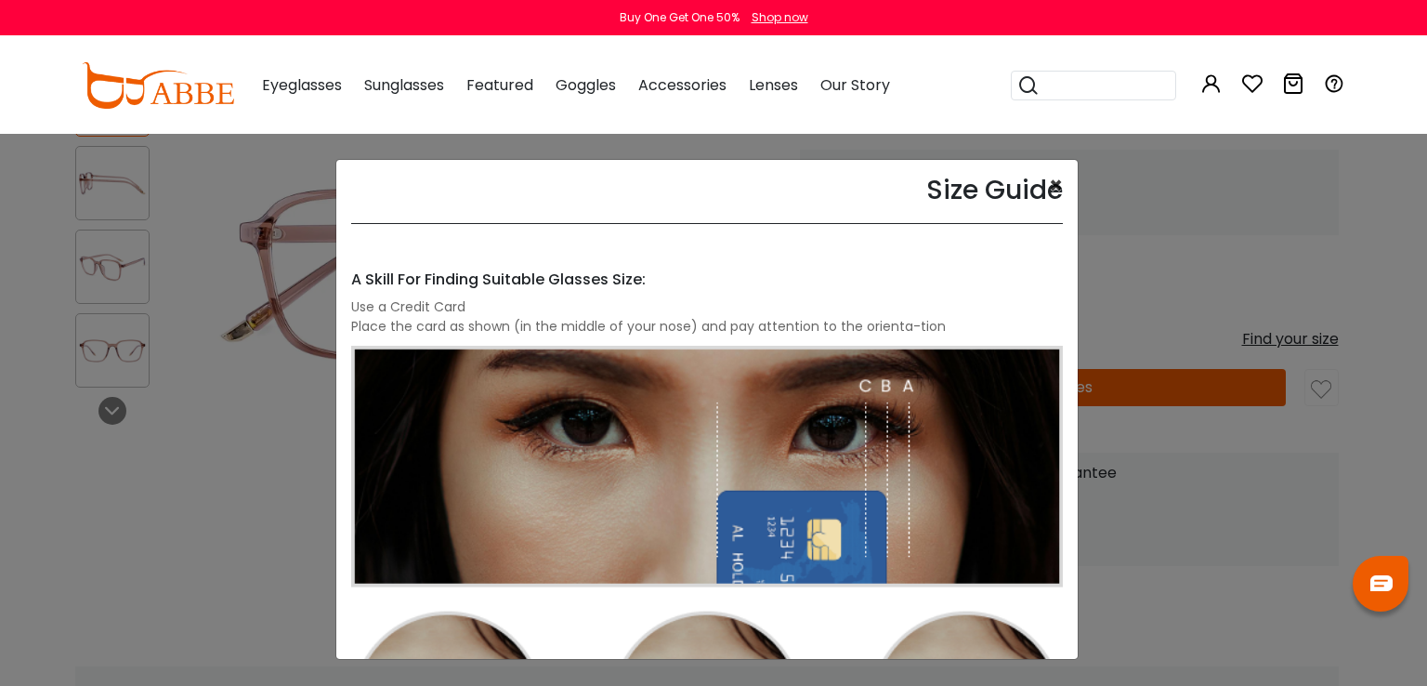
click at [1049, 182] on button "×" at bounding box center [1056, 186] width 14 height 22
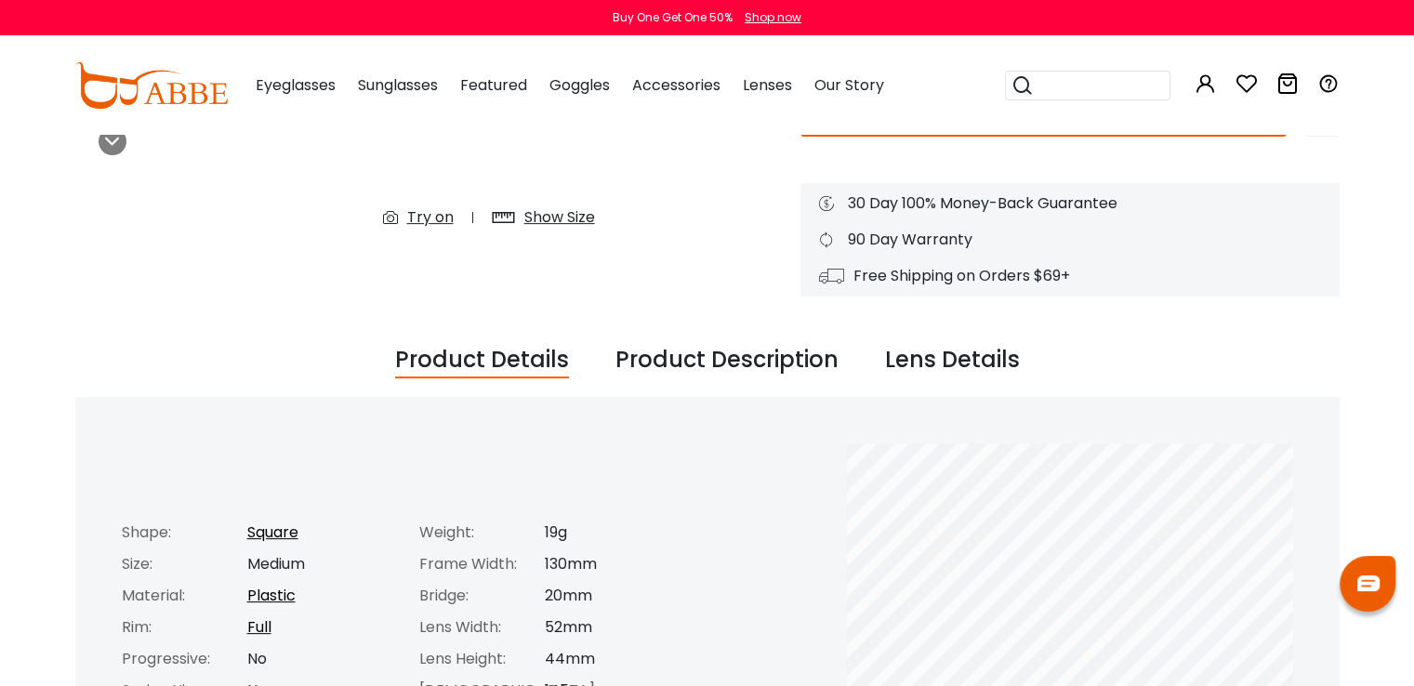
scroll to position [394, 0]
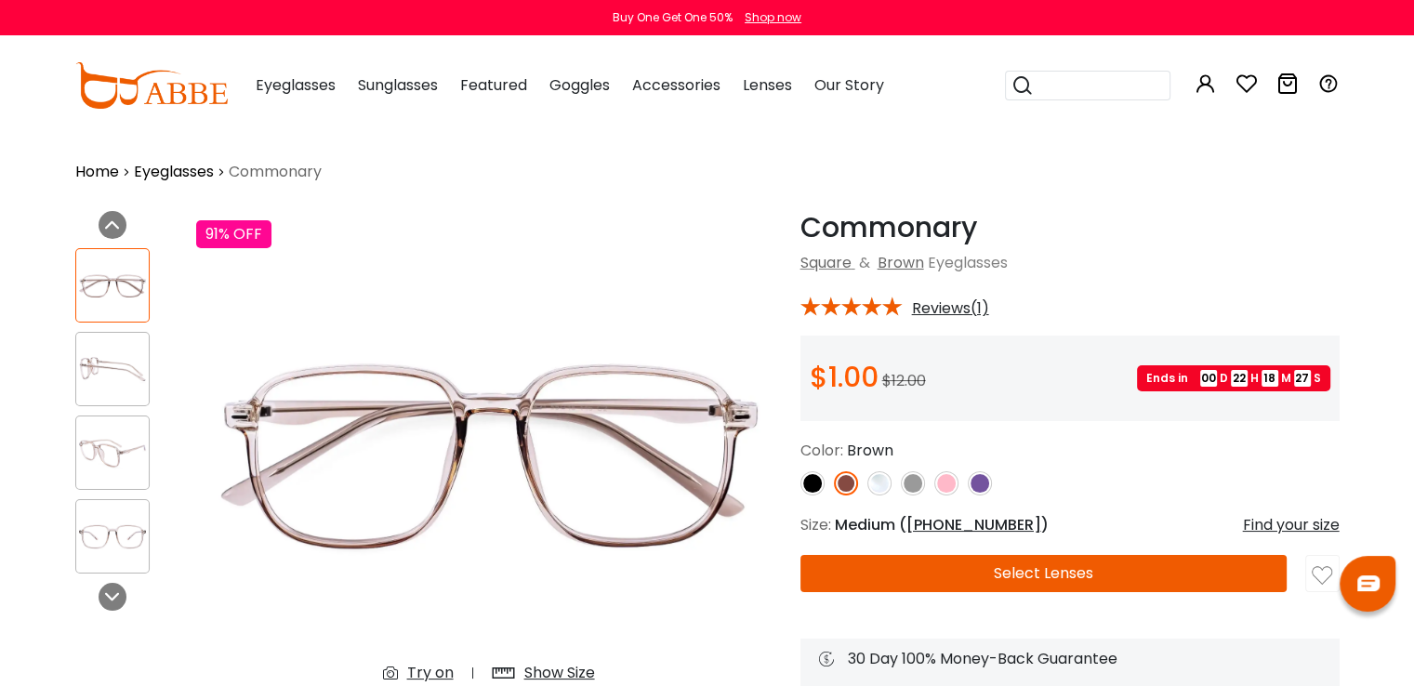
click at [993, 482] on div at bounding box center [1069, 483] width 539 height 24
click at [980, 485] on img at bounding box center [979, 483] width 24 height 24
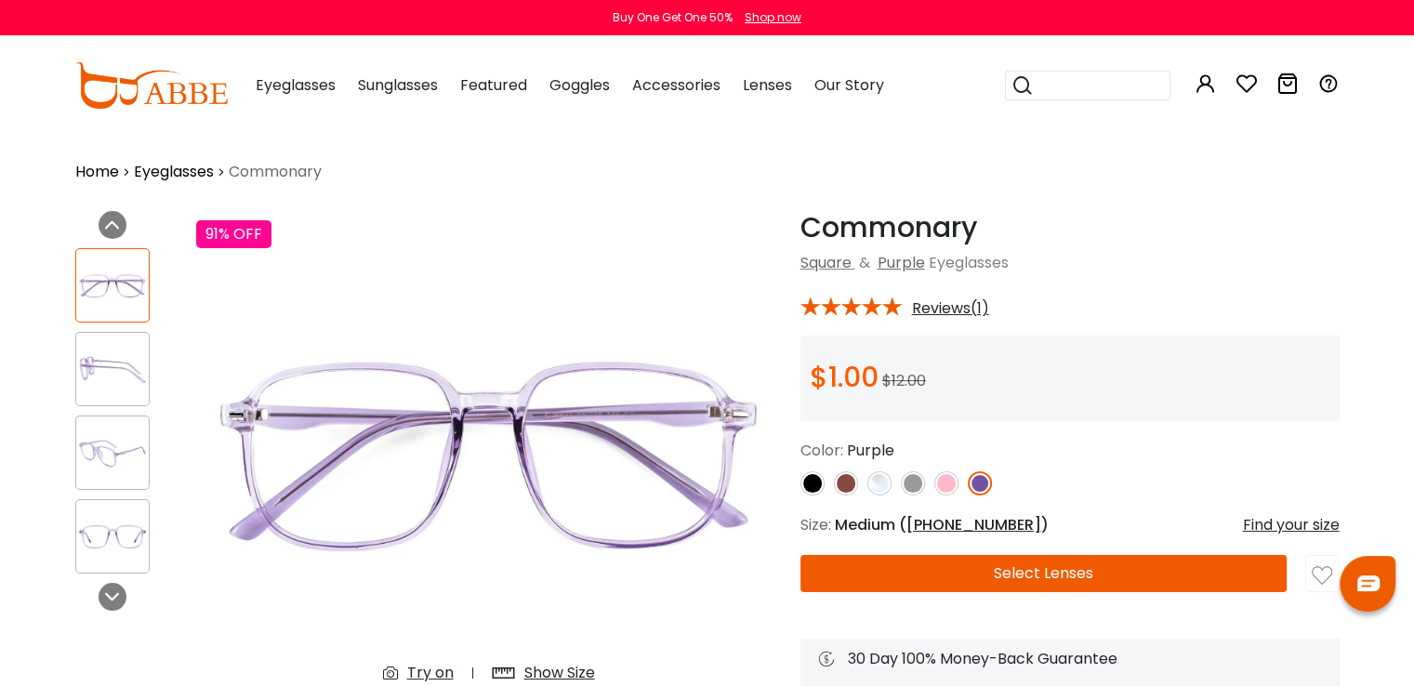
click at [954, 480] on img at bounding box center [946, 483] width 24 height 24
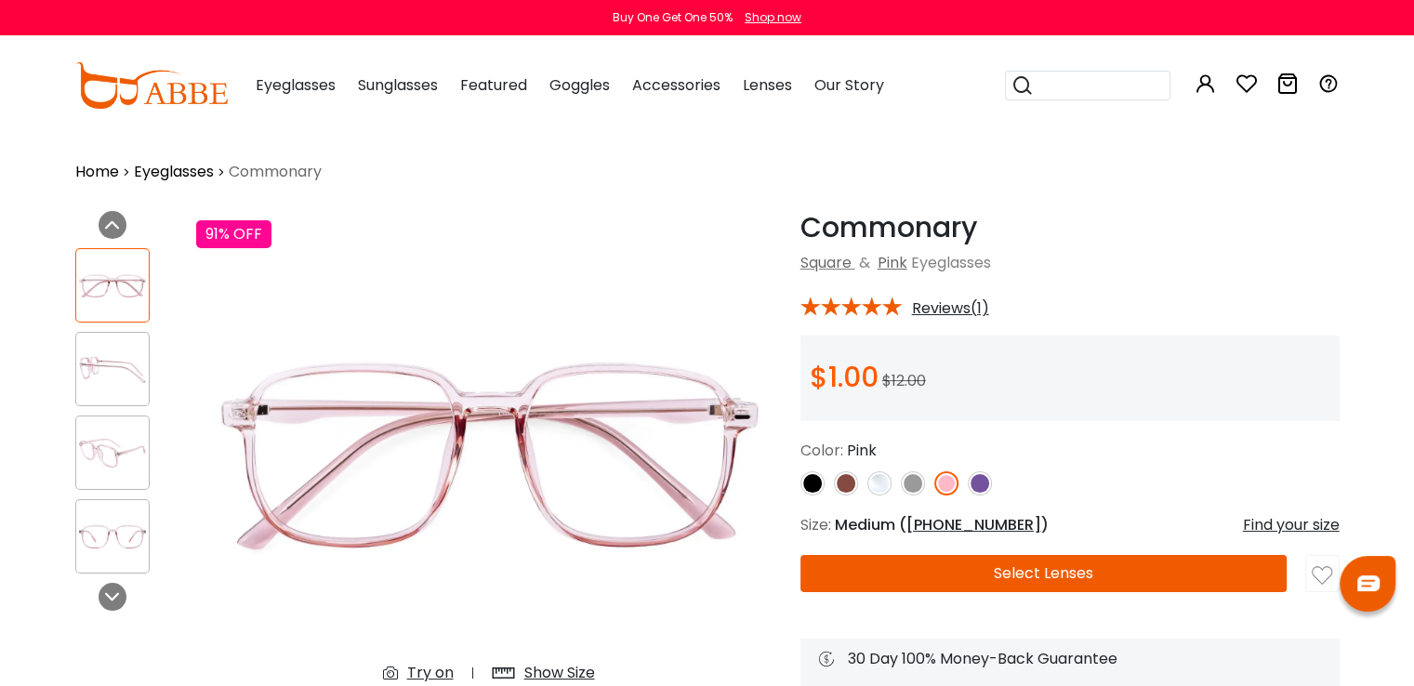
click at [901, 484] on img at bounding box center [913, 483] width 24 height 24
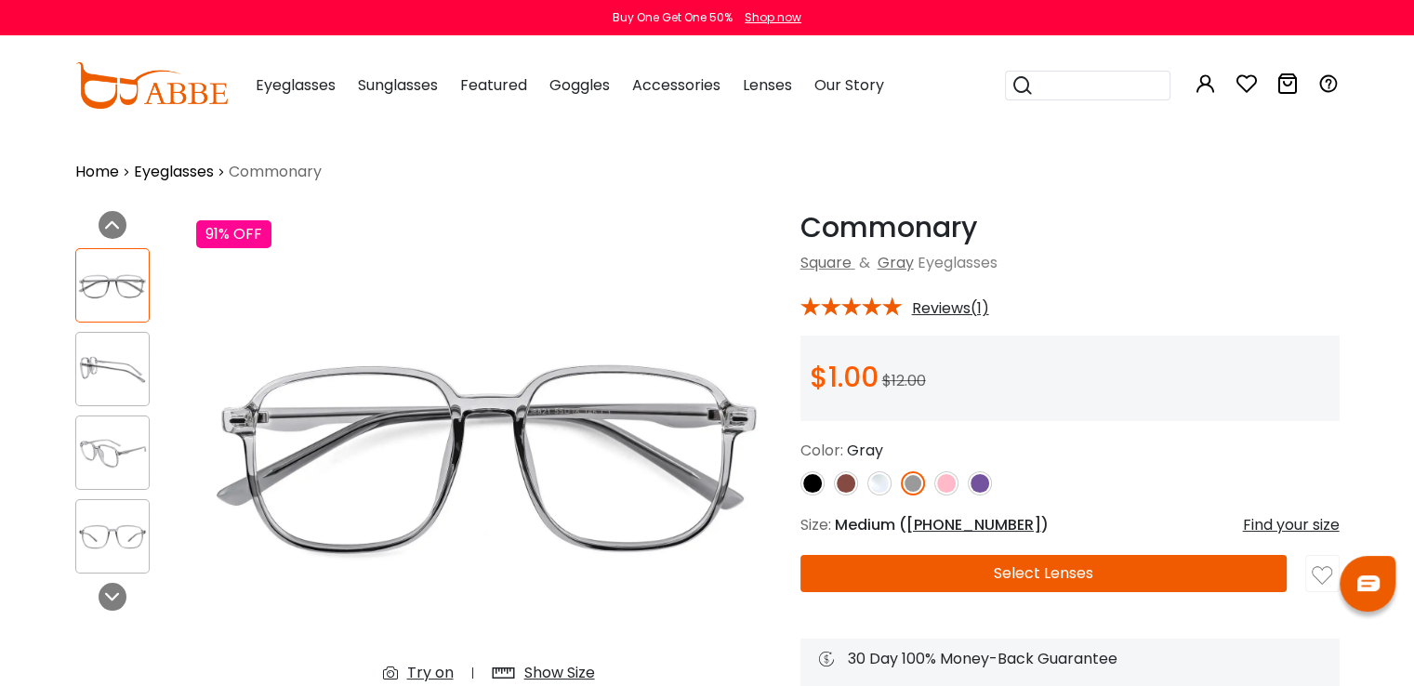
click at [859, 473] on div at bounding box center [1069, 483] width 539 height 24
click at [876, 491] on img at bounding box center [879, 483] width 24 height 24
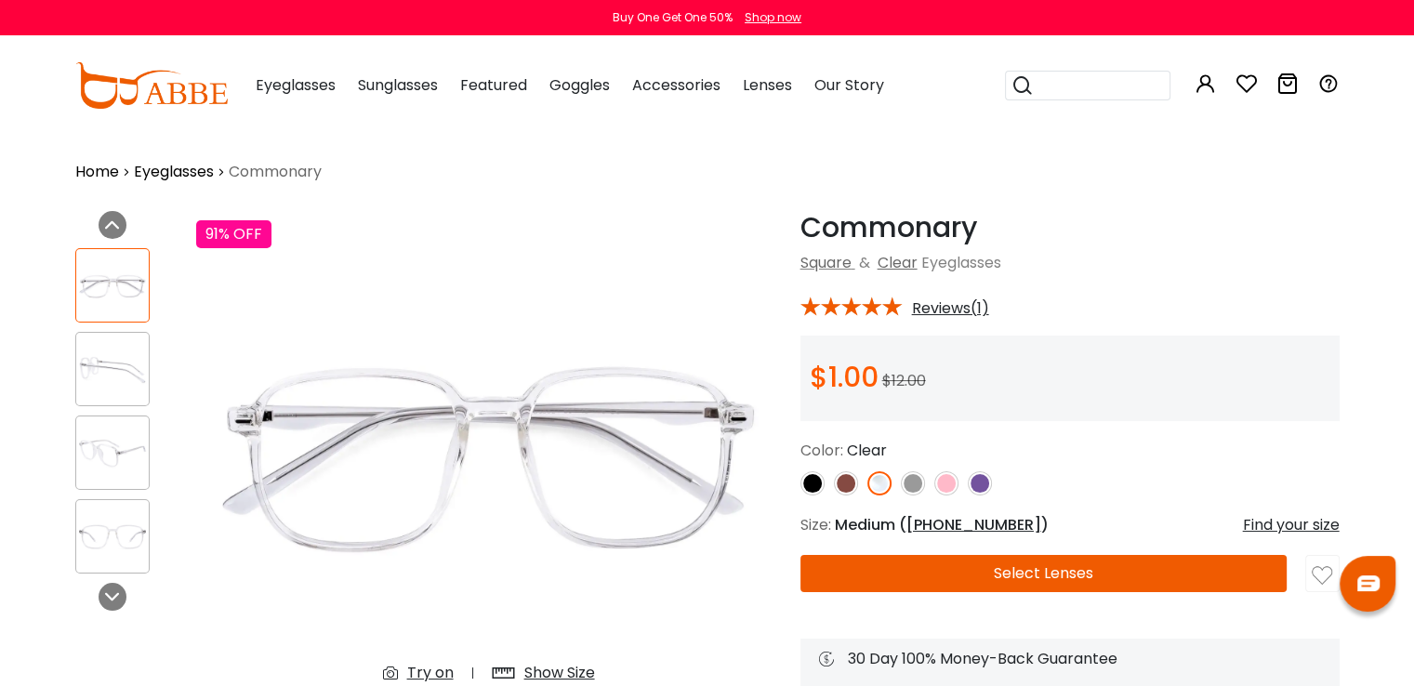
click at [851, 481] on img at bounding box center [846, 483] width 24 height 24
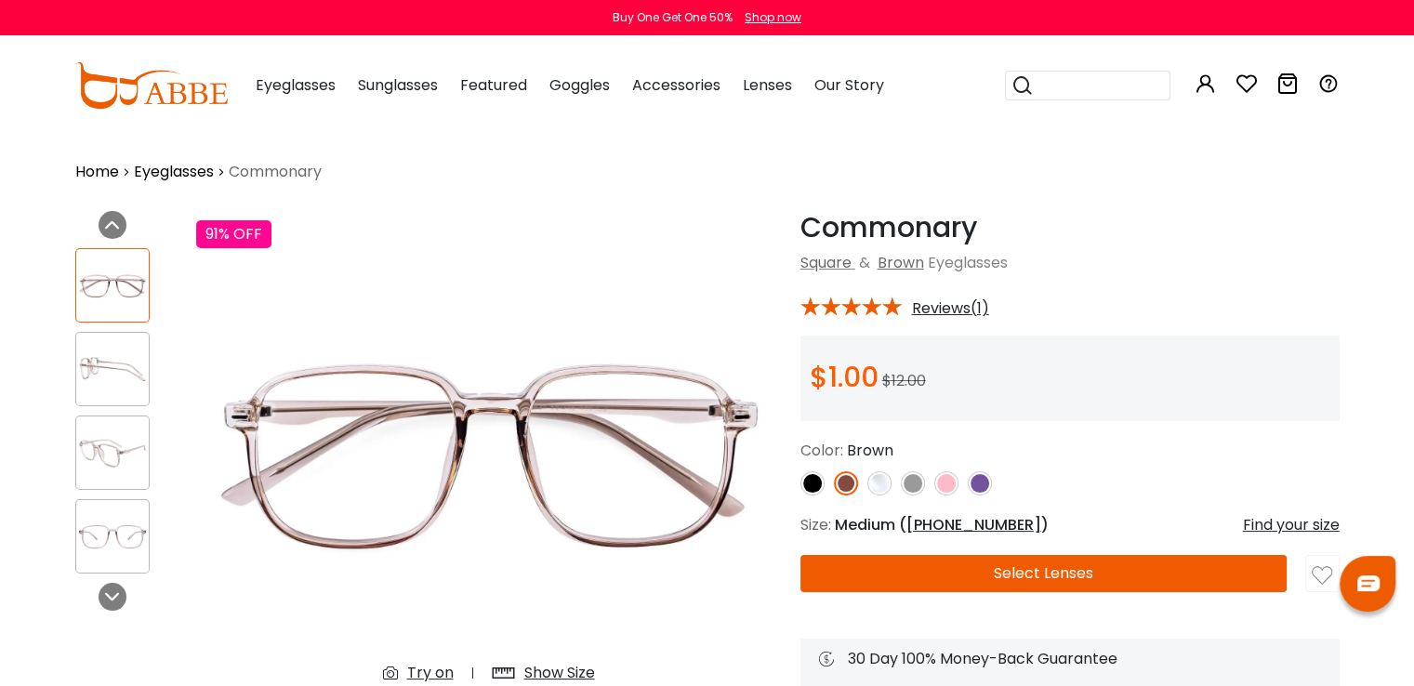
click at [820, 480] on img at bounding box center [812, 483] width 24 height 24
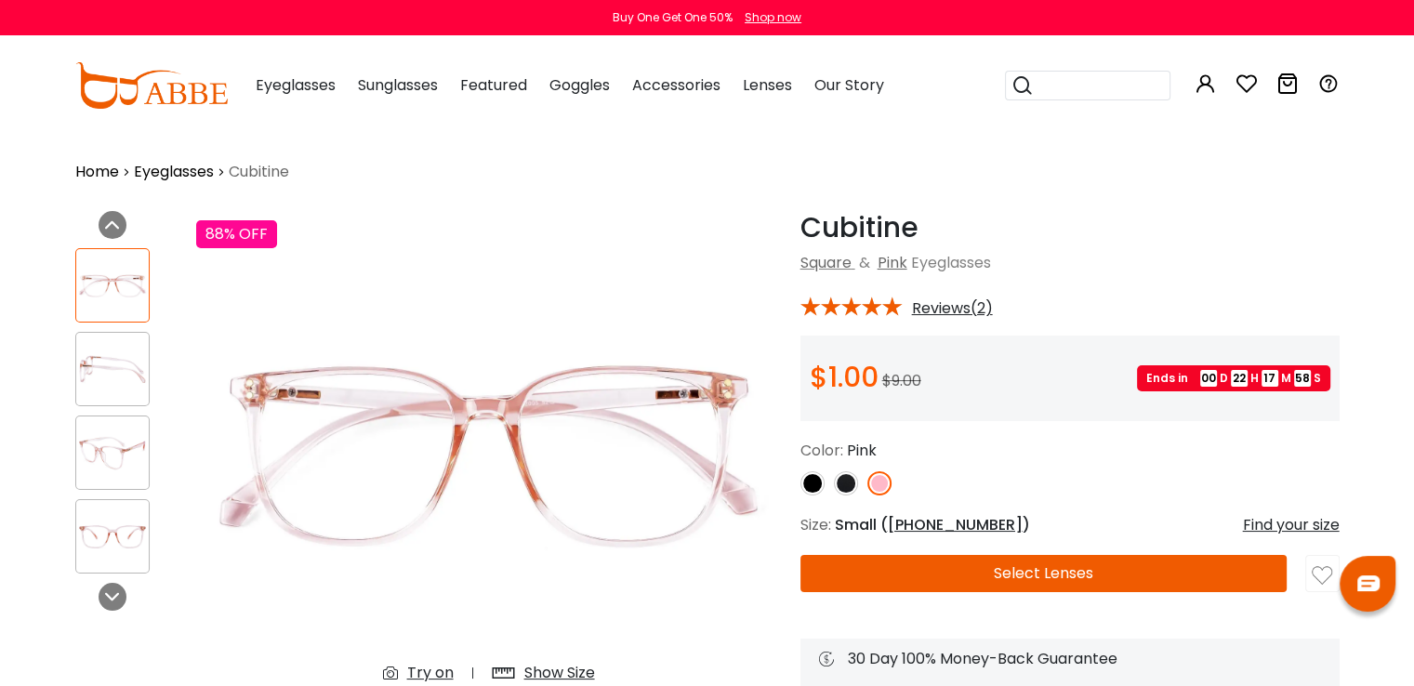
click at [812, 485] on img at bounding box center [812, 483] width 24 height 24
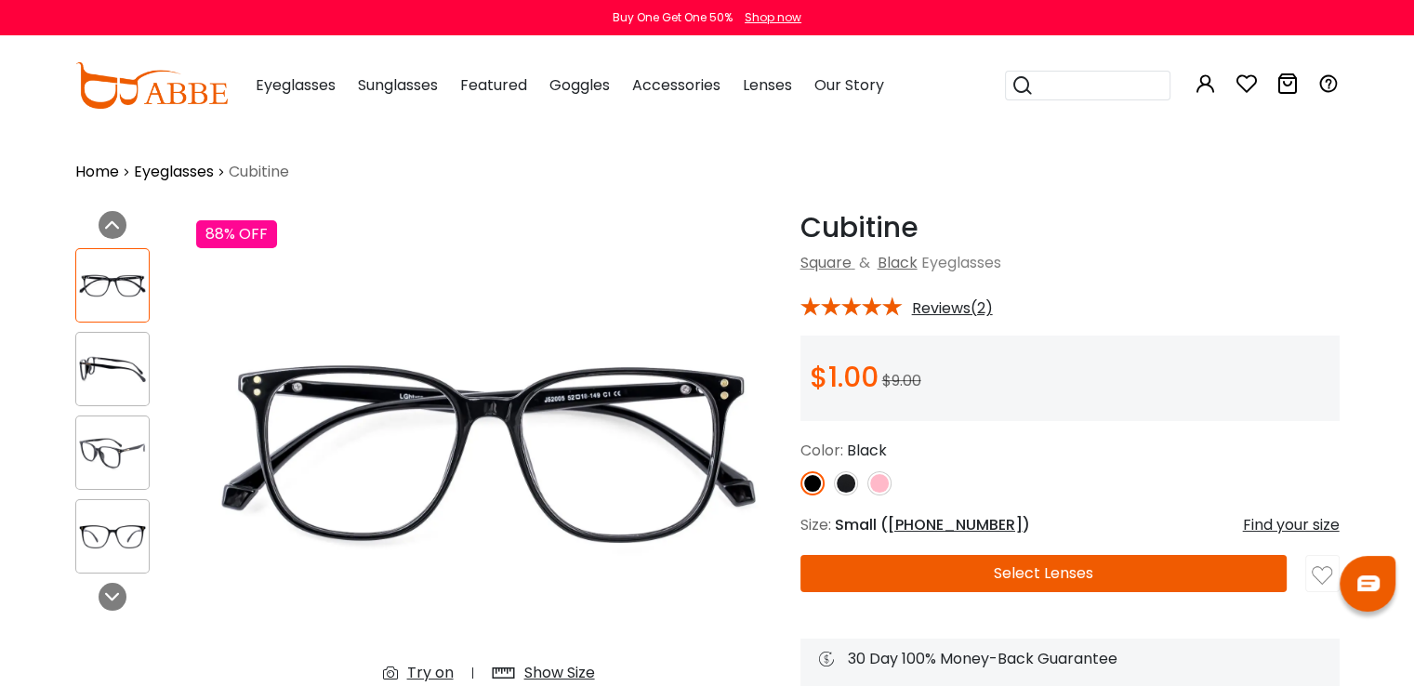
click at [848, 483] on img at bounding box center [846, 483] width 24 height 24
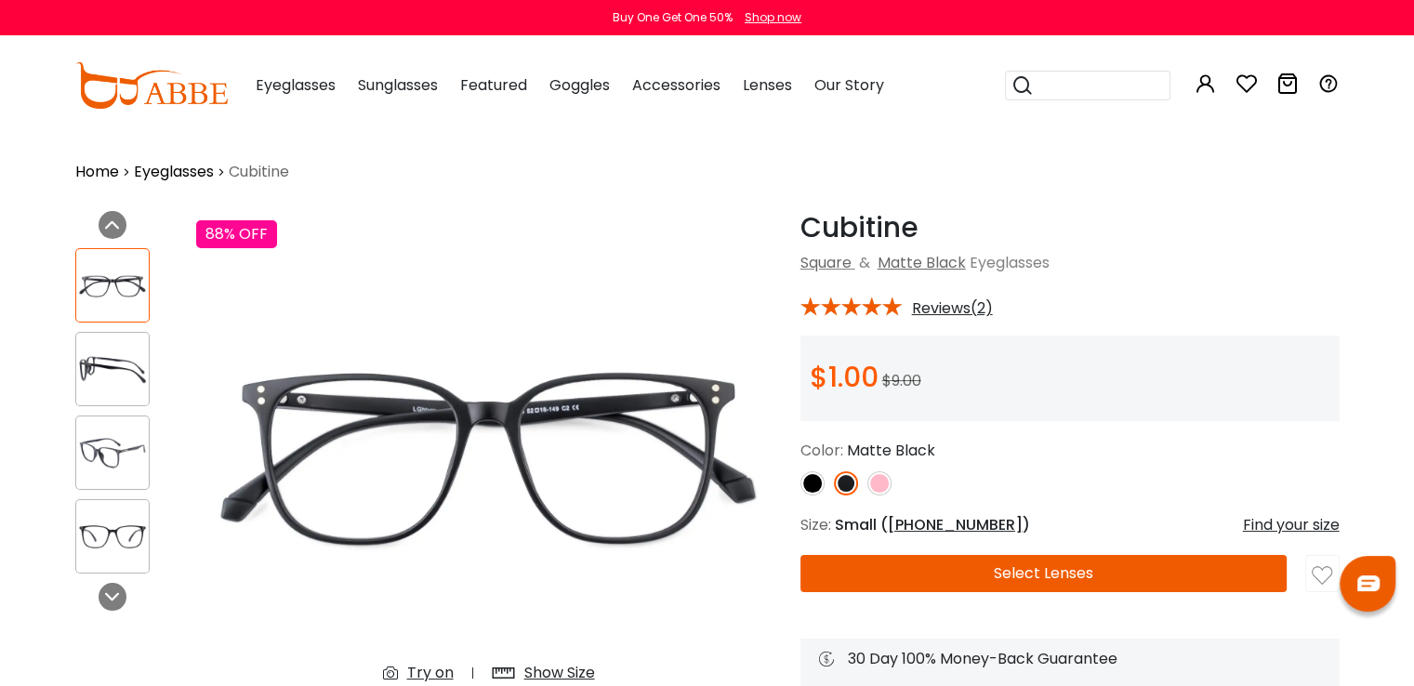
click at [878, 482] on img at bounding box center [879, 483] width 24 height 24
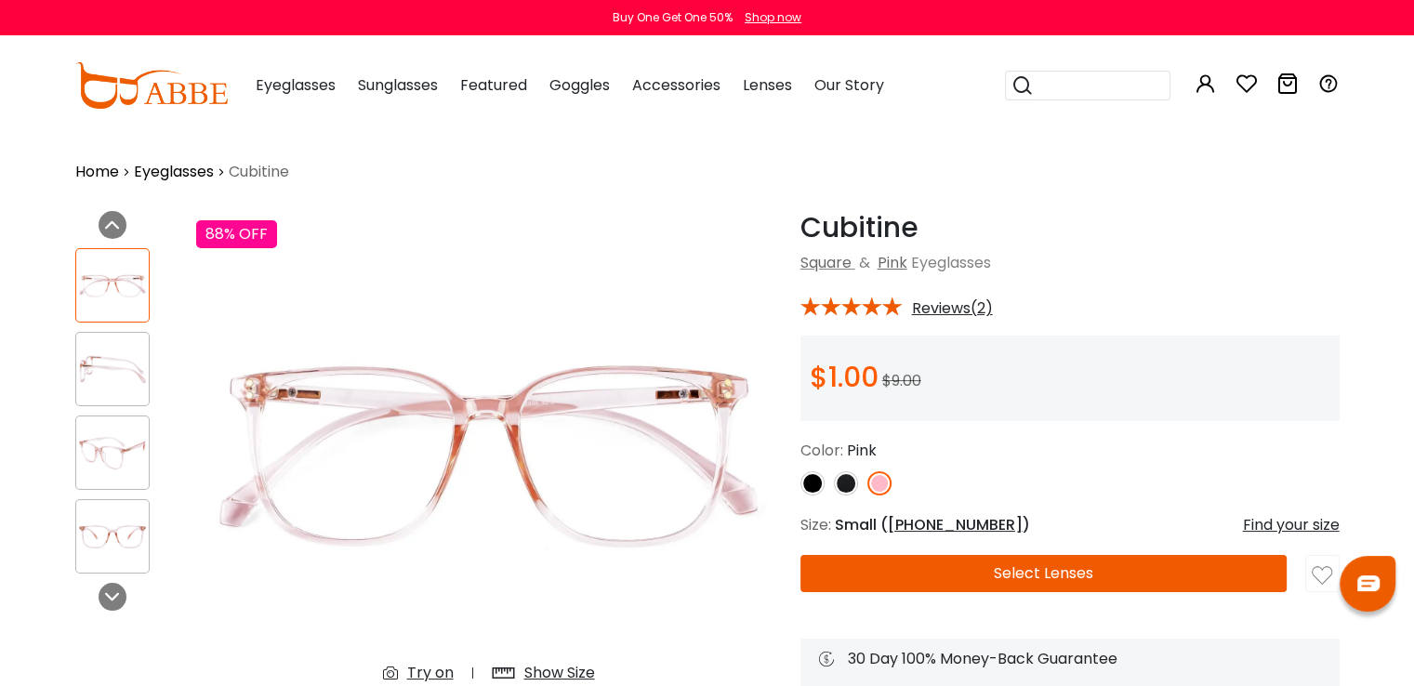
click at [446, 673] on div "Try on" at bounding box center [430, 673] width 46 height 22
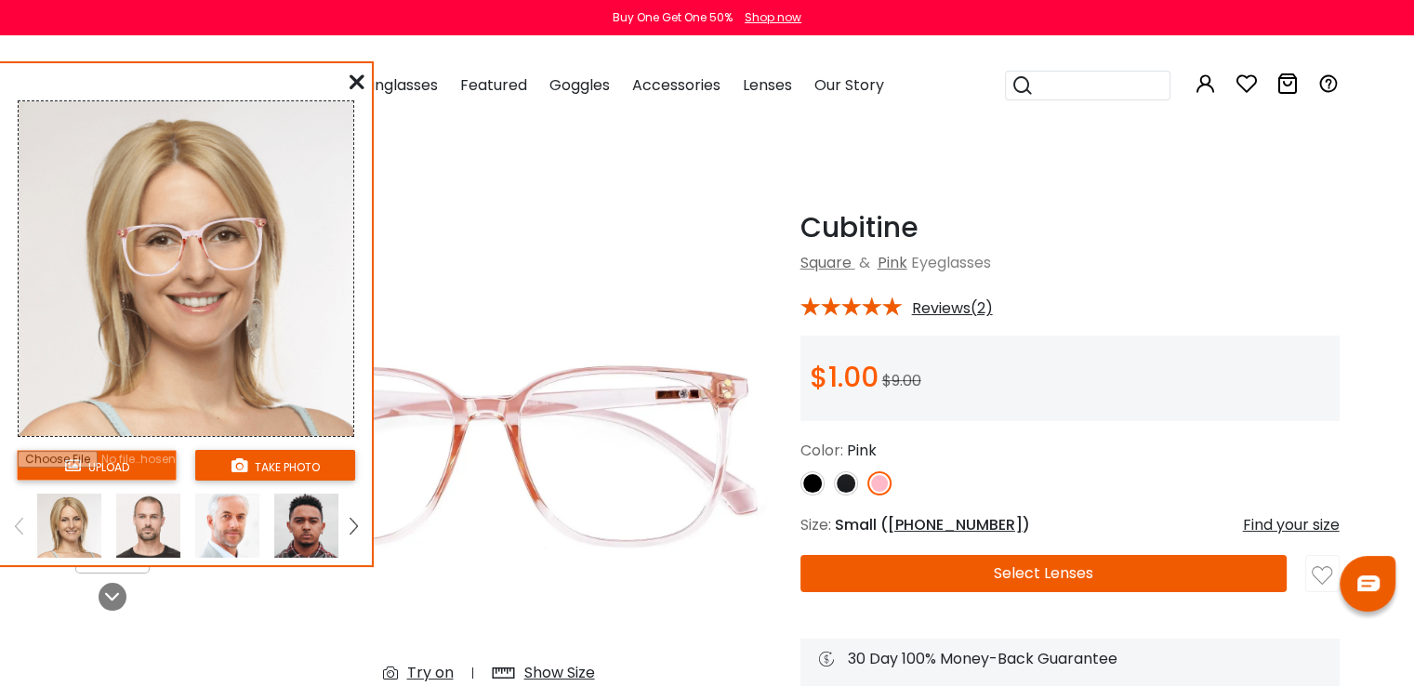
click at [238, 526] on img at bounding box center [227, 525] width 64 height 64
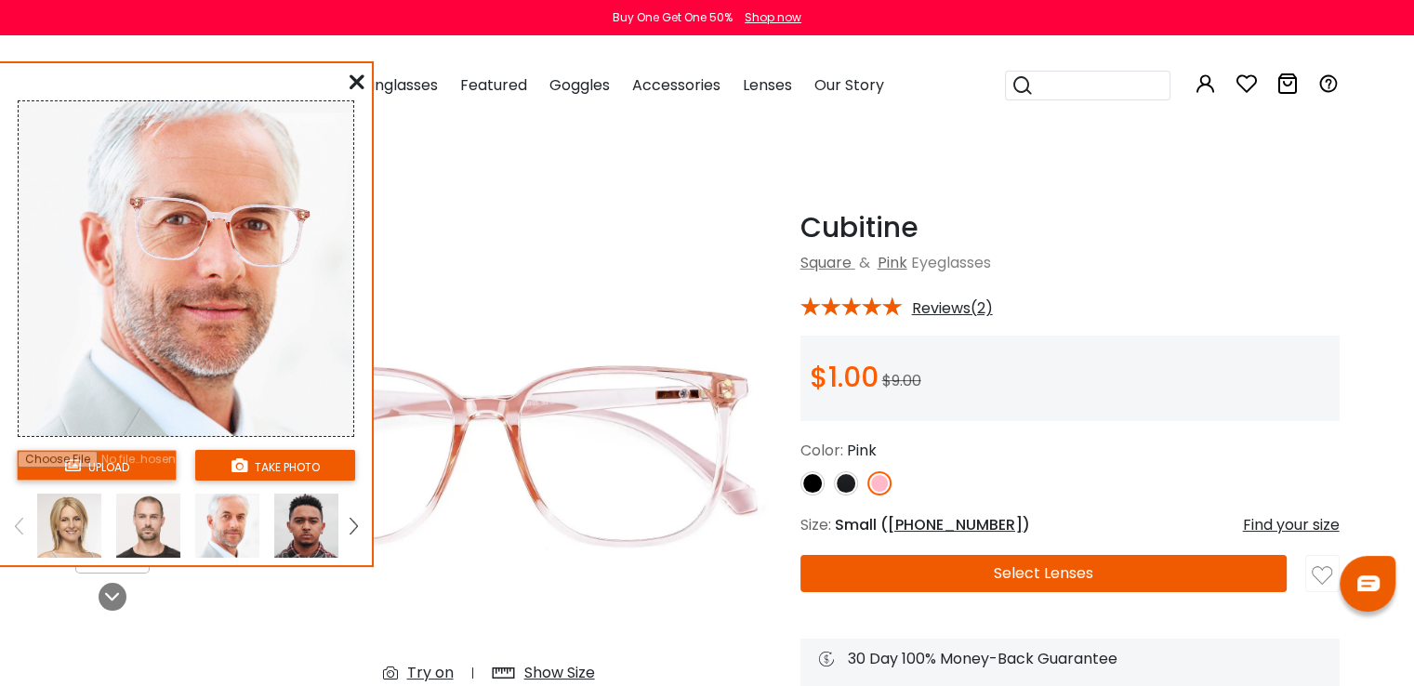
click at [309, 520] on img at bounding box center [306, 525] width 64 height 64
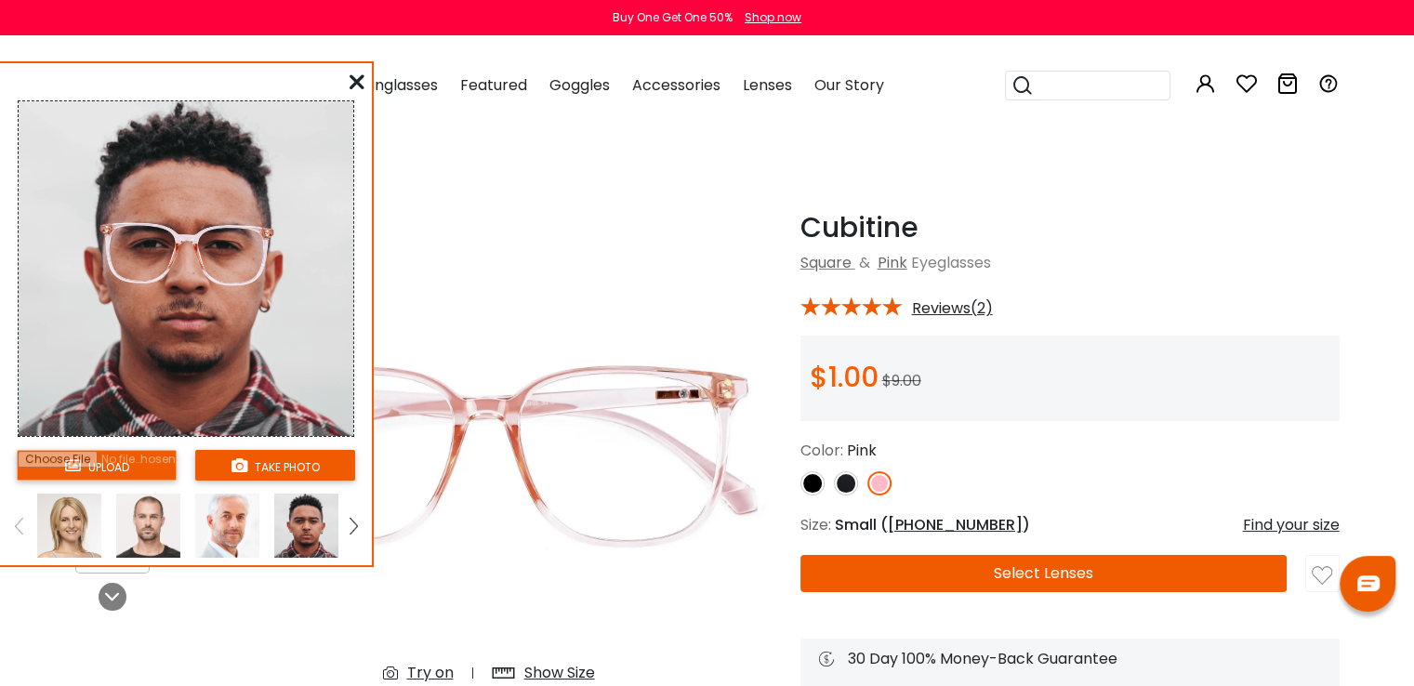
click at [142, 515] on img at bounding box center [148, 525] width 64 height 64
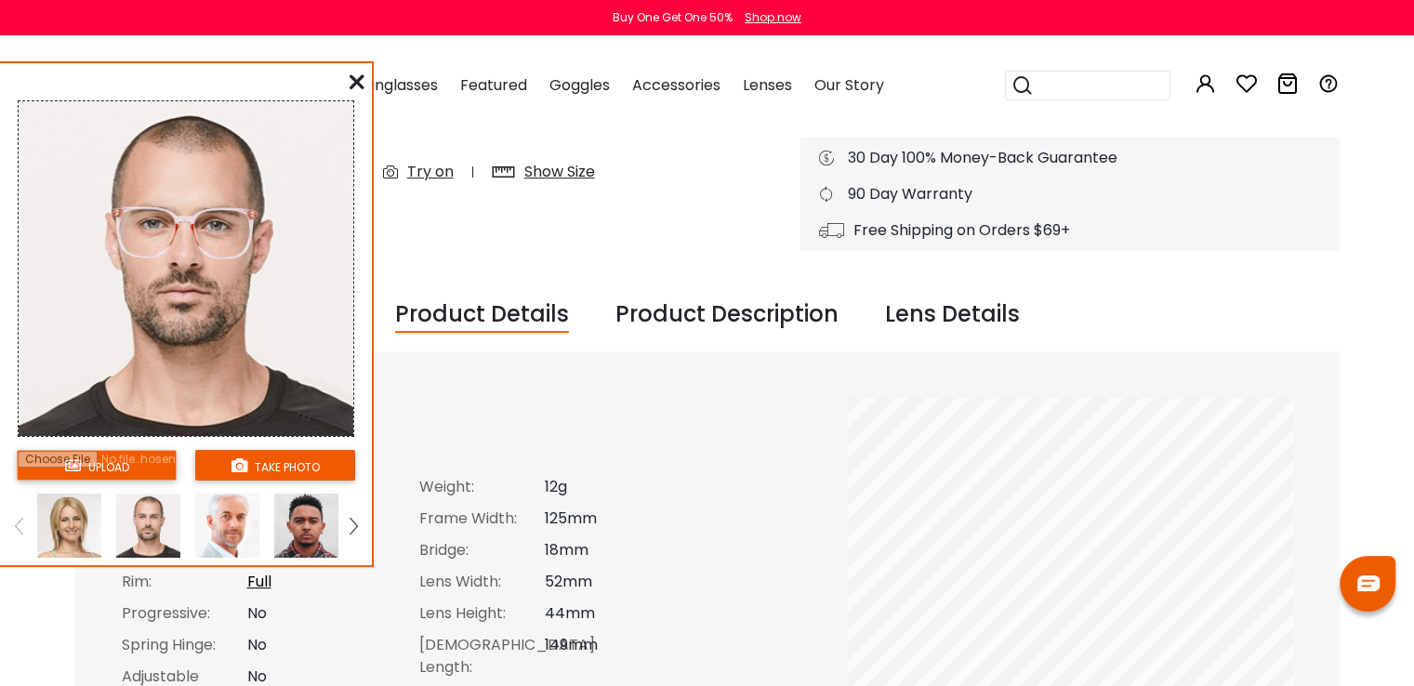
scroll to position [453, 0]
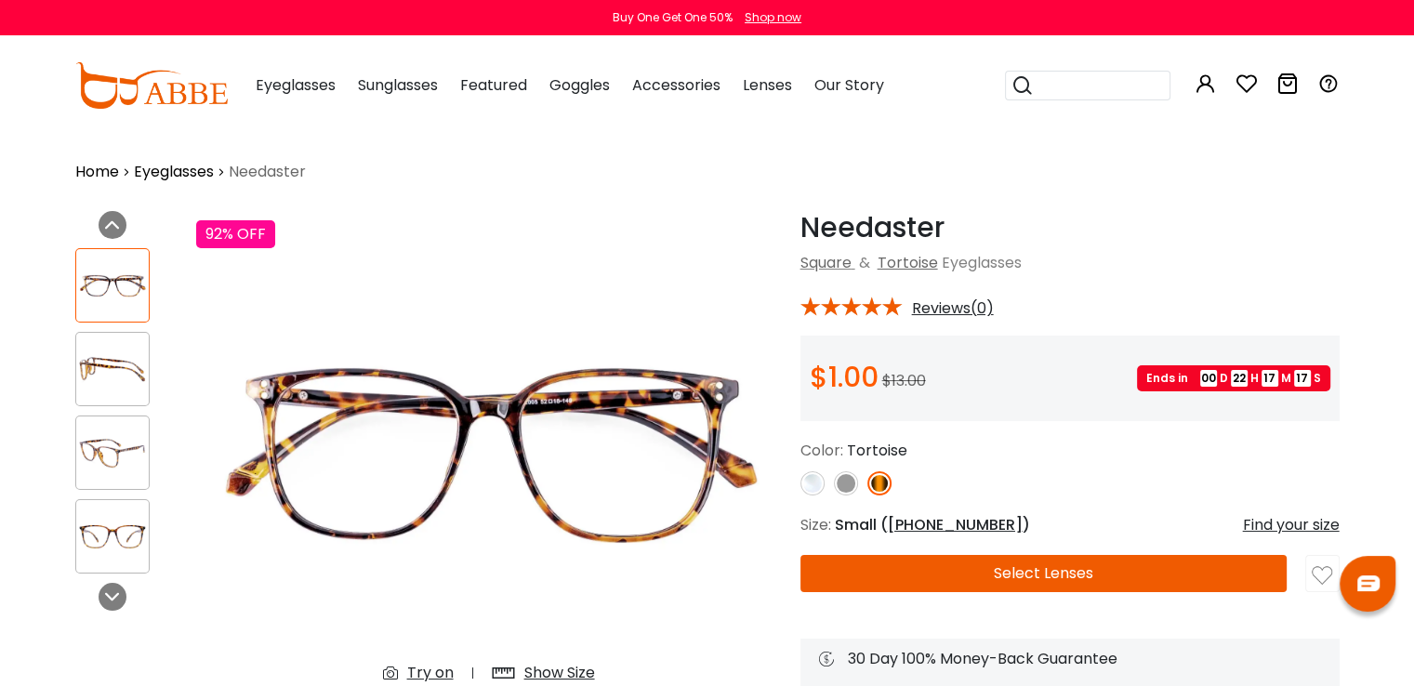
click at [836, 480] on img at bounding box center [846, 483] width 24 height 24
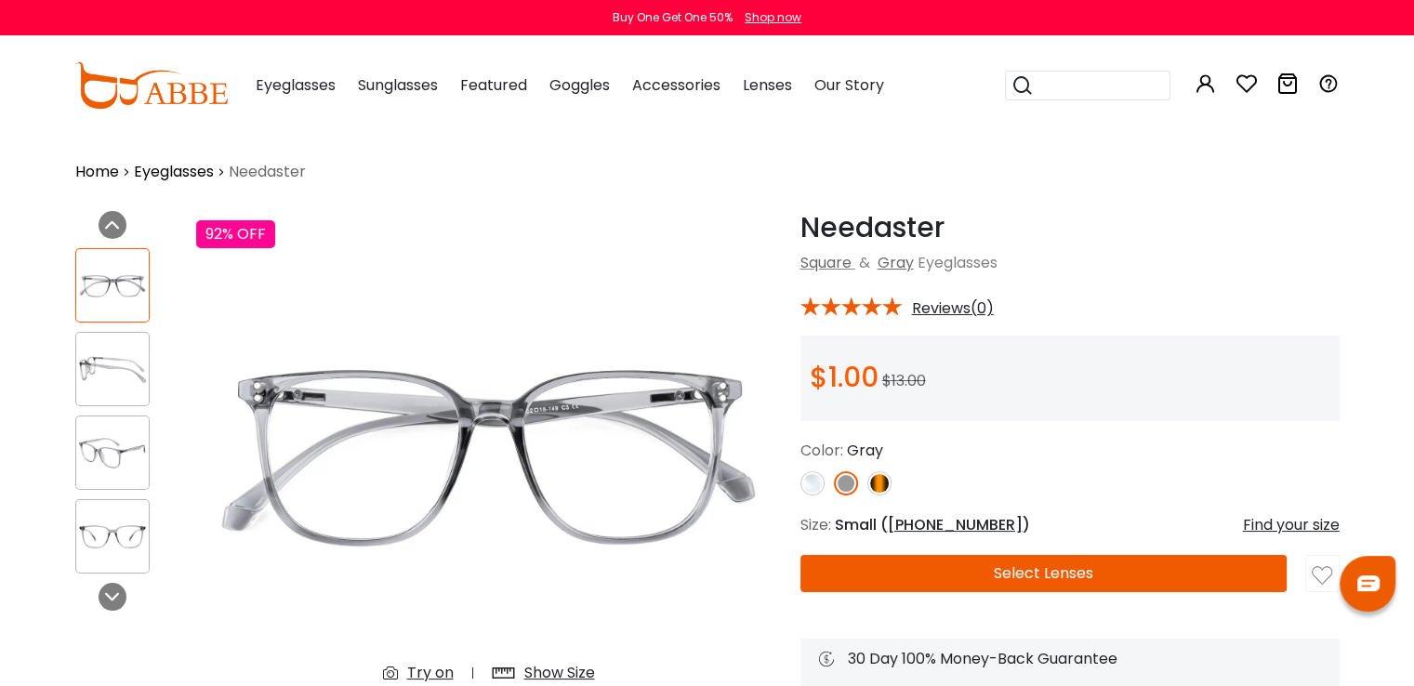
click at [808, 477] on img at bounding box center [812, 483] width 24 height 24
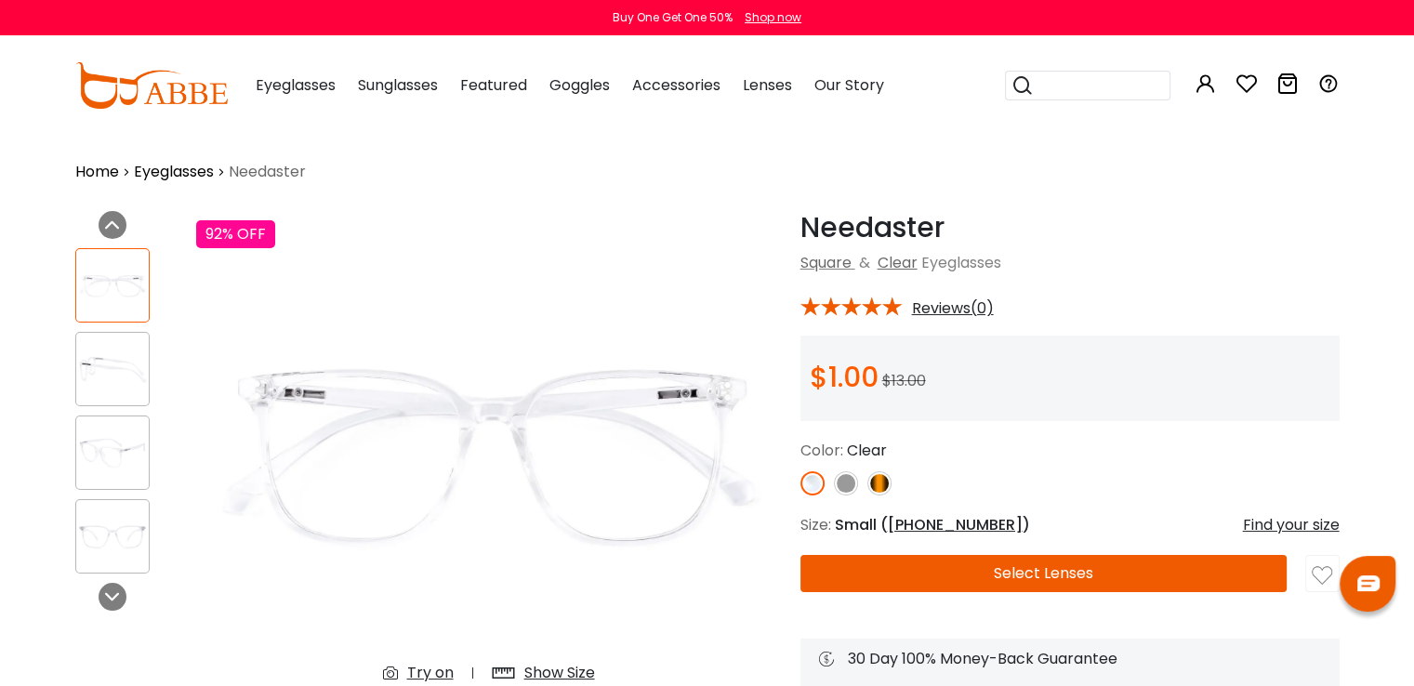
click at [846, 480] on img at bounding box center [846, 483] width 24 height 24
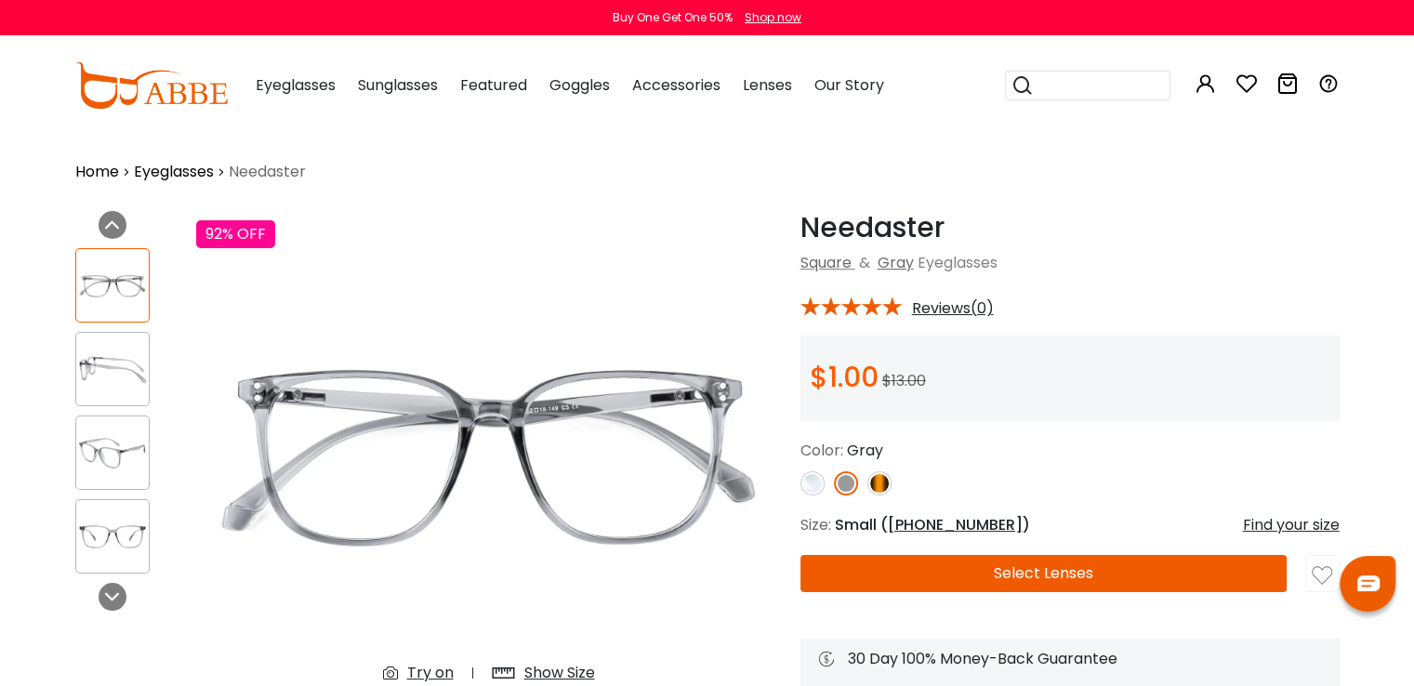
click at [882, 487] on img at bounding box center [879, 483] width 24 height 24
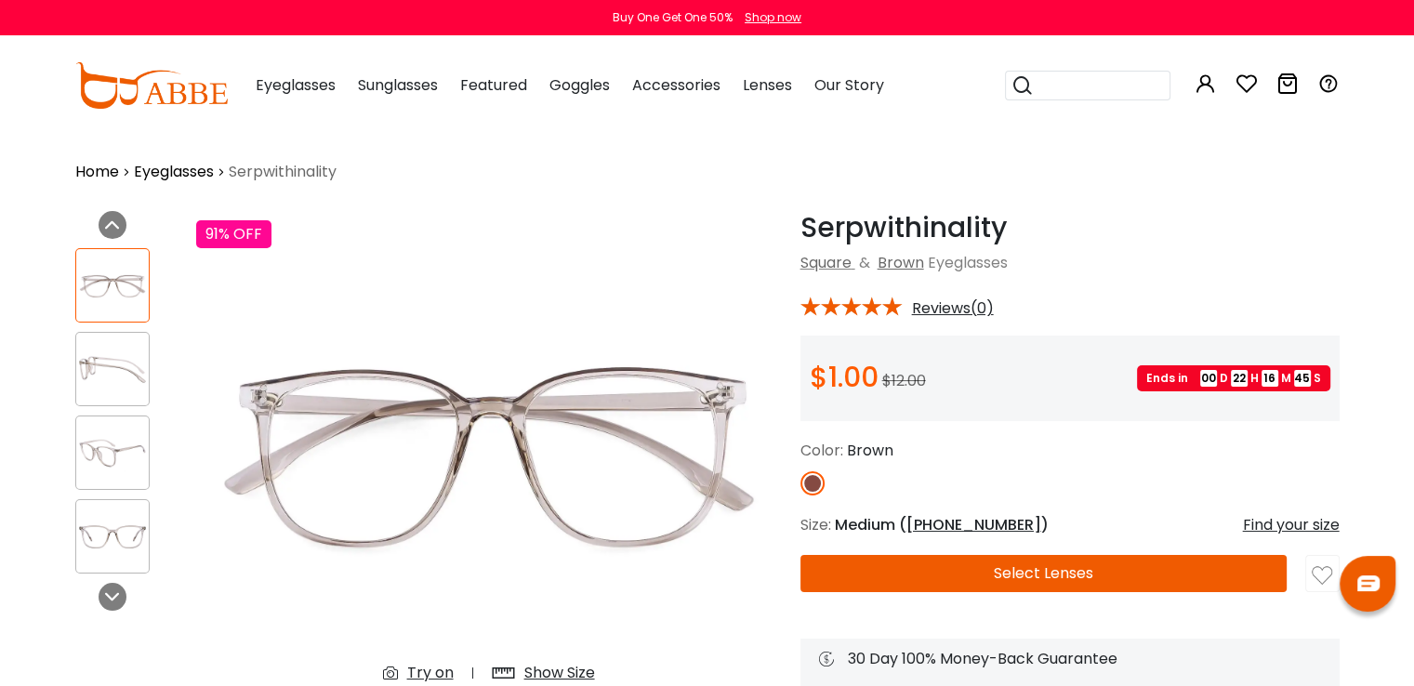
click at [119, 529] on img at bounding box center [112, 537] width 72 height 36
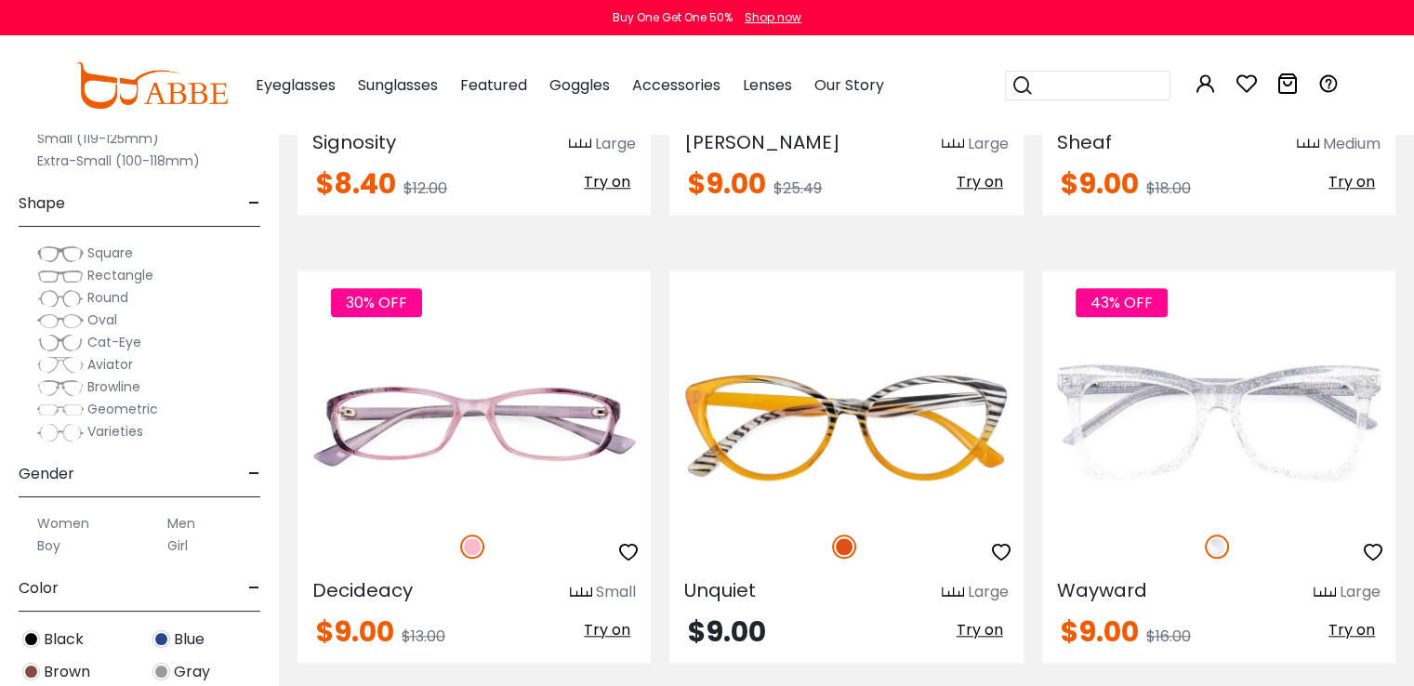
scroll to position [8903, 0]
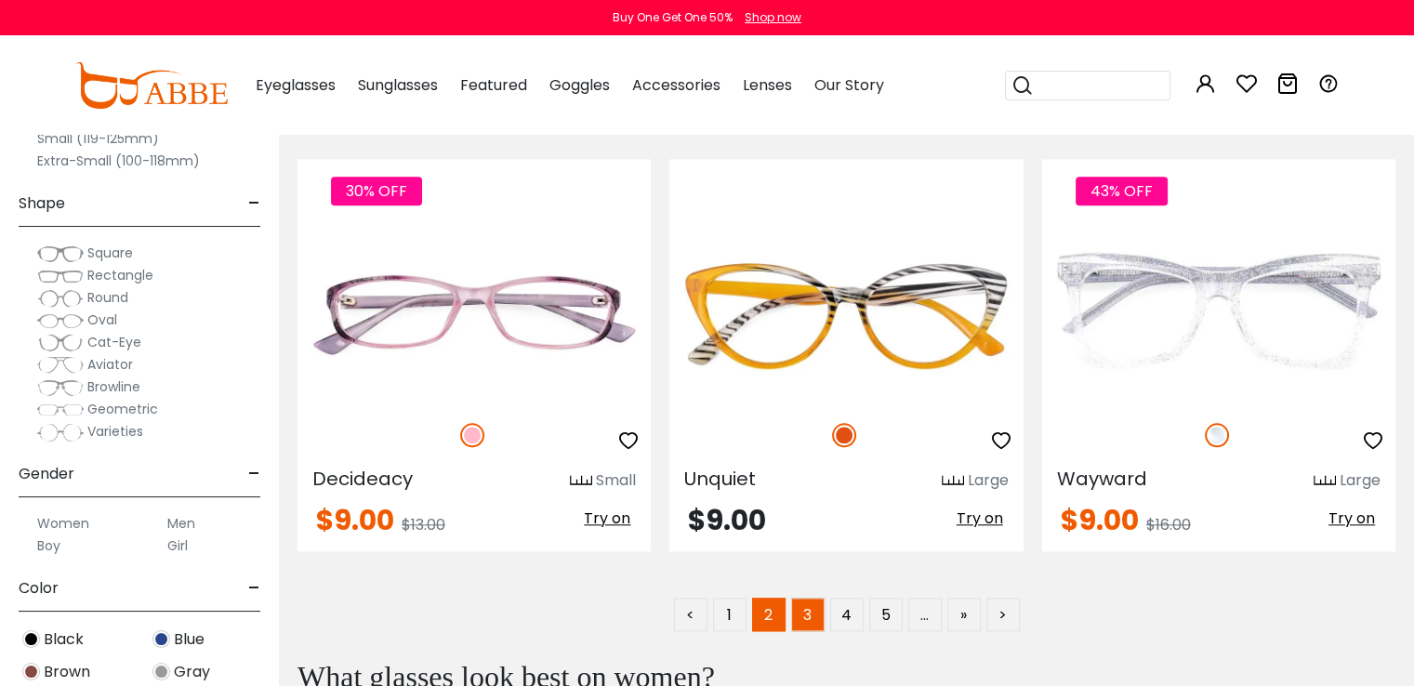
click at [810, 603] on link "3" at bounding box center [807, 614] width 33 height 33
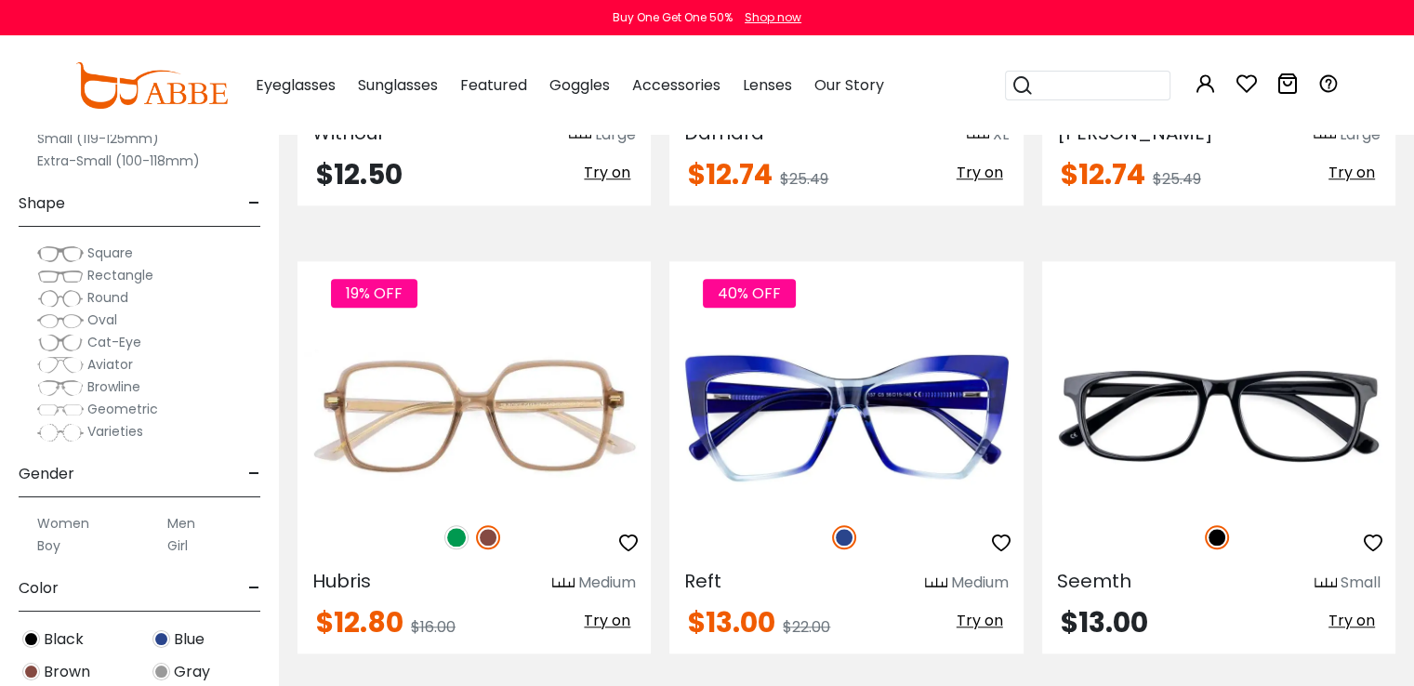
scroll to position [8825, 0]
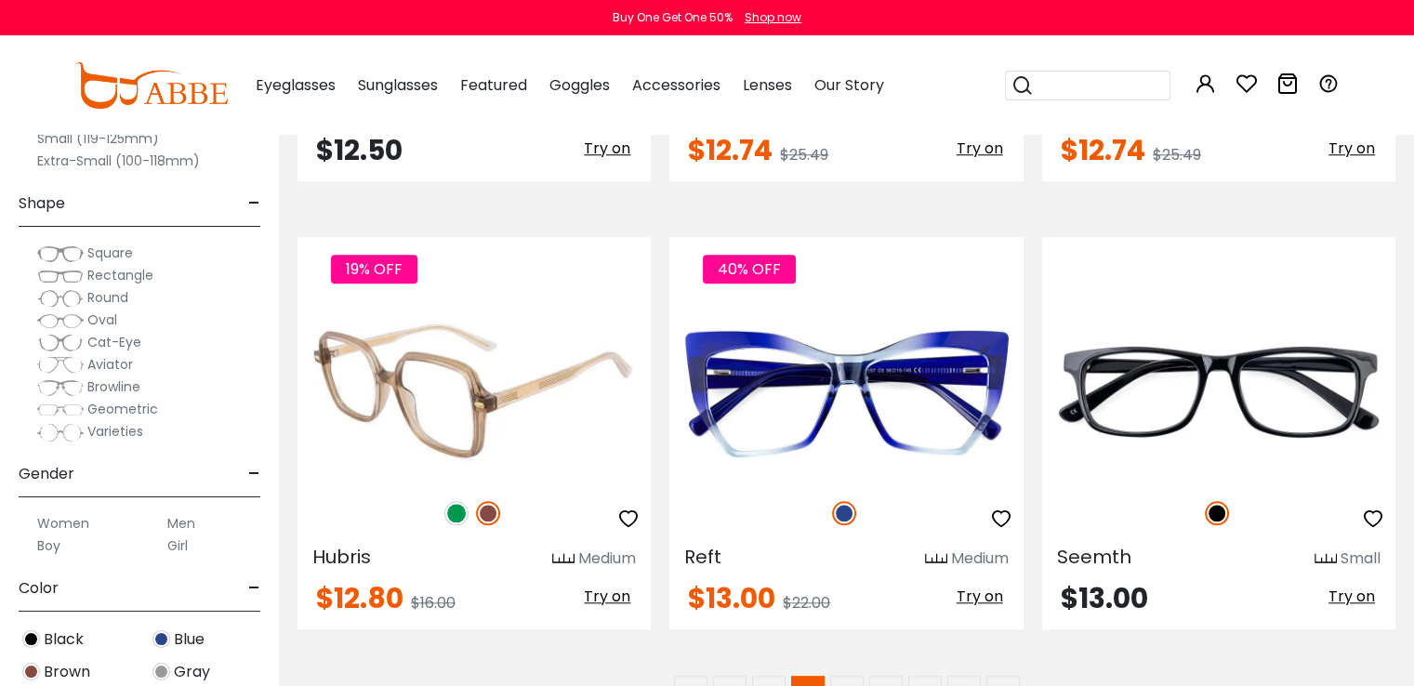
click at [460, 501] on img at bounding box center [456, 513] width 24 height 24
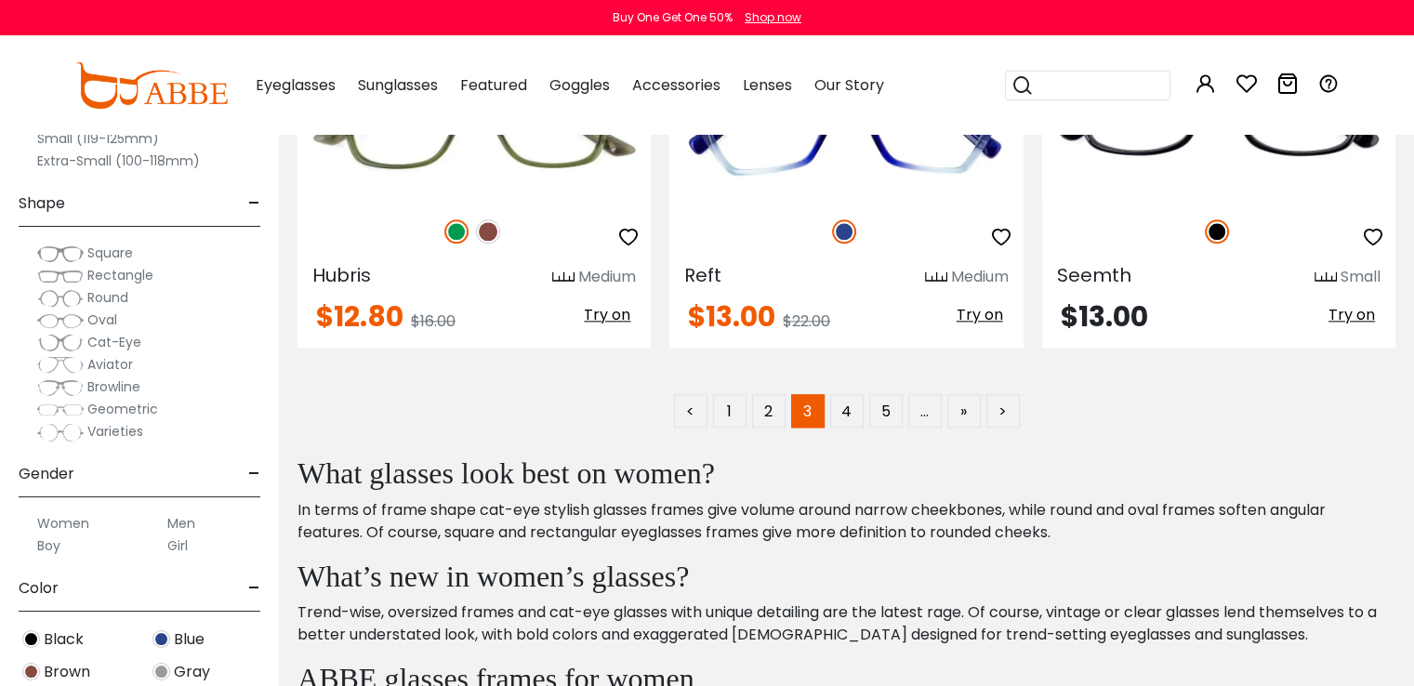
scroll to position [9181, 0]
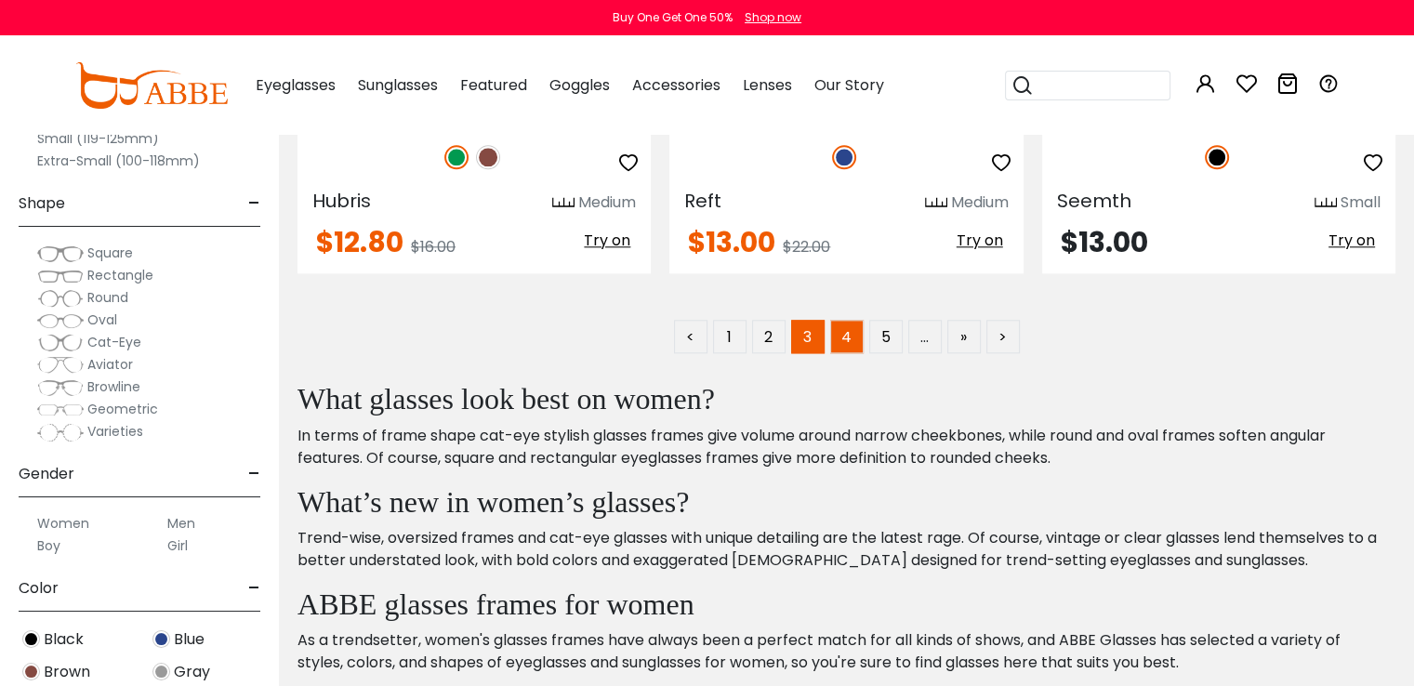
click at [851, 320] on link "4" at bounding box center [846, 336] width 33 height 33
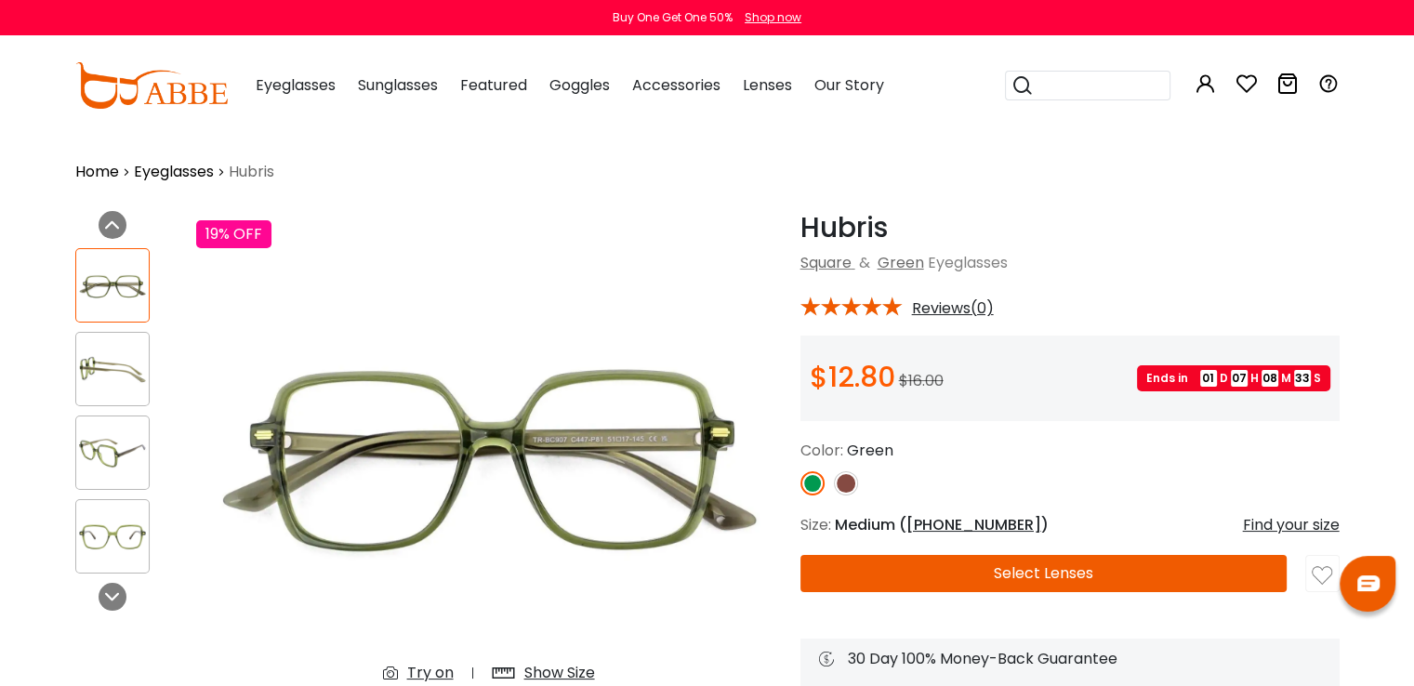
click at [434, 663] on div "Try on" at bounding box center [430, 673] width 46 height 22
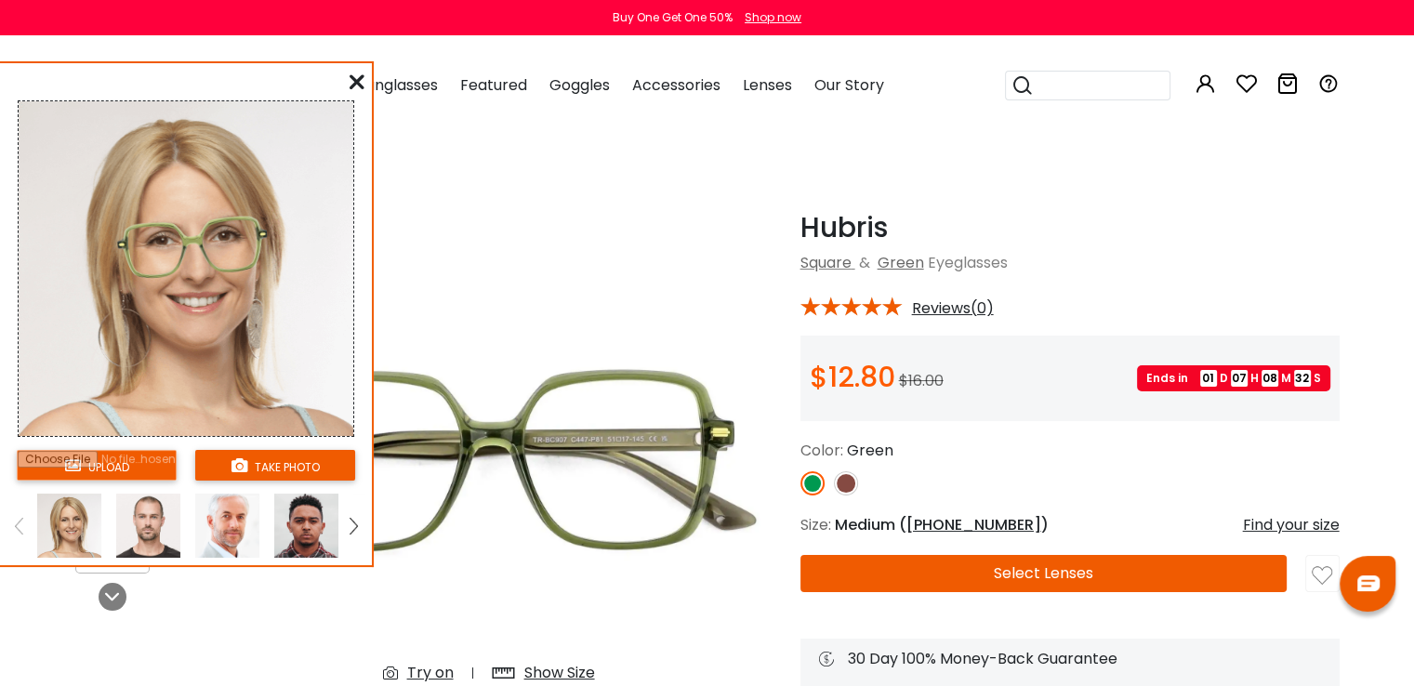
click at [238, 524] on img at bounding box center [227, 525] width 64 height 64
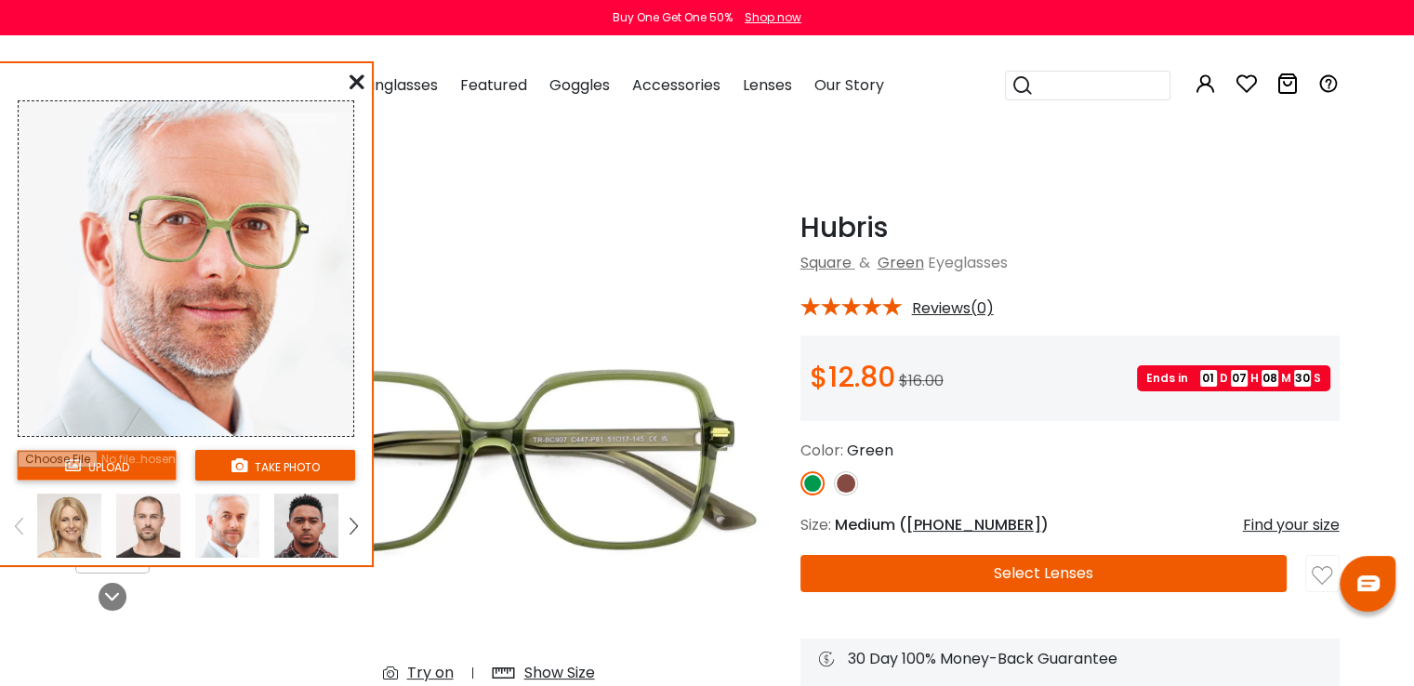
click at [301, 536] on img at bounding box center [306, 525] width 64 height 64
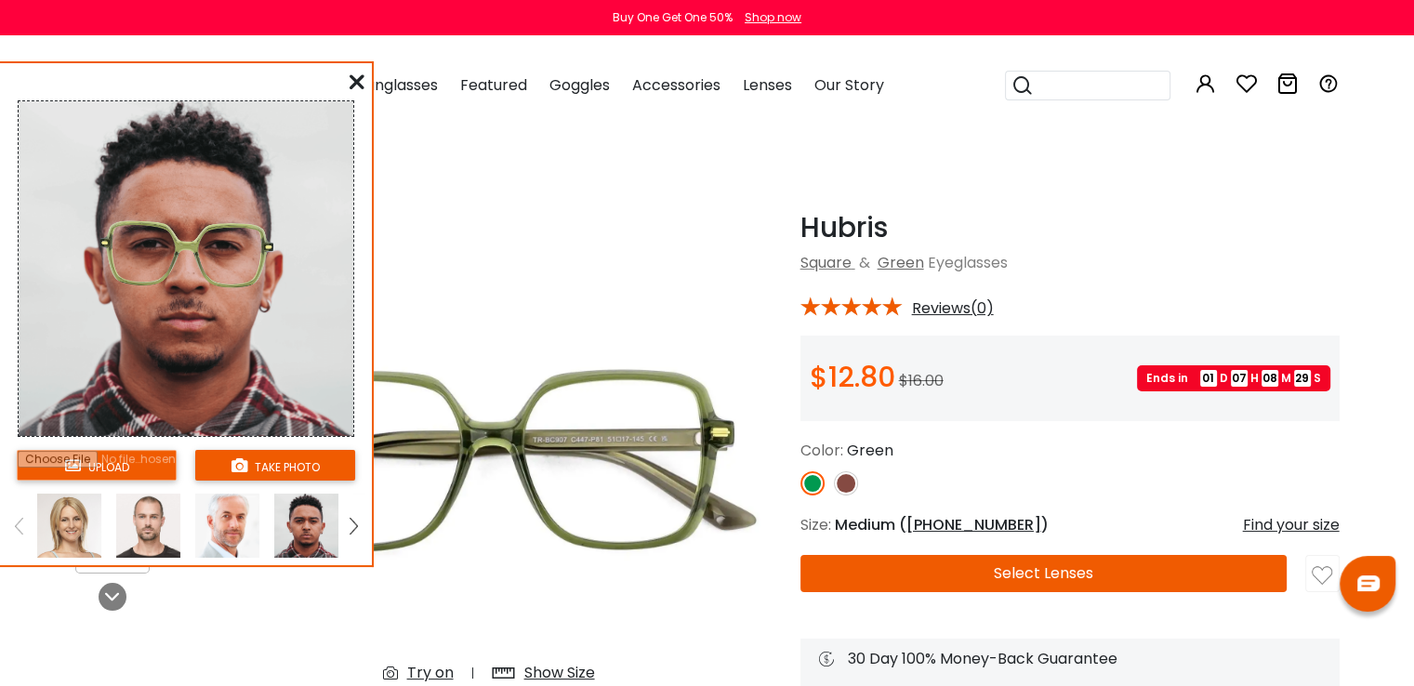
click at [340, 528] on div at bounding box center [306, 525] width 79 height 64
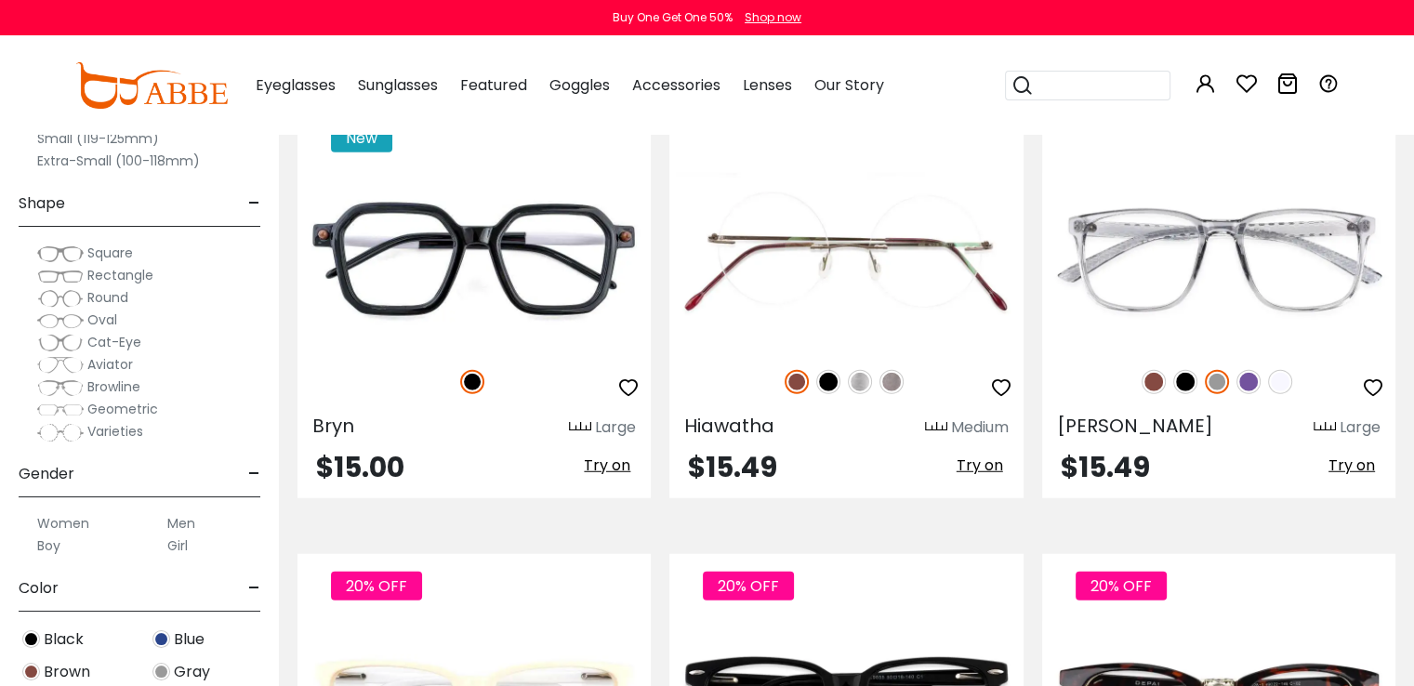
scroll to position [4948, 0]
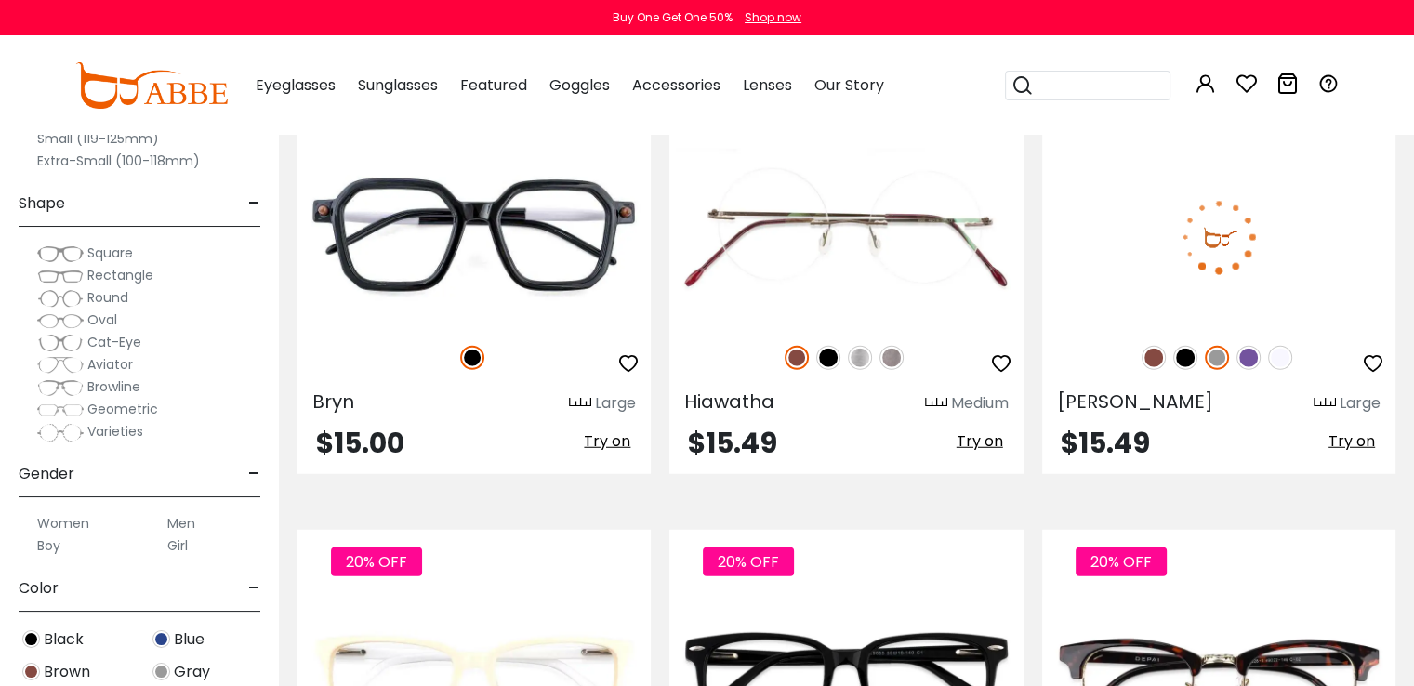
click at [1249, 346] on img at bounding box center [1248, 358] width 24 height 24
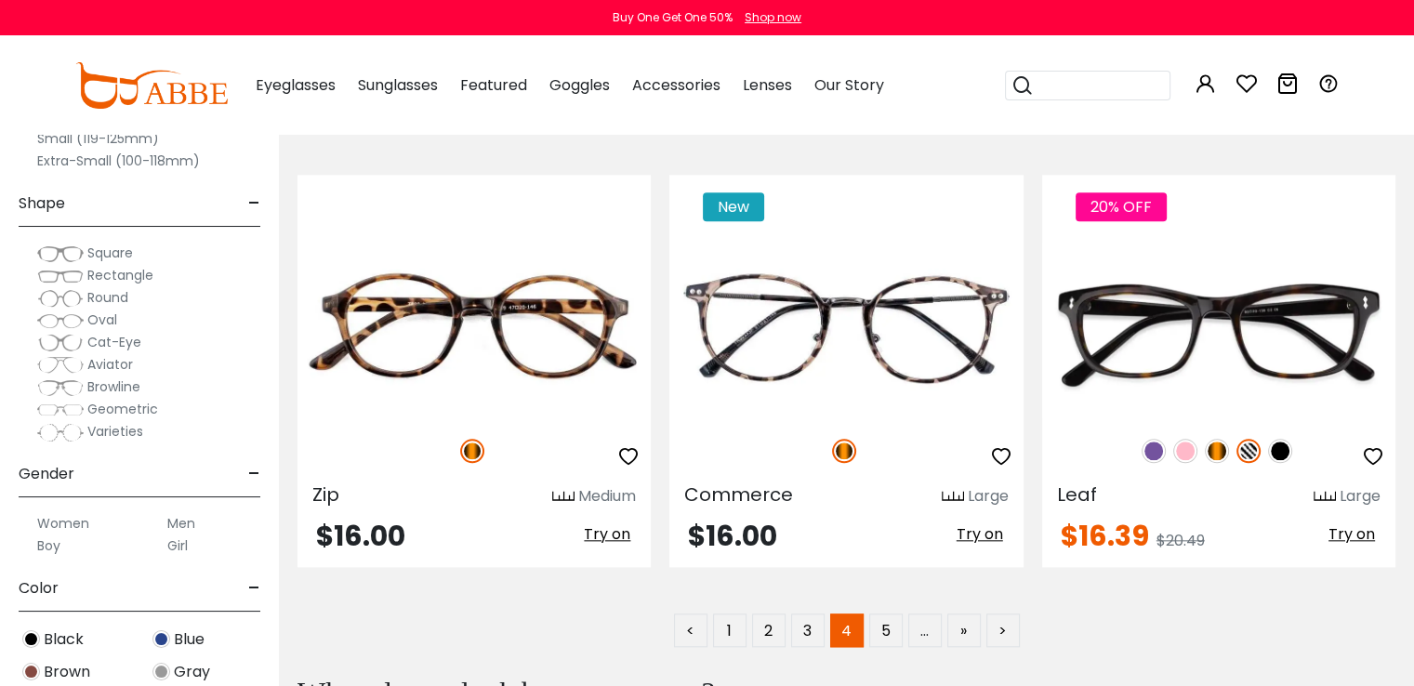
scroll to position [8899, 0]
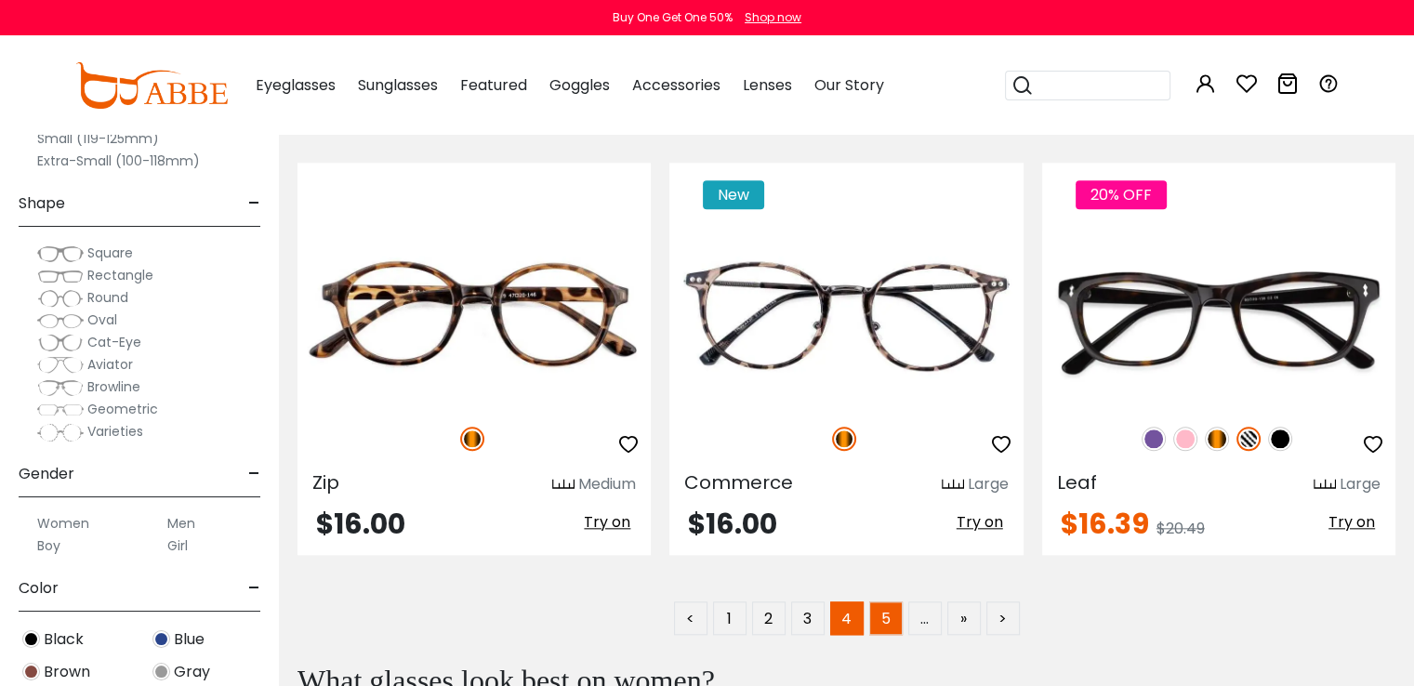
click at [876, 601] on link "5" at bounding box center [885, 617] width 33 height 33
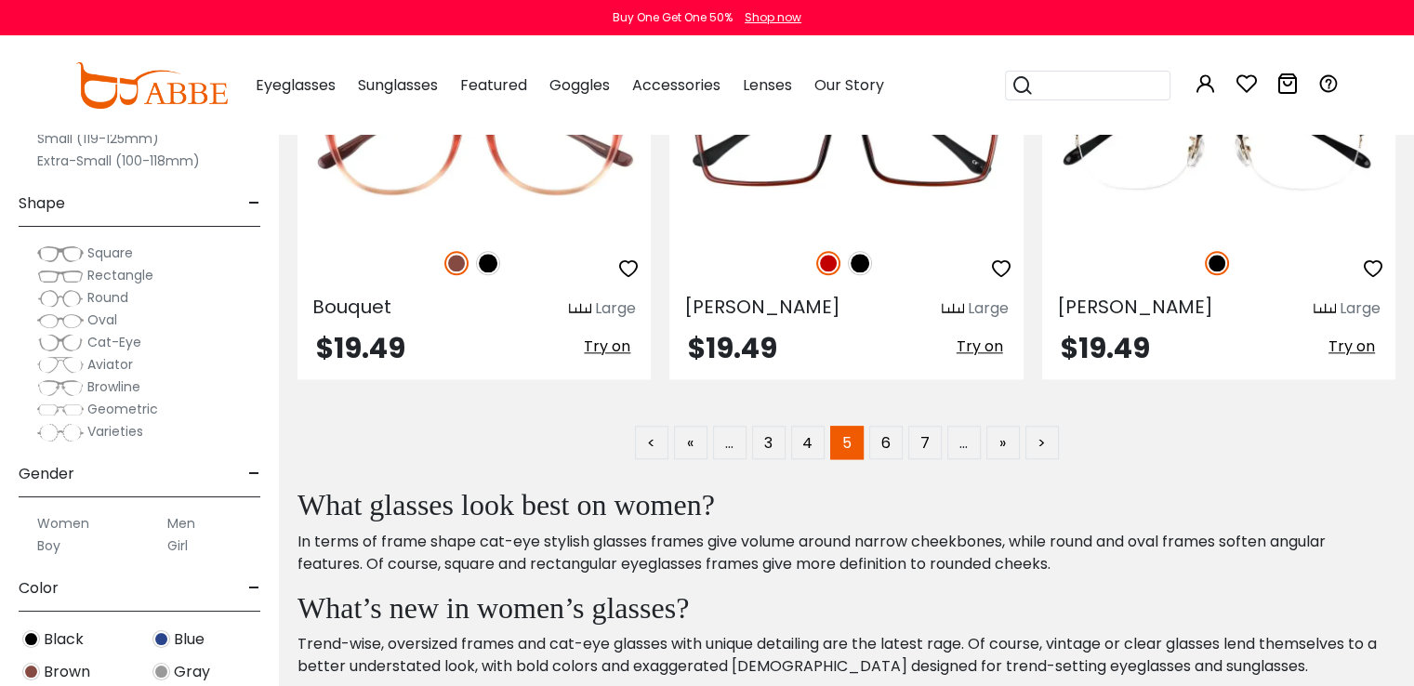
scroll to position [9149, 0]
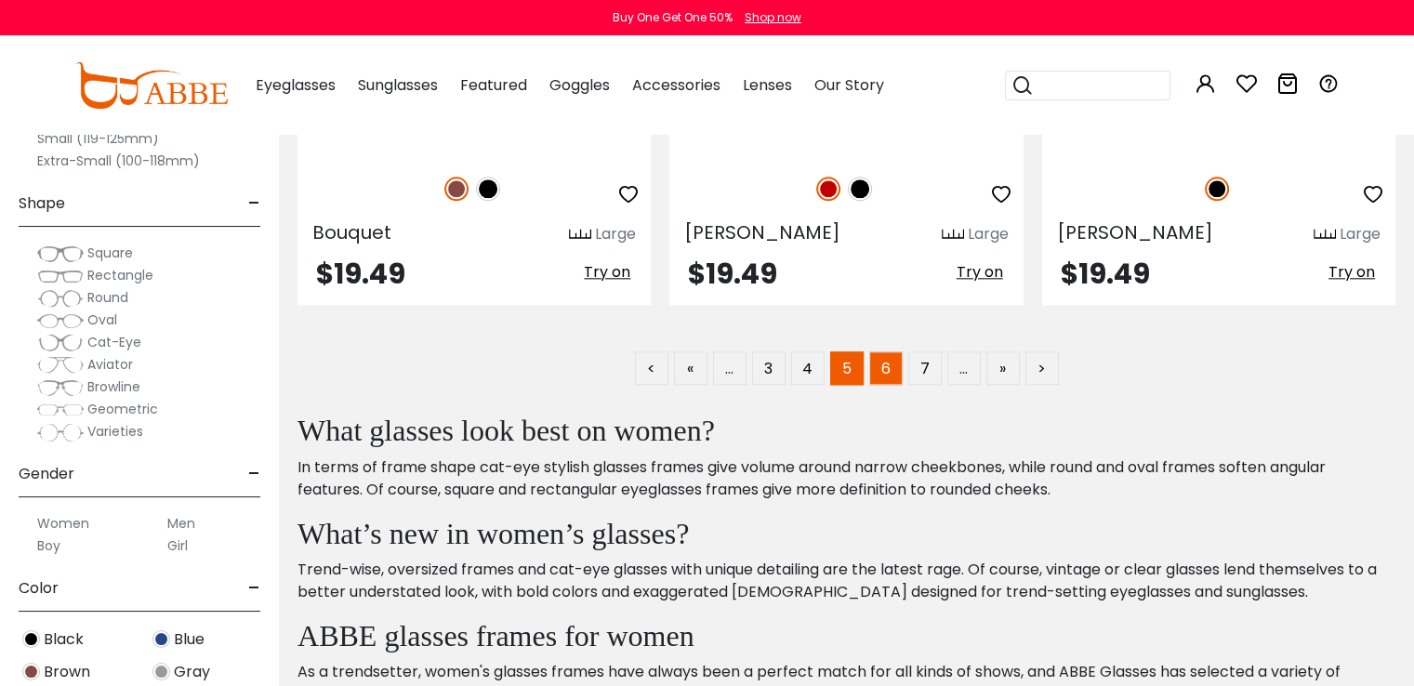
click at [875, 362] on link "6" at bounding box center [885, 367] width 33 height 33
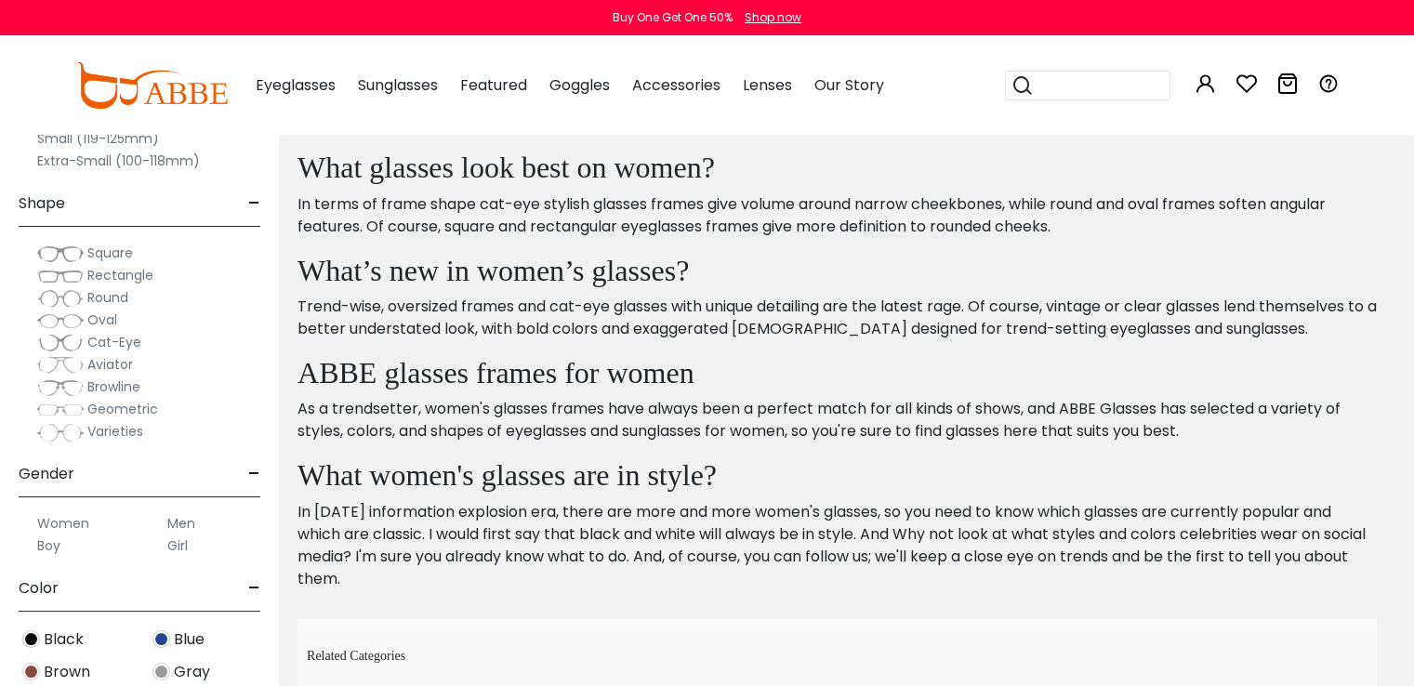
scroll to position [9141, 0]
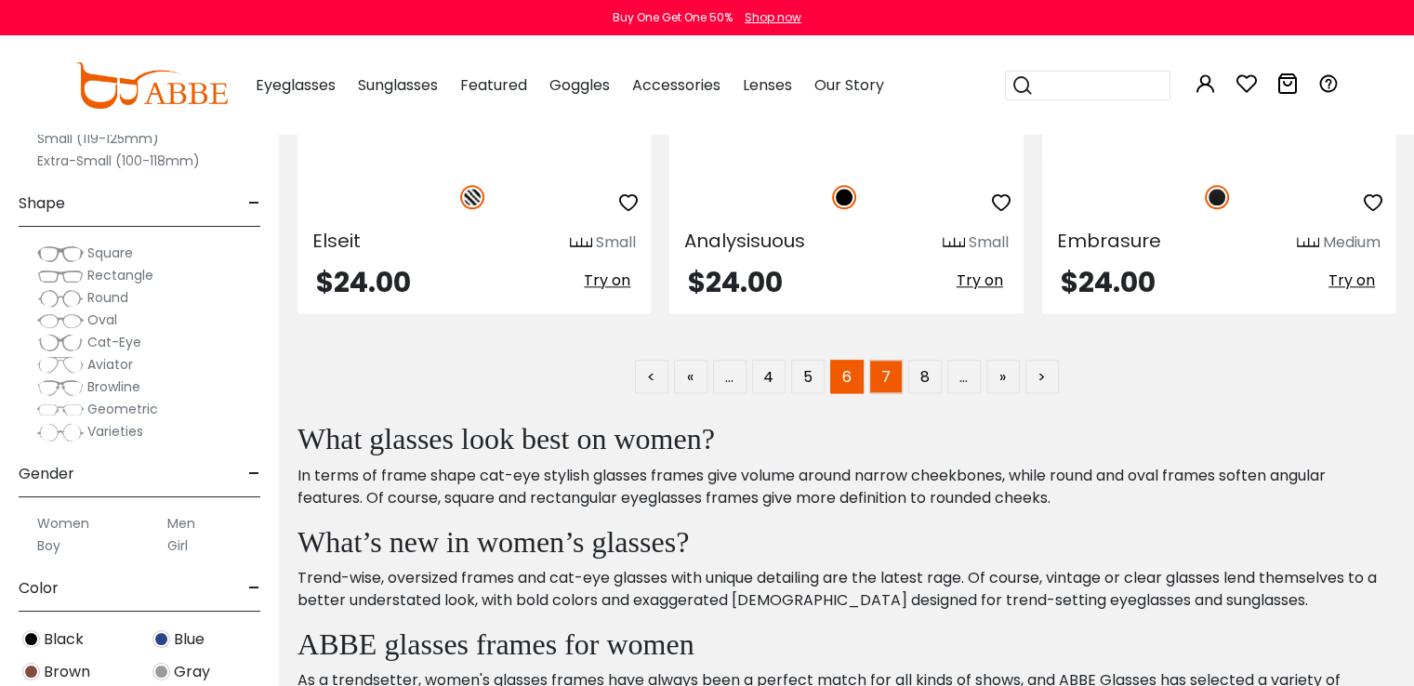
click at [884, 364] on link "7" at bounding box center [885, 376] width 33 height 33
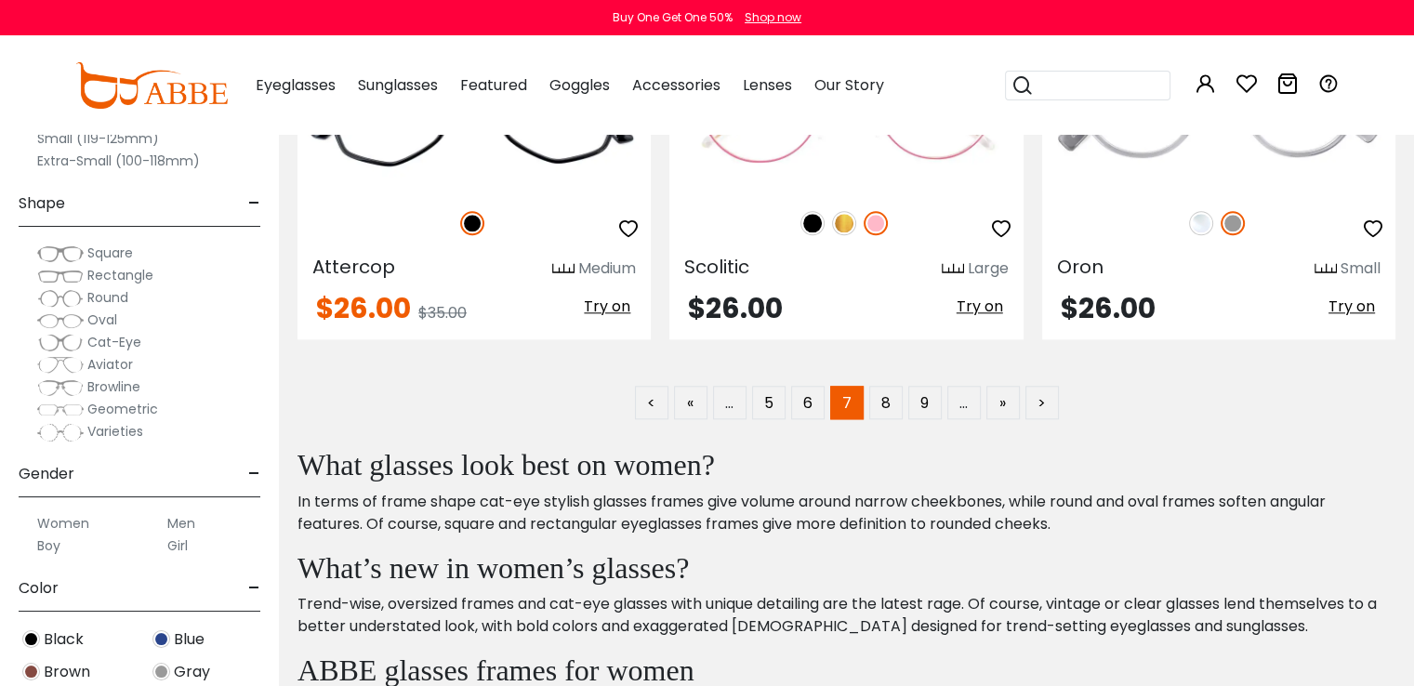
scroll to position [9054, 0]
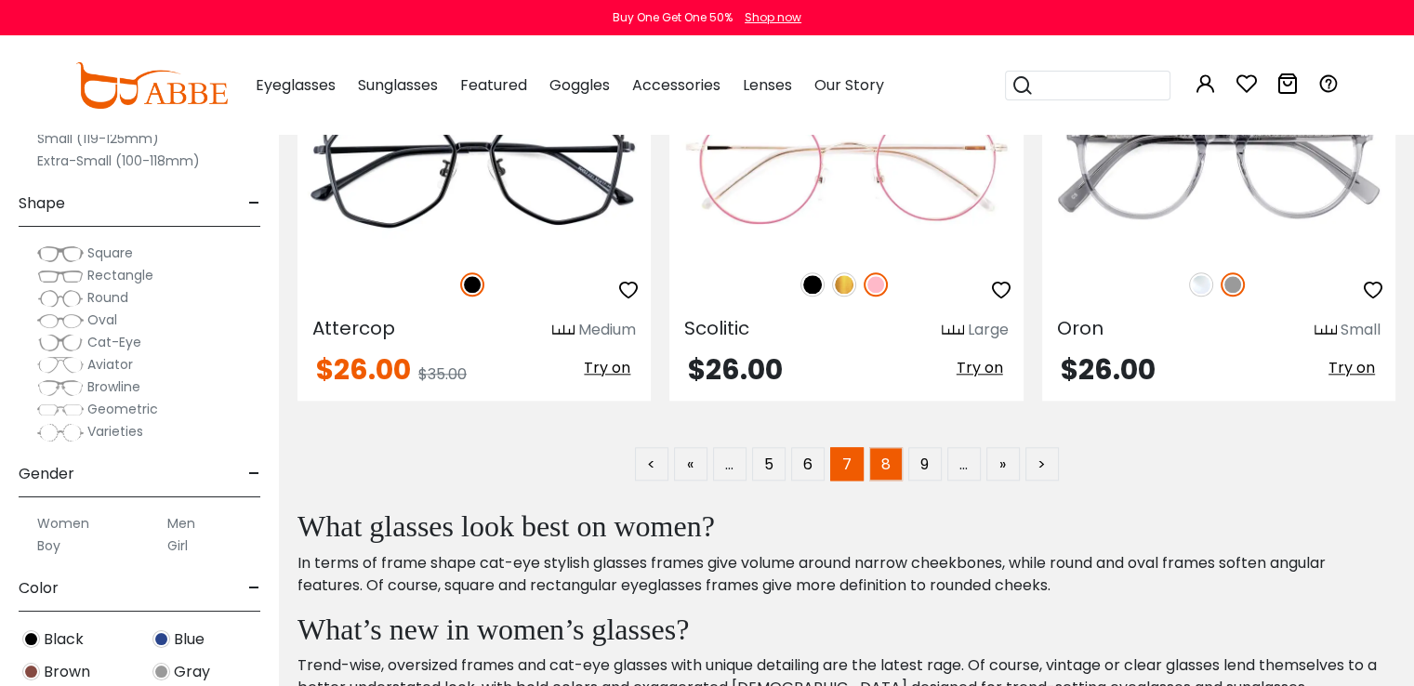
click at [887, 451] on link "8" at bounding box center [885, 463] width 33 height 33
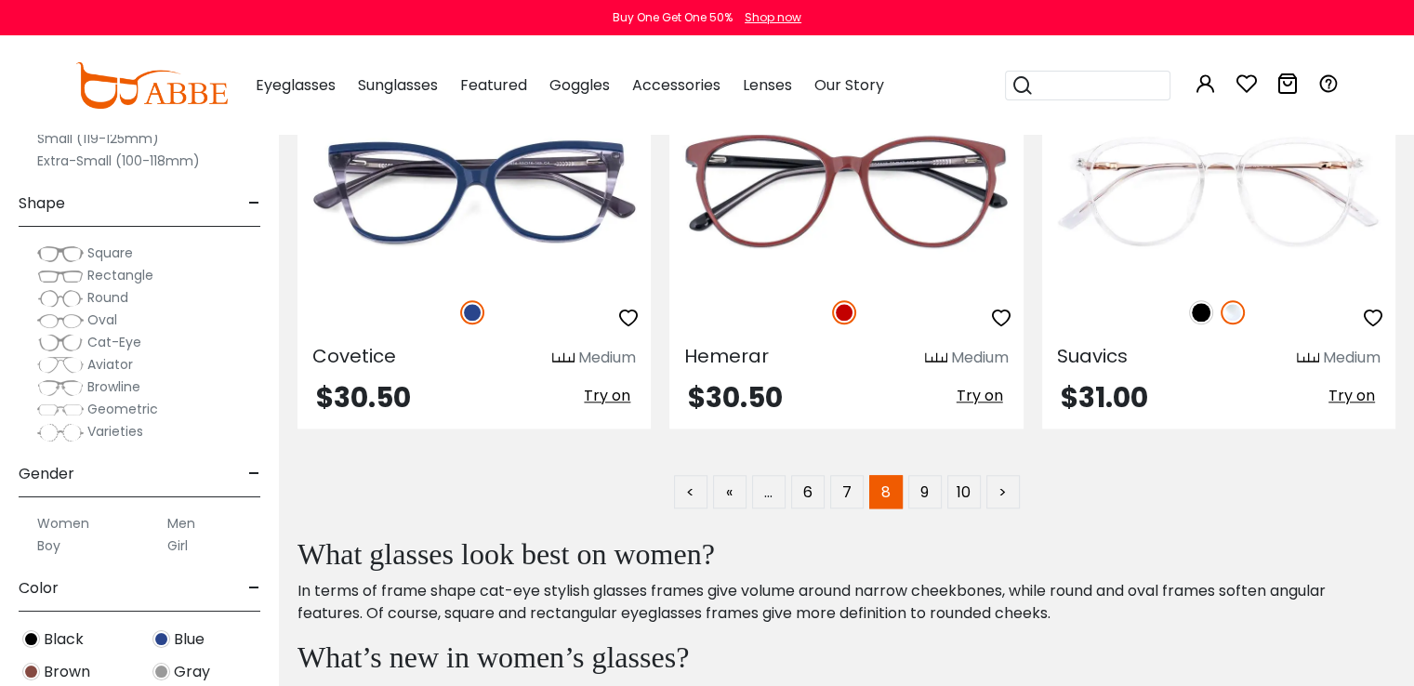
scroll to position [8927, 0]
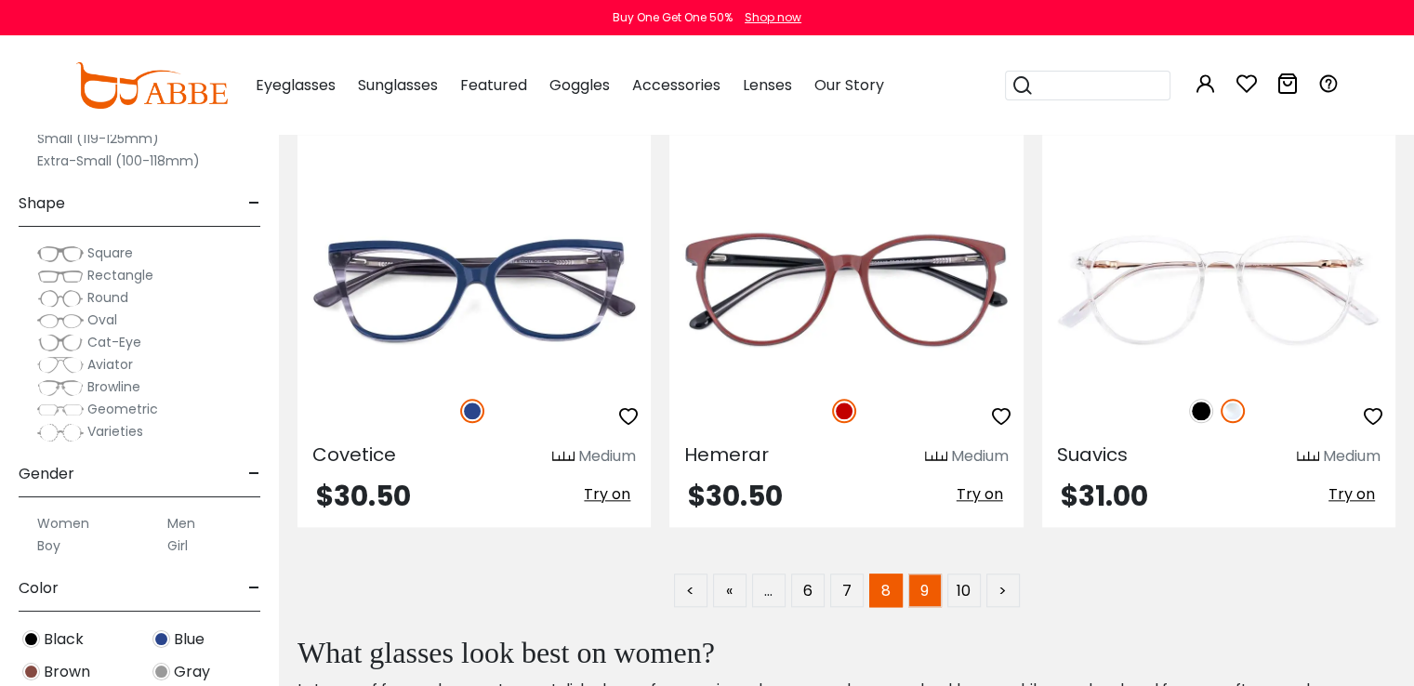
click at [918, 580] on link "9" at bounding box center [924, 589] width 33 height 33
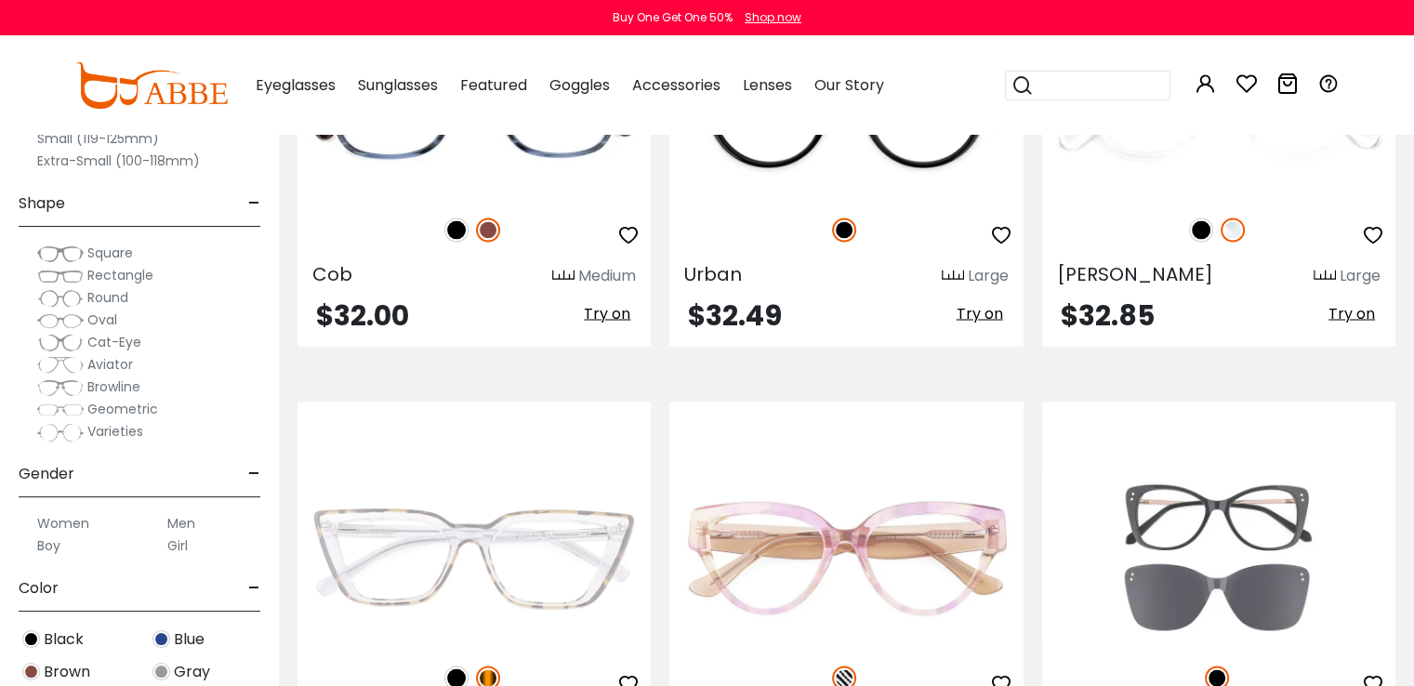
scroll to position [3246, 0]
